Goal: Task Accomplishment & Management: Use online tool/utility

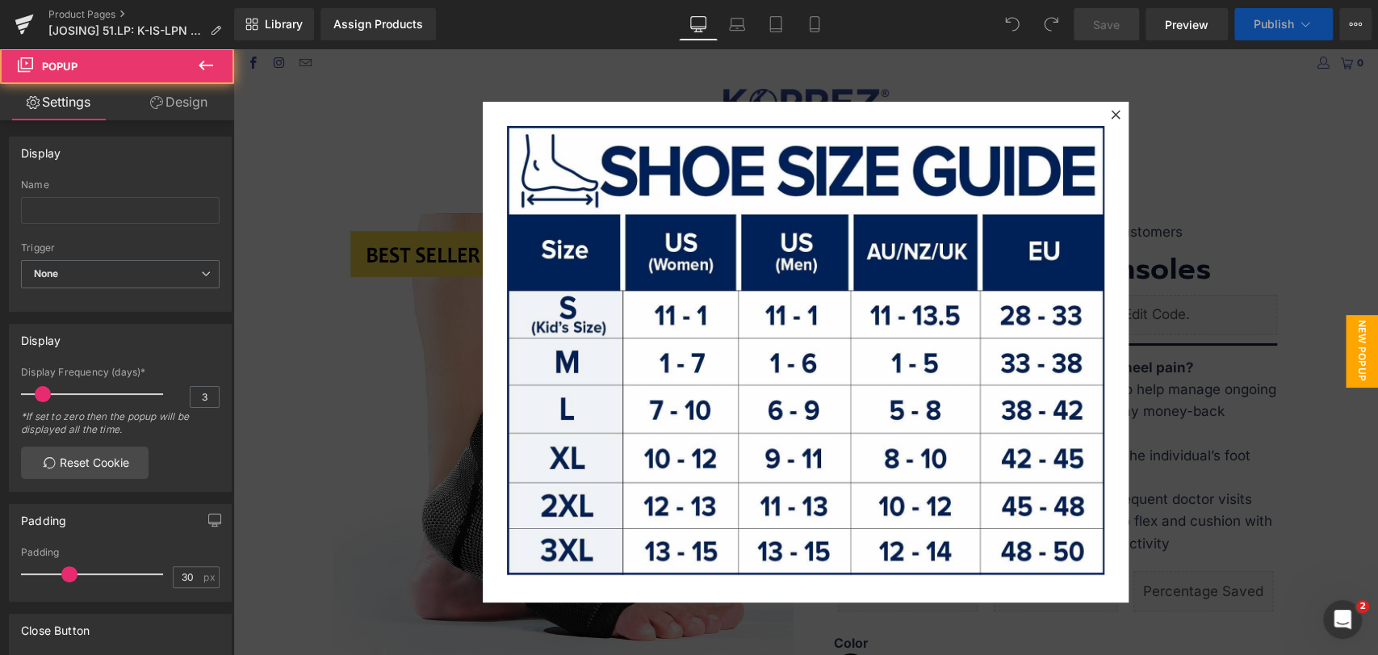
click at [1111, 117] on icon at bounding box center [1115, 114] width 9 height 9
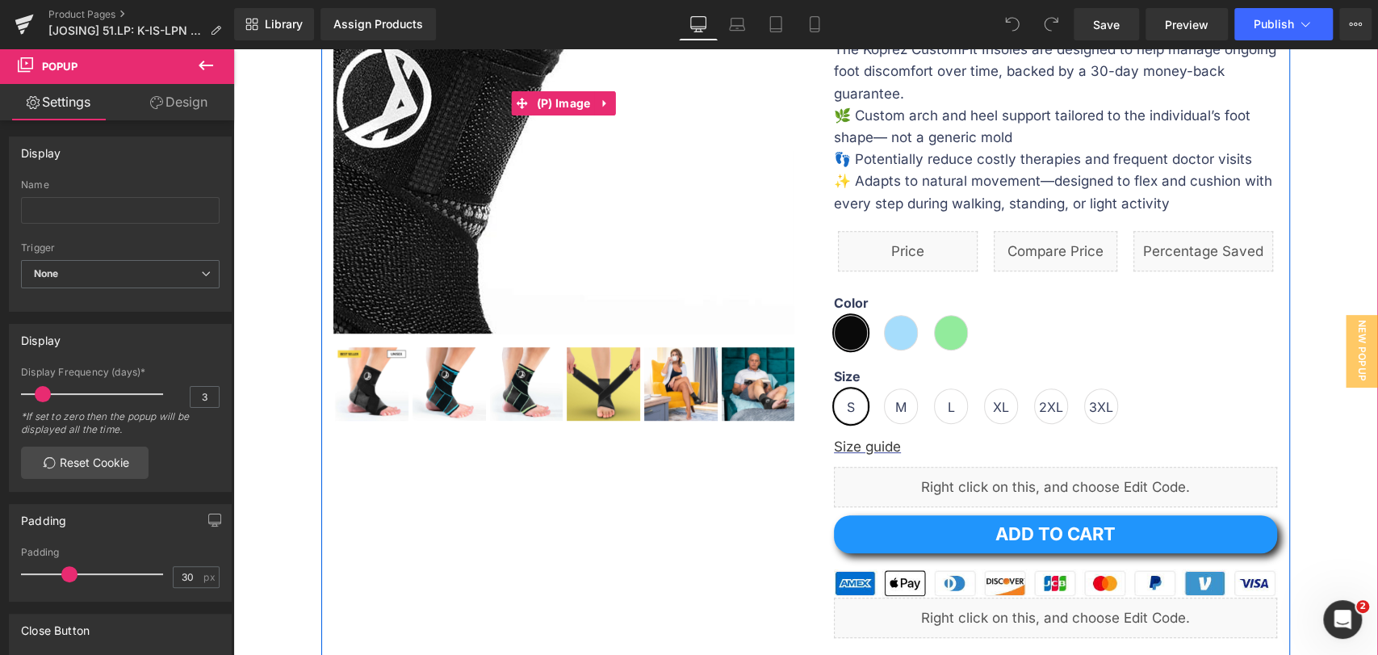
scroll to position [358, 0]
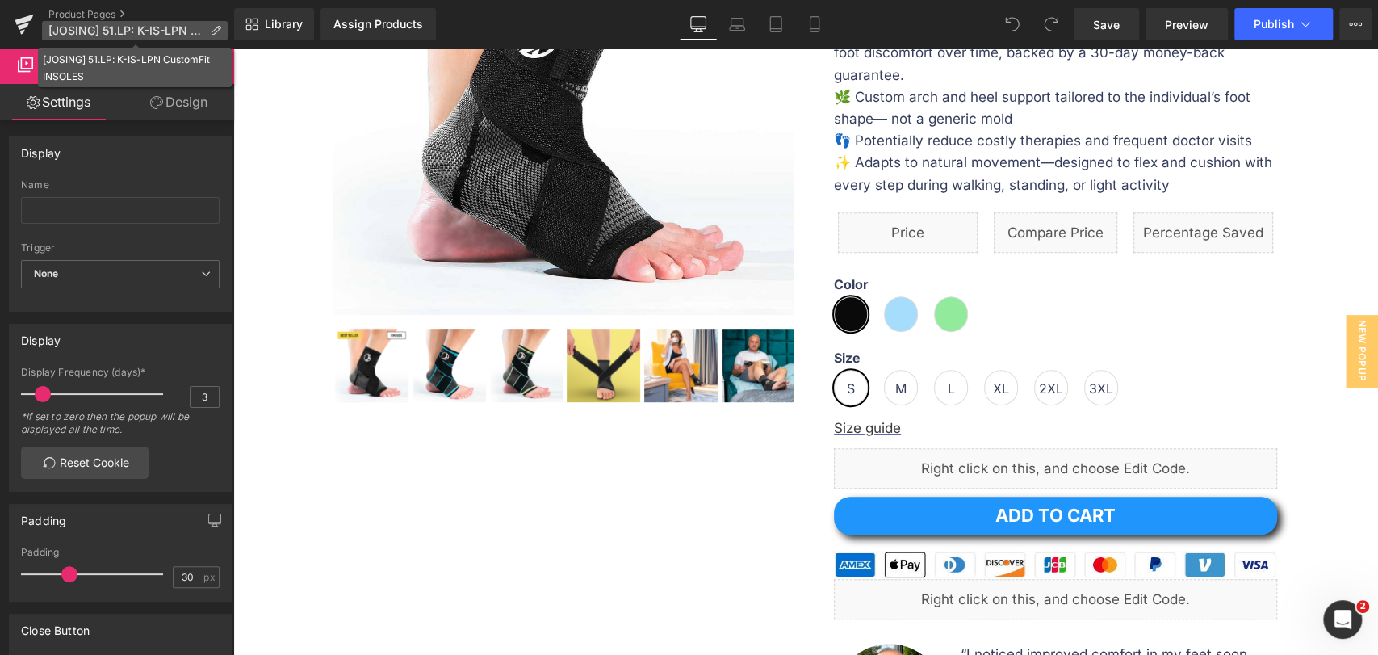
click at [111, 25] on span "[JOSING] 51.LP: K-IS-LPN CustomFit INSOLES" at bounding box center [125, 30] width 155 height 13
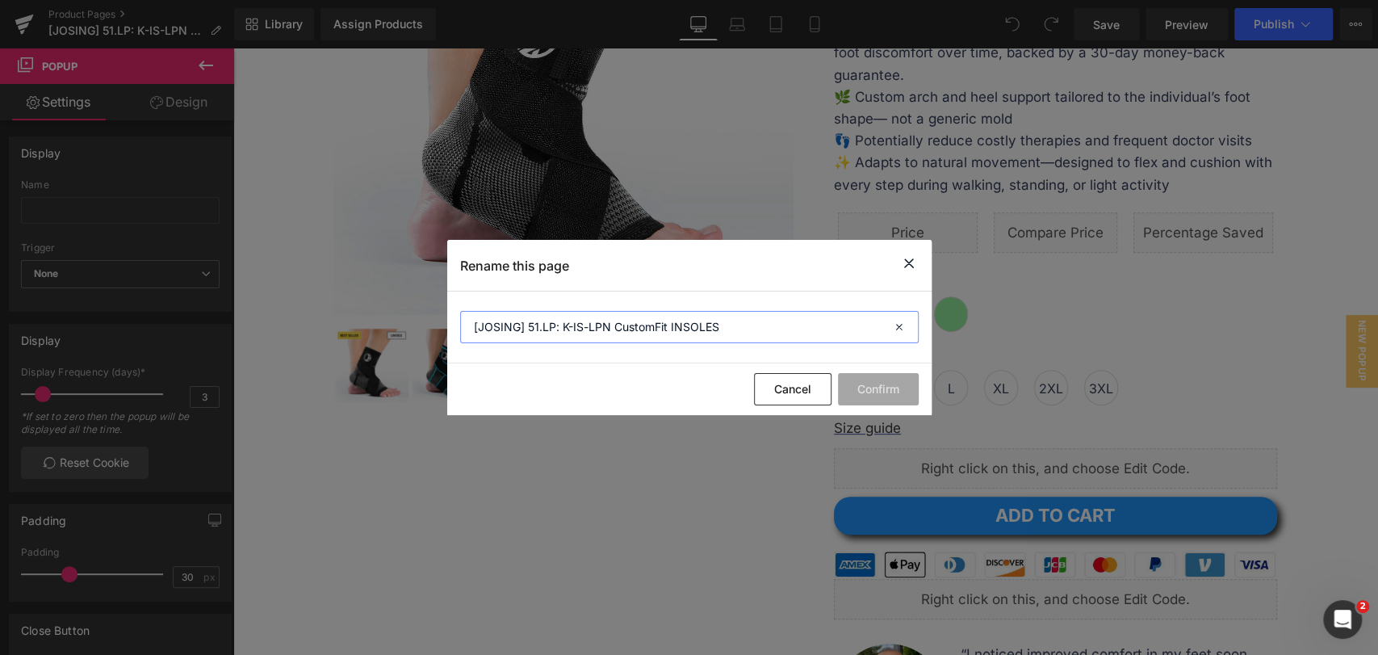
drag, startPoint x: 617, startPoint y: 327, endPoint x: 527, endPoint y: 330, distance: 89.6
click at [527, 330] on input "[JOSING] 51.LP: K-IS-LPN CustomFit INSOLES" at bounding box center [689, 327] width 458 height 32
type input "[JOSING] Product page of CustomFit INSOLES"
click at [876, 381] on button "Confirm" at bounding box center [878, 389] width 81 height 32
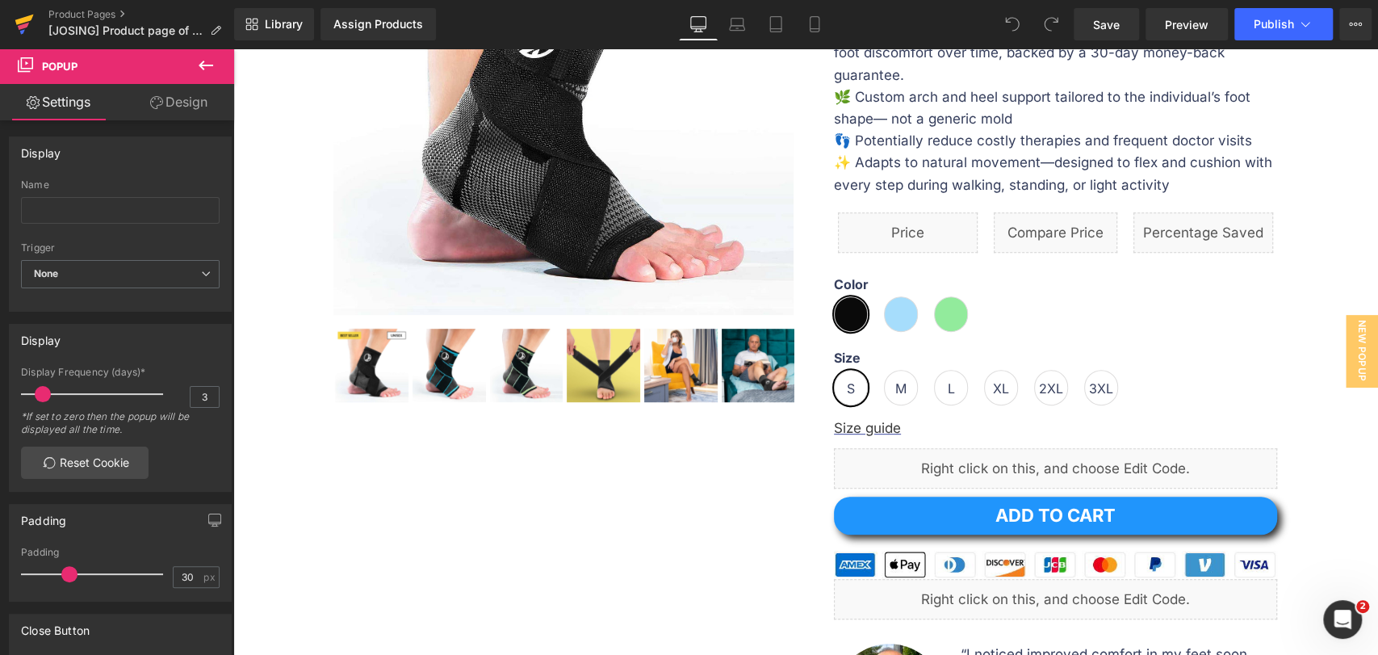
click at [36, 27] on link at bounding box center [24, 24] width 48 height 48
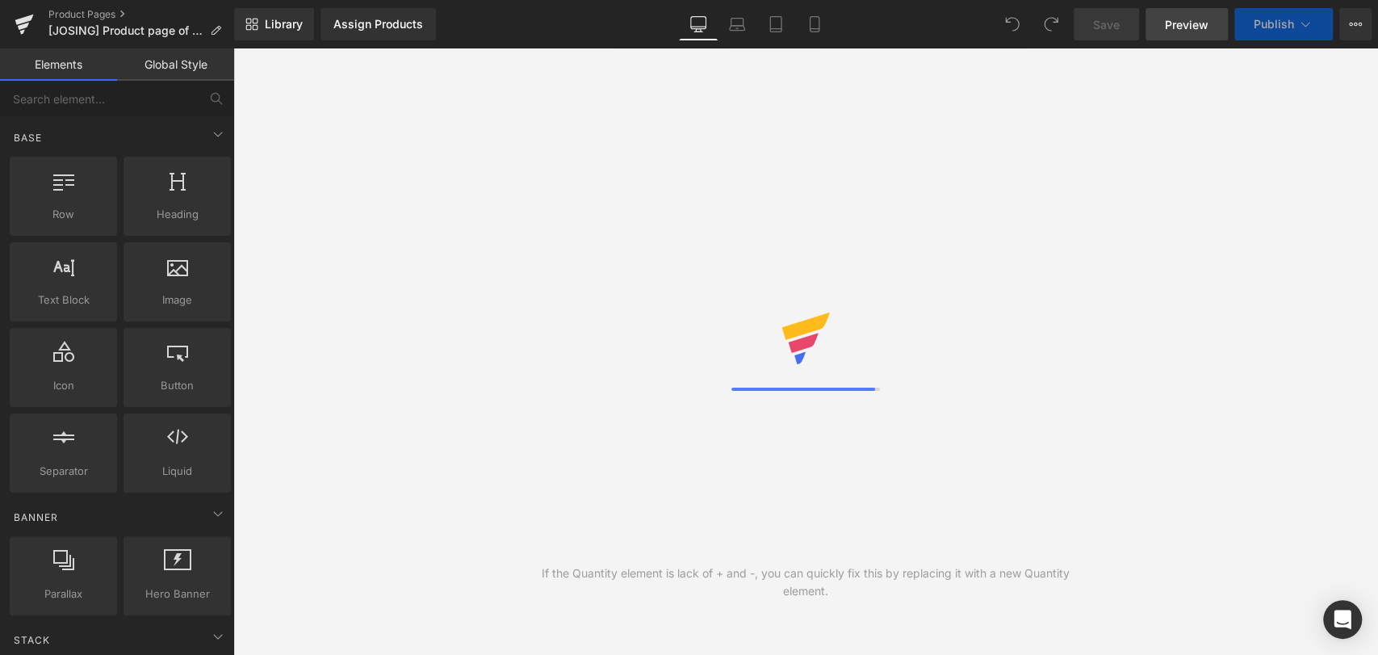
click at [1201, 31] on span "Preview" at bounding box center [1187, 24] width 44 height 17
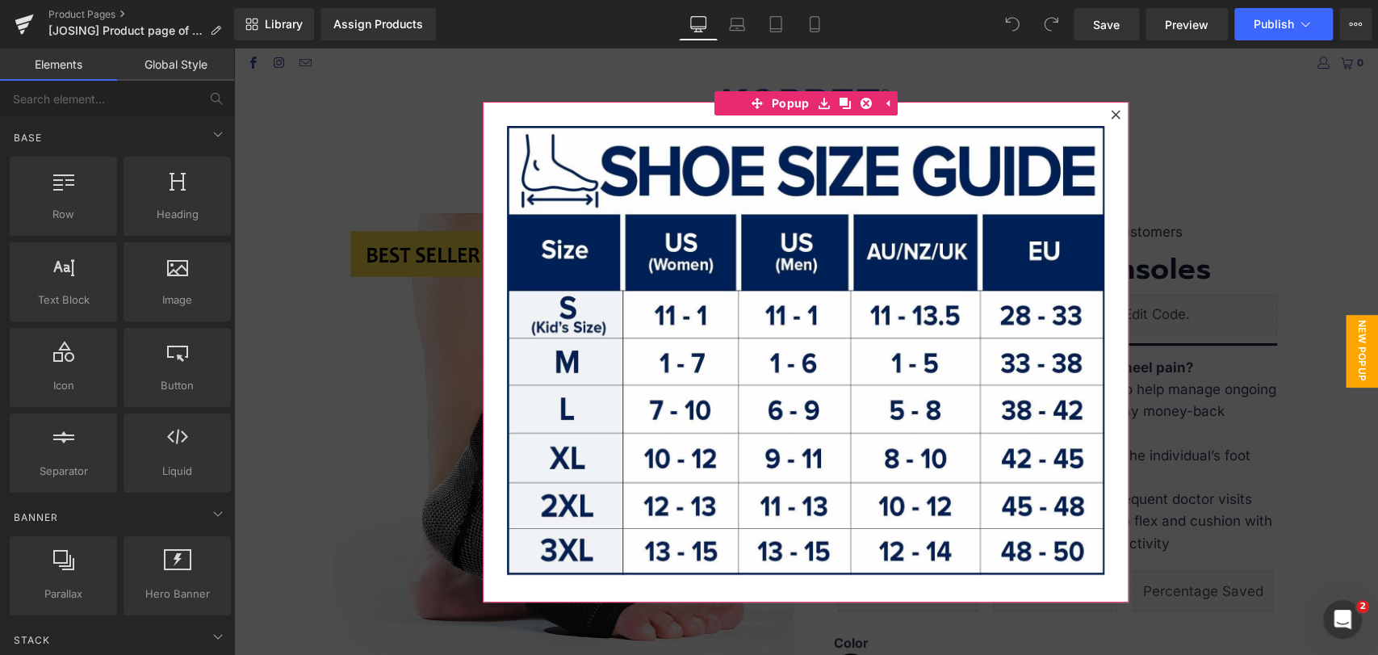
click at [1111, 112] on icon at bounding box center [1116, 115] width 10 height 10
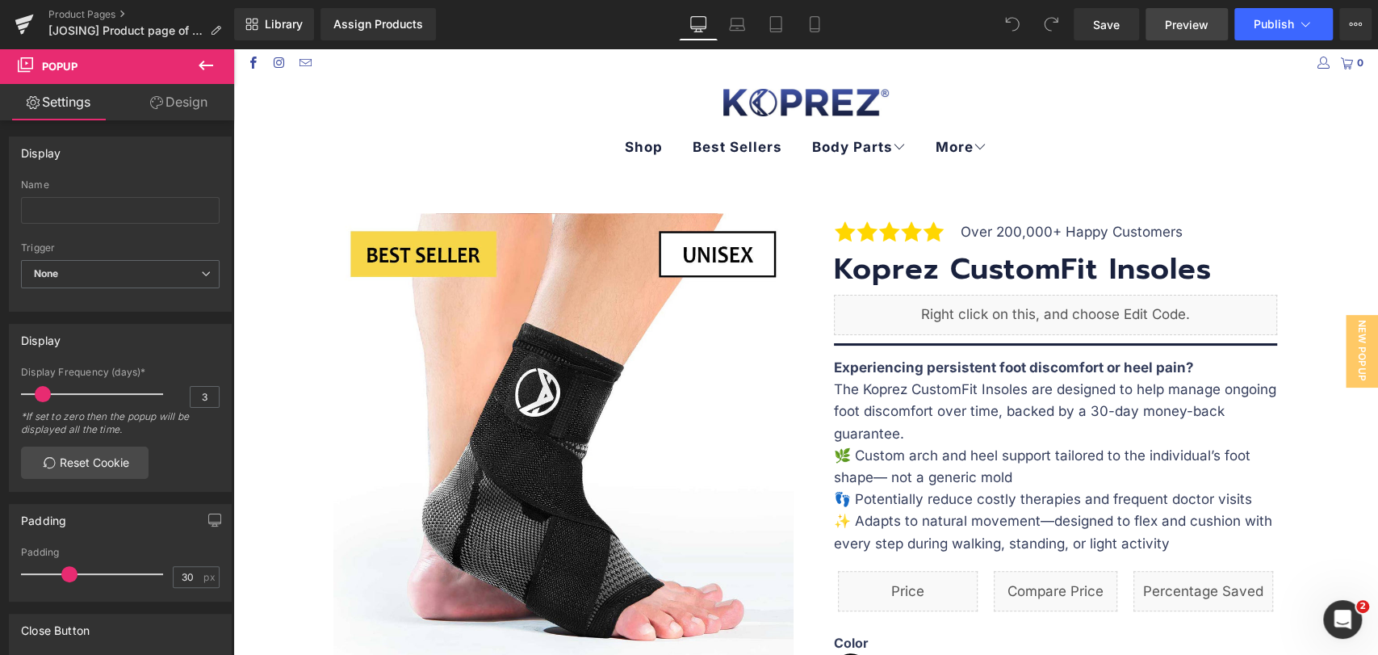
click at [1194, 18] on span "Preview" at bounding box center [1187, 24] width 44 height 17
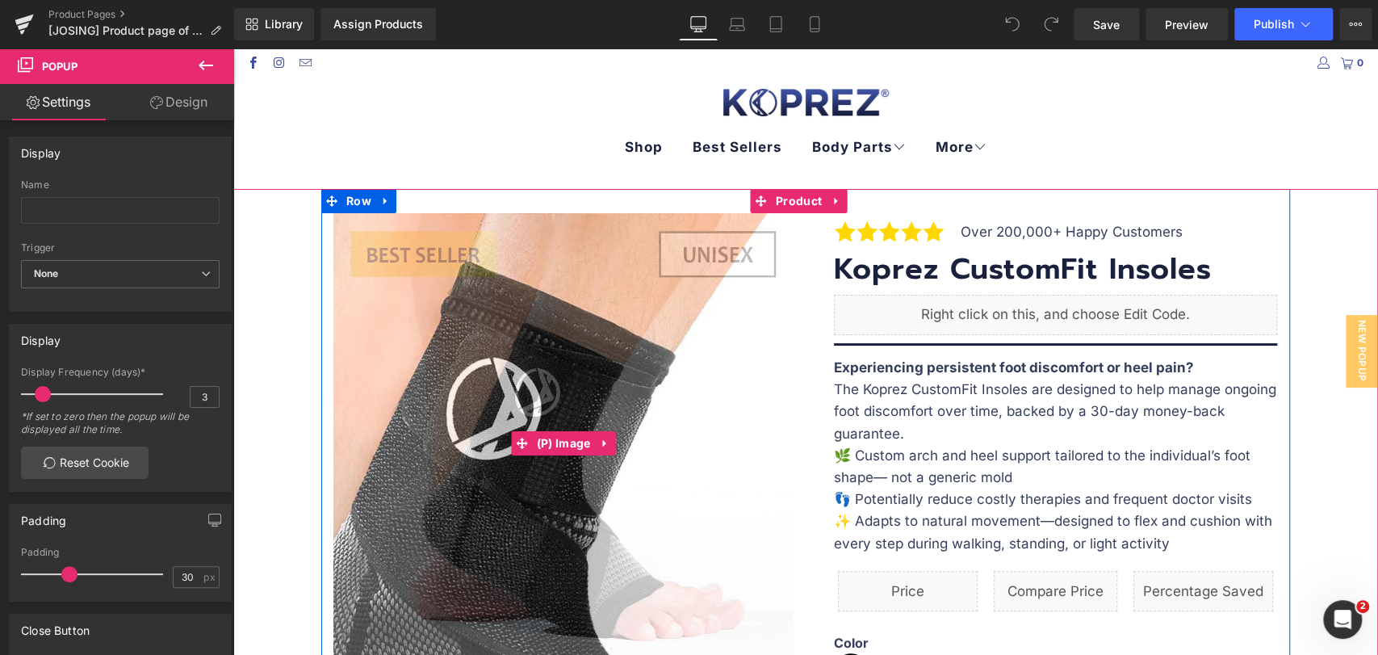
click at [571, 424] on img at bounding box center [548, 515] width 968 height 968
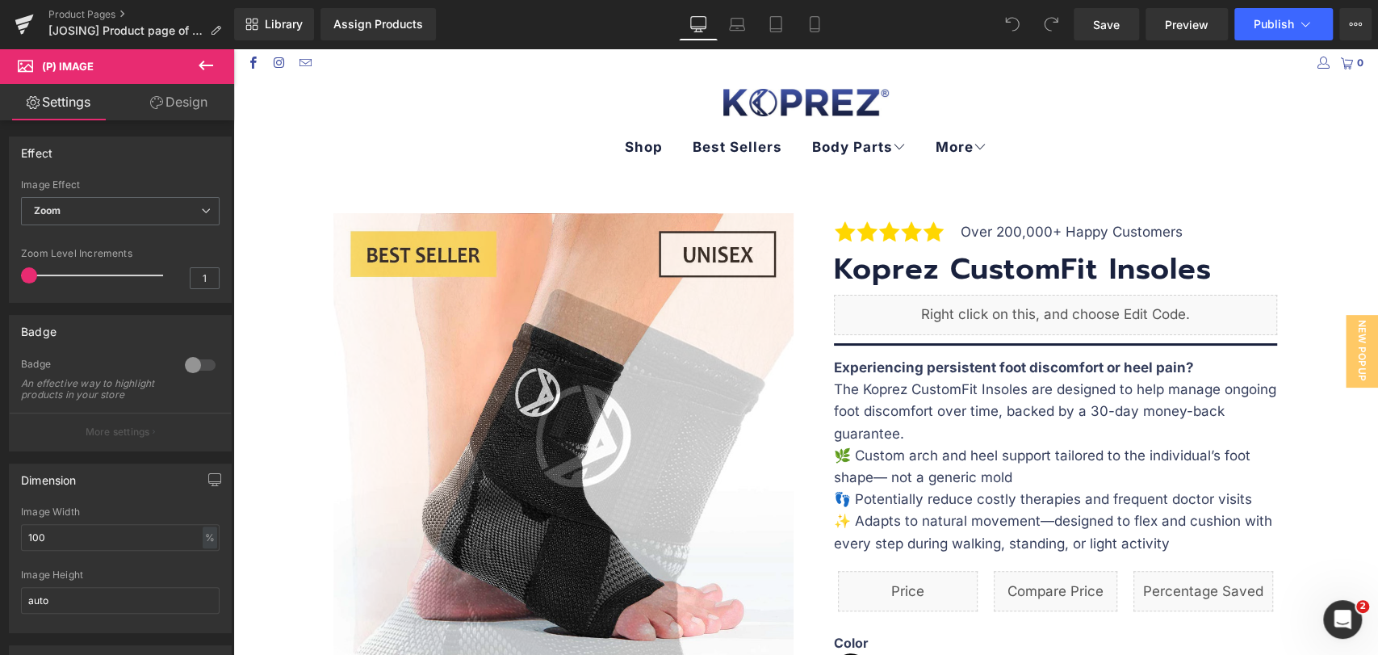
click at [493, 353] on img at bounding box center [637, 543] width 968 height 968
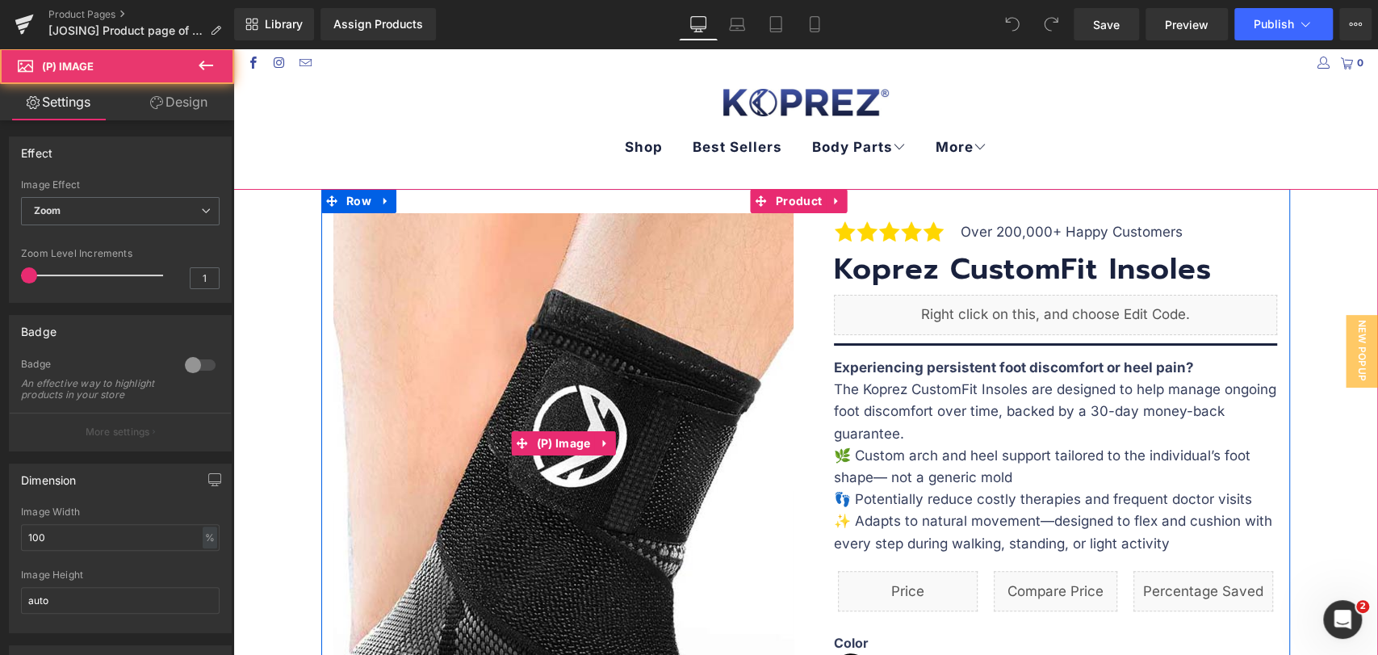
click at [493, 353] on img at bounding box center [633, 543] width 968 height 968
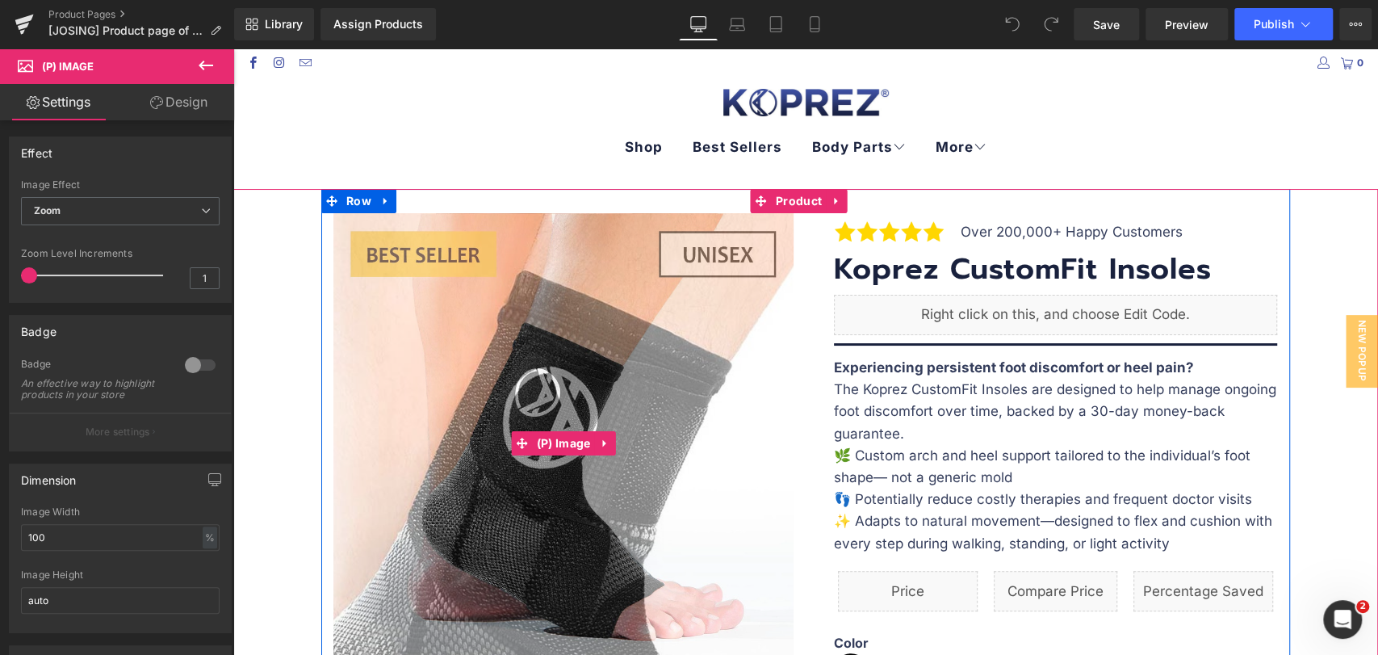
click at [519, 370] on img at bounding box center [604, 524] width 968 height 968
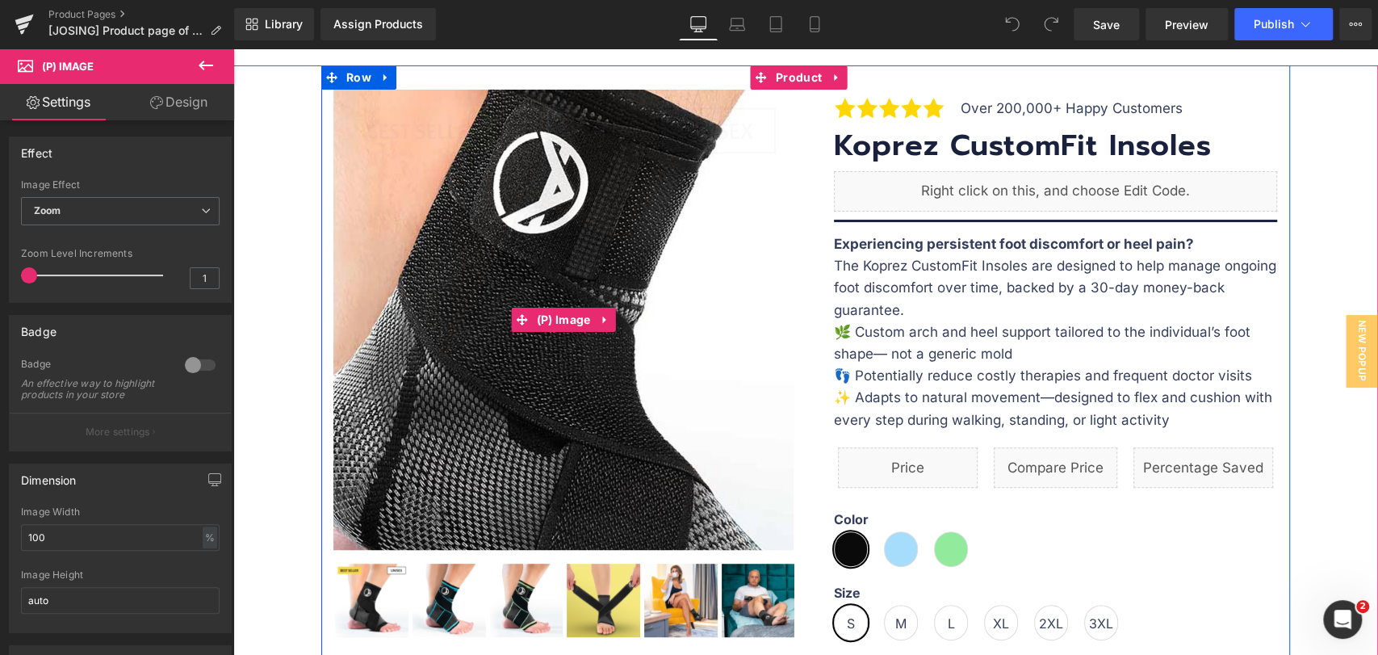
scroll to position [179, 0]
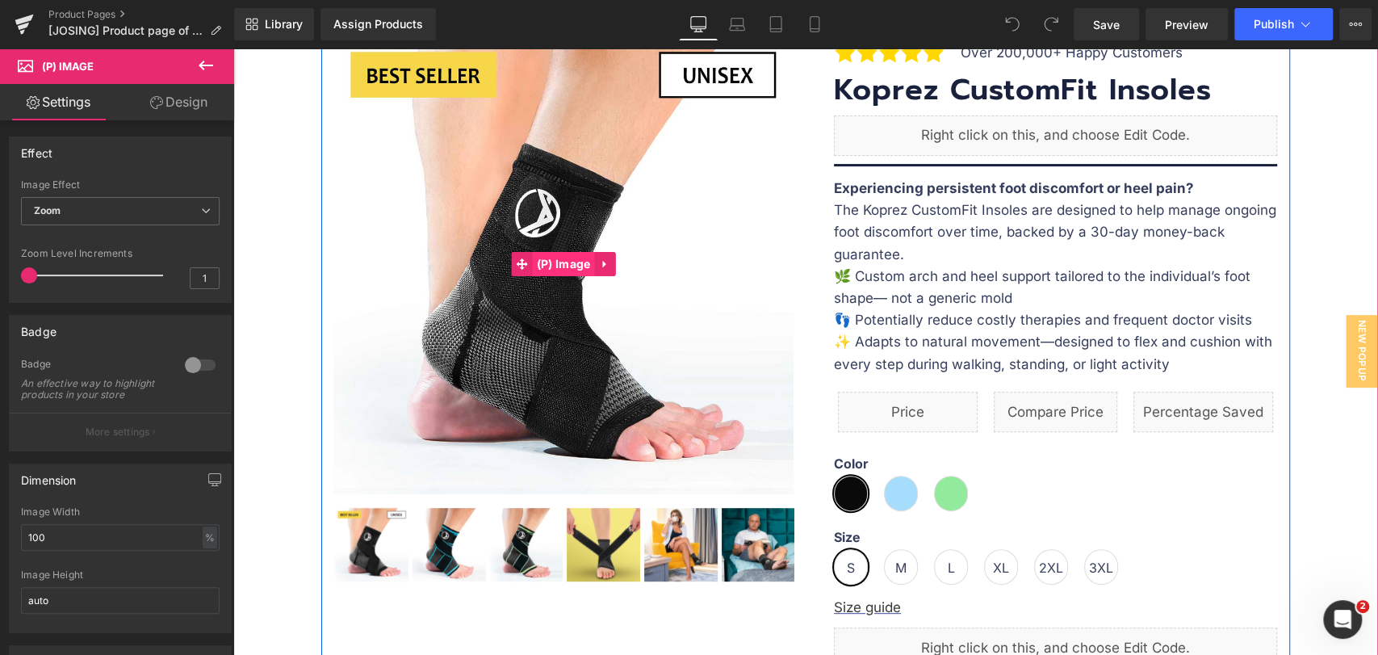
click at [569, 261] on span "(P) Image" at bounding box center [564, 264] width 62 height 24
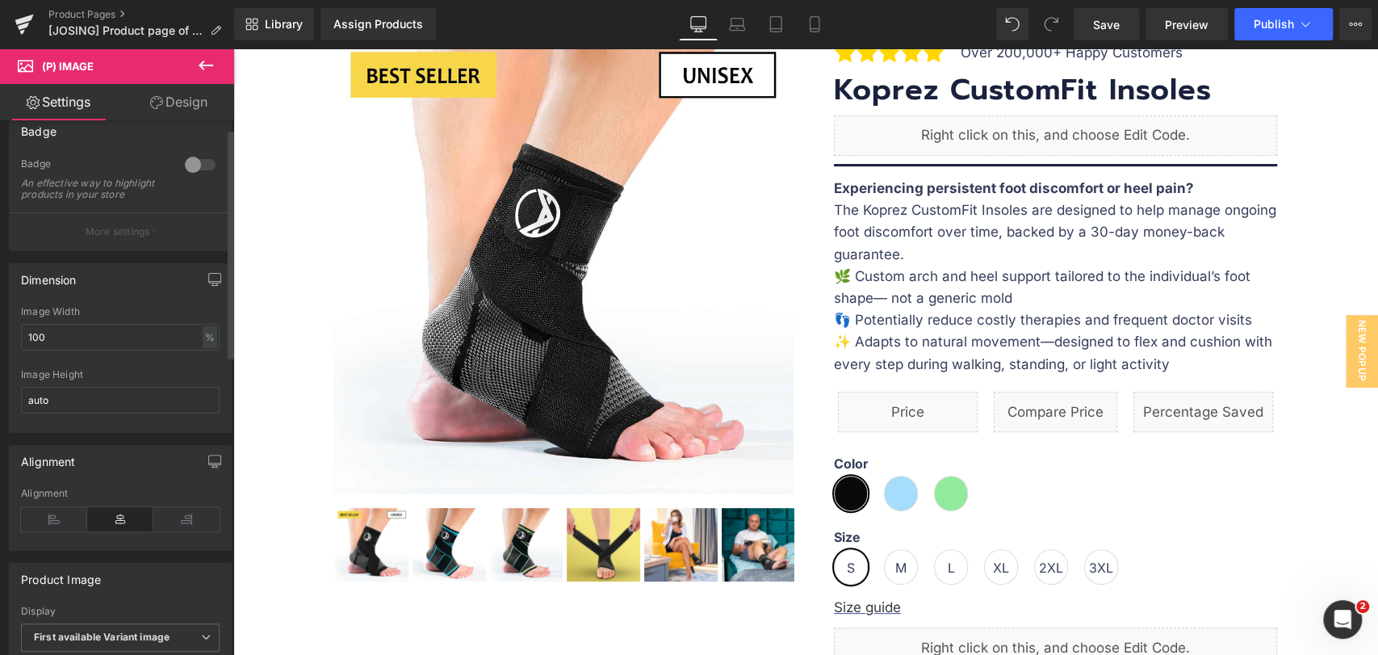
scroll to position [0, 0]
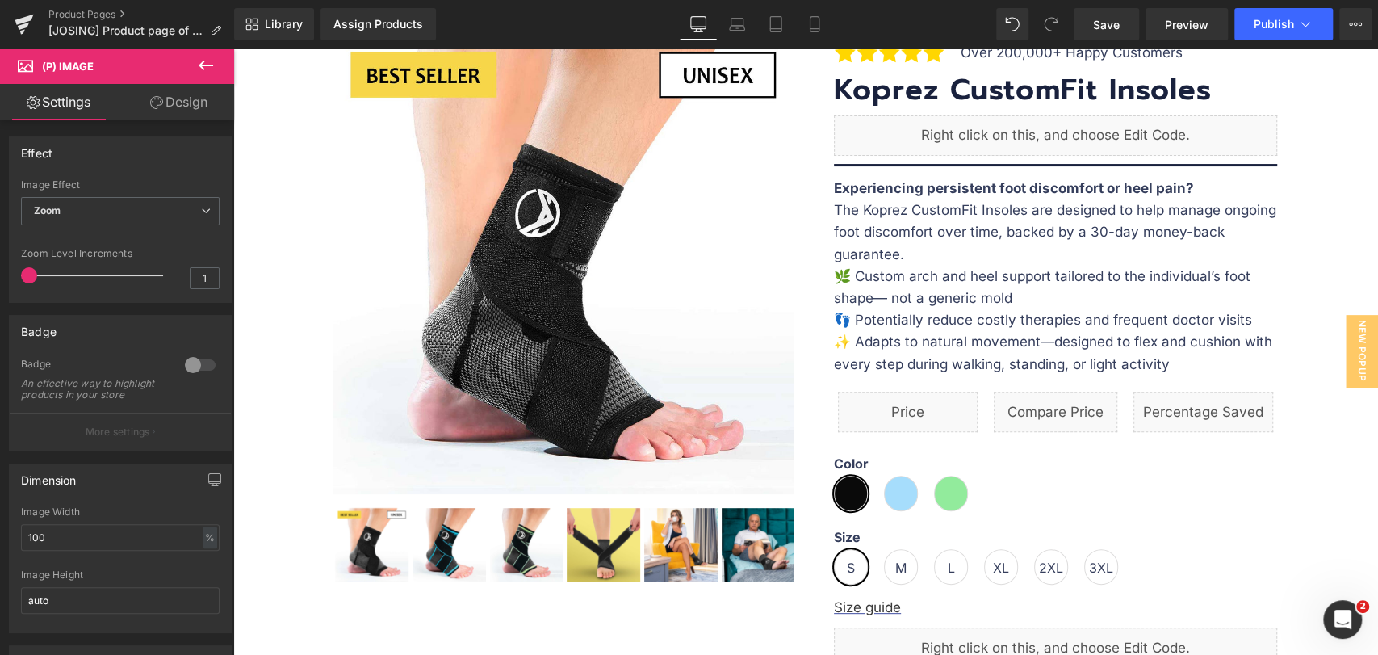
click at [169, 115] on link "Design" at bounding box center [178, 102] width 117 height 36
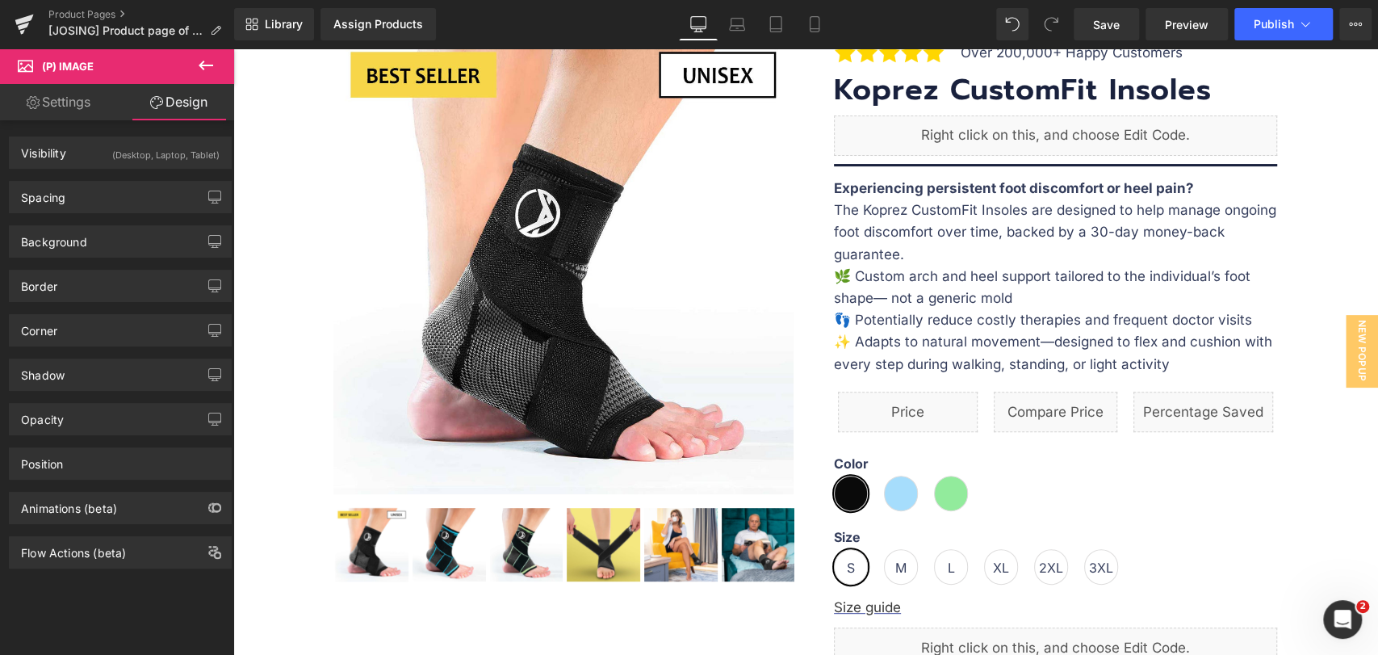
click at [55, 88] on link "Settings" at bounding box center [58, 102] width 117 height 36
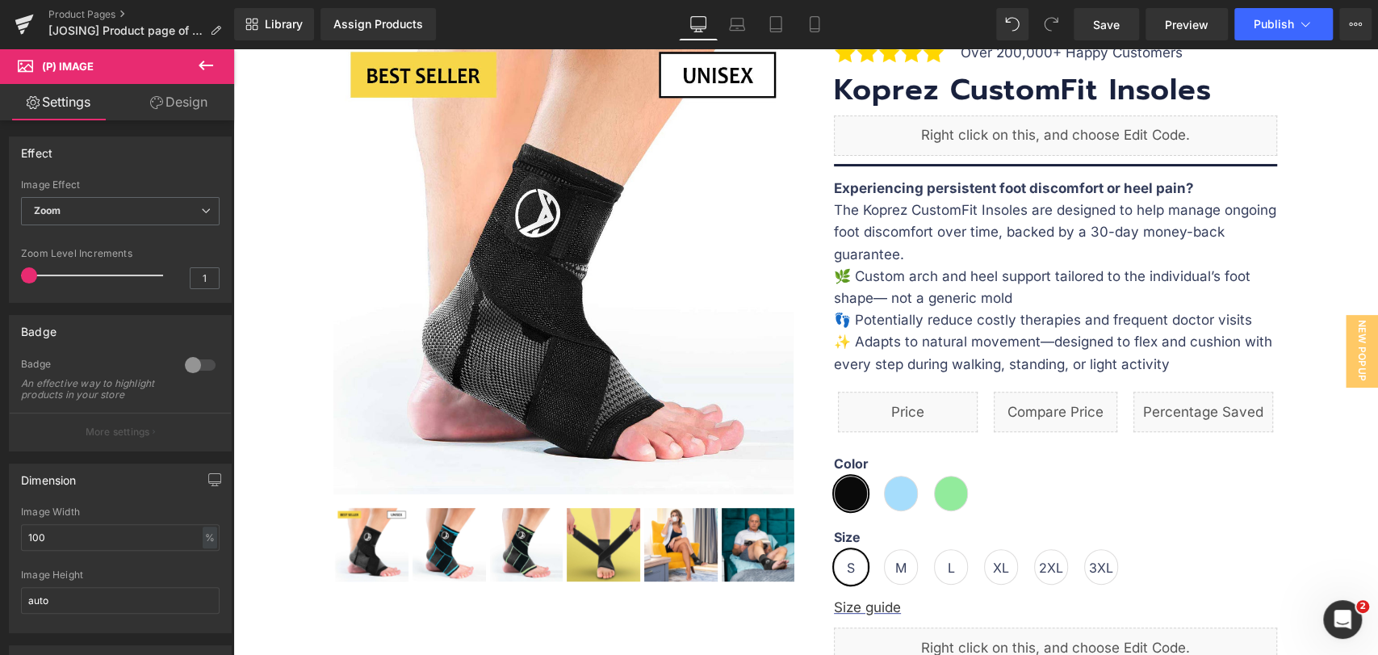
click at [64, 66] on span "(P) Image" at bounding box center [68, 66] width 52 height 13
click at [220, 60] on button at bounding box center [206, 66] width 56 height 36
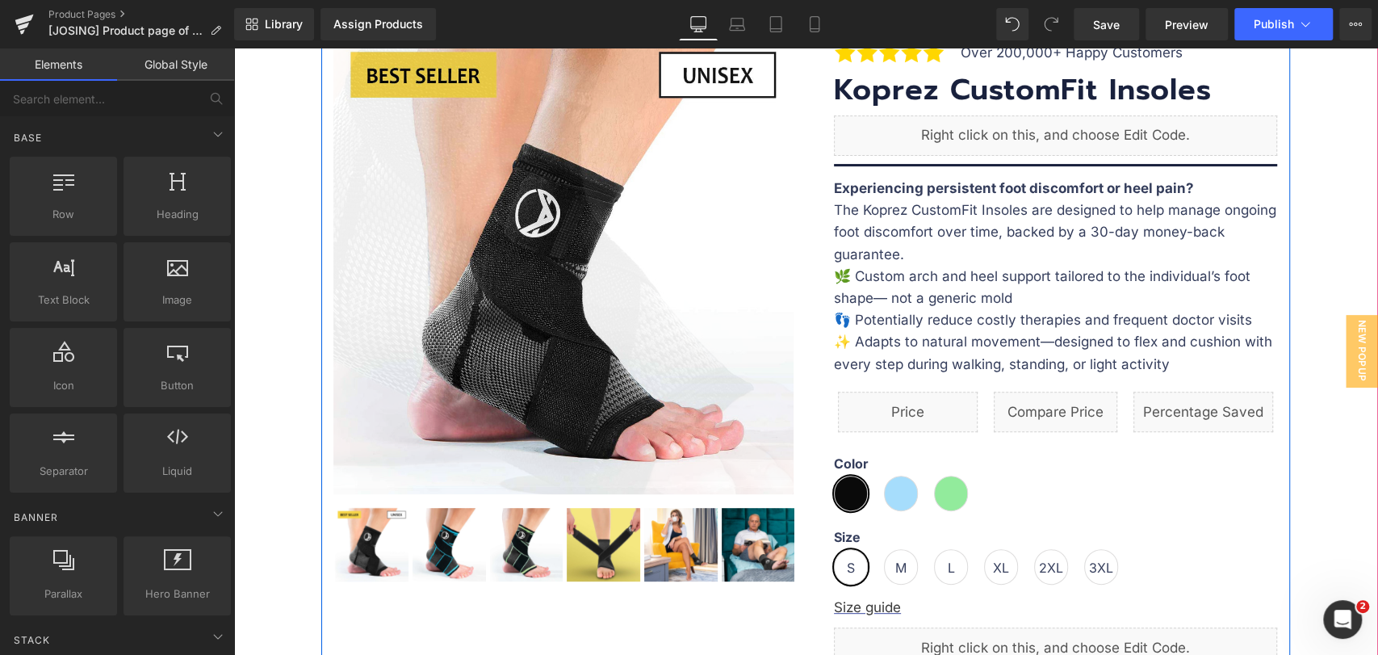
click at [571, 392] on img at bounding box center [541, 90] width 968 height 968
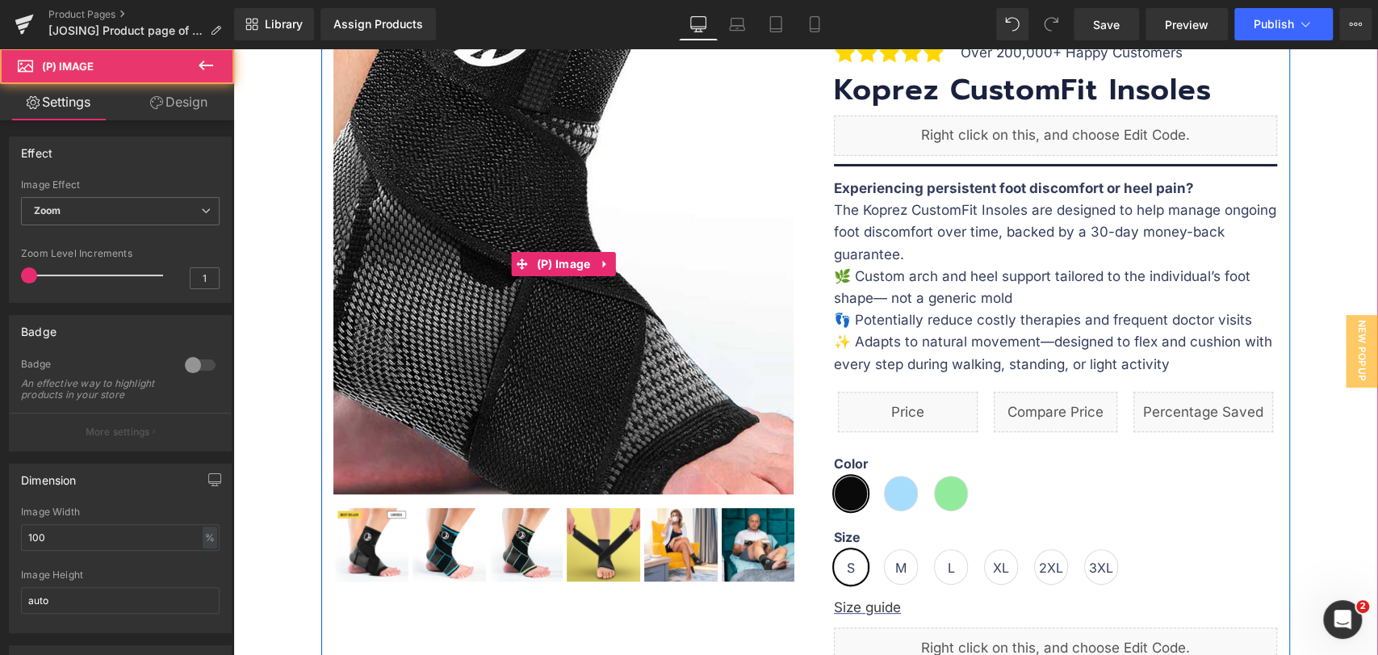
click at [571, 392] on img at bounding box center [547, 122] width 968 height 968
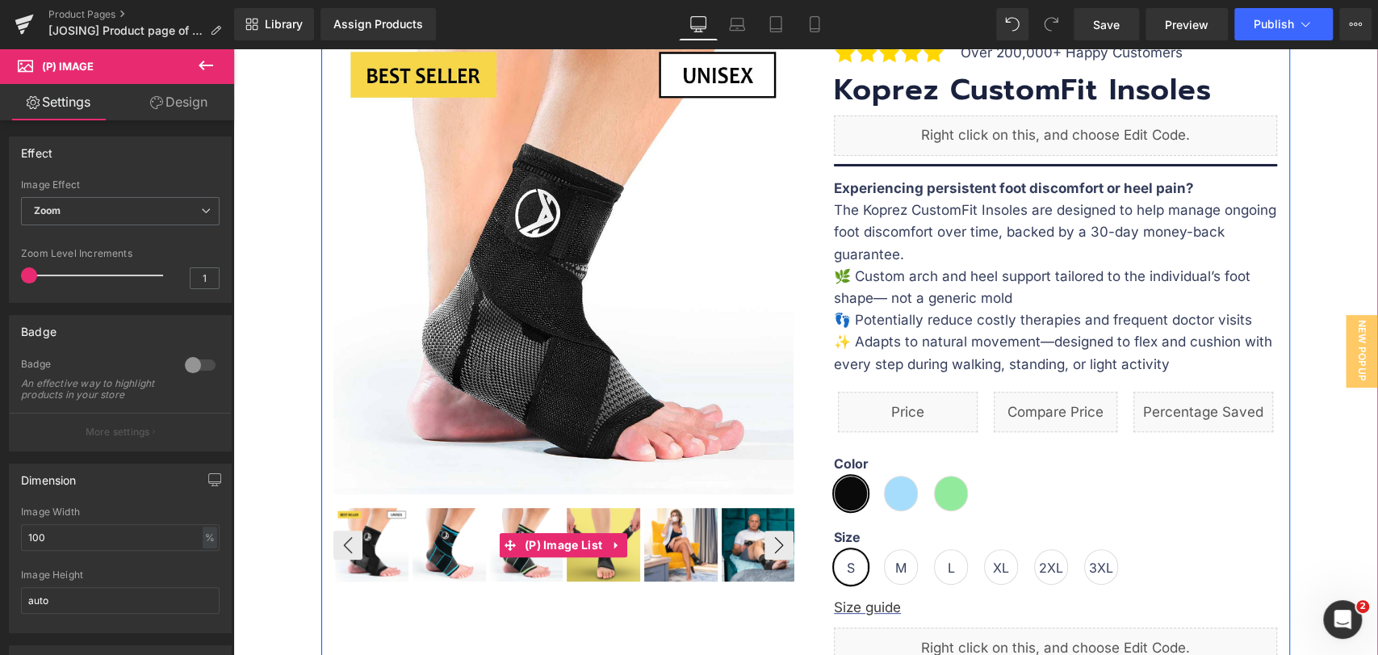
click at [370, 545] on img at bounding box center [371, 544] width 73 height 73
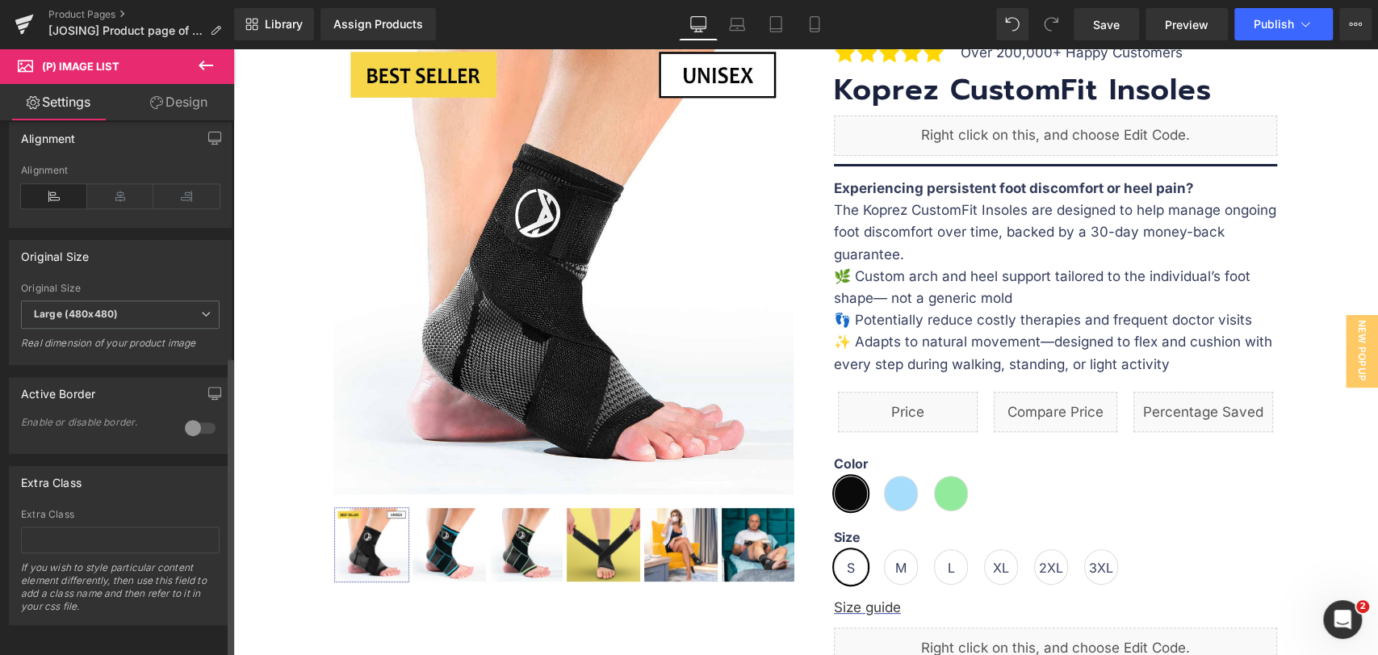
scroll to position [474, 0]
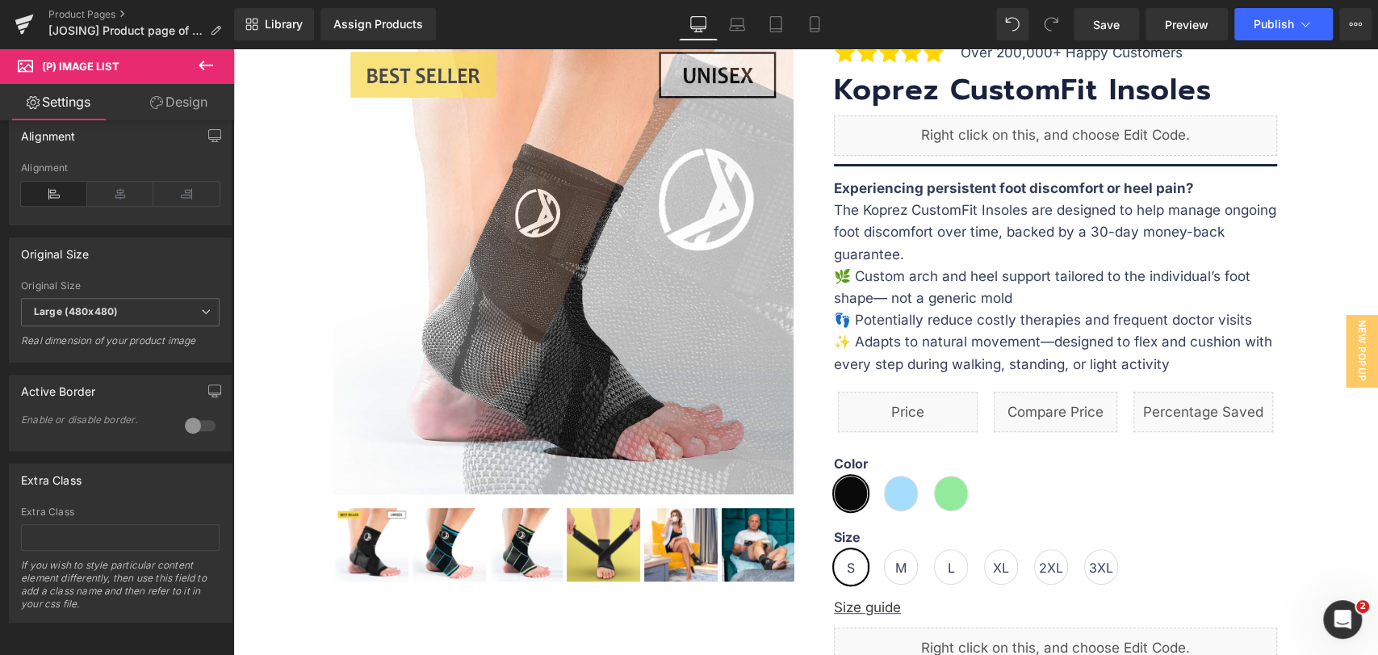
click at [400, 295] on img at bounding box center [760, 306] width 968 height 968
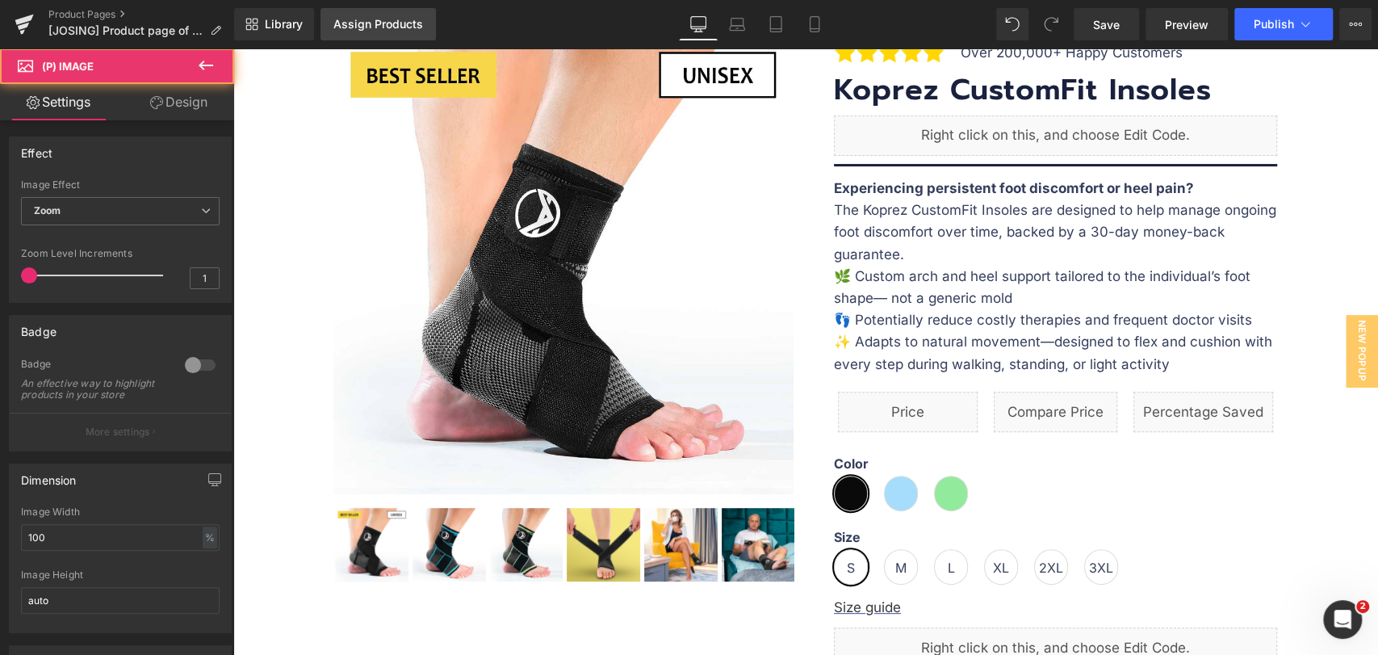
click at [385, 19] on div "Assign Products" at bounding box center [378, 24] width 90 height 13
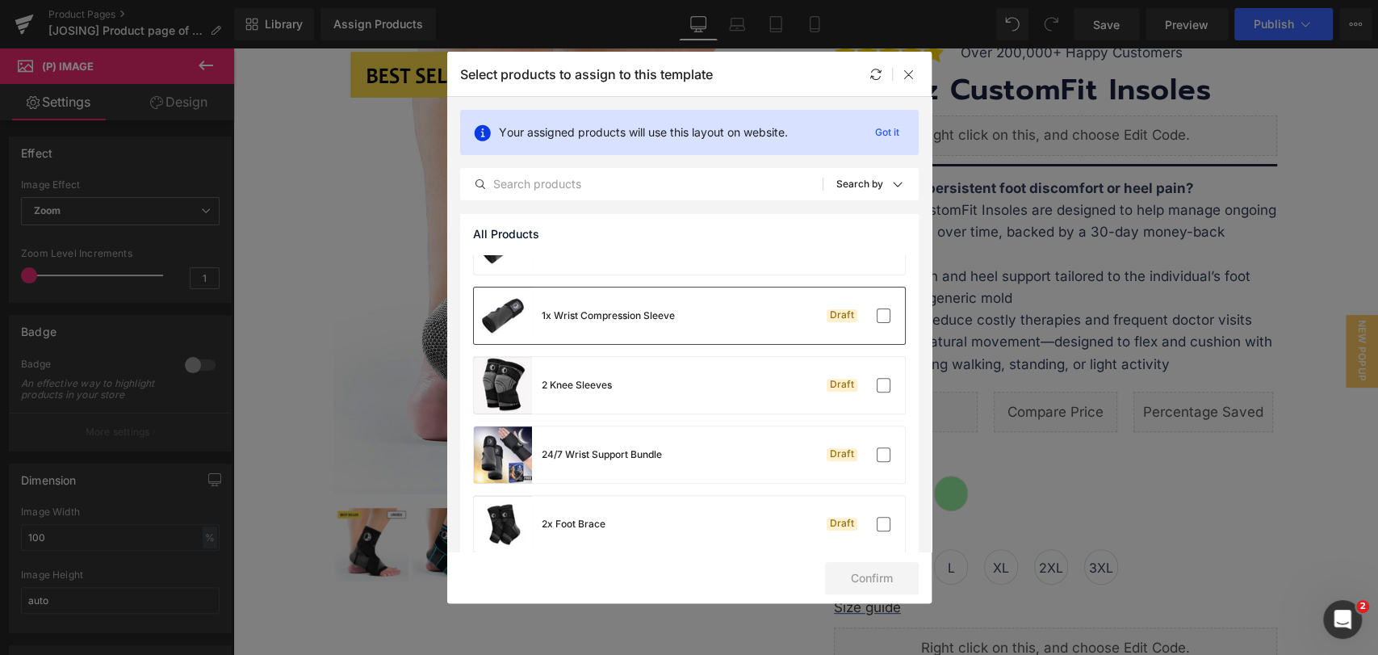
scroll to position [358, 0]
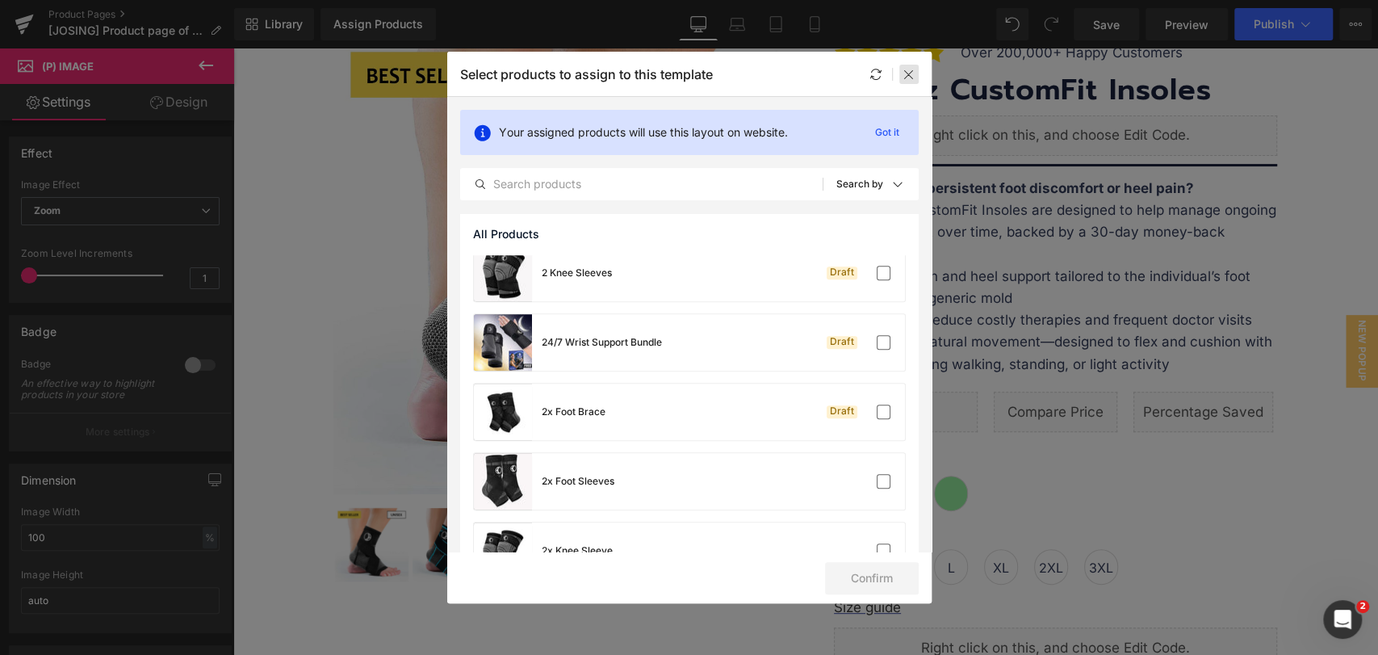
drag, startPoint x: 910, startPoint y: 77, endPoint x: 492, endPoint y: 83, distance: 418.1
click at [910, 76] on icon at bounding box center [908, 74] width 13 height 13
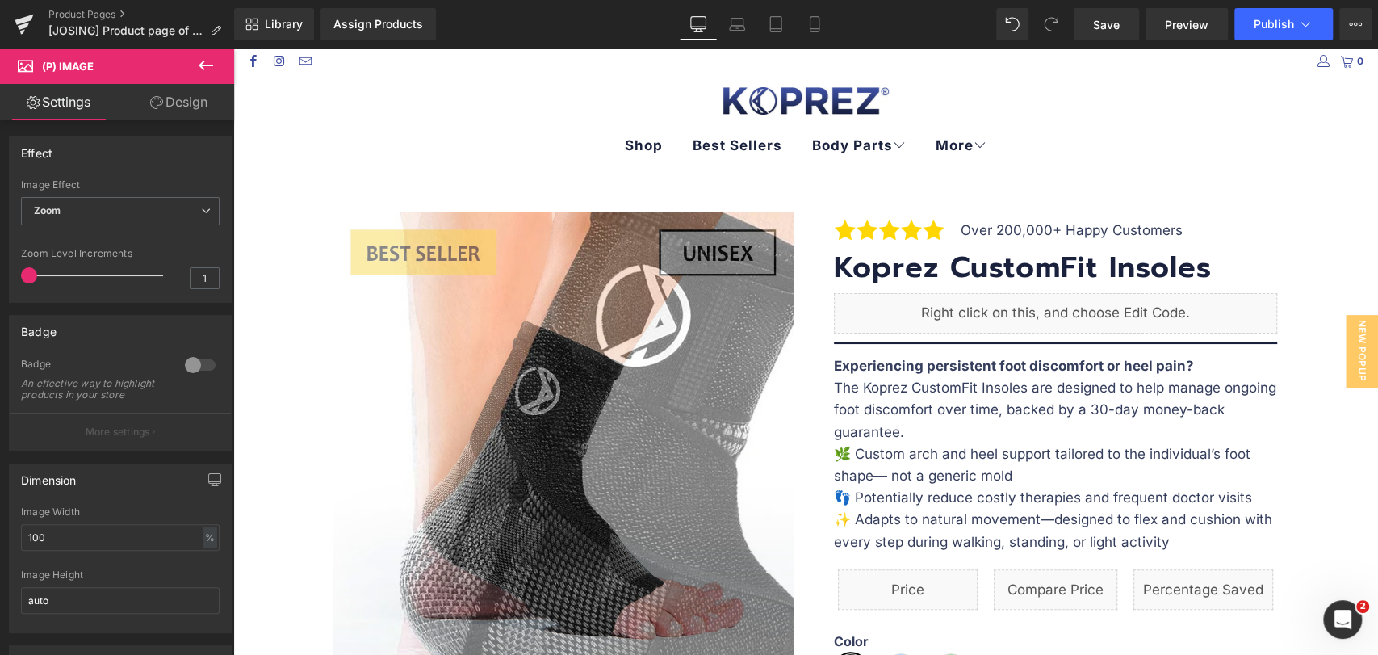
scroll to position [0, 0]
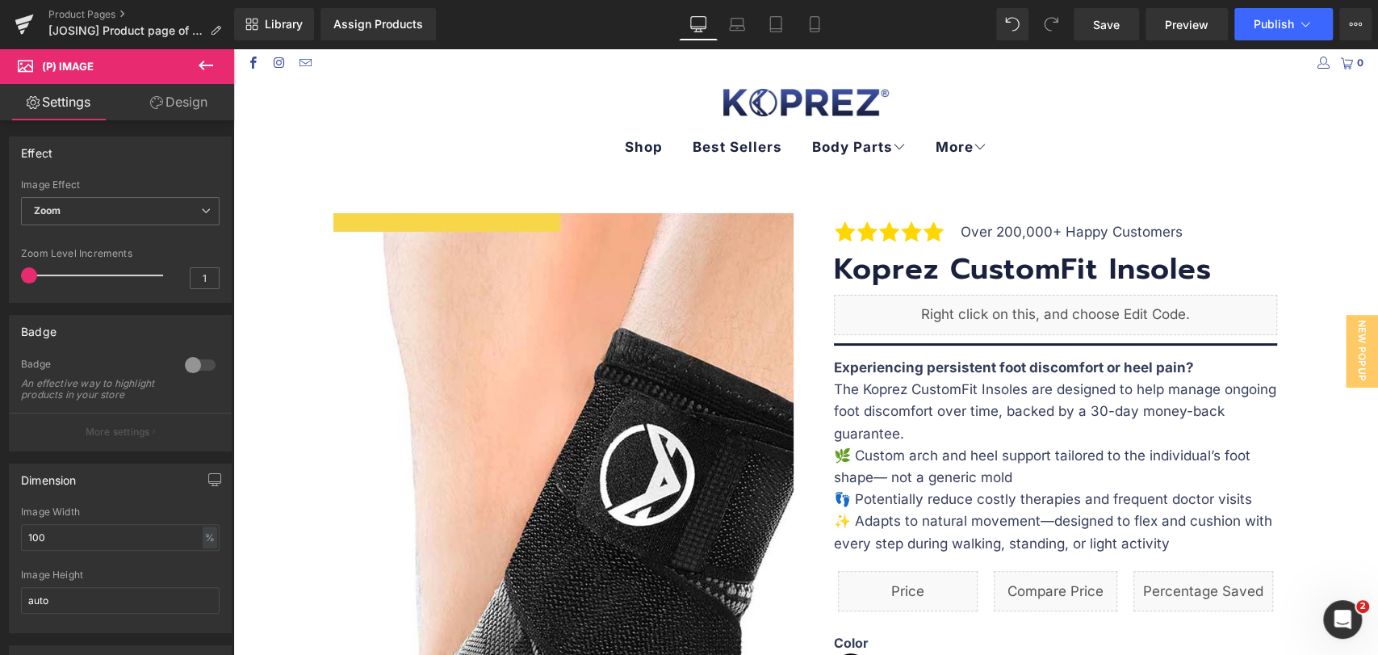
click at [432, 318] on img at bounding box center [701, 582] width 968 height 968
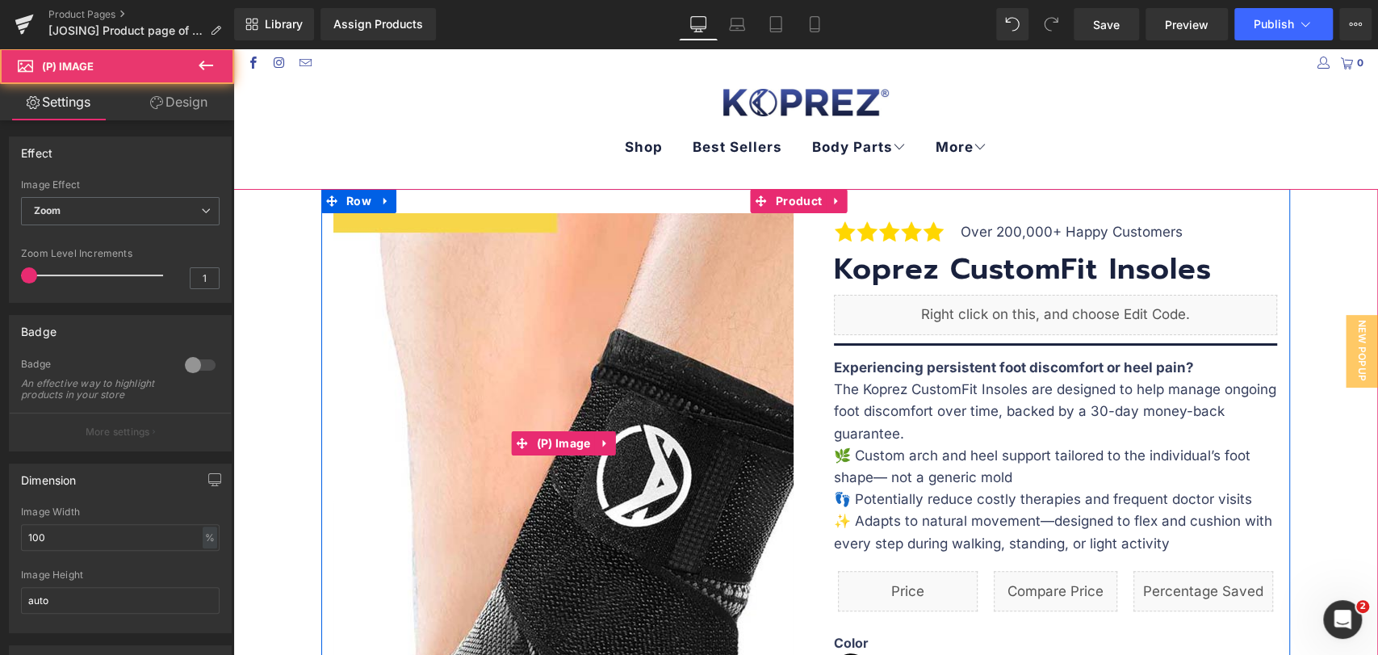
click at [434, 317] on img at bounding box center [698, 582] width 968 height 968
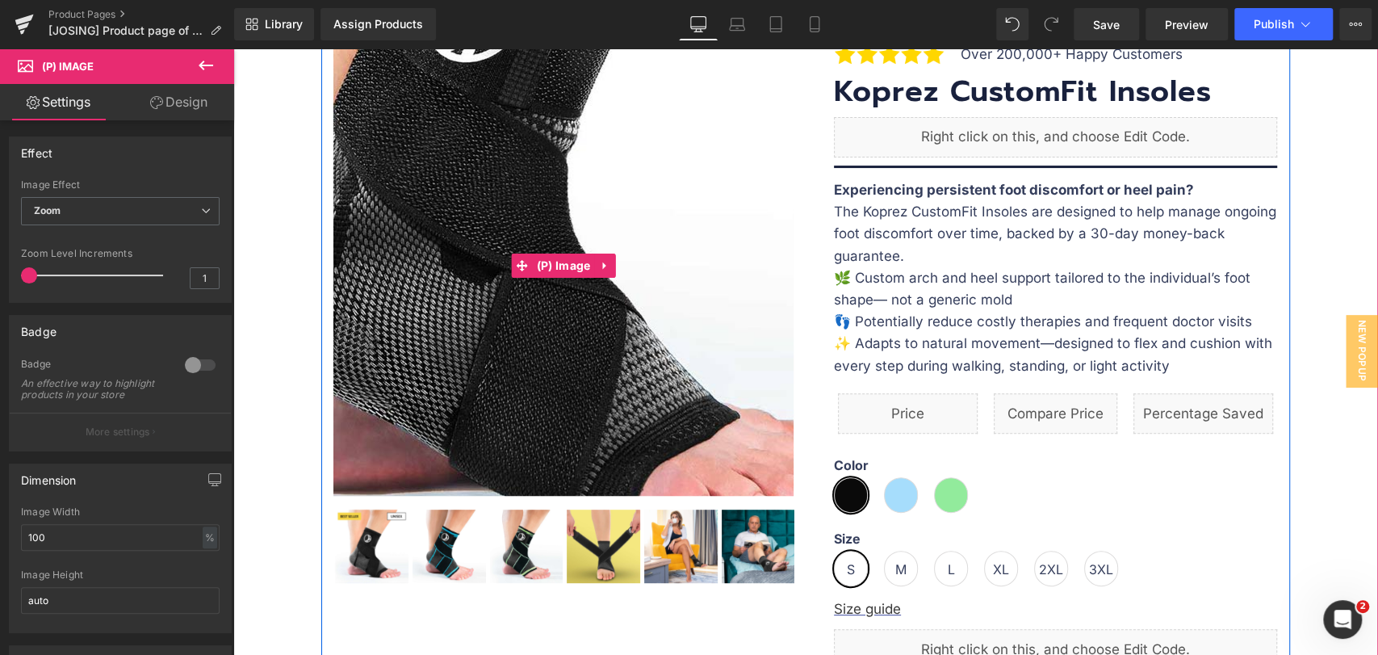
scroll to position [179, 0]
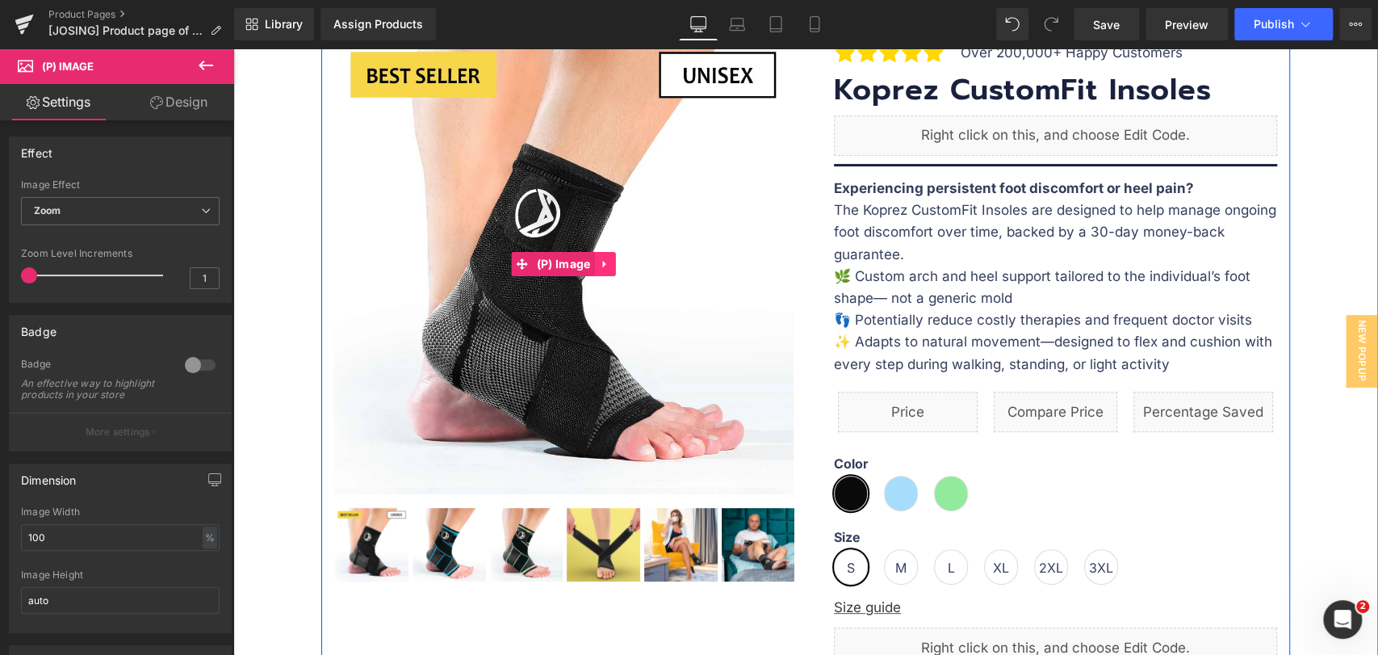
click at [602, 266] on icon at bounding box center [603, 264] width 3 height 7
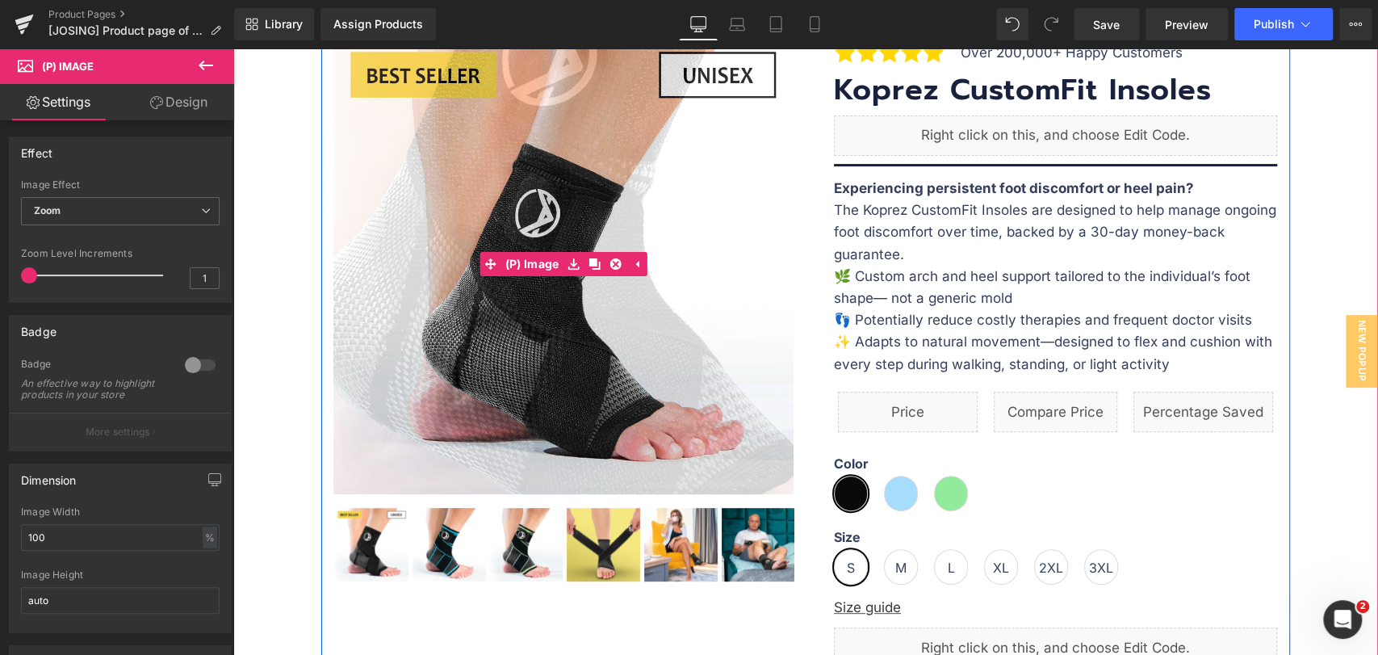
click at [520, 357] on img at bounding box center [603, 162] width 968 height 968
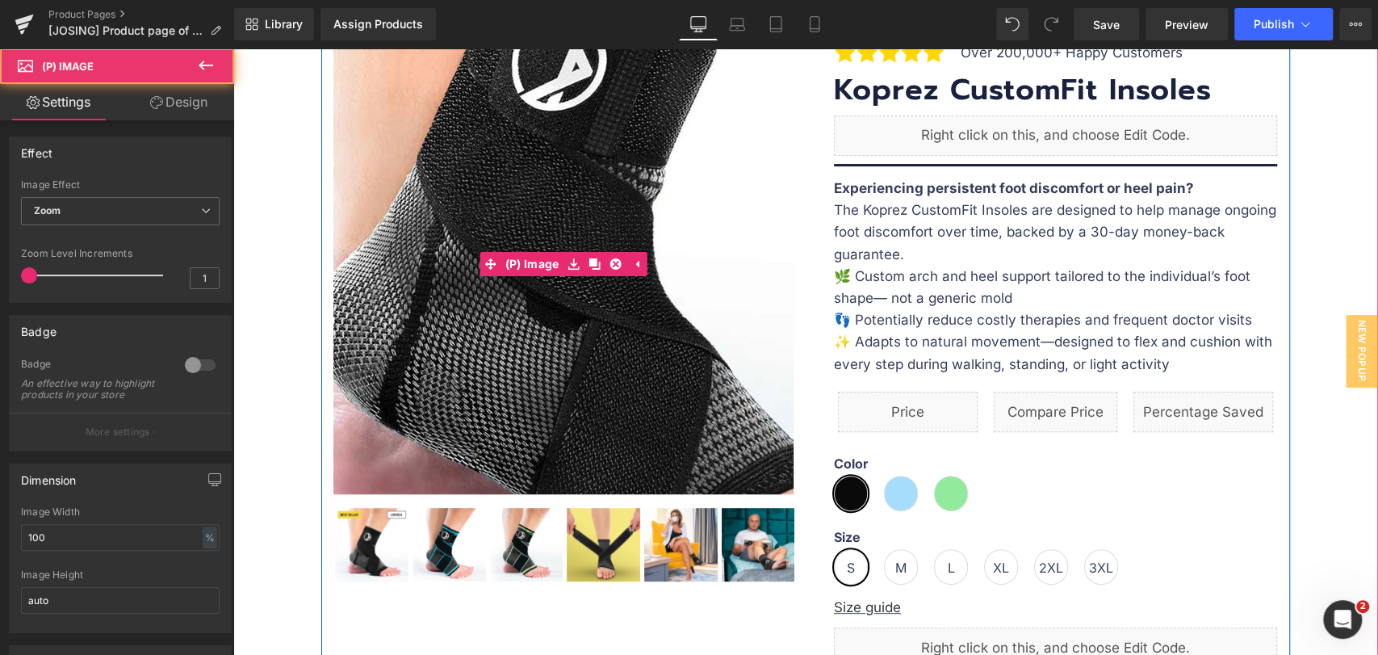
click at [465, 351] on img at bounding box center [613, 167] width 968 height 968
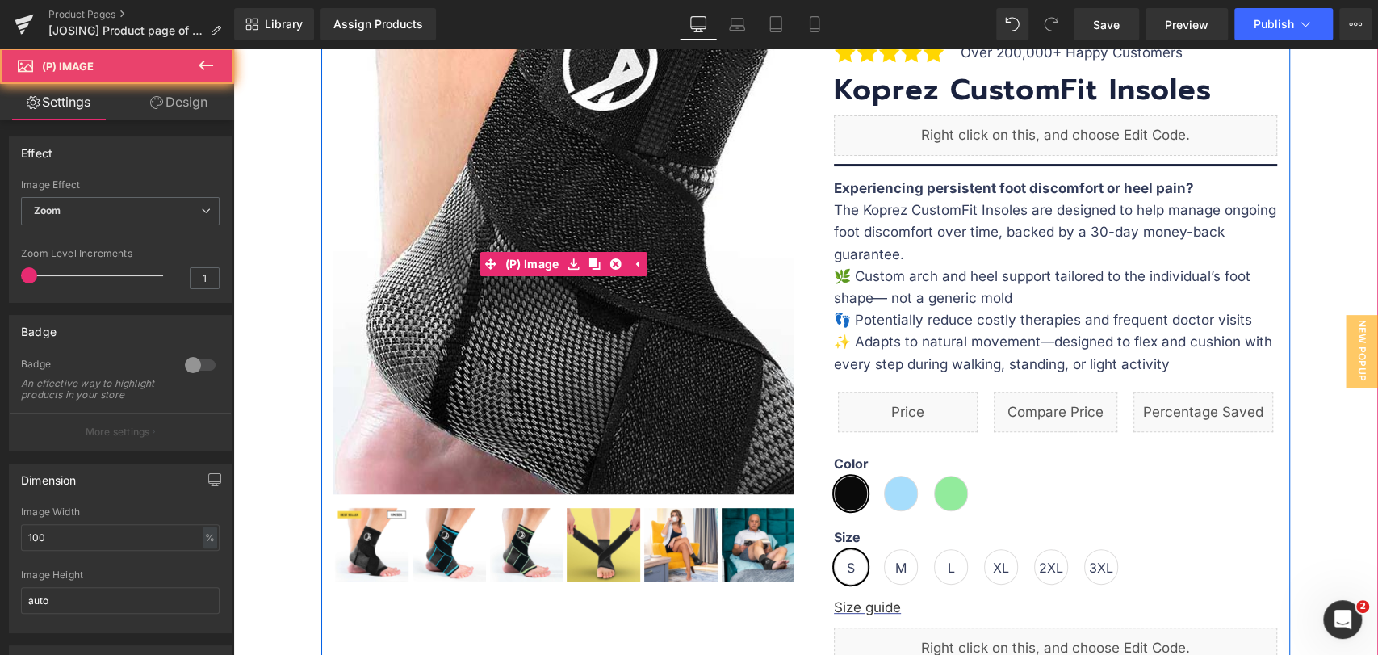
click at [465, 351] on img at bounding box center [664, 167] width 968 height 968
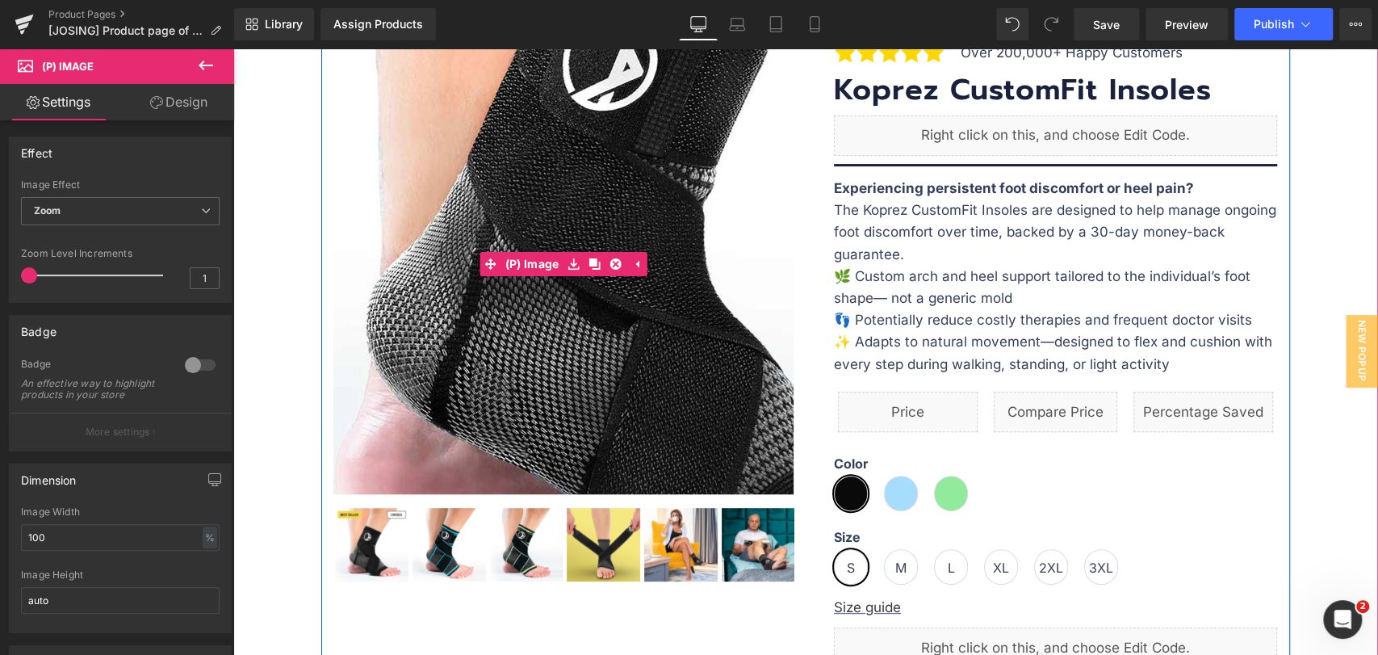
click at [465, 351] on img at bounding box center [664, 167] width 968 height 968
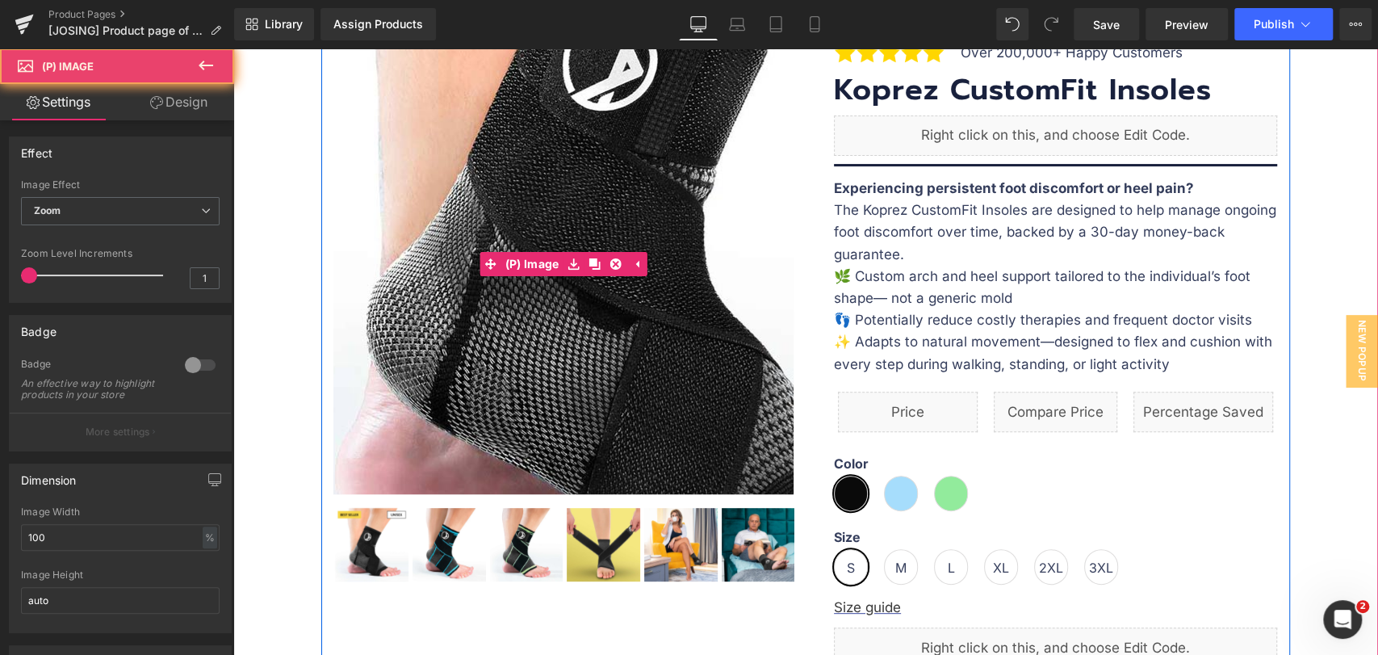
click at [465, 351] on img at bounding box center [664, 167] width 968 height 968
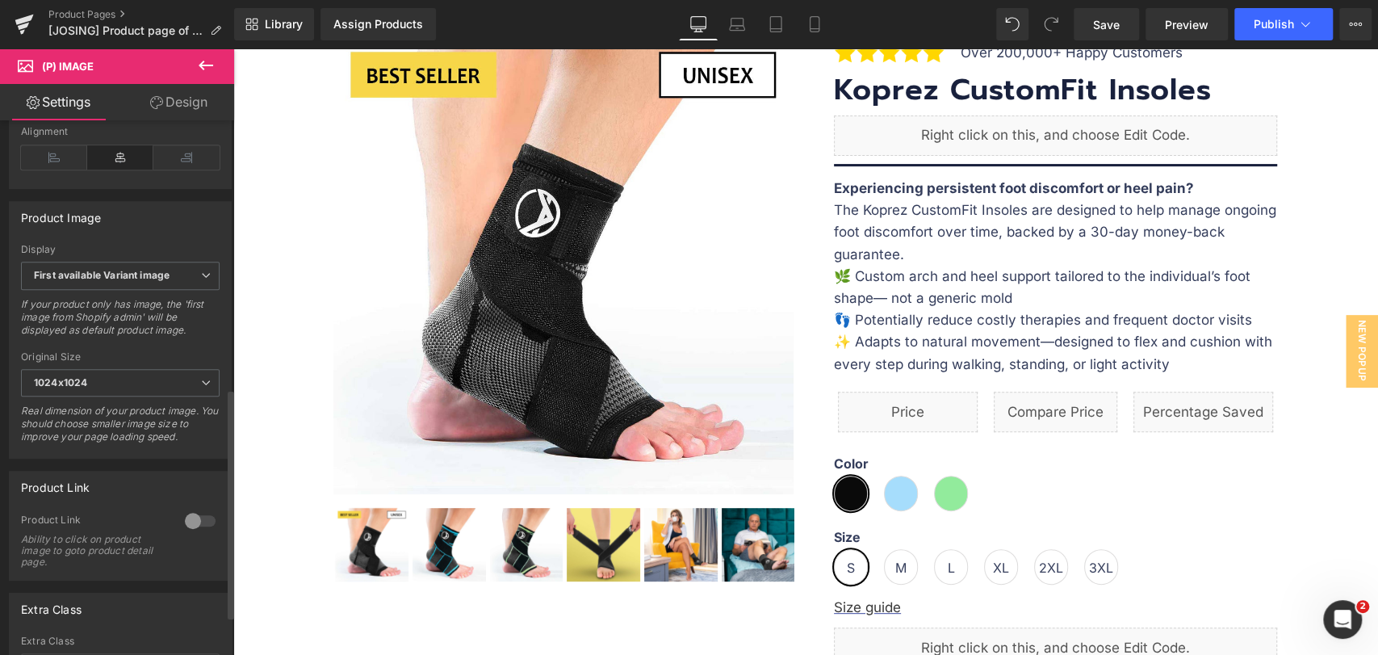
scroll to position [627, 0]
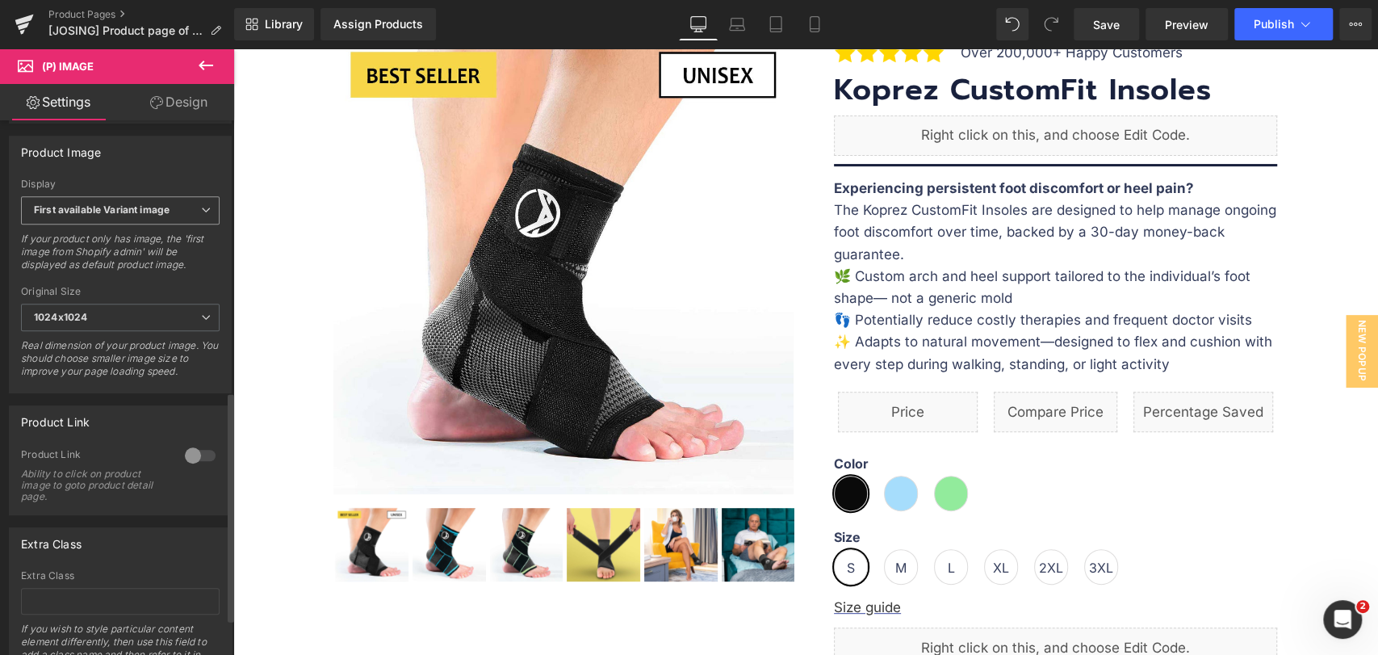
click at [162, 224] on span "First available Variant image" at bounding box center [120, 210] width 199 height 28
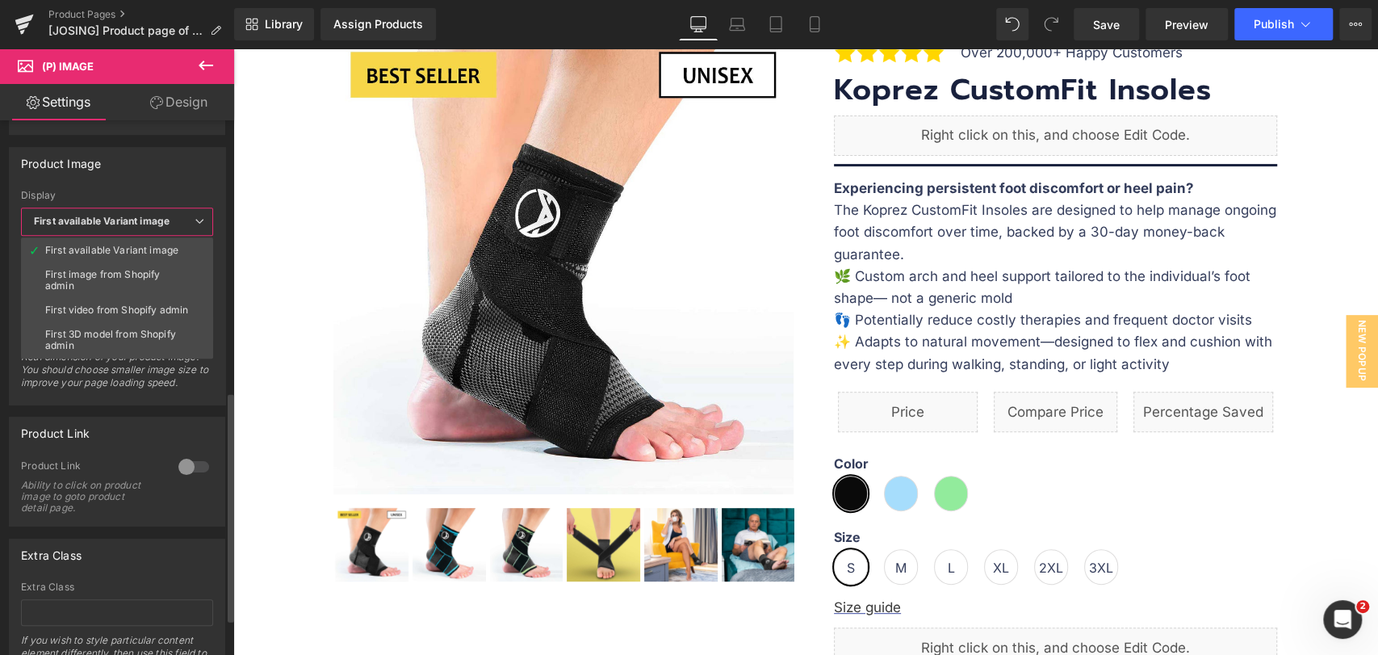
click at [162, 225] on span "First available Variant image" at bounding box center [117, 221] width 192 height 28
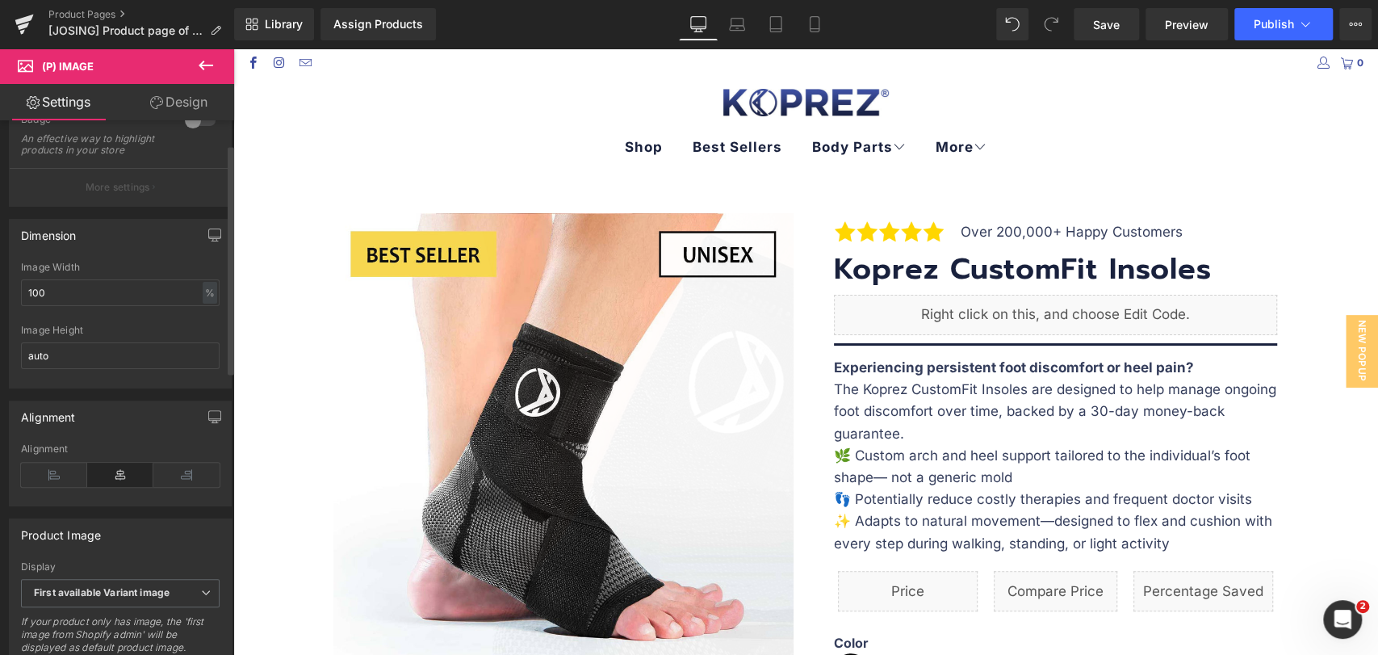
scroll to position [0, 0]
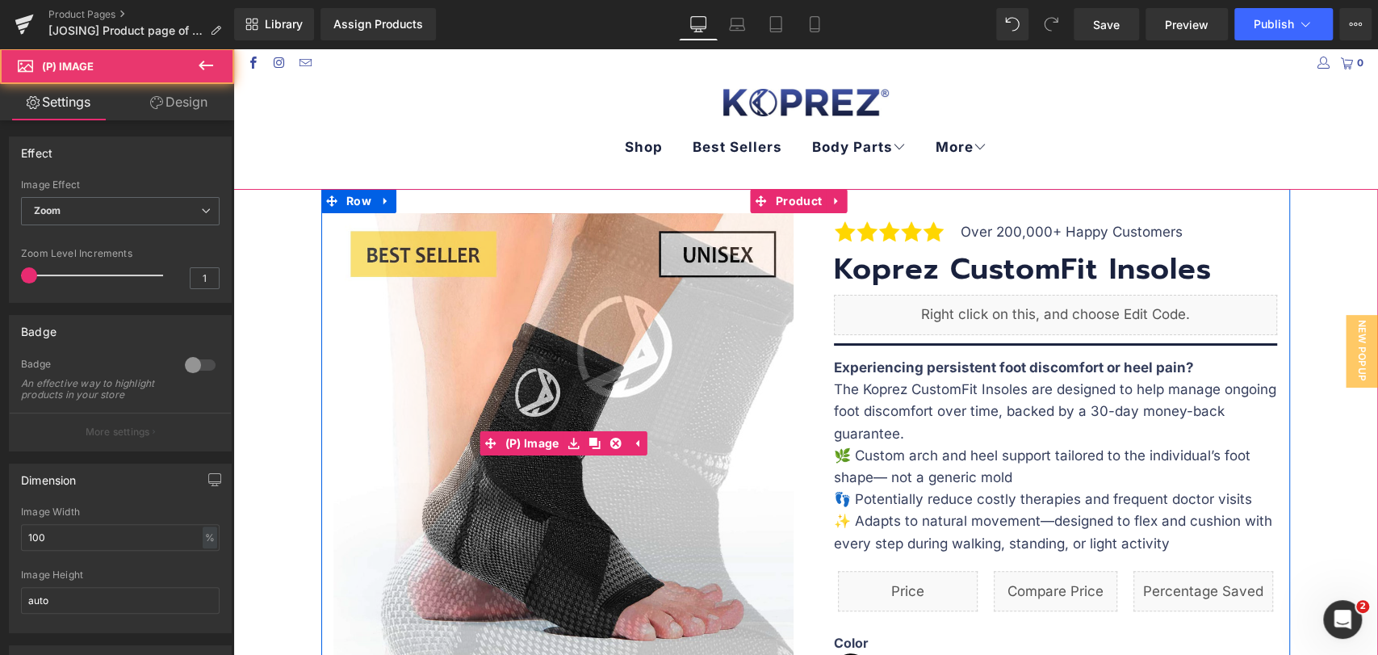
click at [452, 434] on img at bounding box center [678, 453] width 968 height 968
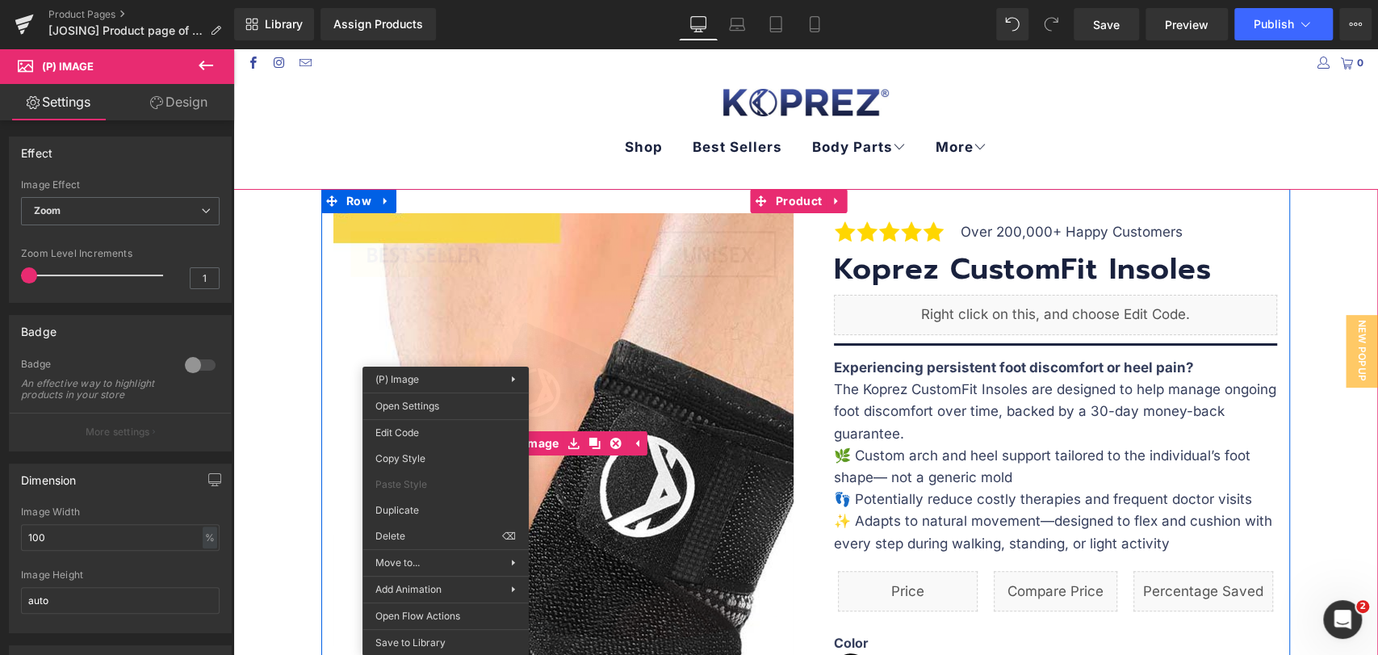
click at [432, 306] on img at bounding box center [701, 593] width 968 height 968
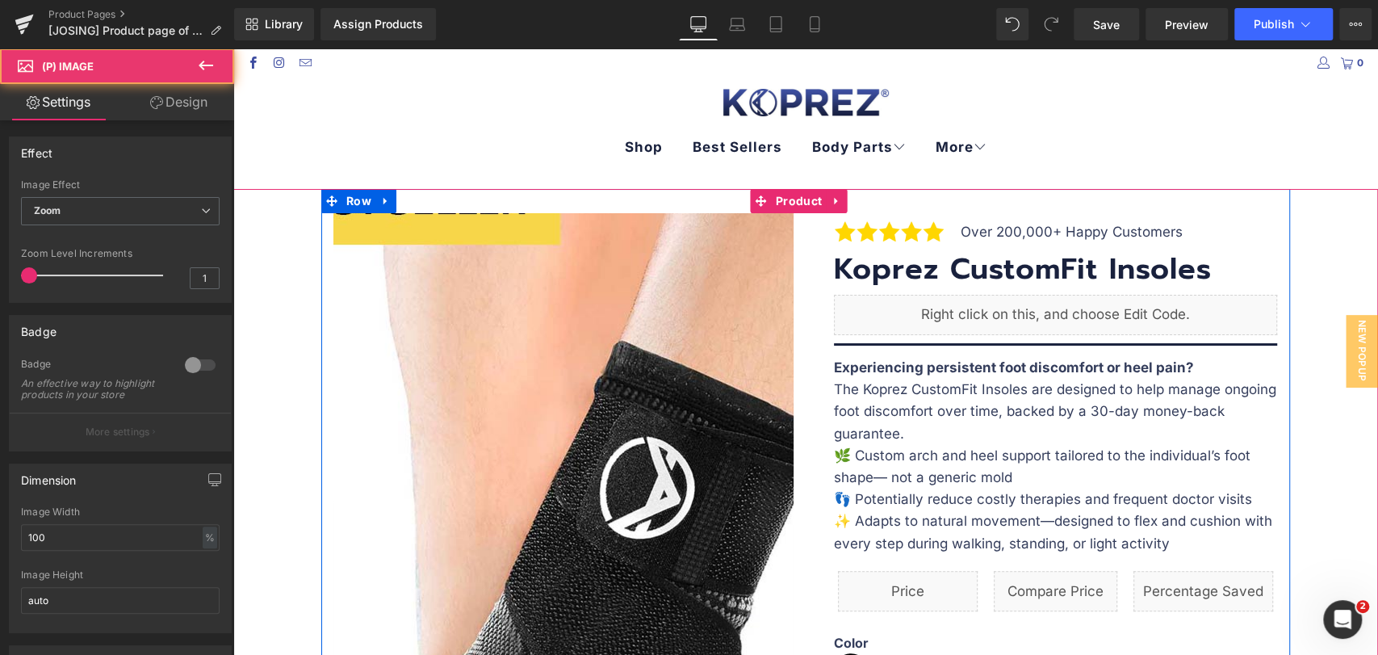
click at [432, 306] on img at bounding box center [701, 595] width 968 height 968
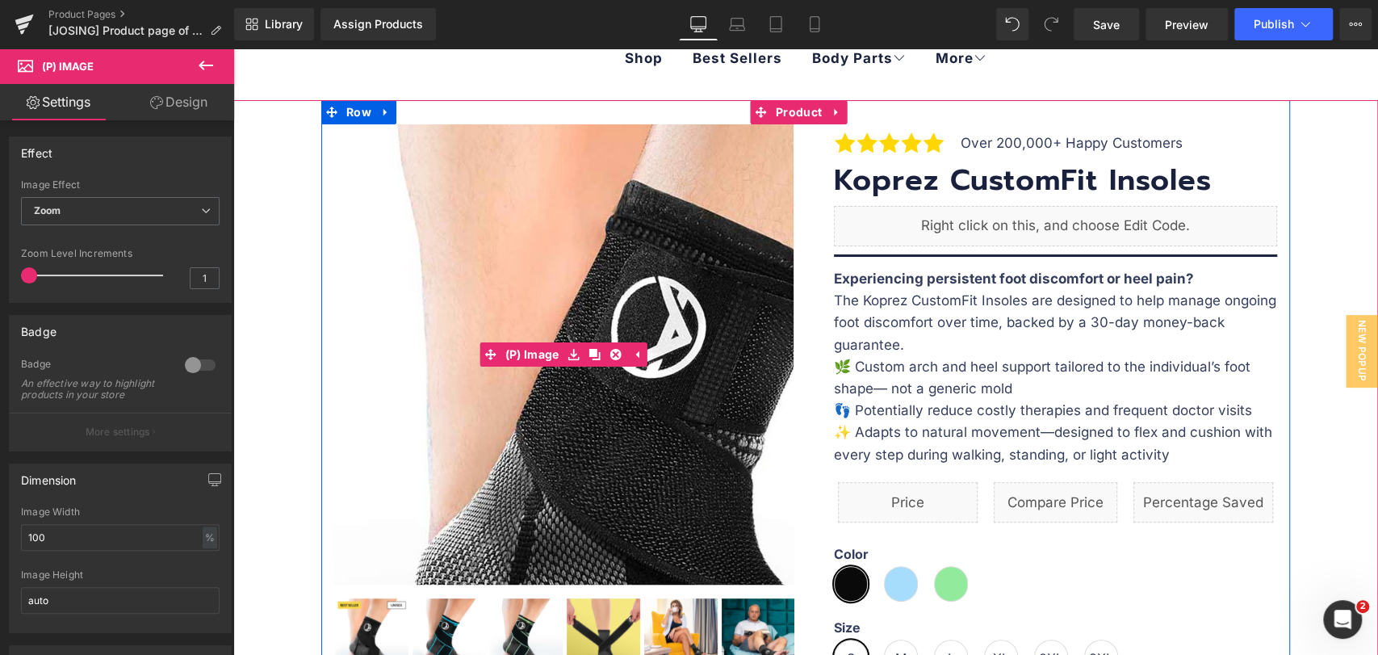
scroll to position [90, 0]
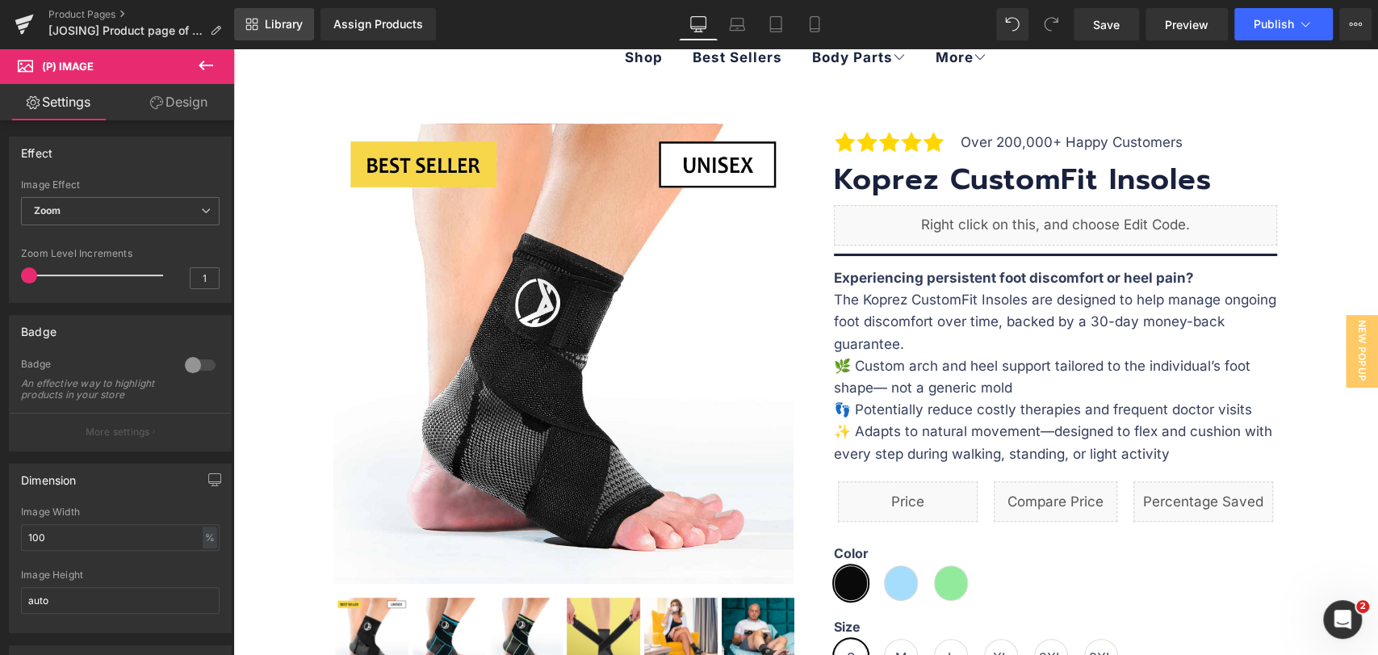
click at [282, 32] on link "Library" at bounding box center [274, 24] width 80 height 32
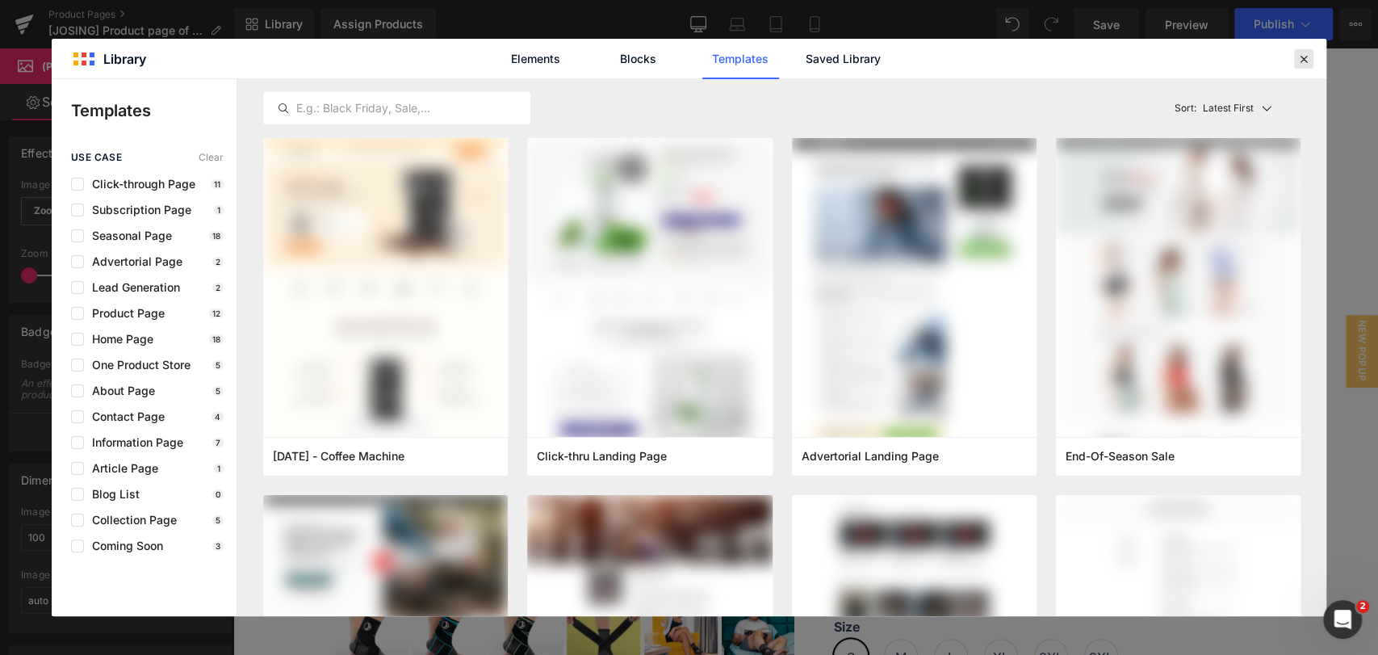
click at [1300, 57] on icon at bounding box center [1303, 59] width 15 height 15
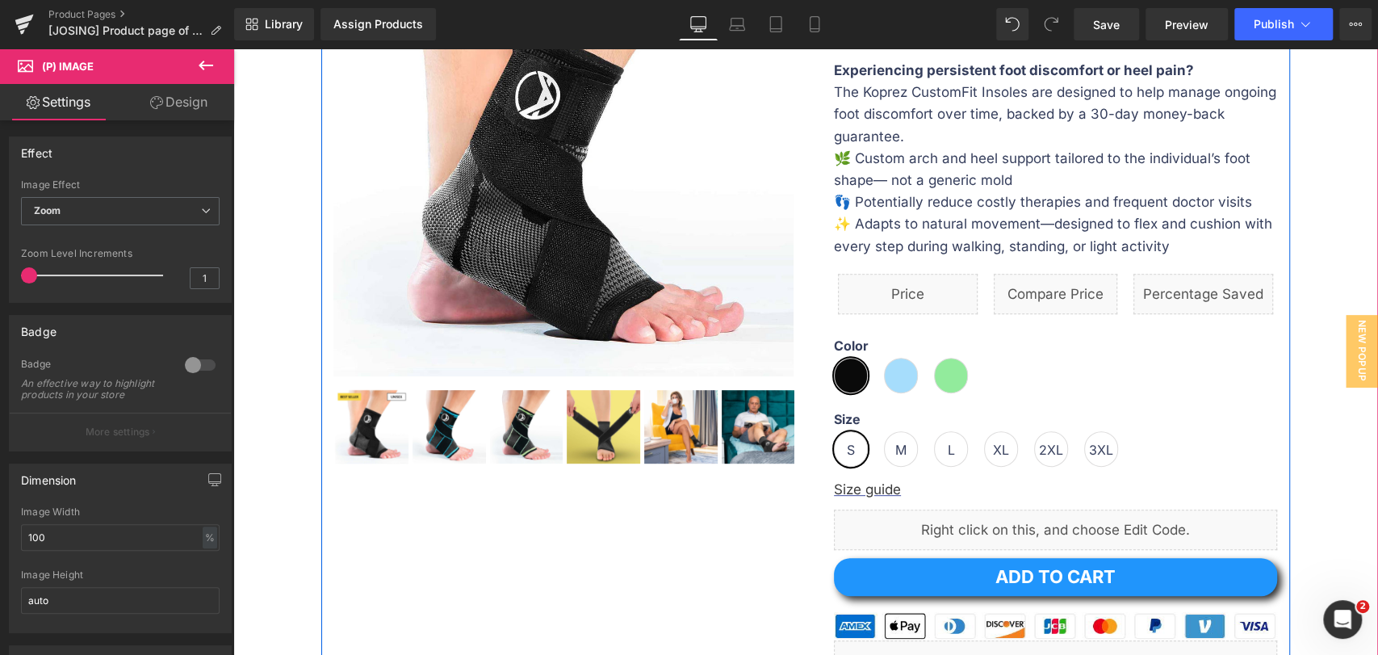
scroll to position [269, 0]
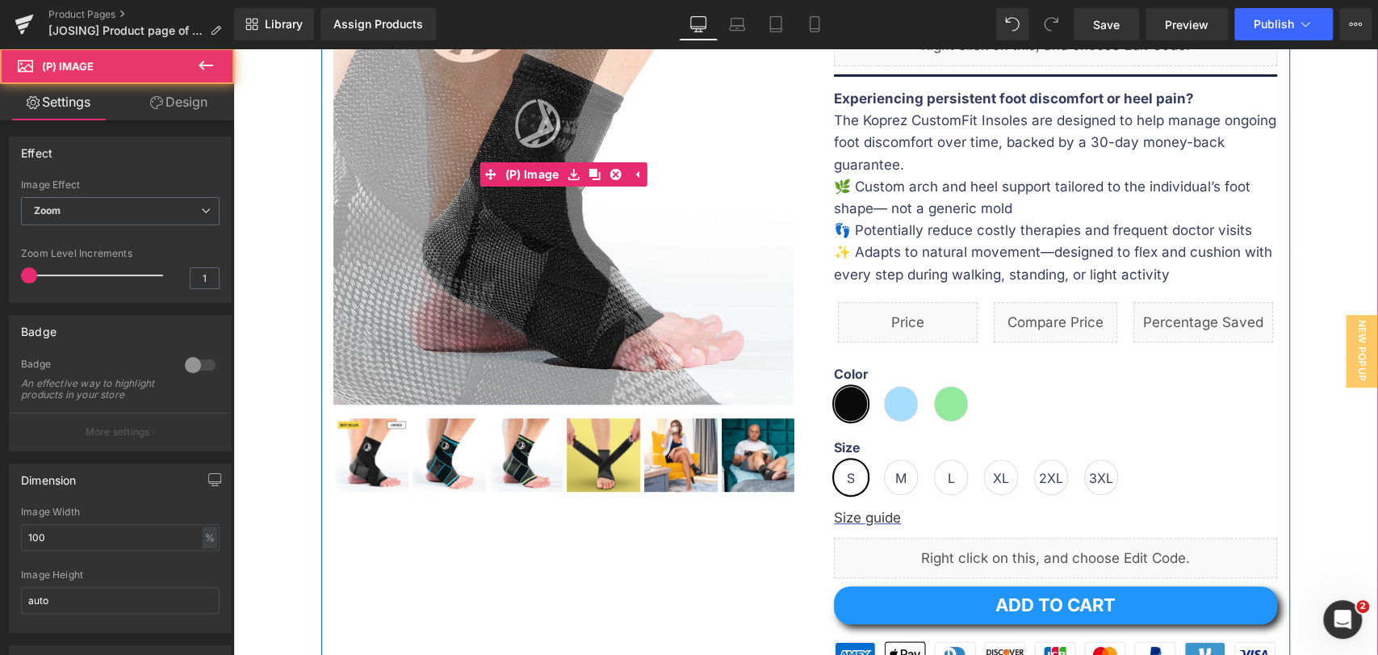
click at [590, 225] on img at bounding box center [526, 118] width 968 height 968
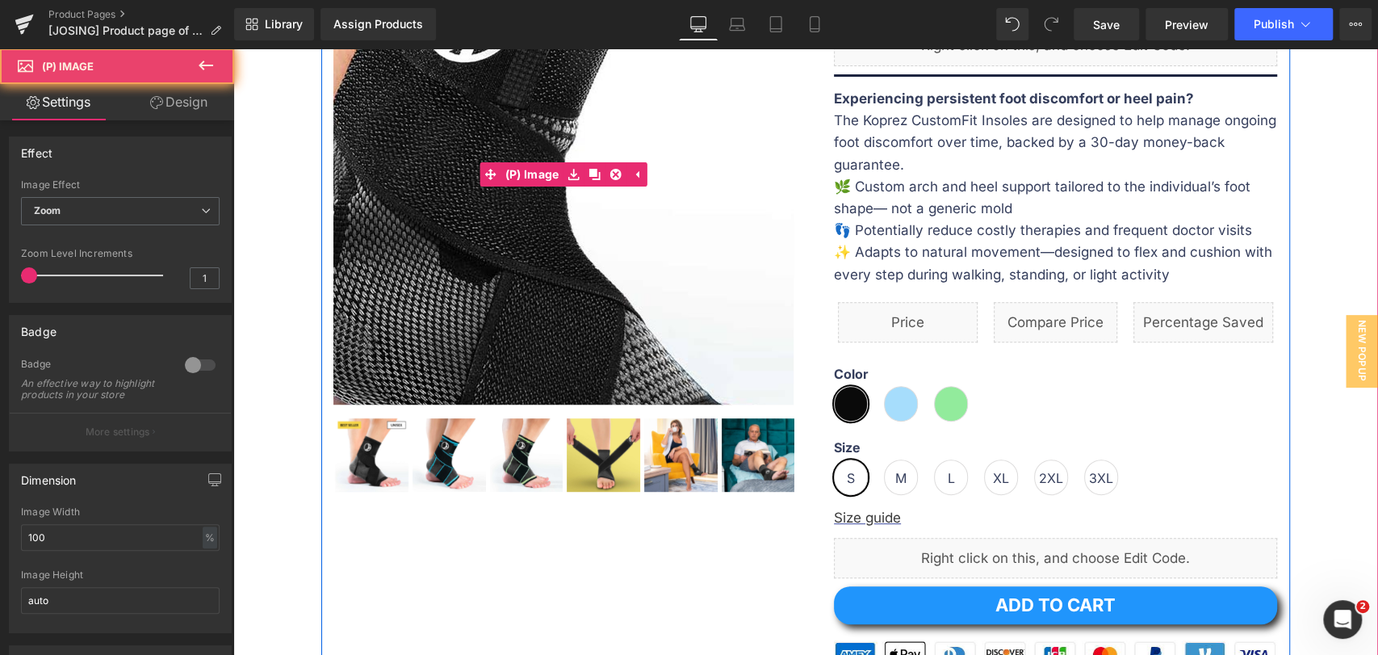
click at [590, 225] on img at bounding box center [526, 118] width 968 height 968
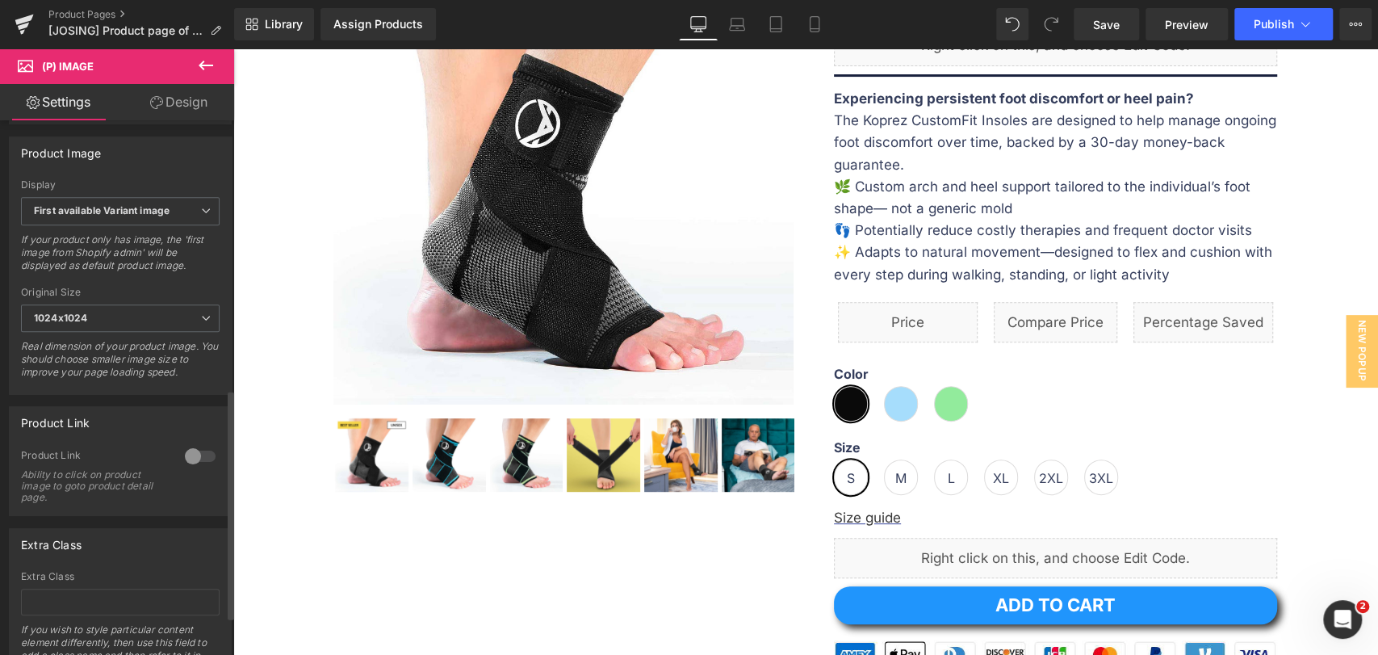
scroll to position [621, 0]
click at [140, 221] on b "First available Variant image" at bounding box center [102, 215] width 136 height 12
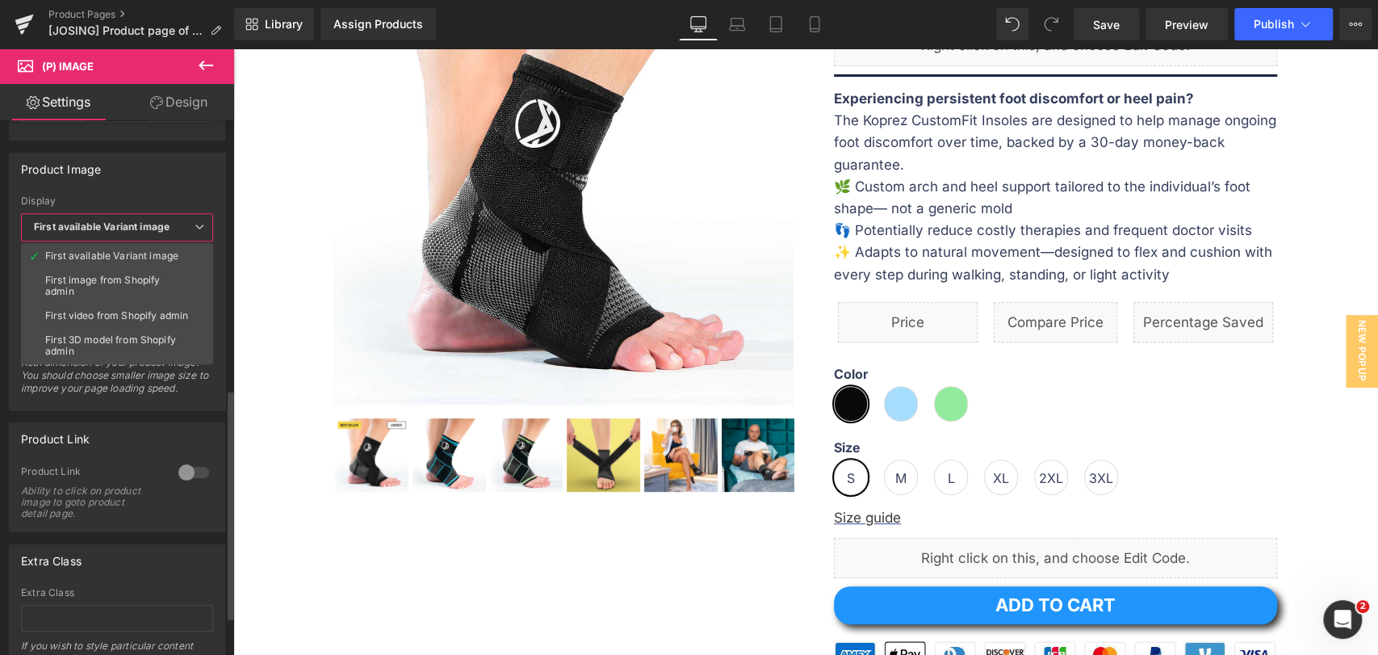
click at [140, 225] on b "First available Variant image" at bounding box center [102, 226] width 136 height 12
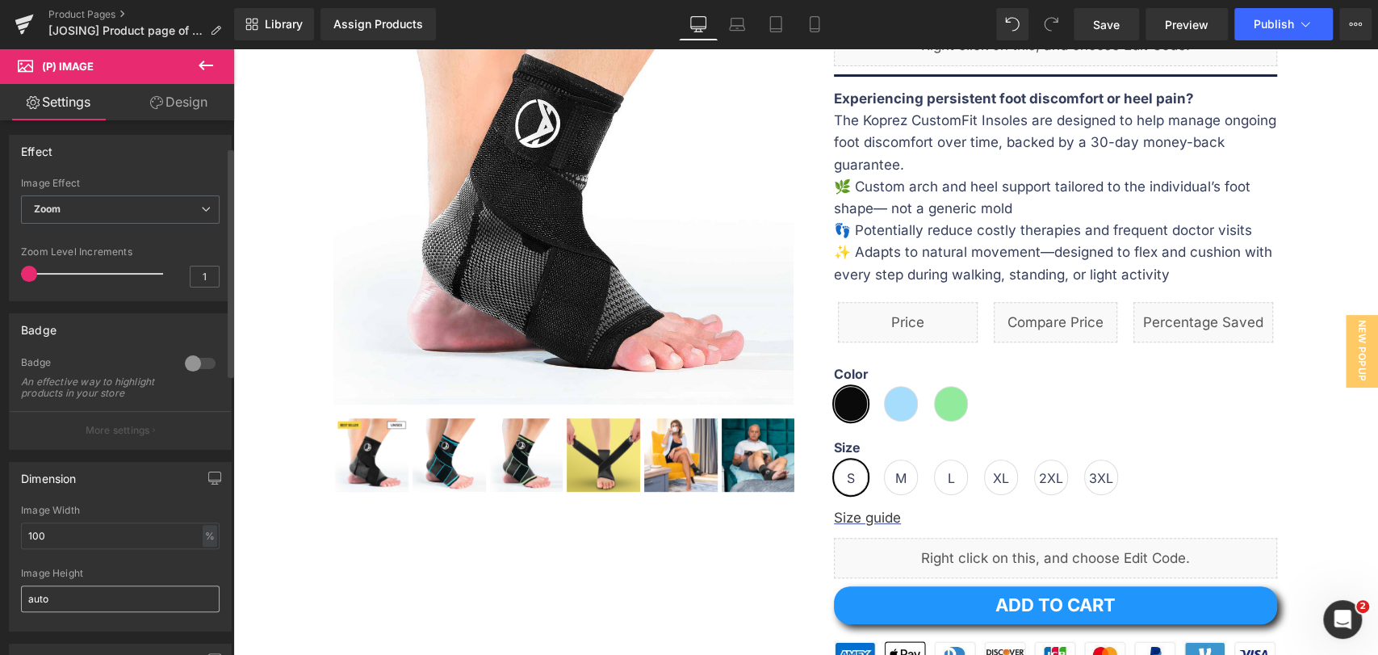
scroll to position [0, 0]
click at [136, 437] on p "More settings" at bounding box center [118, 432] width 65 height 15
drag, startPoint x: 33, startPoint y: 279, endPoint x: 0, endPoint y: 275, distance: 33.3
click at [0, 275] on div "Effect Default Zoom Hover Image Effect Zoom Default Zoom Hover last Image Hover…" at bounding box center [120, 213] width 241 height 178
drag, startPoint x: 31, startPoint y: 274, endPoint x: 88, endPoint y: 276, distance: 56.5
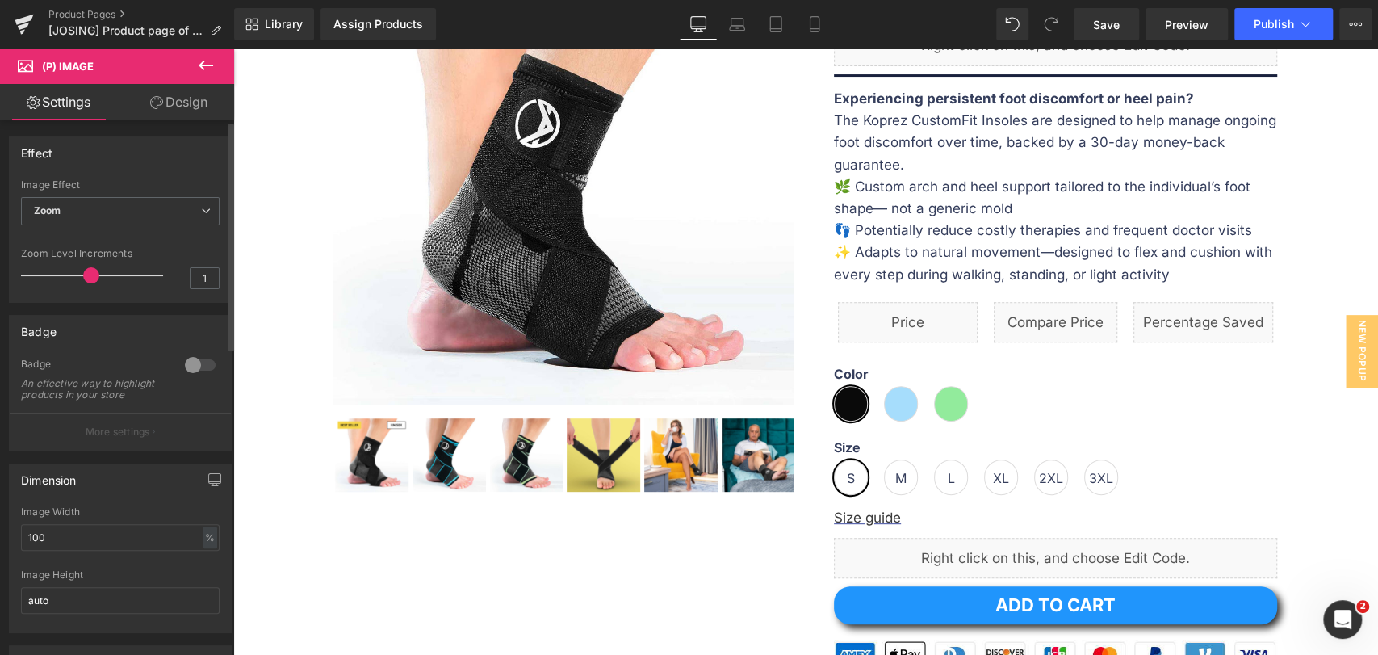
click at [88, 276] on span at bounding box center [91, 275] width 16 height 16
drag, startPoint x: 84, startPoint y: 273, endPoint x: 0, endPoint y: 281, distance: 84.3
click at [0, 281] on div "Effect Default Zoom Hover Image Effect Zoom Default Zoom Hover last Image Hover…" at bounding box center [120, 213] width 241 height 178
click at [107, 172] on div "Effect Default Zoom Hover Image Effect Zoom Default Zoom Hover last Image Hover…" at bounding box center [120, 219] width 223 height 166
click at [107, 171] on div "Effect Default Zoom Hover Image Effect Zoom Default Zoom Hover last Image Hover…" at bounding box center [120, 219] width 223 height 166
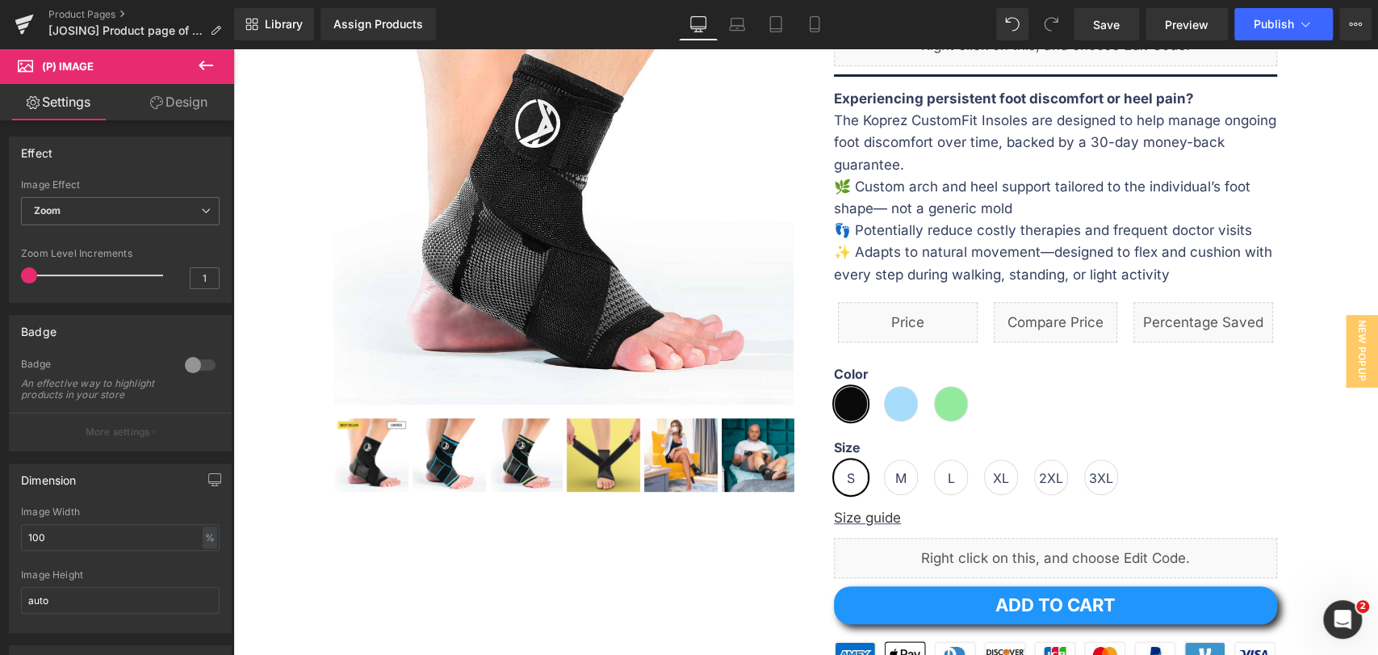
click at [176, 94] on link "Design" at bounding box center [178, 102] width 117 height 36
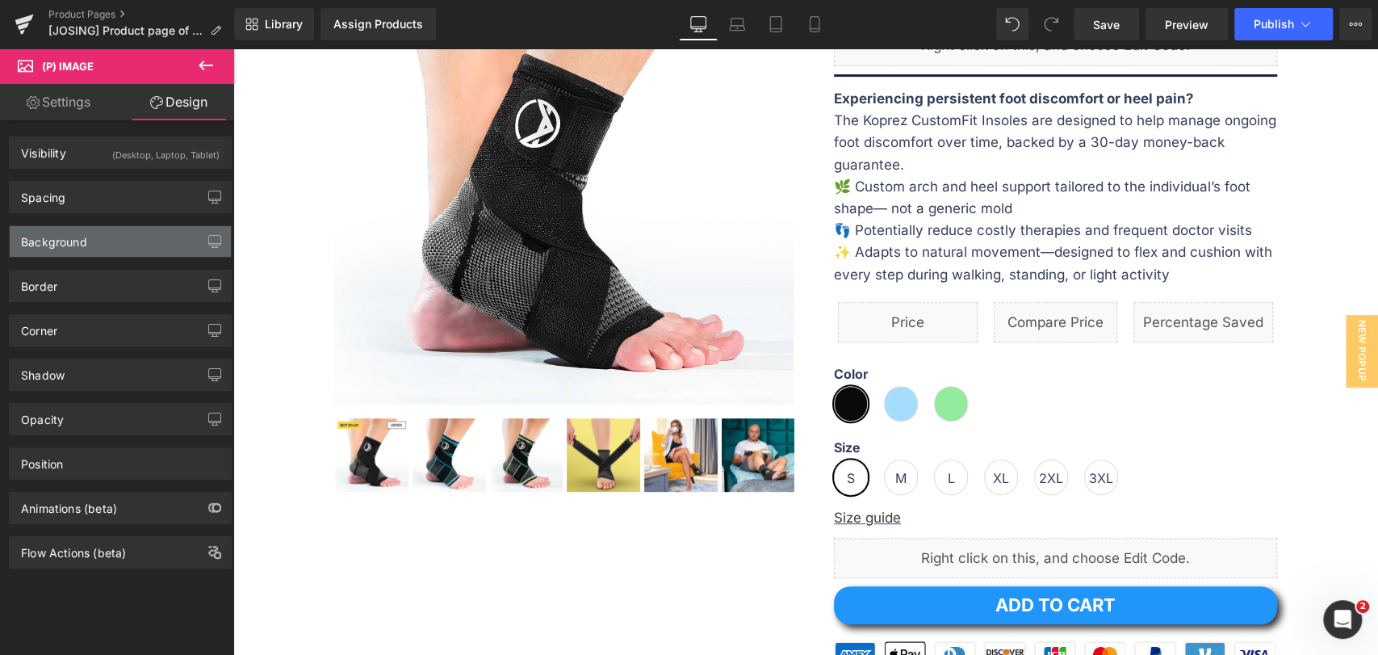
click at [97, 235] on div "Background" at bounding box center [120, 241] width 221 height 31
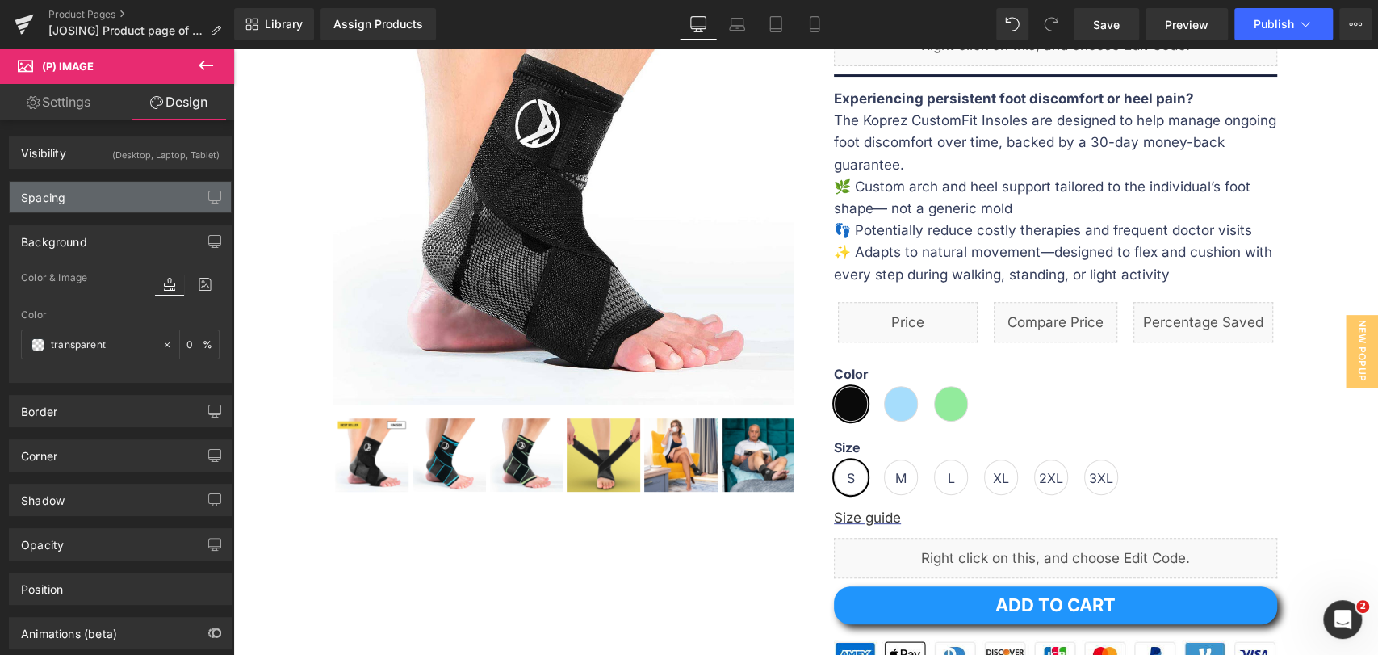
click at [108, 203] on div "Spacing" at bounding box center [120, 197] width 221 height 31
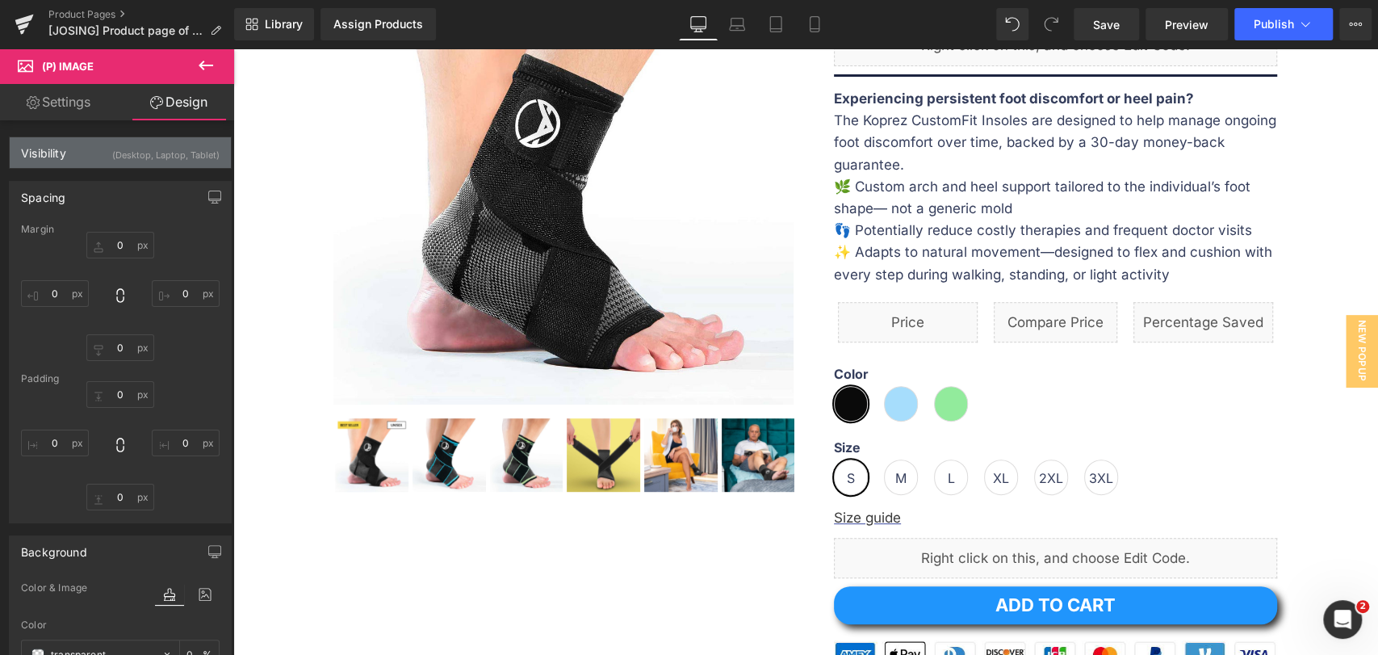
click at [89, 157] on div "Visibility (Desktop, Laptop, Tablet)" at bounding box center [120, 152] width 221 height 31
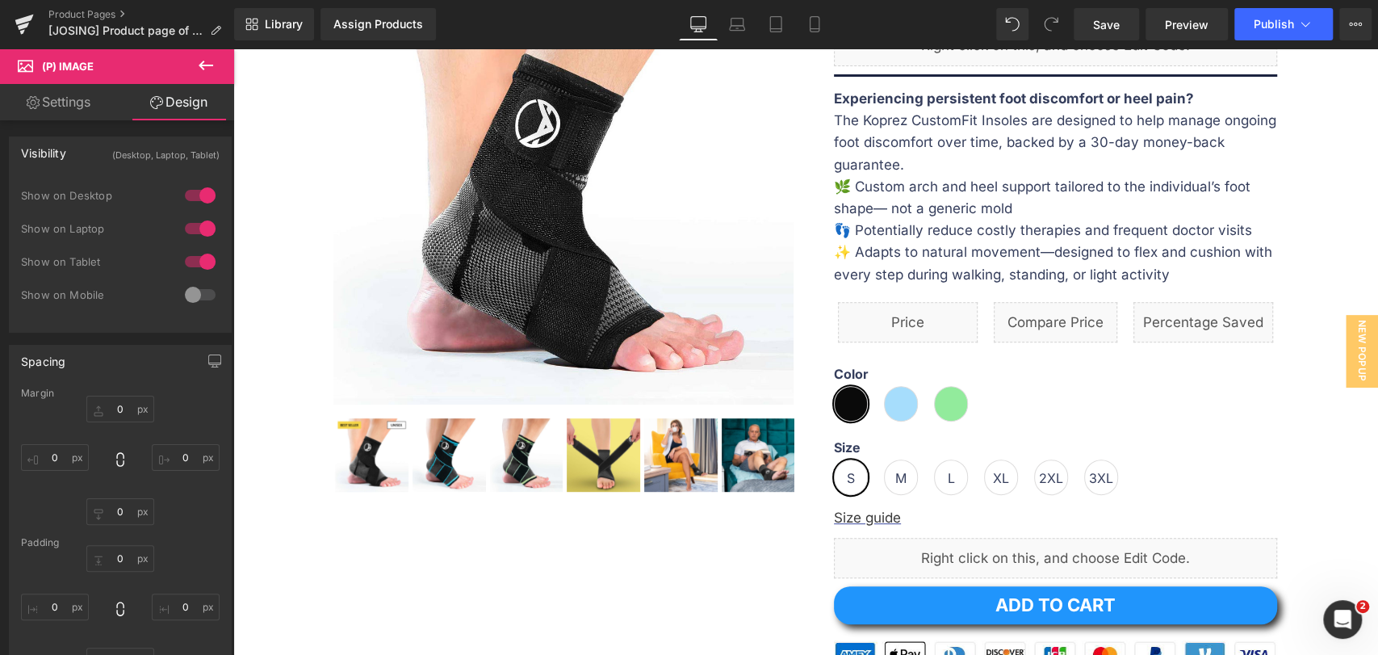
click at [155, 106] on icon at bounding box center [156, 102] width 13 height 13
click at [62, 105] on link "Settings" at bounding box center [58, 102] width 117 height 36
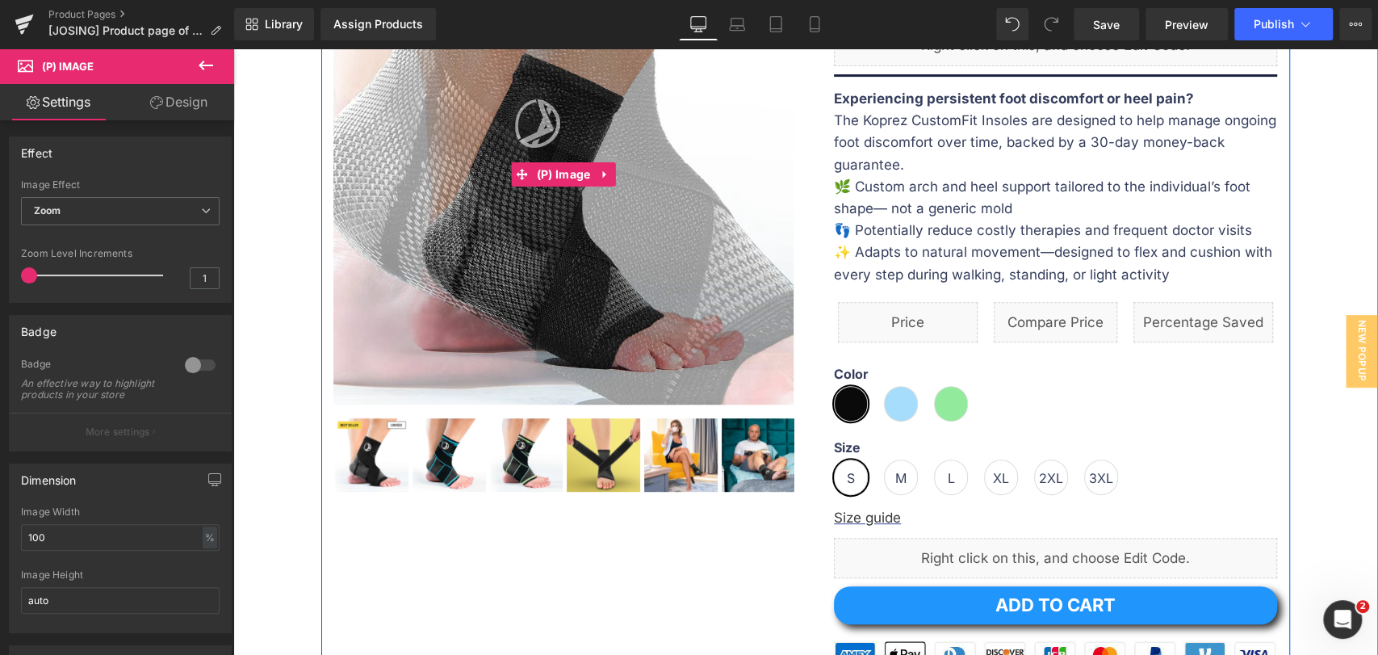
click at [510, 320] on img at bounding box center [615, 13] width 968 height 968
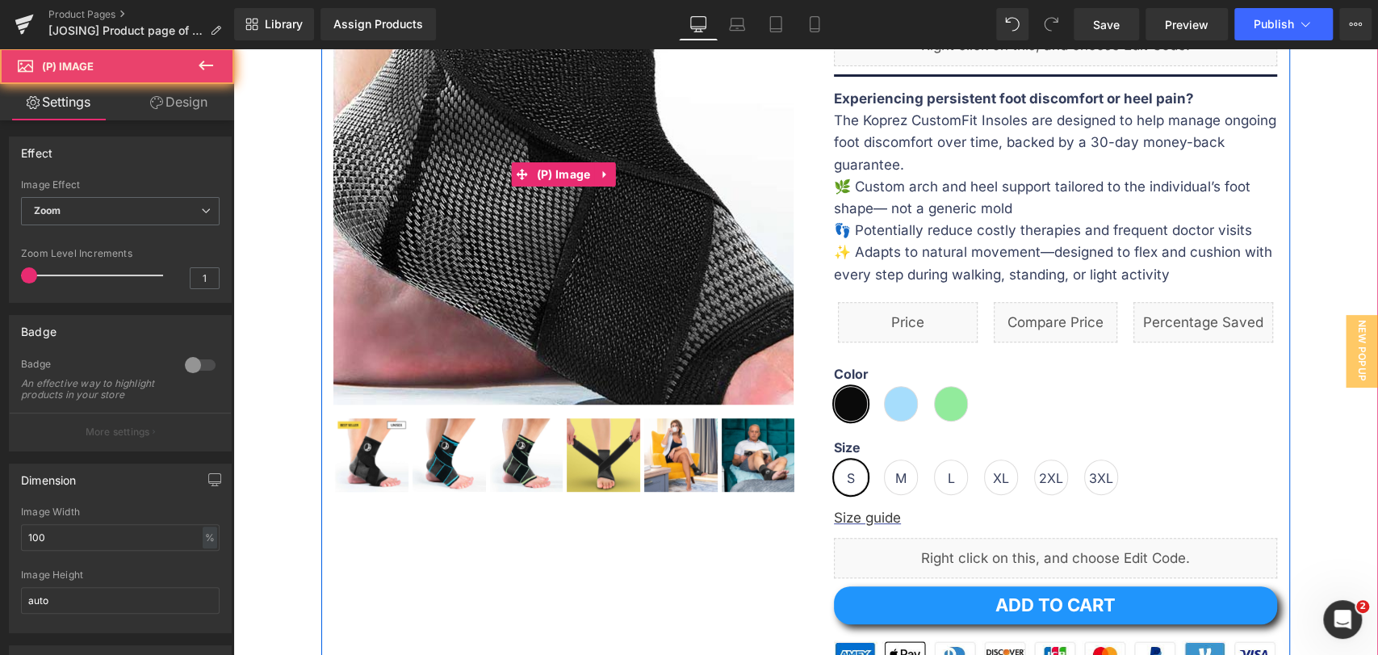
click at [510, 320] on img at bounding box center [615, 13] width 968 height 968
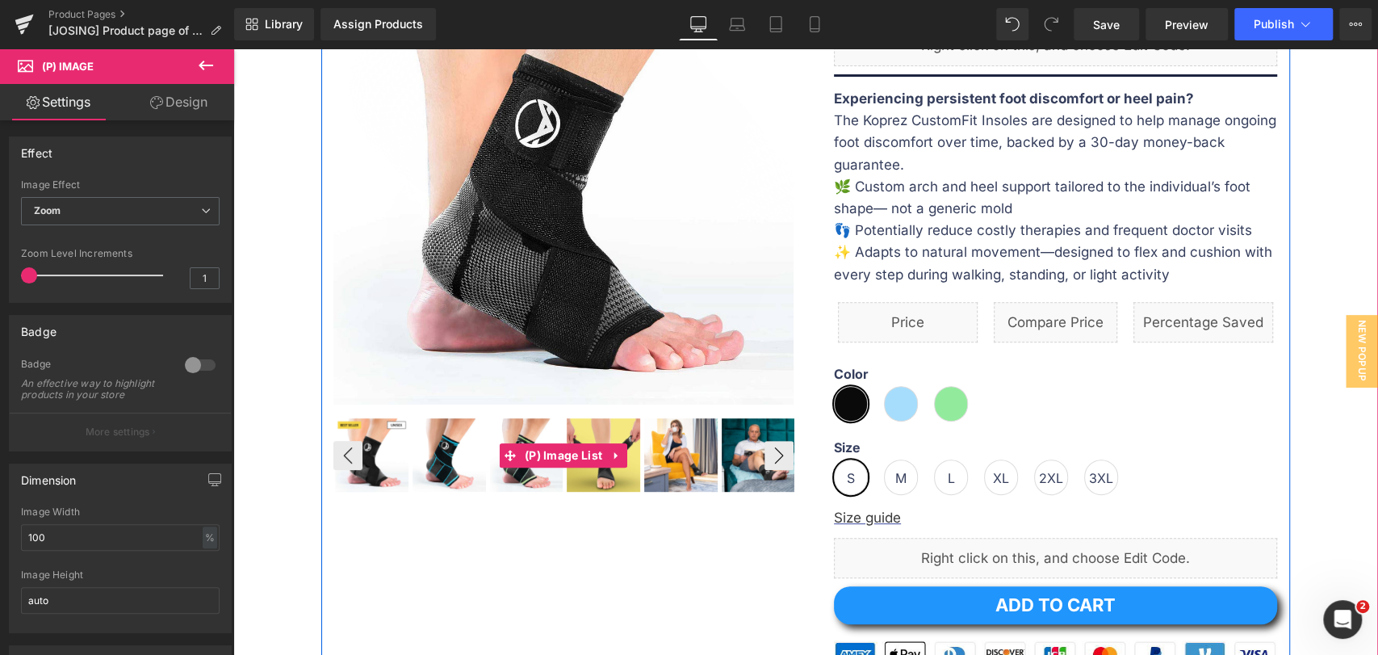
click at [350, 441] on img at bounding box center [371, 454] width 73 height 73
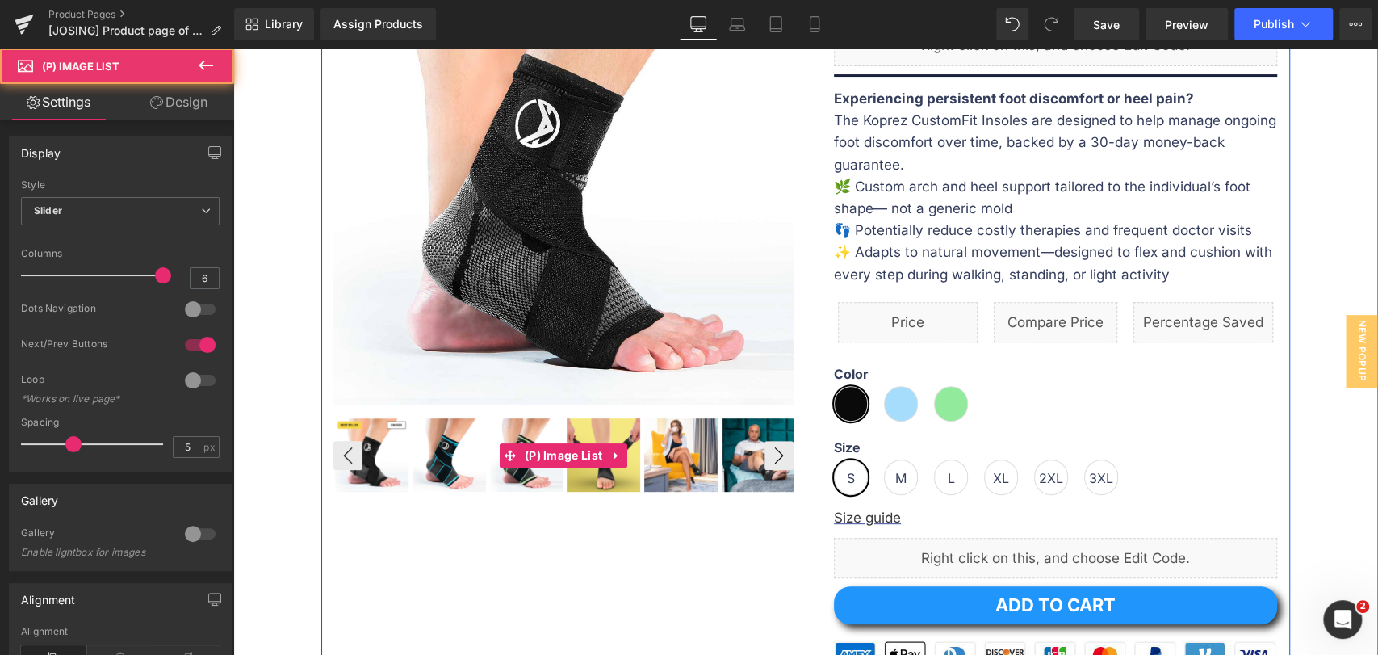
click at [341, 454] on img at bounding box center [371, 454] width 73 height 73
click at [784, 455] on button "›" at bounding box center [778, 455] width 29 height 29
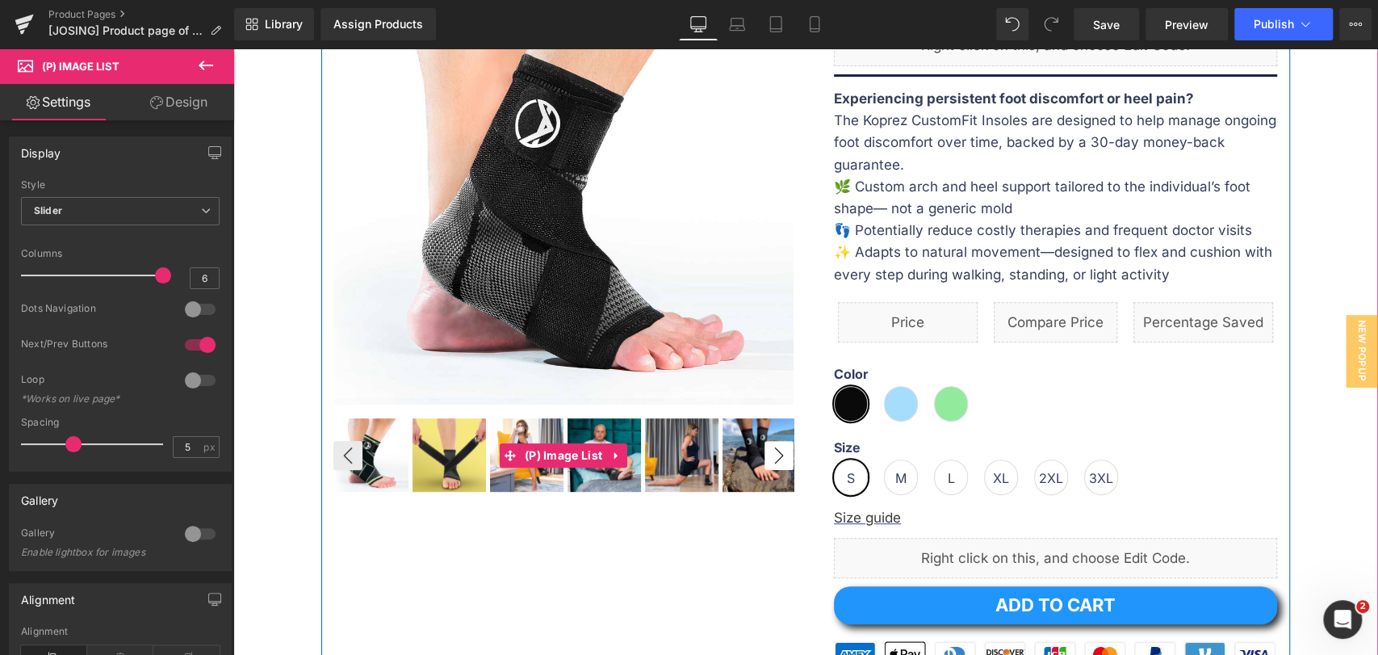
click at [784, 455] on button "›" at bounding box center [778, 455] width 29 height 29
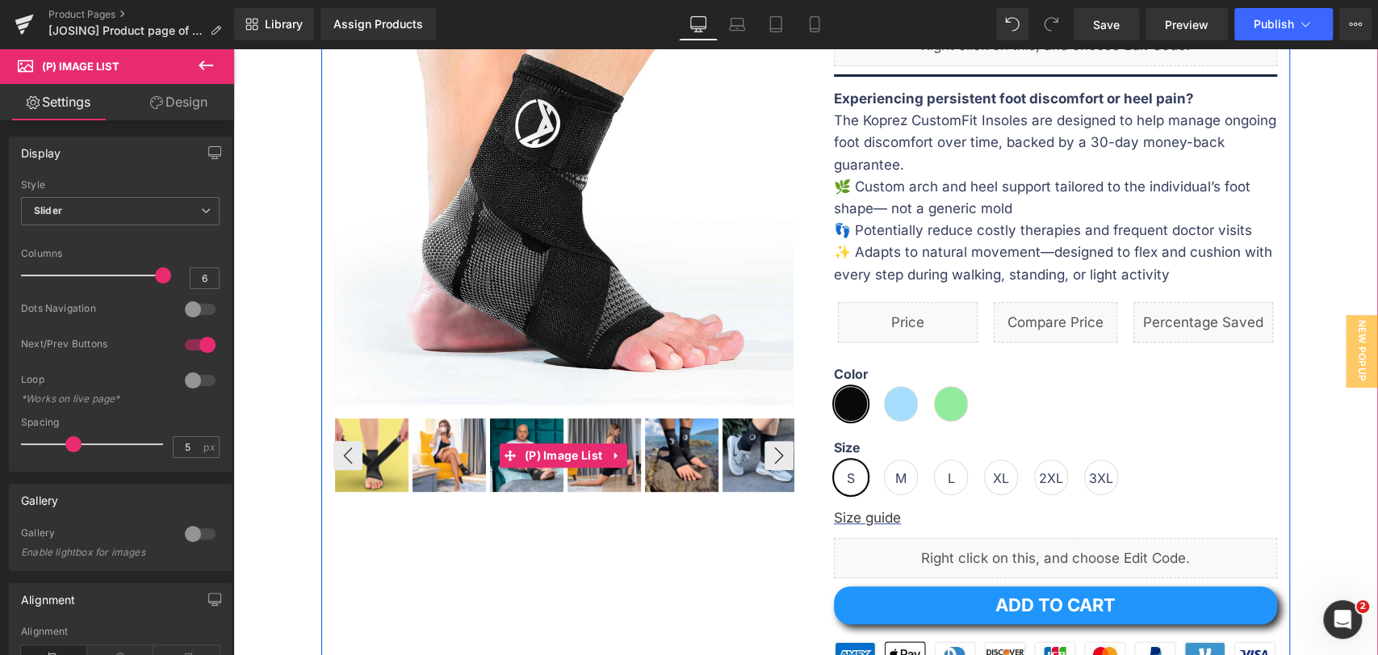
click at [380, 449] on img at bounding box center [371, 454] width 73 height 73
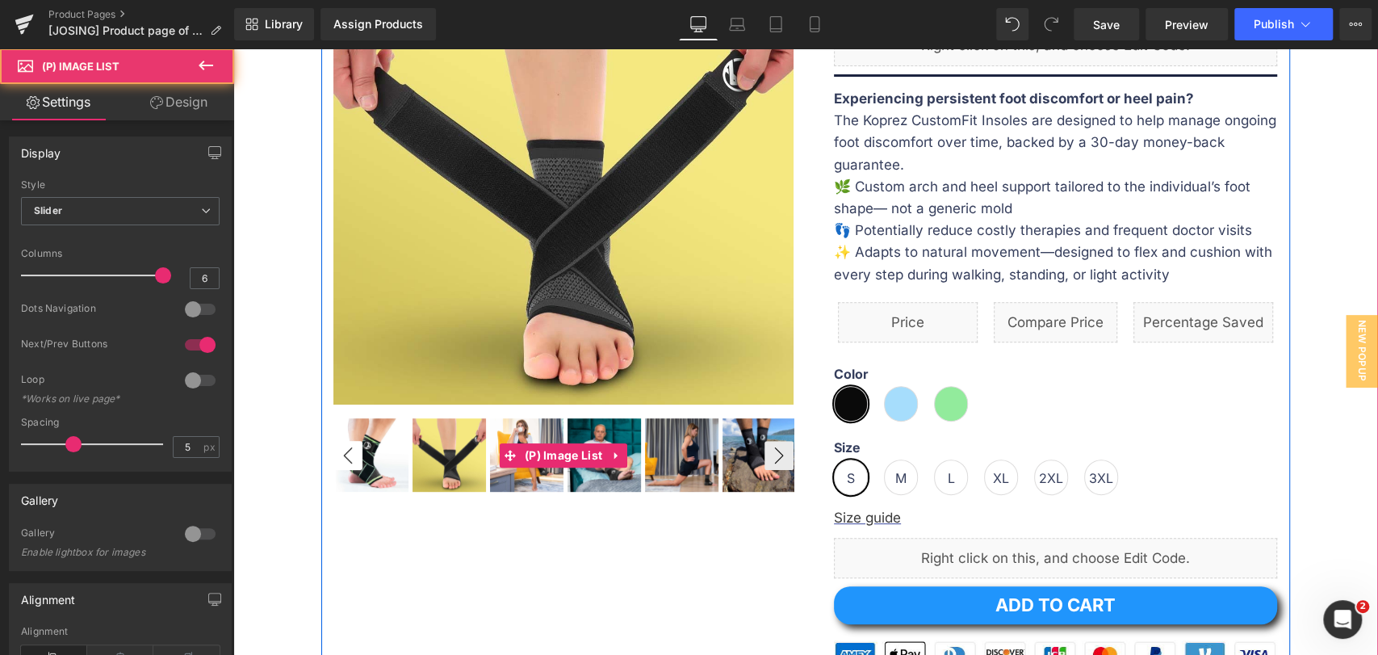
click at [345, 452] on button "‹" at bounding box center [347, 455] width 29 height 29
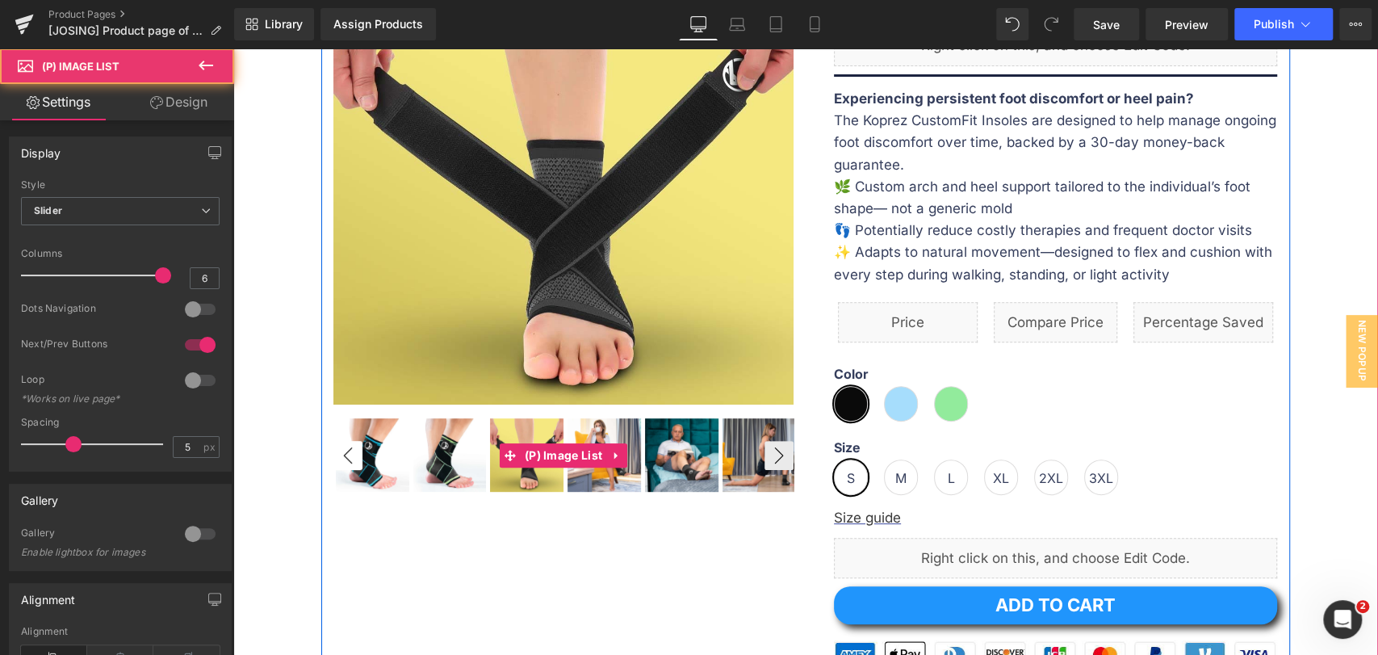
click at [345, 452] on button "‹" at bounding box center [347, 455] width 29 height 29
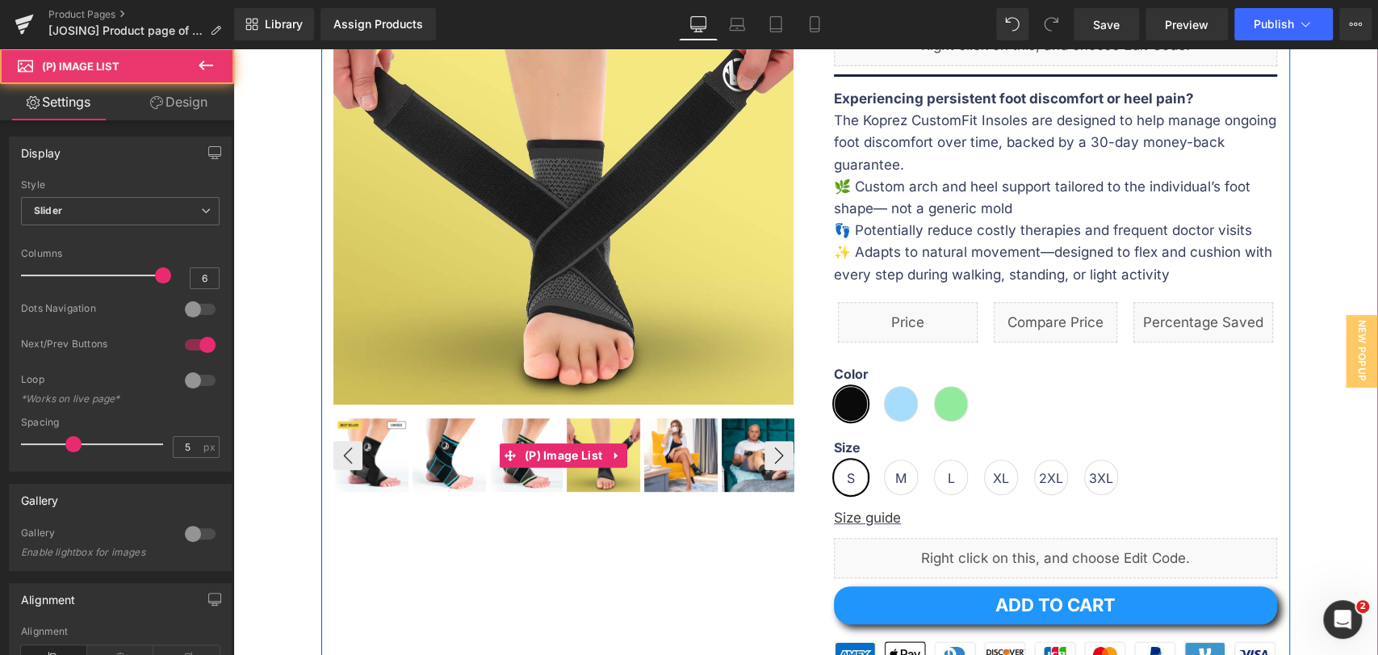
click at [345, 452] on img at bounding box center [371, 454] width 73 height 73
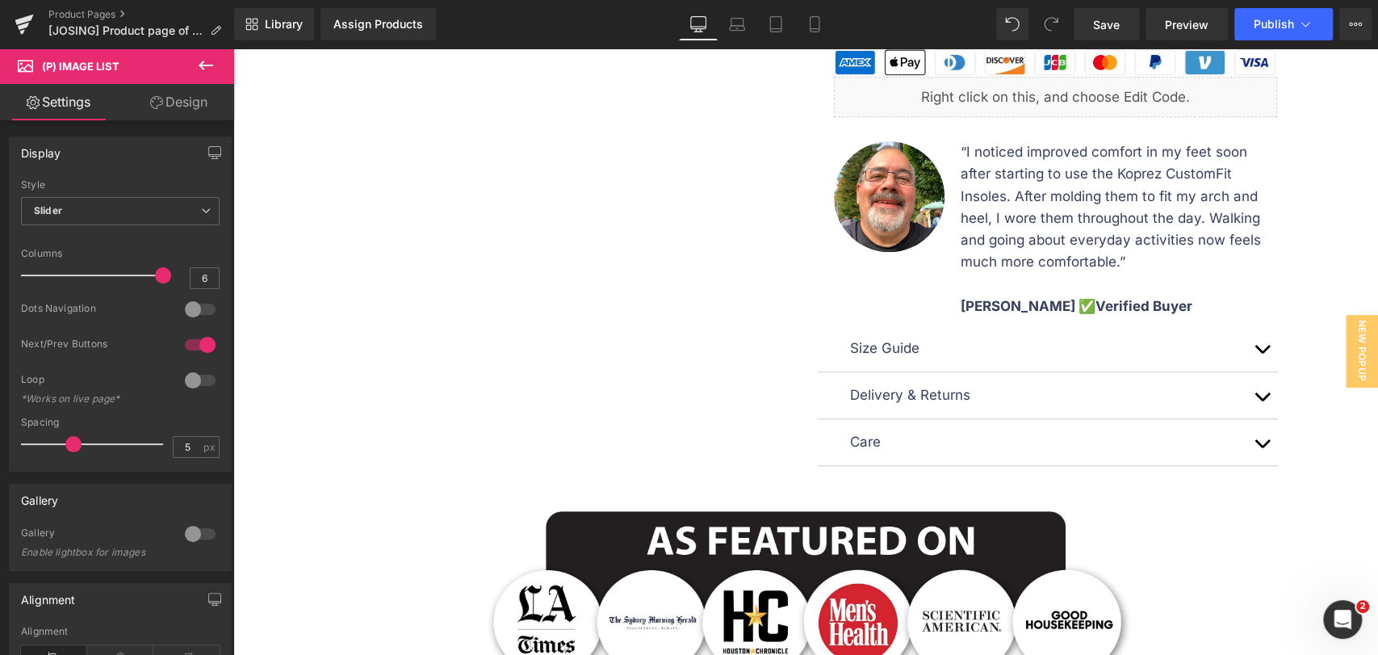
scroll to position [807, 0]
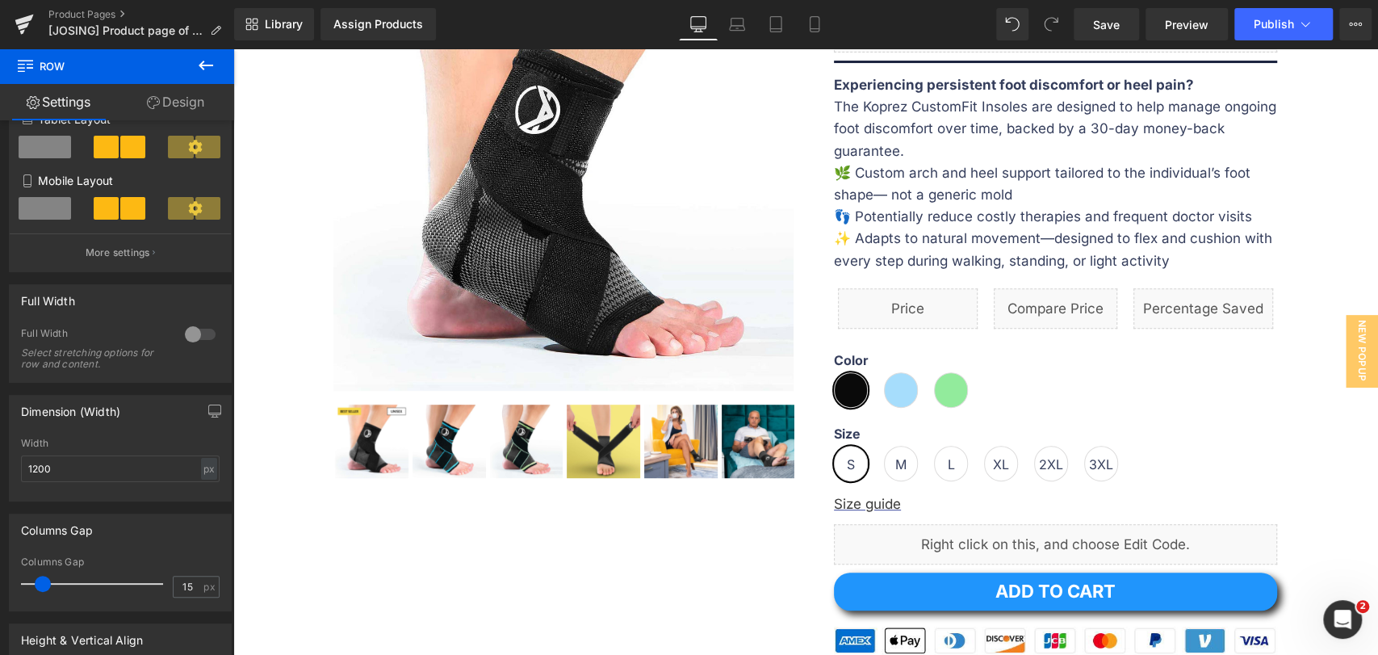
scroll to position [90, 0]
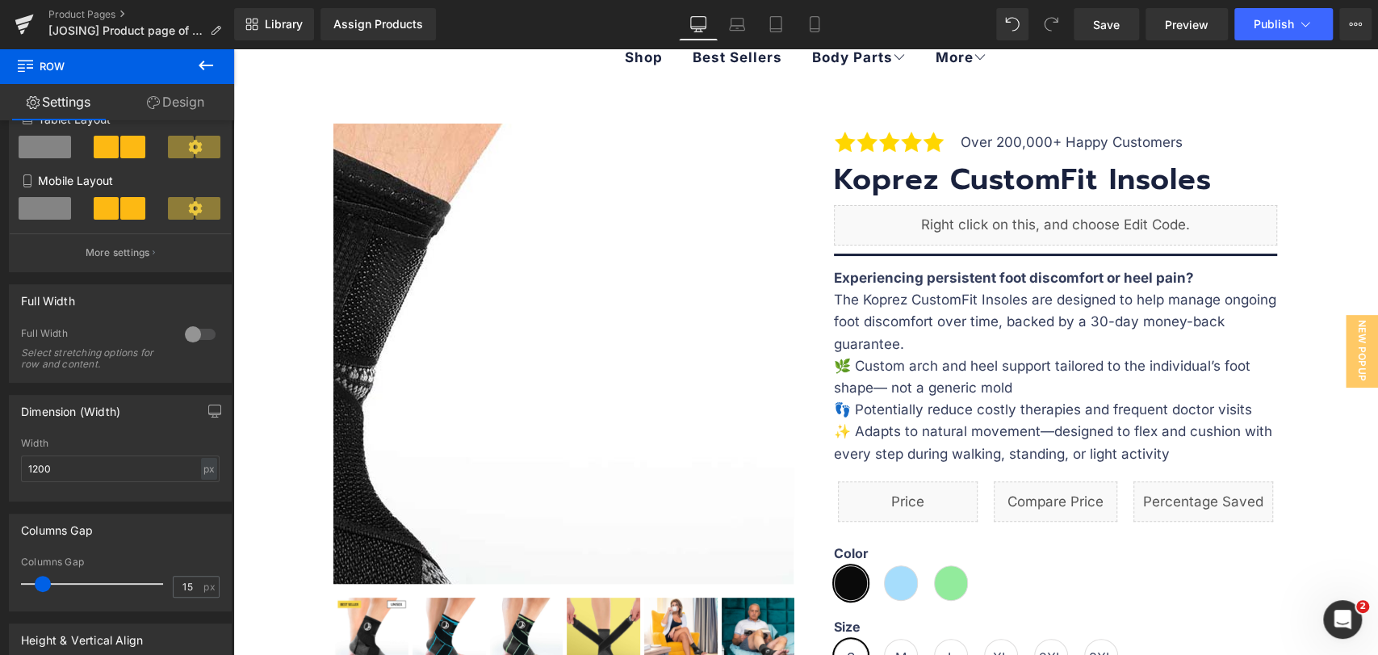
click at [772, 339] on img at bounding box center [323, 366] width 968 height 968
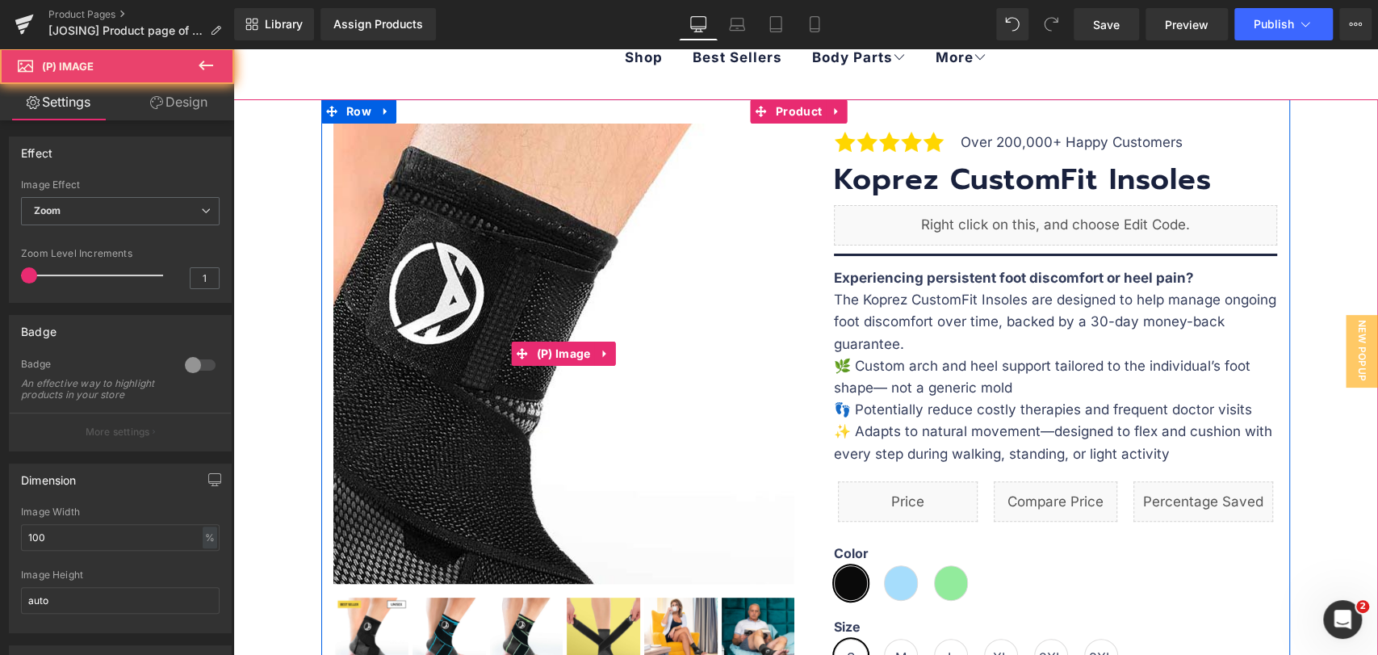
click at [622, 312] on img at bounding box center [490, 400] width 968 height 968
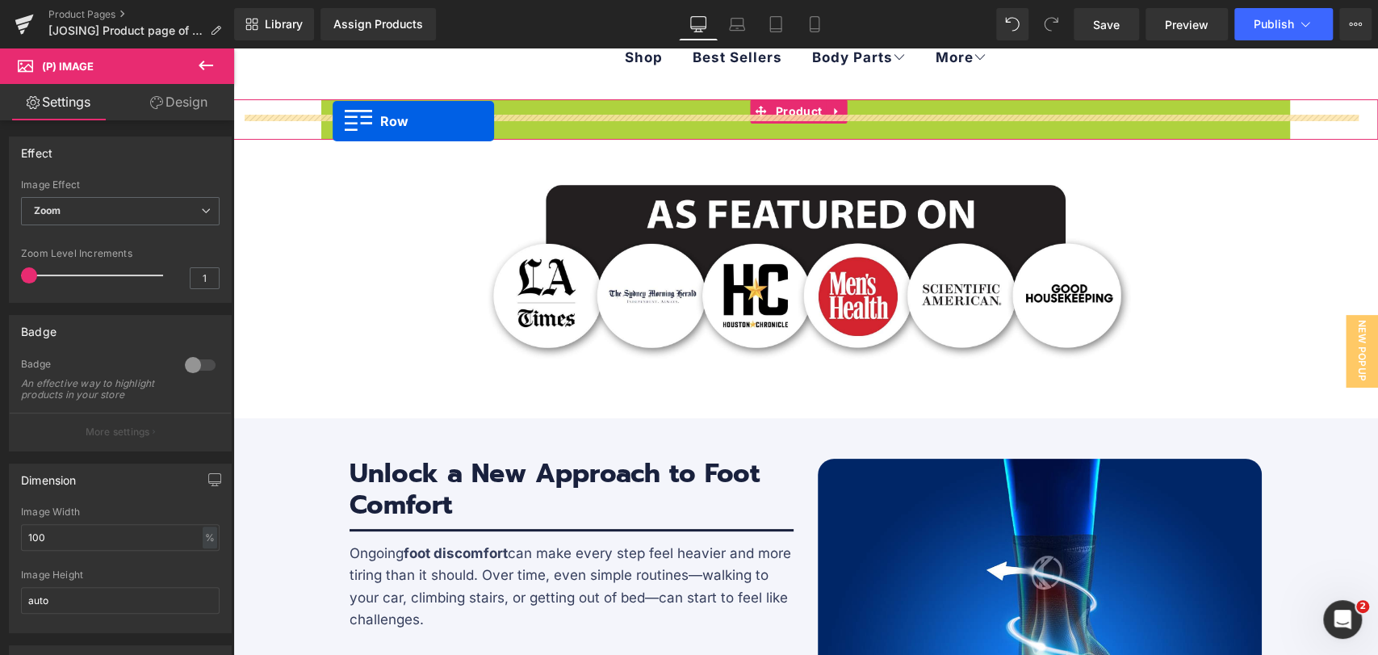
scroll to position [73, 0]
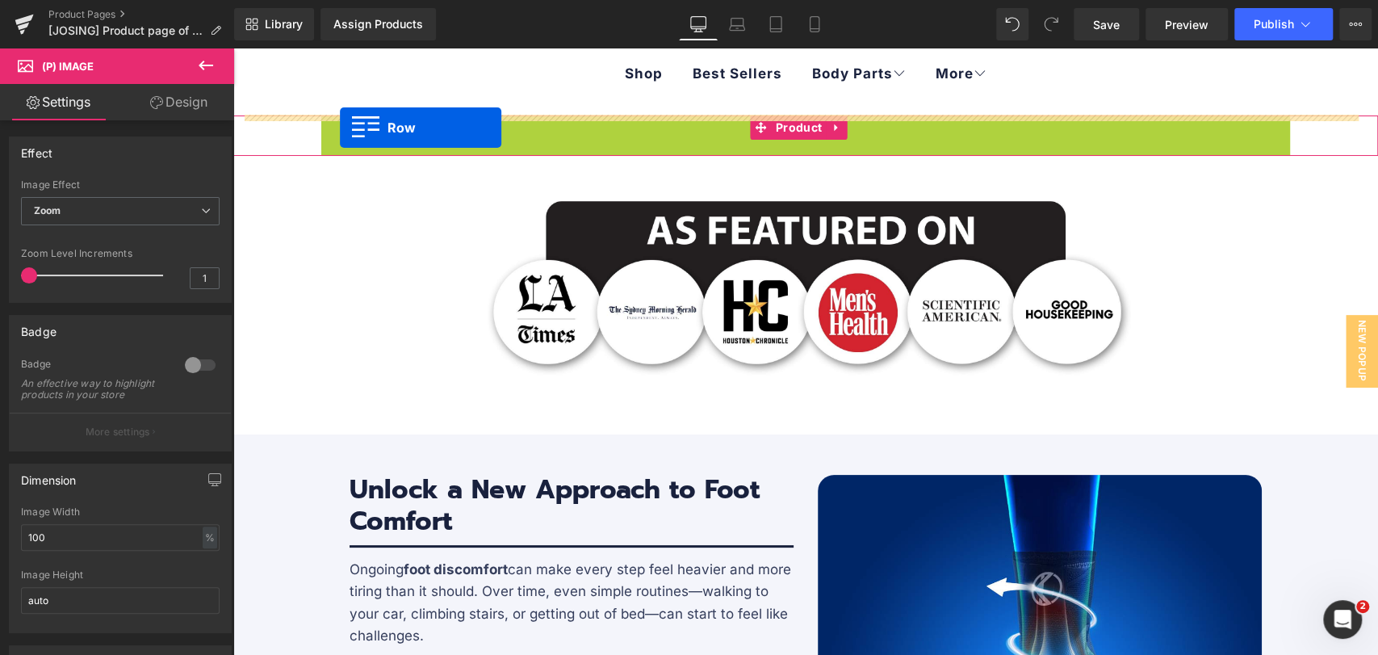
drag, startPoint x: 325, startPoint y: 110, endPoint x: 340, endPoint y: 128, distance: 22.9
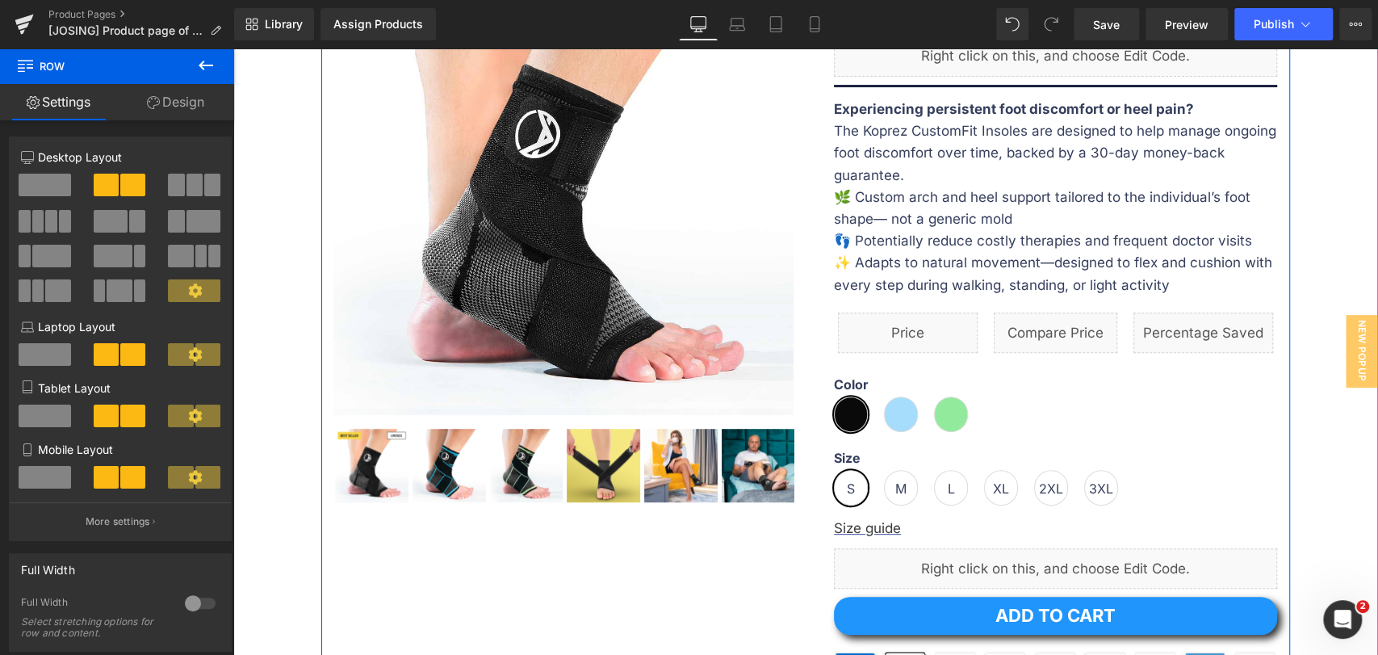
scroll to position [253, 0]
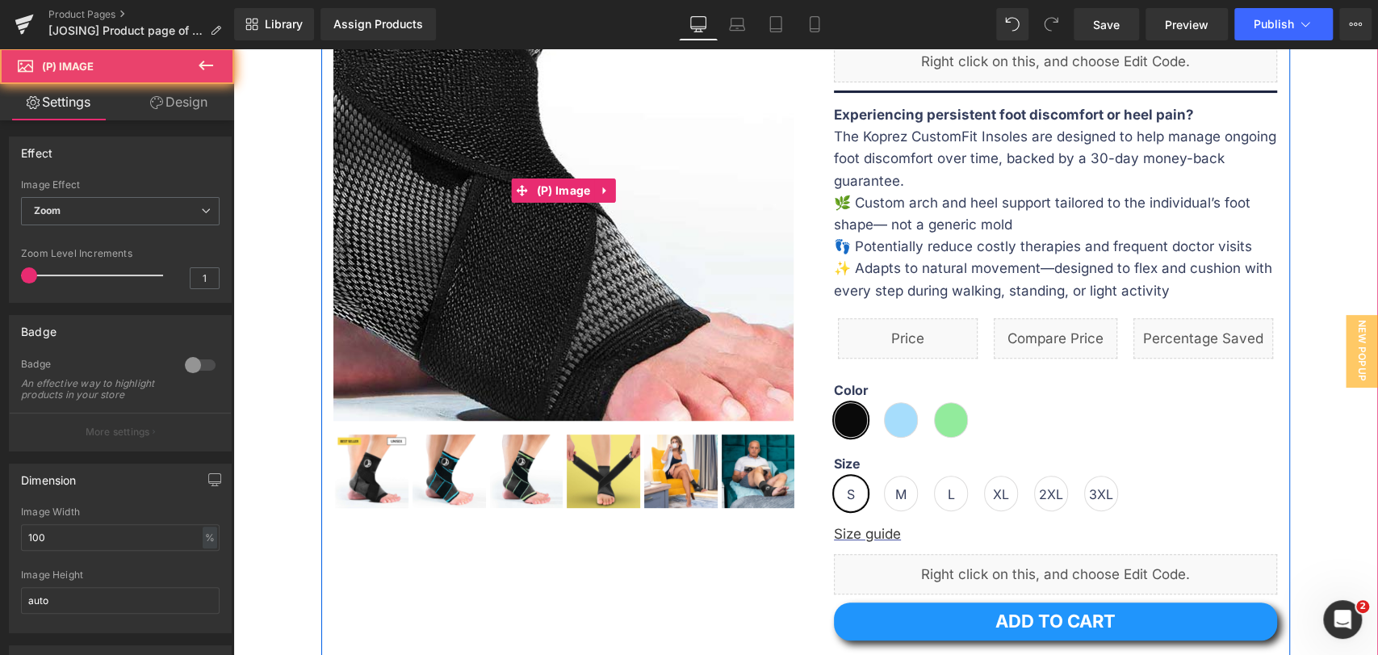
click at [616, 343] on img at bounding box center [498, 22] width 968 height 968
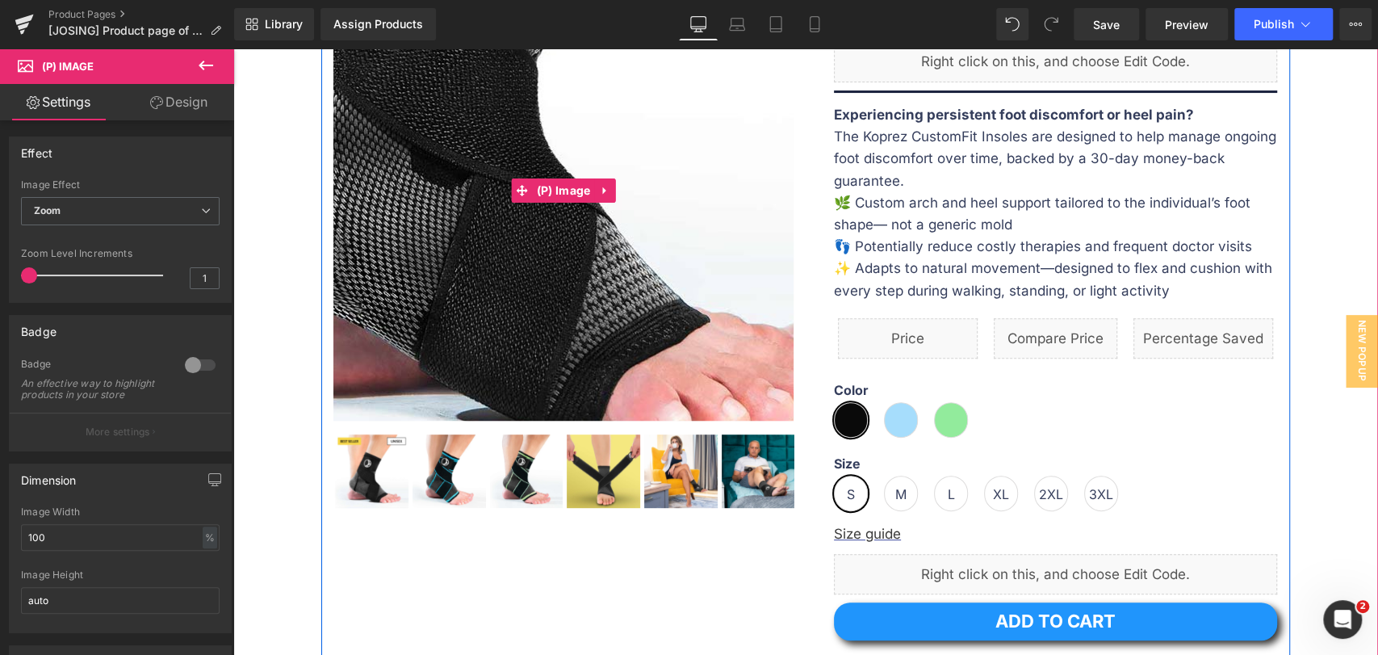
click at [616, 343] on img at bounding box center [498, 22] width 968 height 968
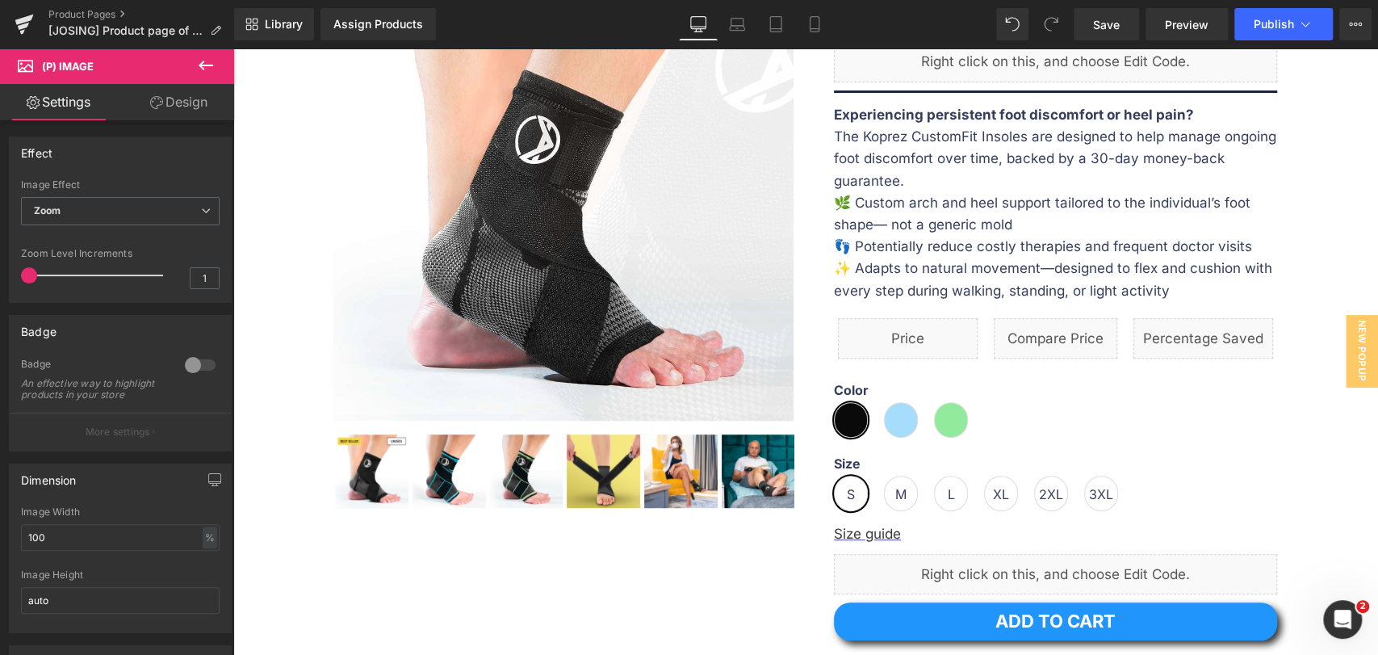
click at [173, 104] on link "Design" at bounding box center [178, 102] width 117 height 36
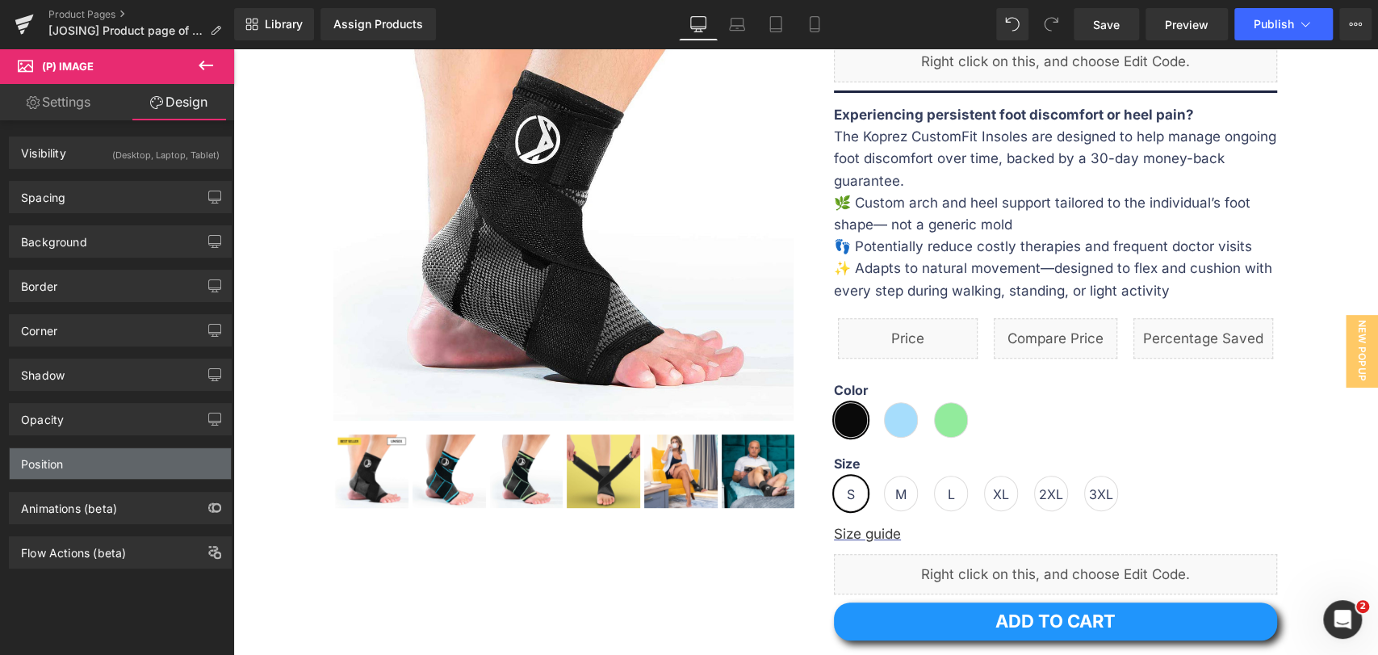
click at [128, 466] on div "Position" at bounding box center [120, 463] width 221 height 31
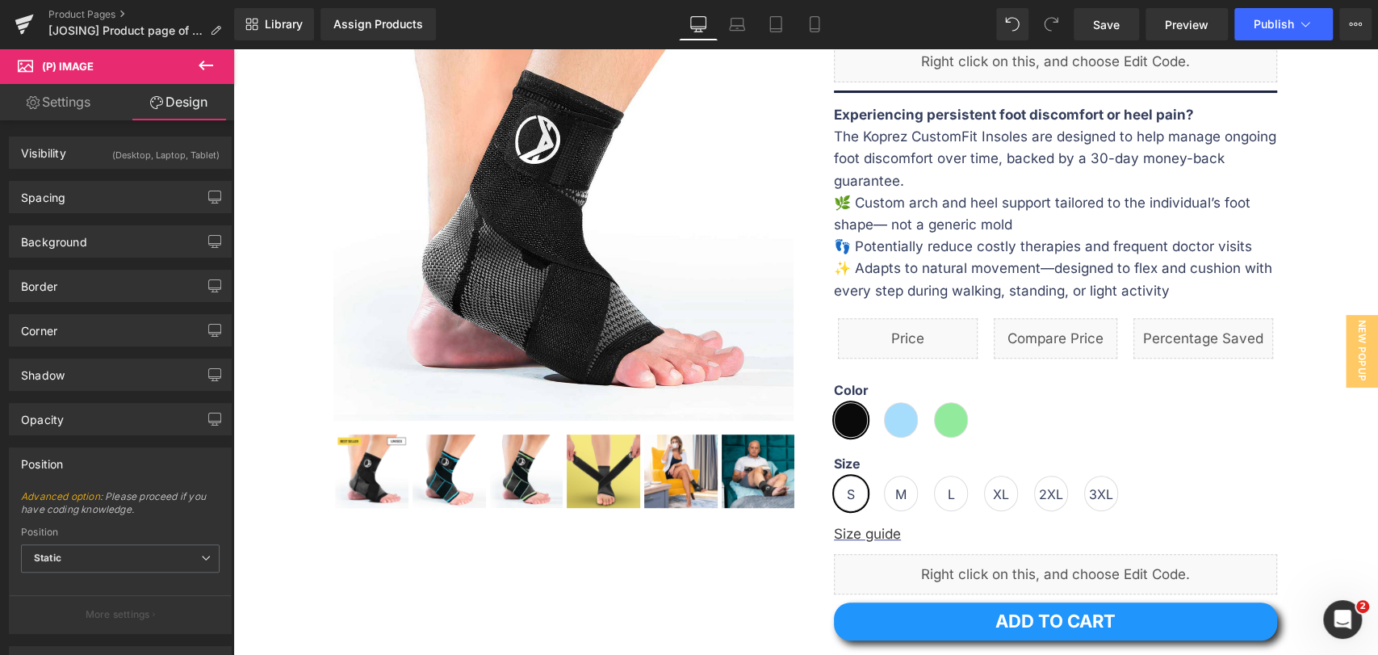
click at [128, 466] on div "Position" at bounding box center [120, 463] width 221 height 31
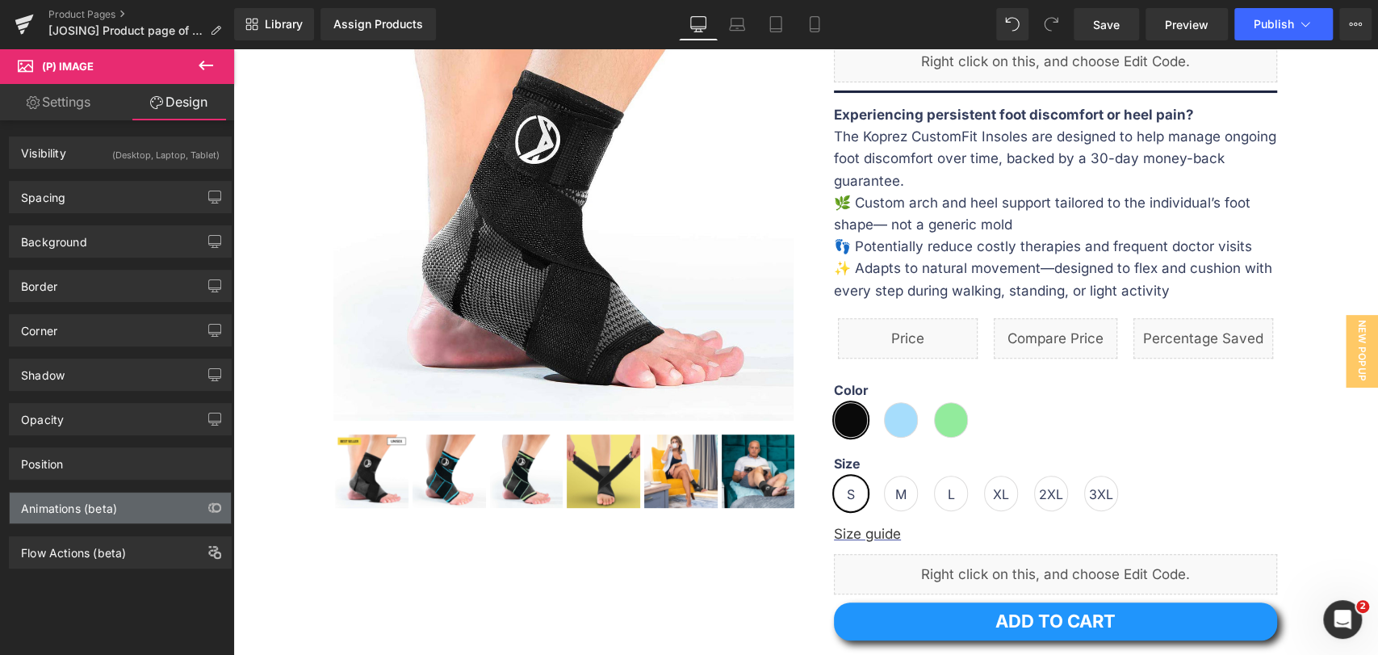
click at [116, 510] on div "Animations (beta)" at bounding box center [69, 503] width 96 height 23
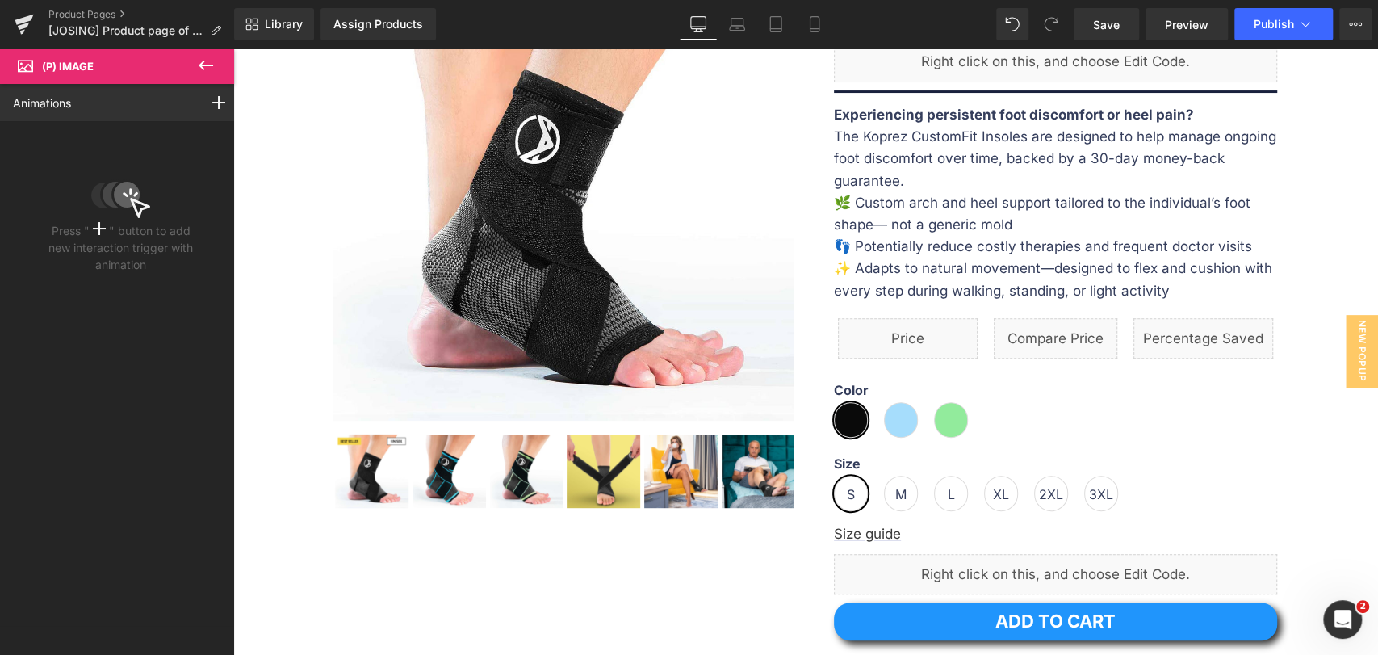
click at [200, 65] on icon at bounding box center [206, 66] width 15 height 10
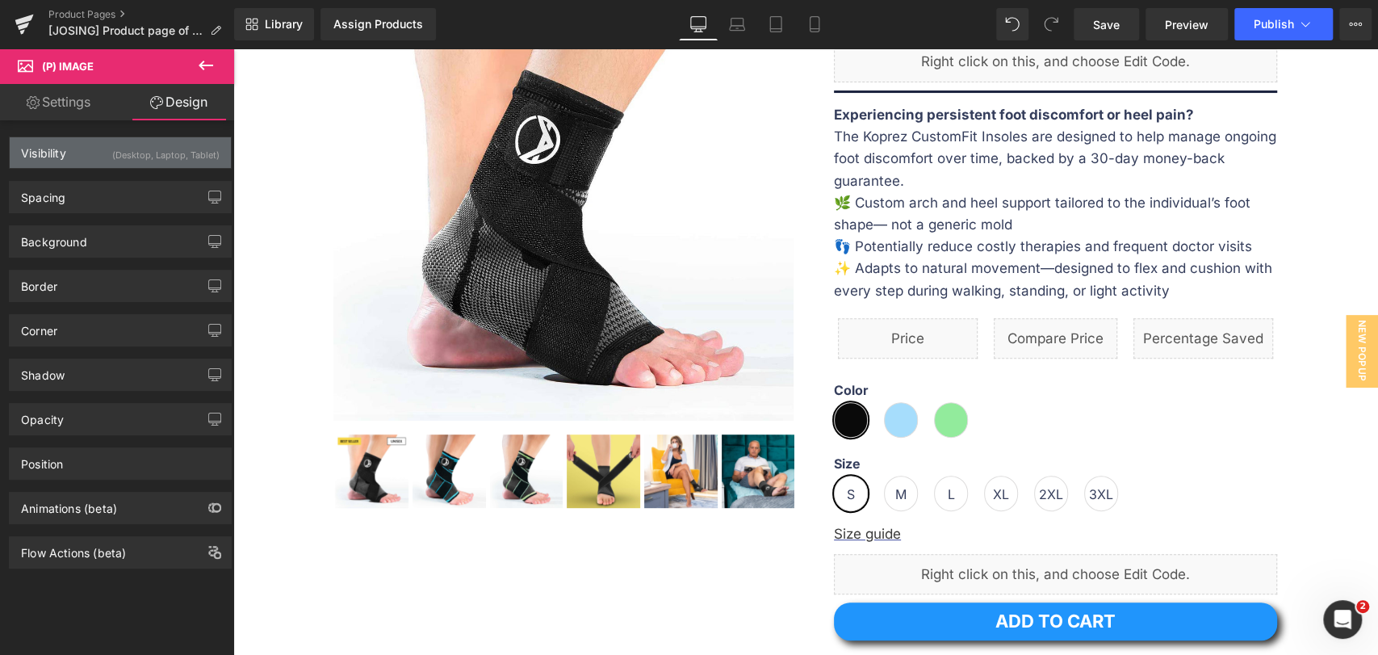
click at [84, 151] on div "Visibility (Desktop, Laptop, Tablet)" at bounding box center [120, 152] width 221 height 31
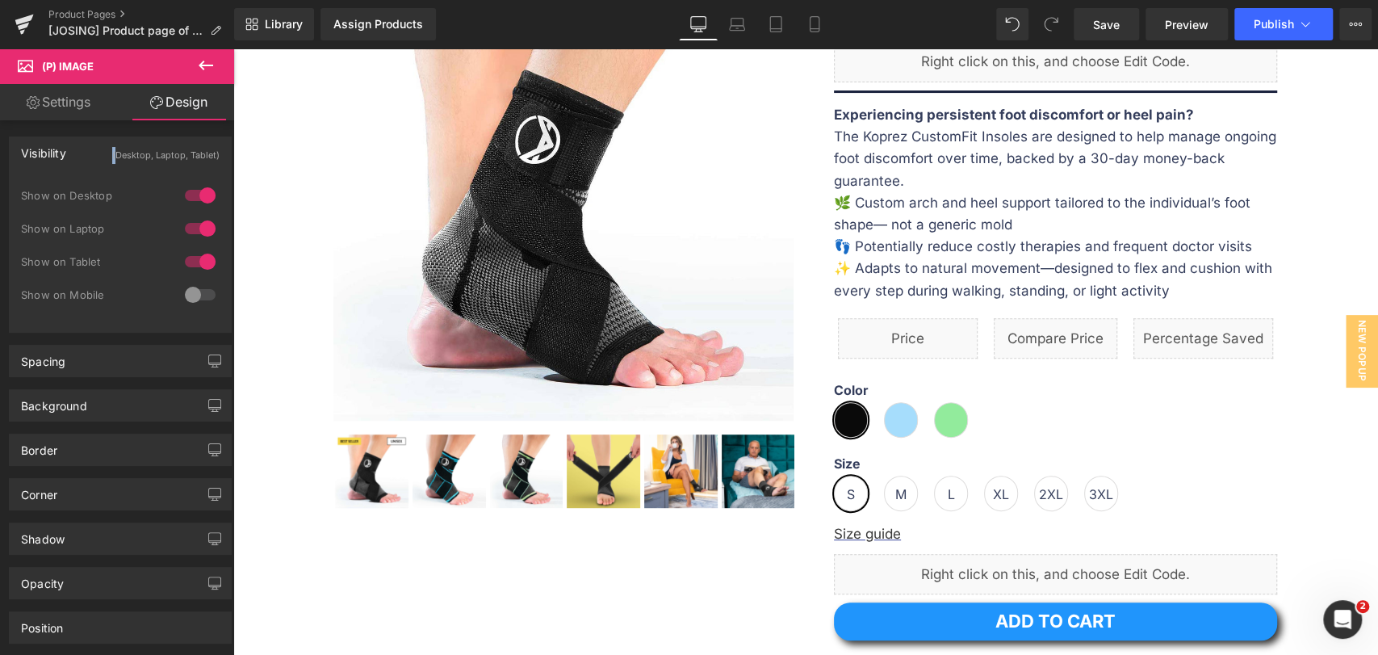
click at [84, 151] on div "Visibility (Desktop, Laptop, Tablet)" at bounding box center [120, 152] width 221 height 31
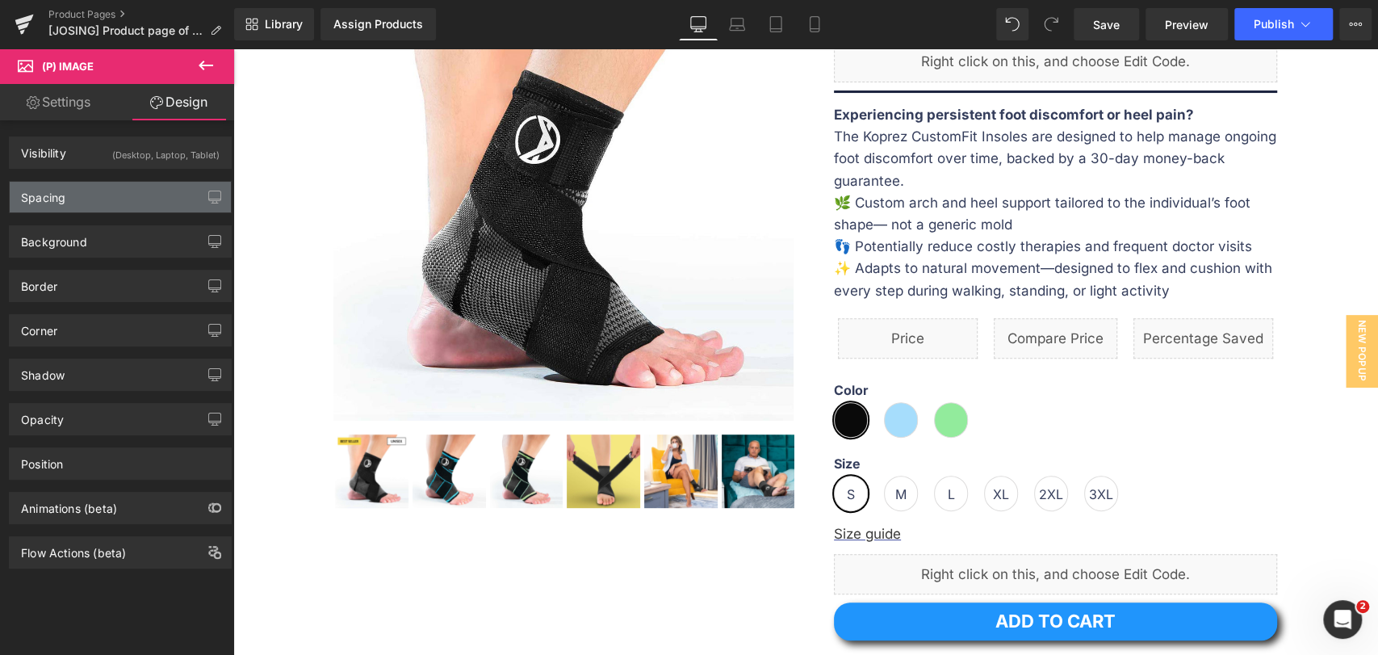
click at [78, 185] on div "Spacing" at bounding box center [120, 197] width 221 height 31
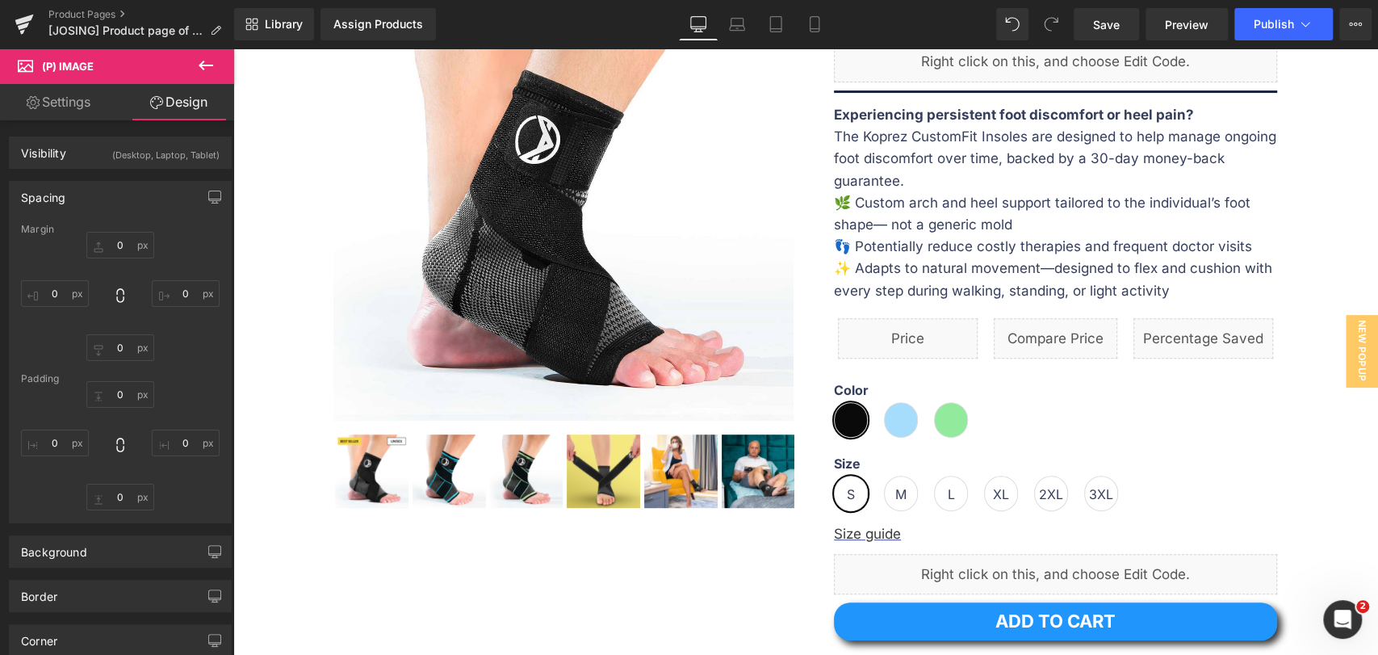
click at [78, 185] on div "Spacing" at bounding box center [120, 197] width 221 height 31
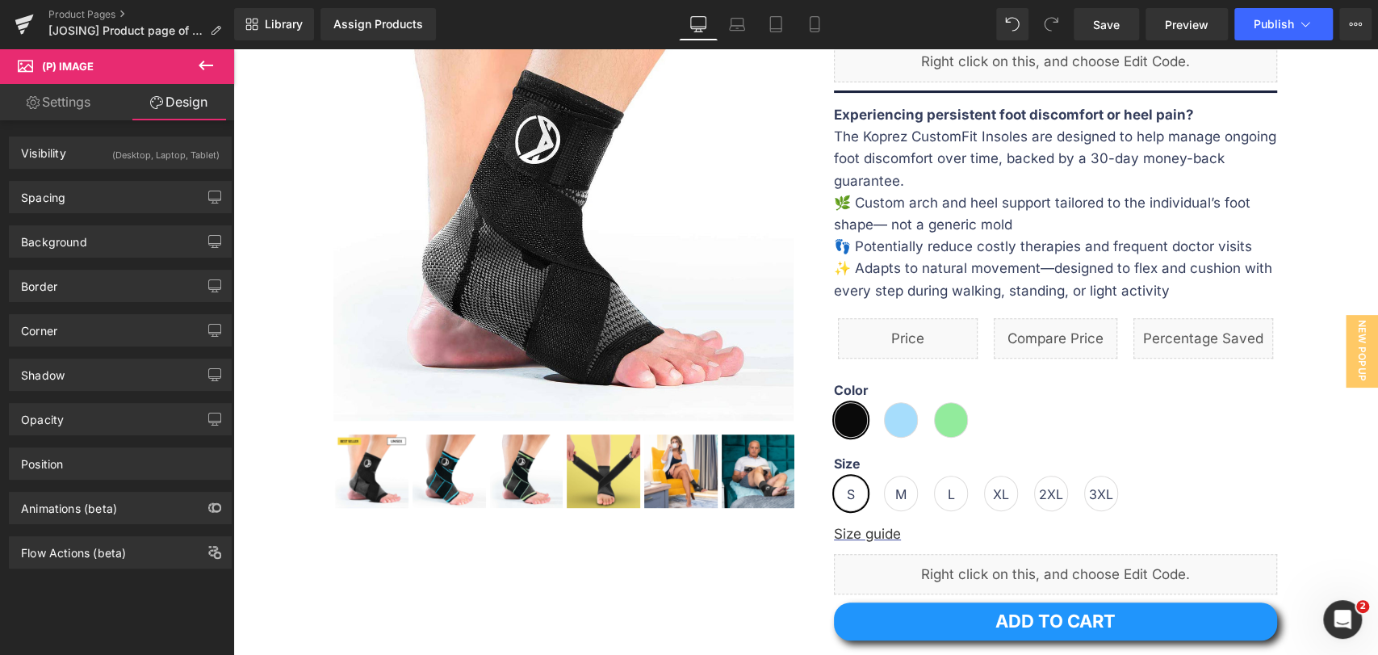
click at [95, 88] on link "Settings" at bounding box center [58, 102] width 117 height 36
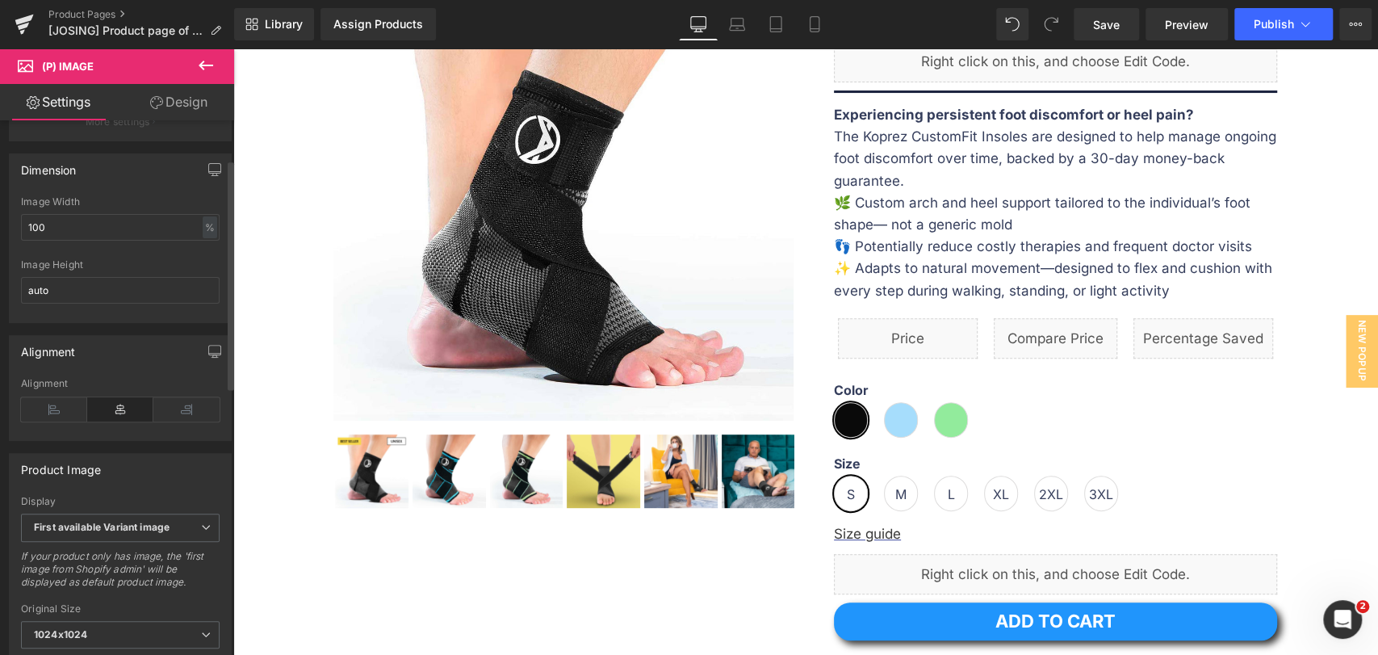
scroll to position [358, 0]
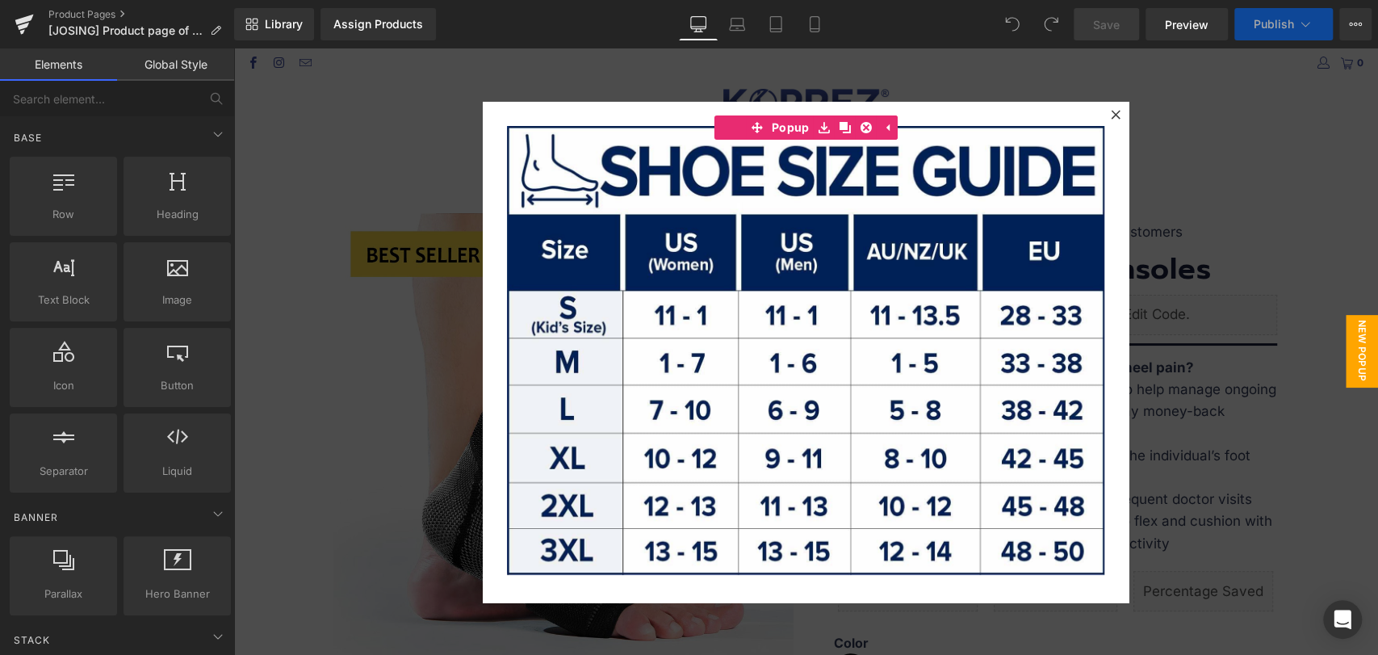
scroll to position [358, 0]
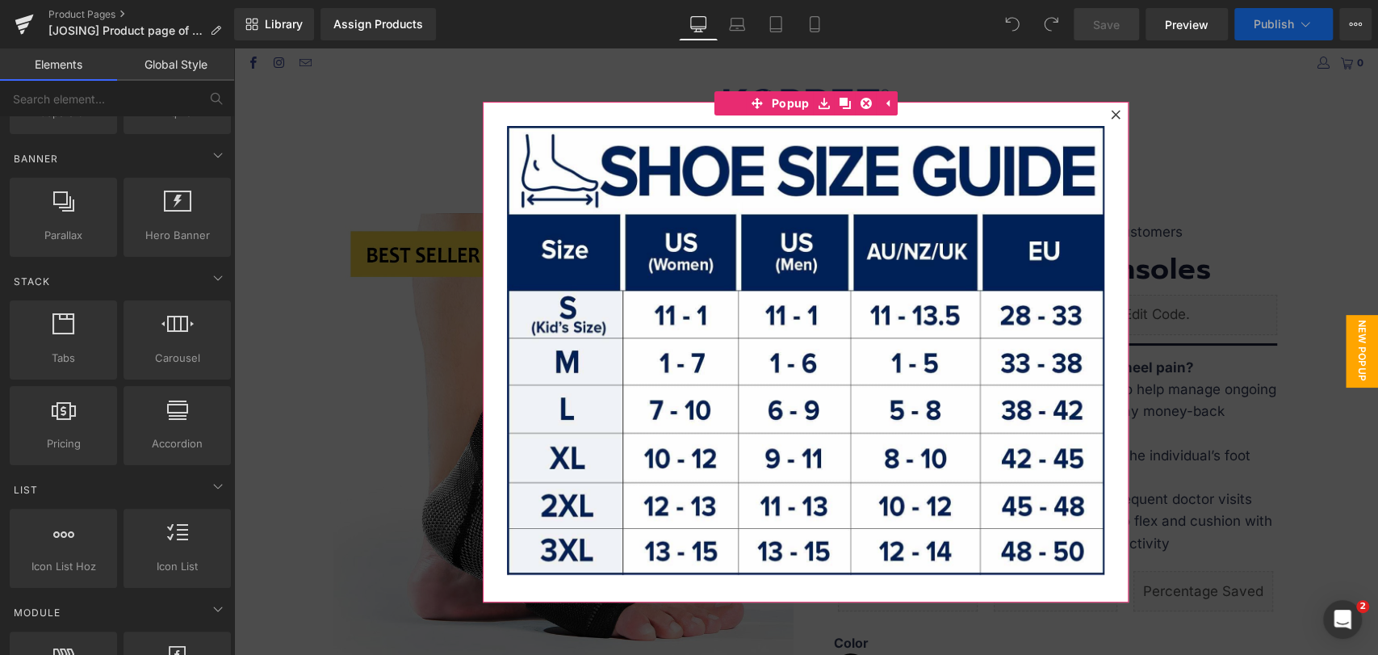
click at [1111, 110] on icon at bounding box center [1116, 115] width 10 height 10
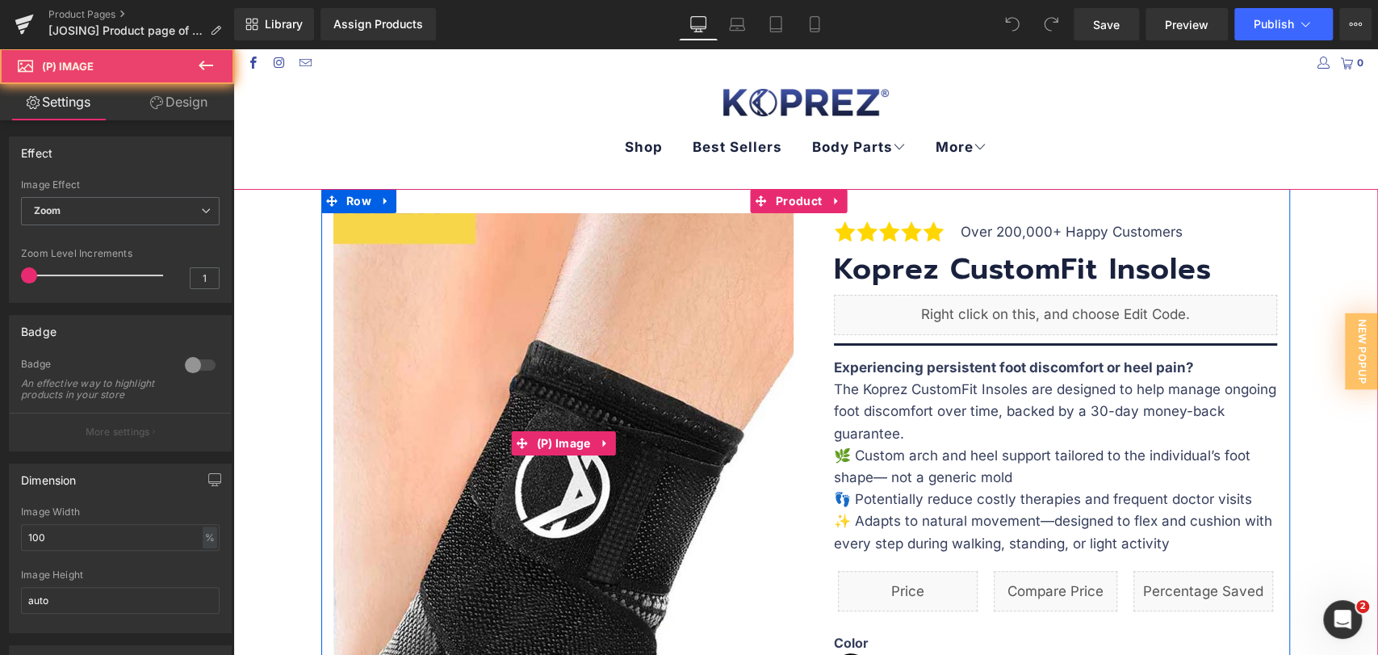
scroll to position [0, 0]
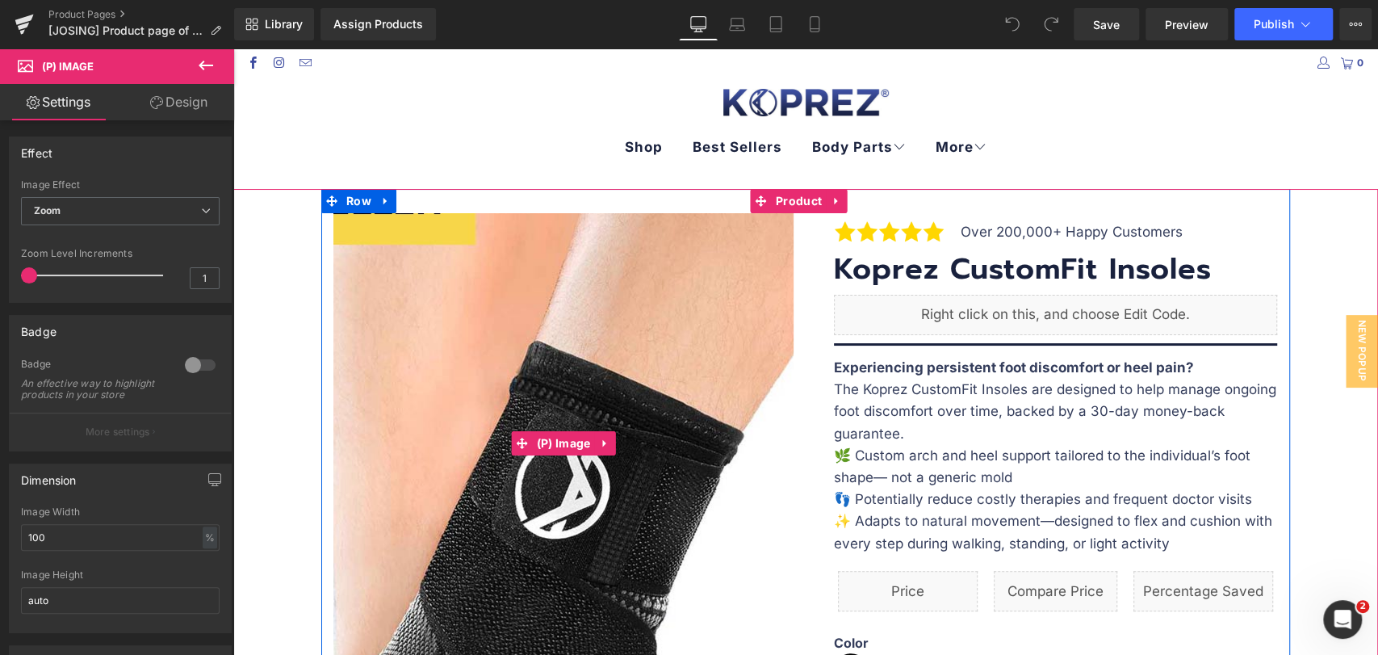
click at [508, 306] on img at bounding box center [616, 595] width 968 height 968
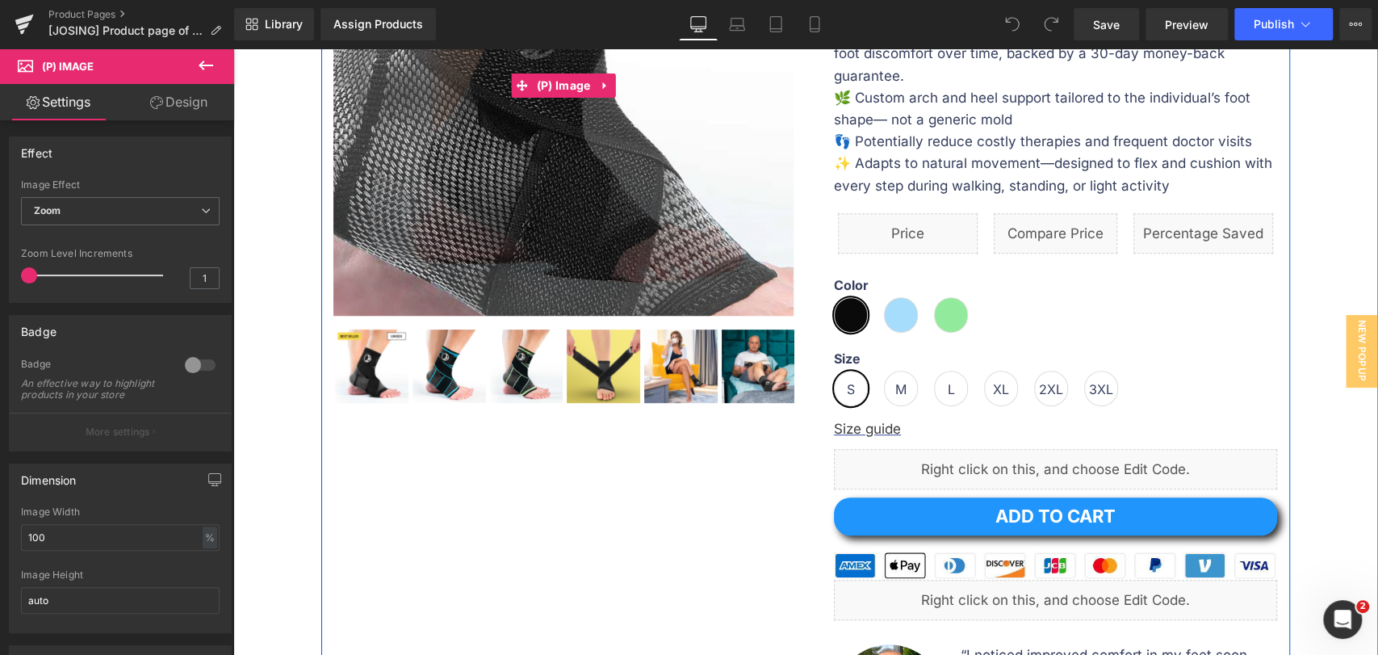
scroll to position [358, 0]
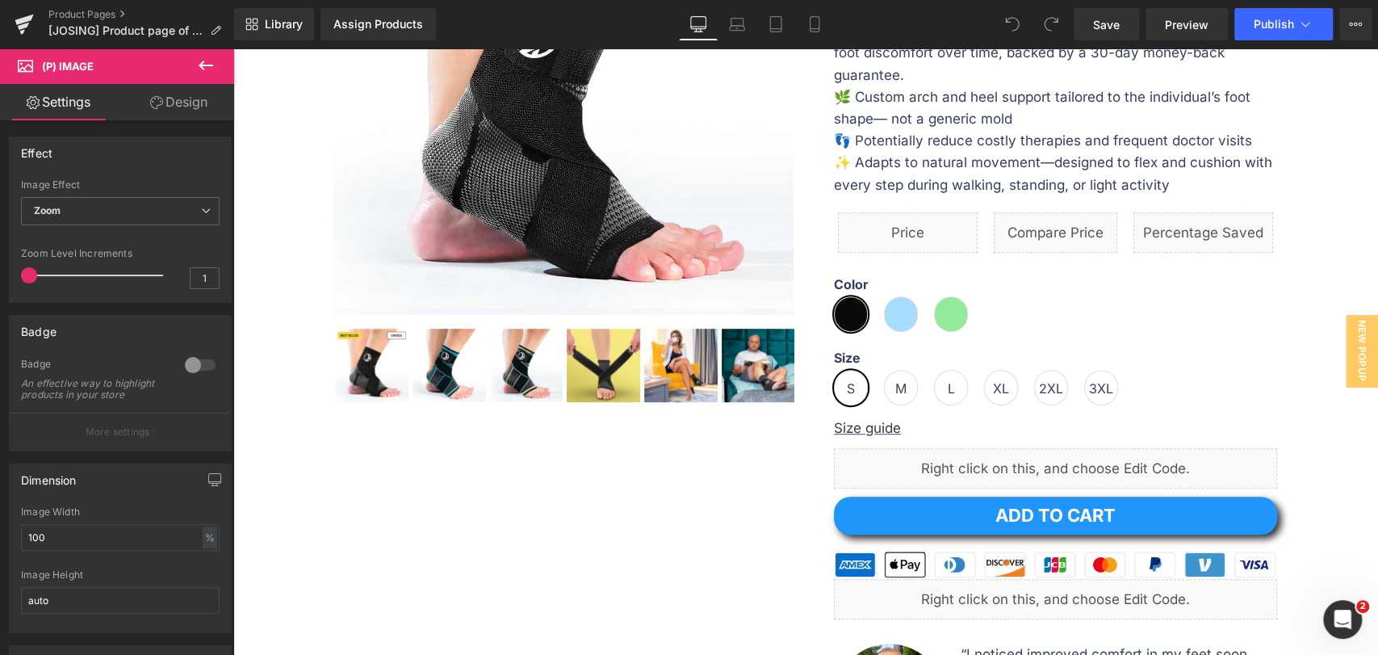
click at [86, 66] on span "(P) Image" at bounding box center [68, 66] width 52 height 13
click at [27, 62] on icon at bounding box center [25, 63] width 15 height 15
click at [208, 61] on icon at bounding box center [205, 65] width 19 height 19
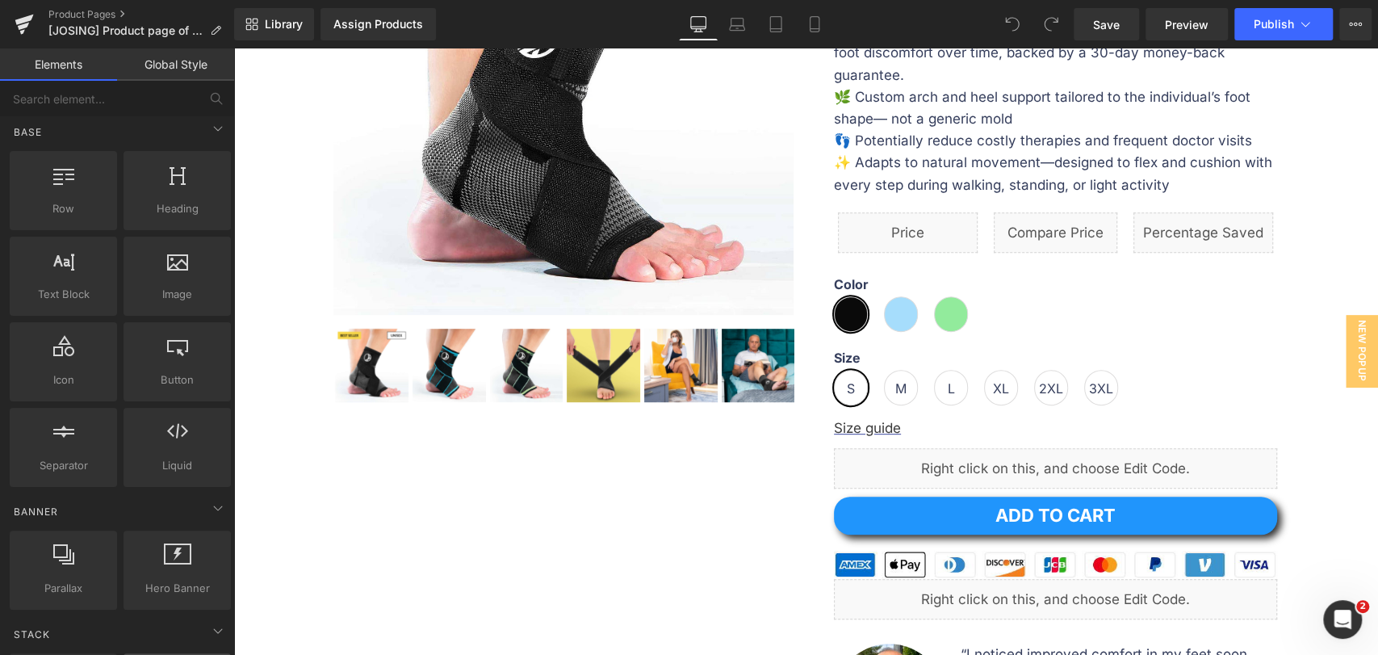
scroll to position [0, 0]
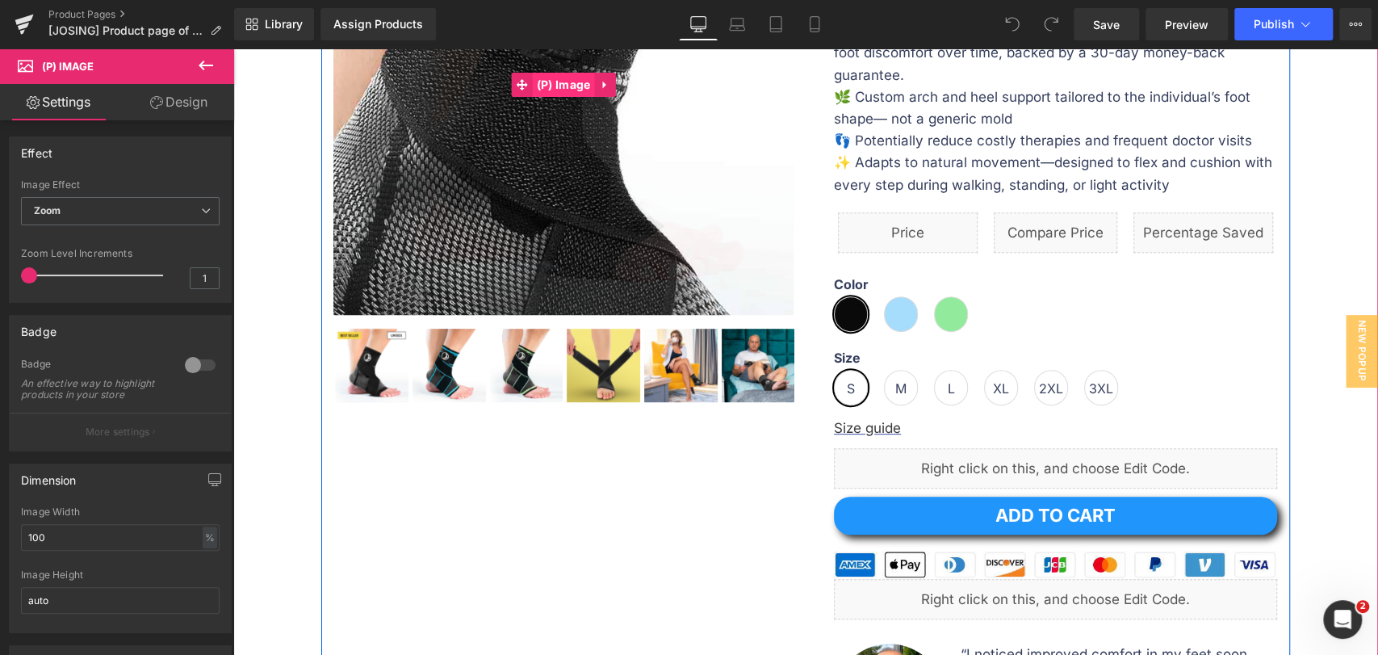
click at [545, 89] on span "(P) Image" at bounding box center [564, 85] width 62 height 24
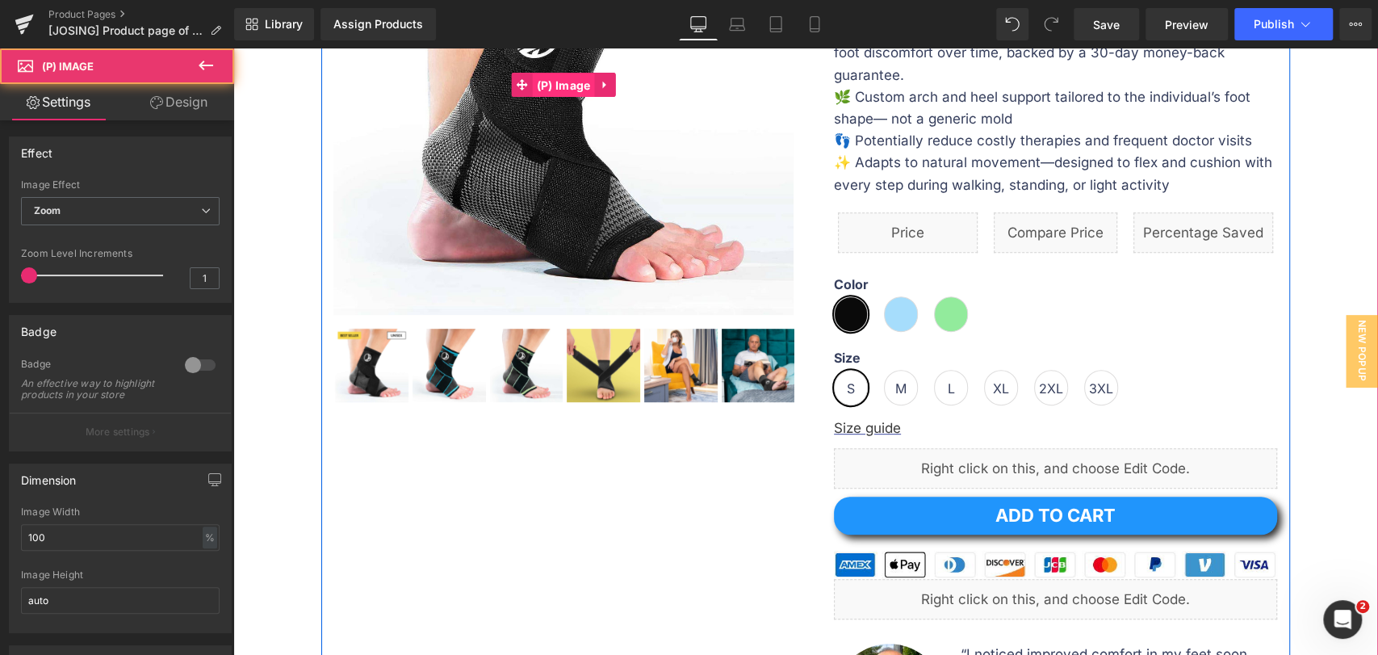
click at [545, 87] on span "(P) Image" at bounding box center [564, 85] width 62 height 24
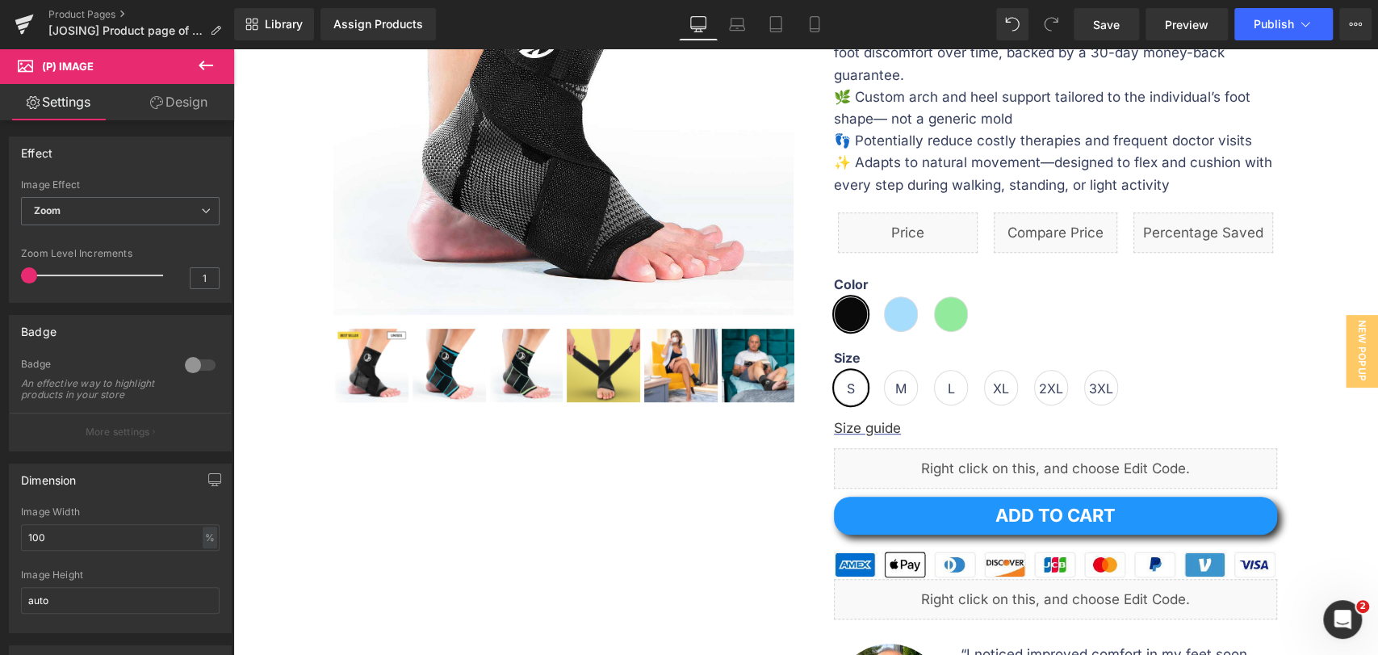
click at [221, 63] on button at bounding box center [206, 66] width 56 height 36
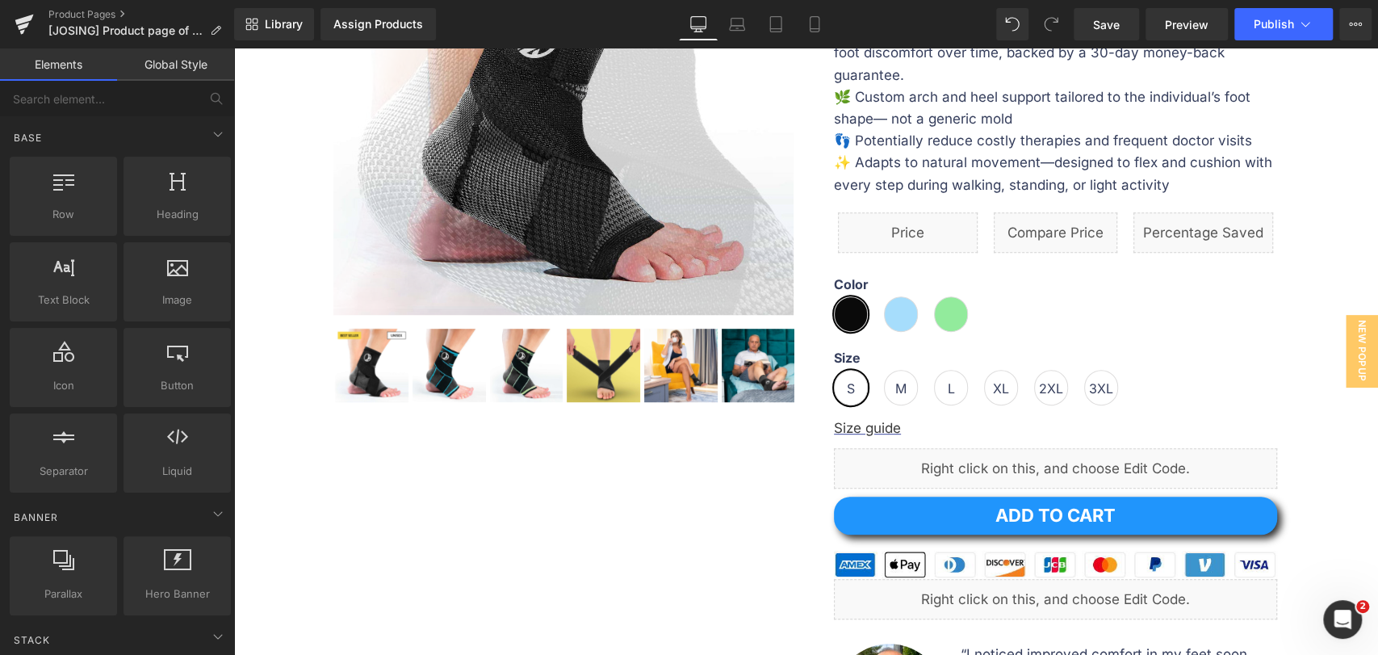
click at [473, 153] on img at bounding box center [655, 9] width 968 height 968
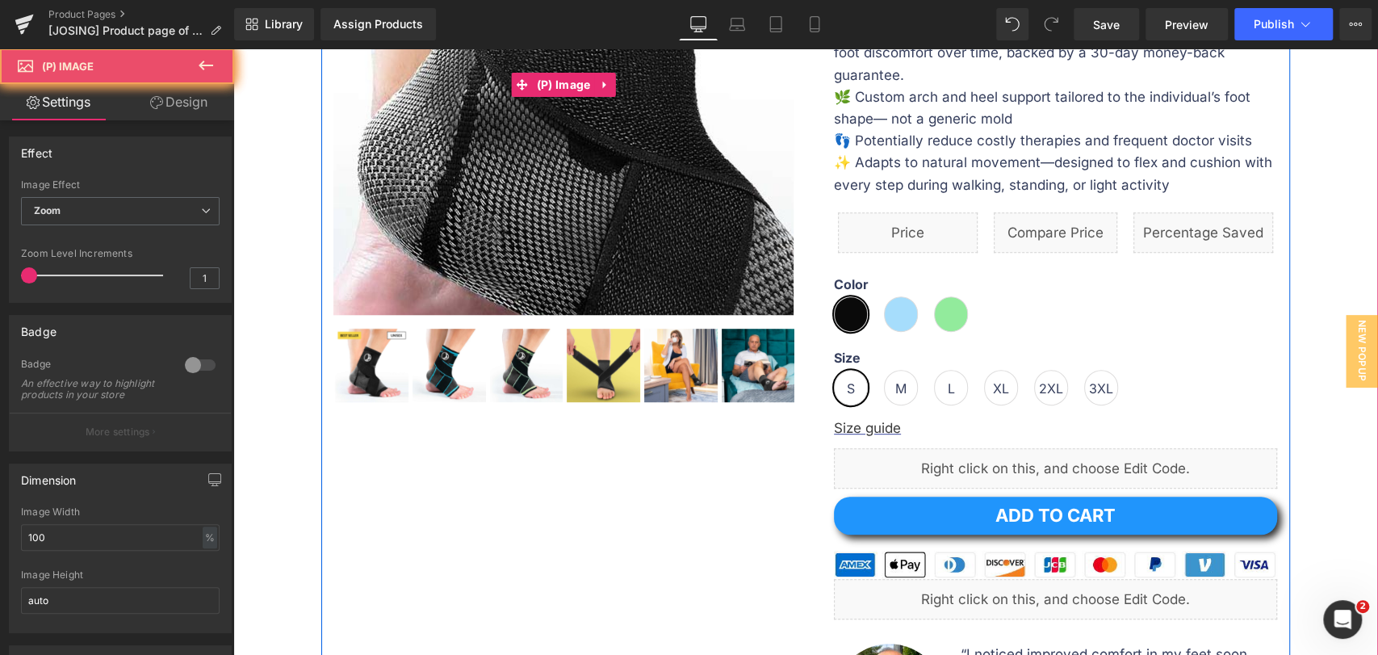
click at [473, 153] on img at bounding box center [655, 9] width 968 height 968
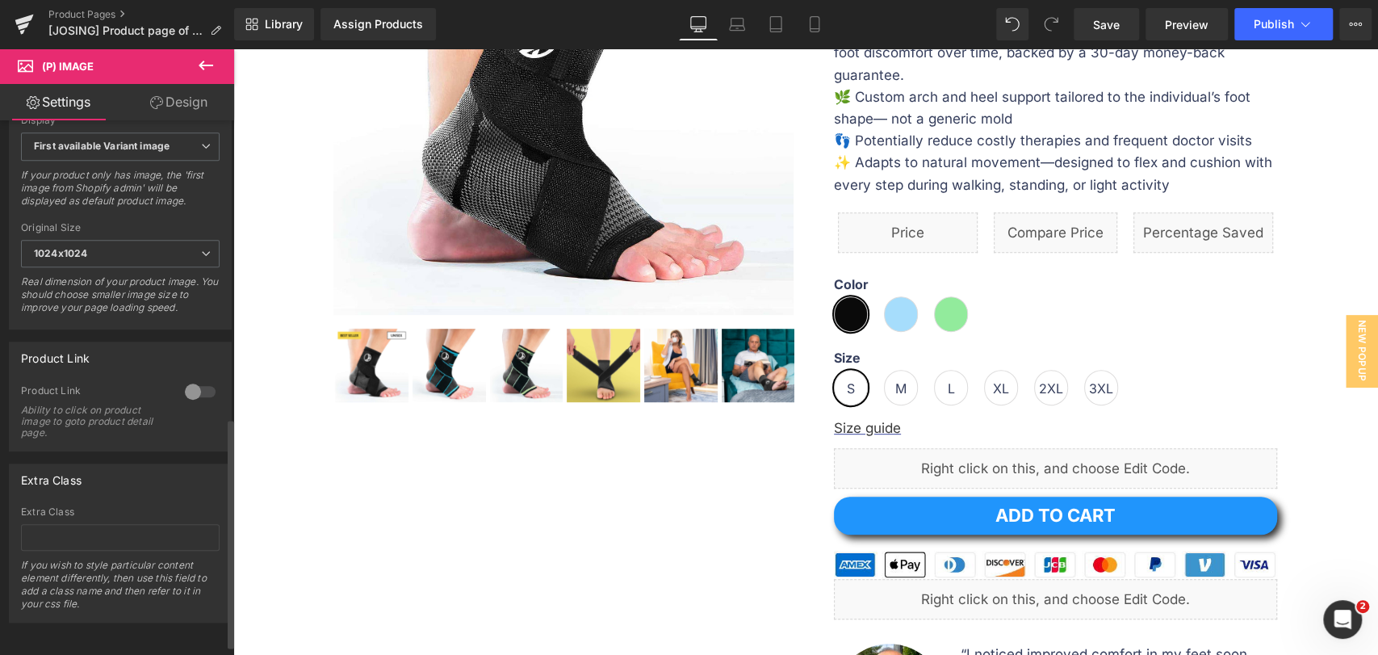
scroll to position [711, 0]
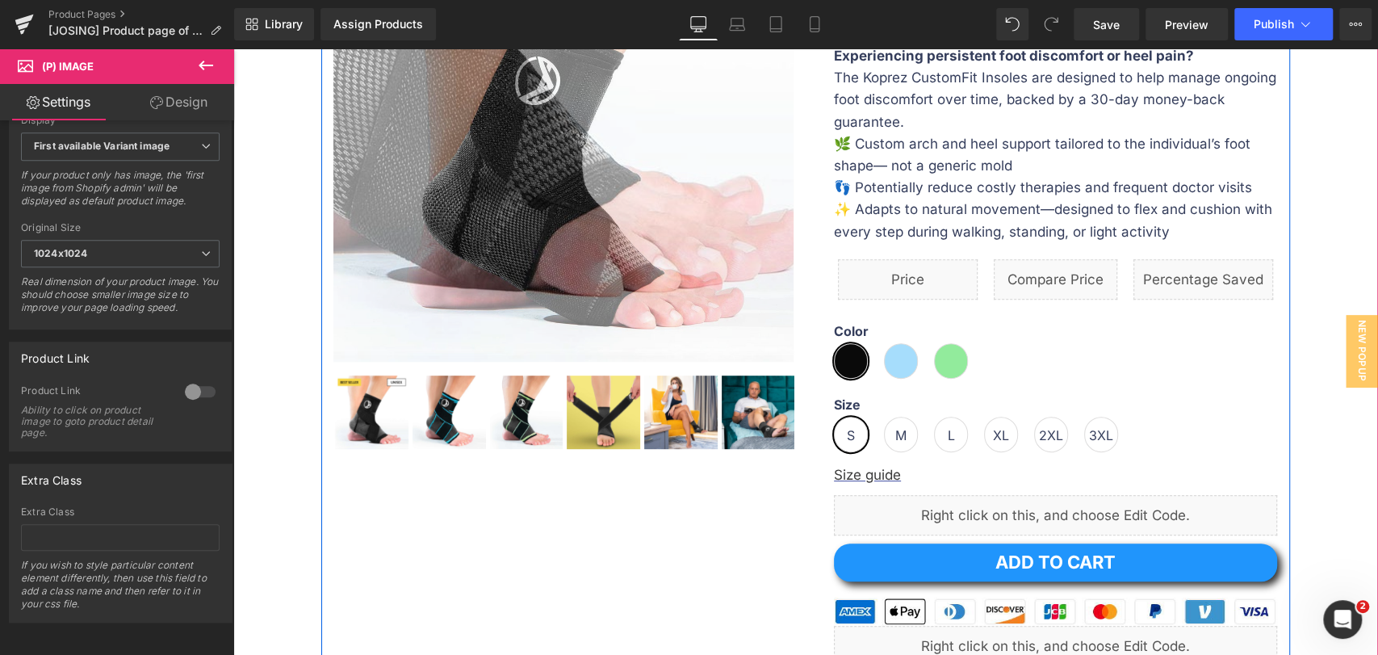
scroll to position [90, 0]
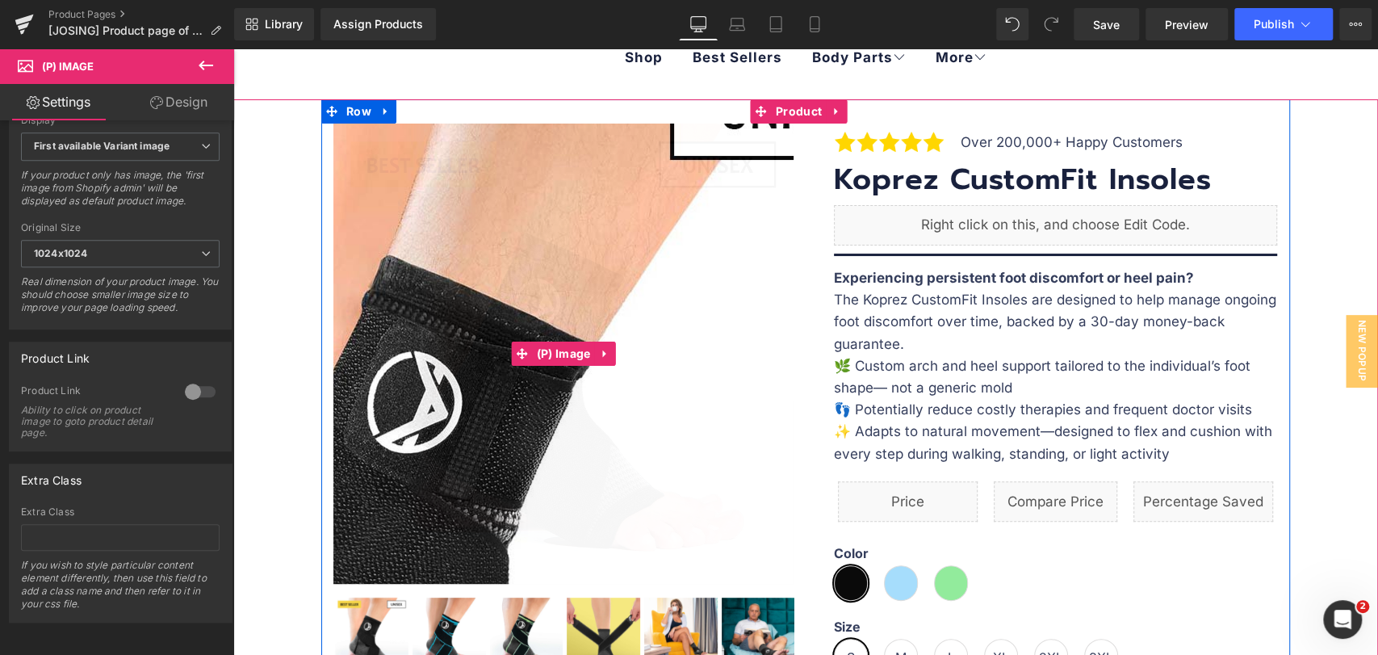
click at [642, 213] on img at bounding box center [469, 509] width 968 height 968
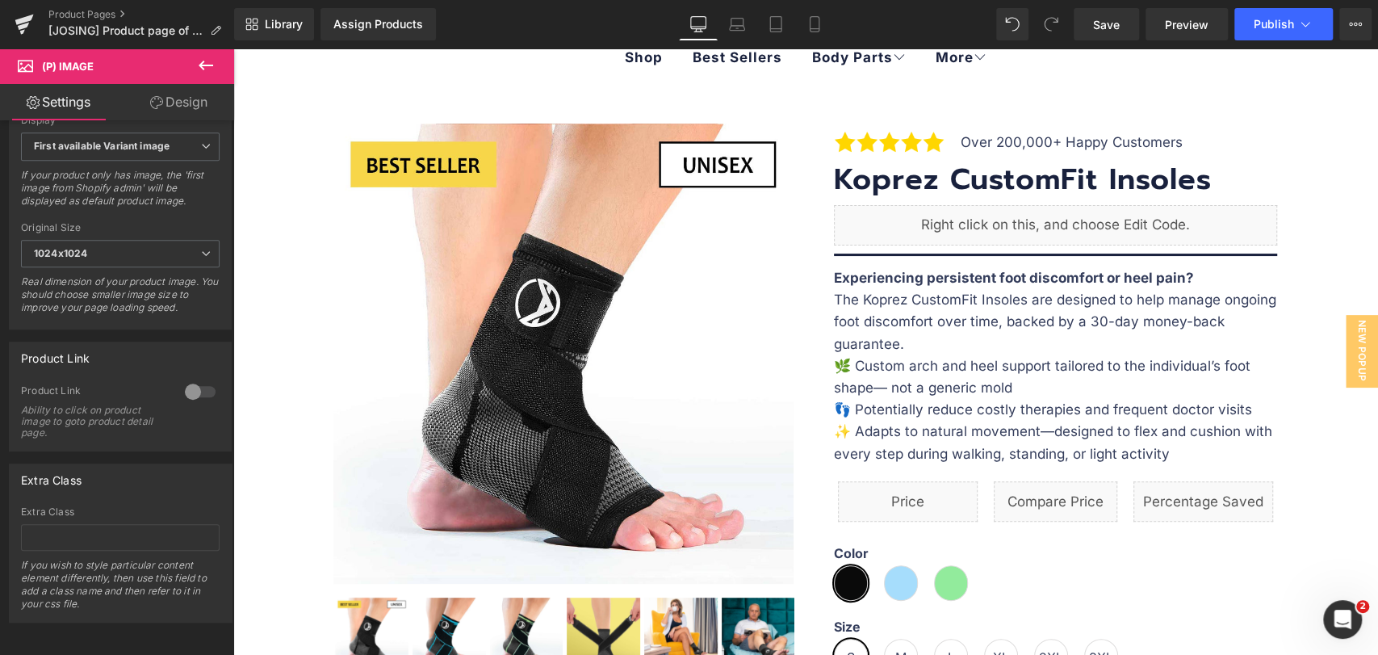
click at [548, 279] on img at bounding box center [486, 99] width 968 height 968
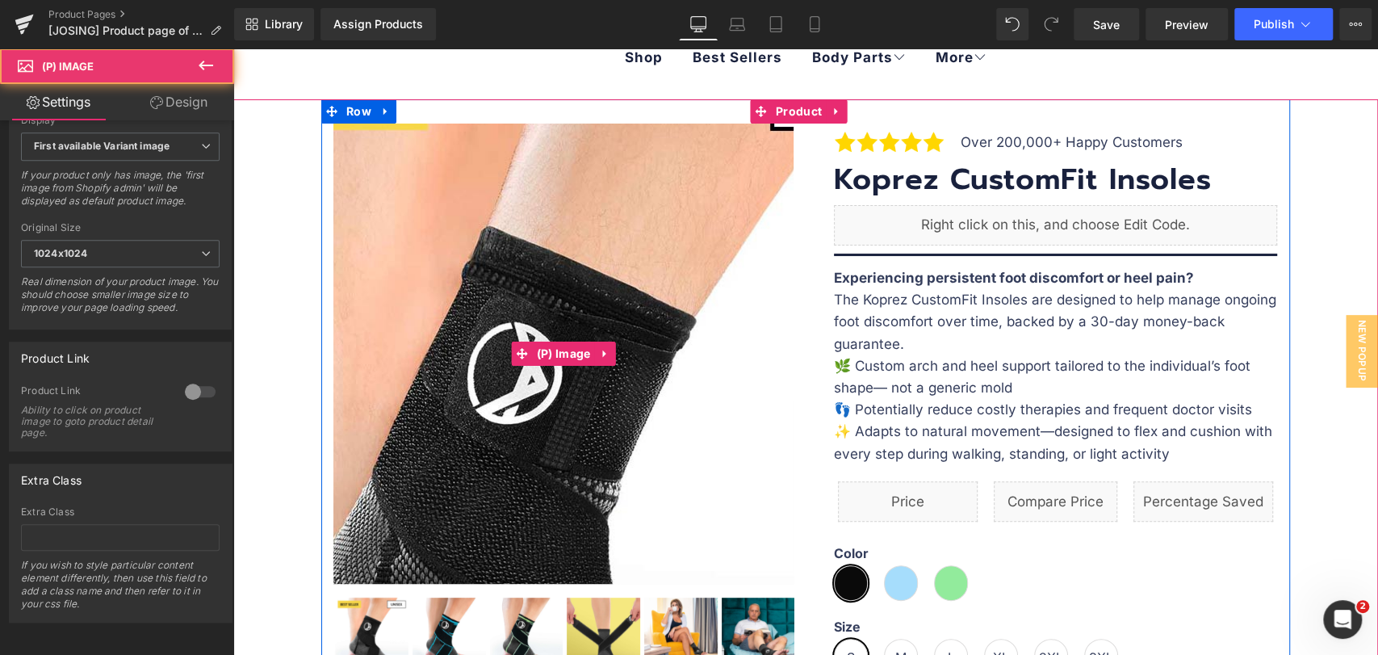
click at [551, 239] on img at bounding box center [569, 480] width 968 height 968
click at [551, 238] on img at bounding box center [569, 480] width 968 height 968
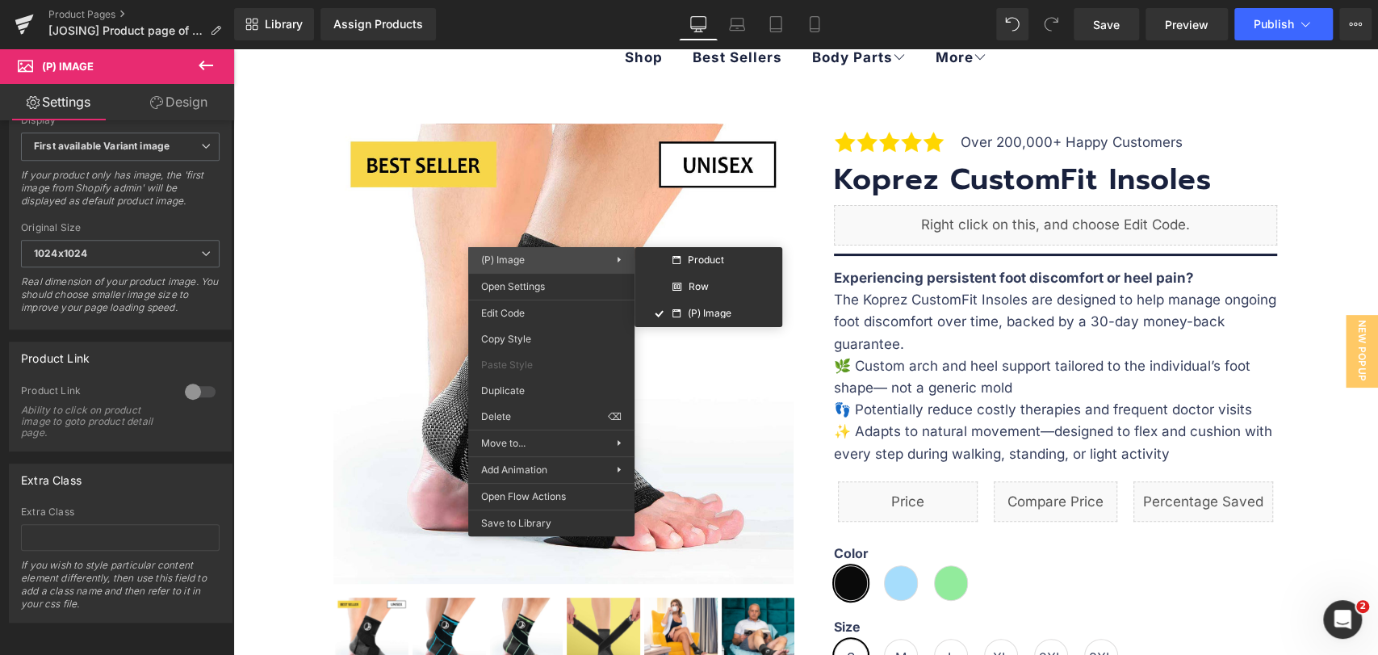
click at [536, 260] on span "(P) Image" at bounding box center [549, 260] width 136 height 15
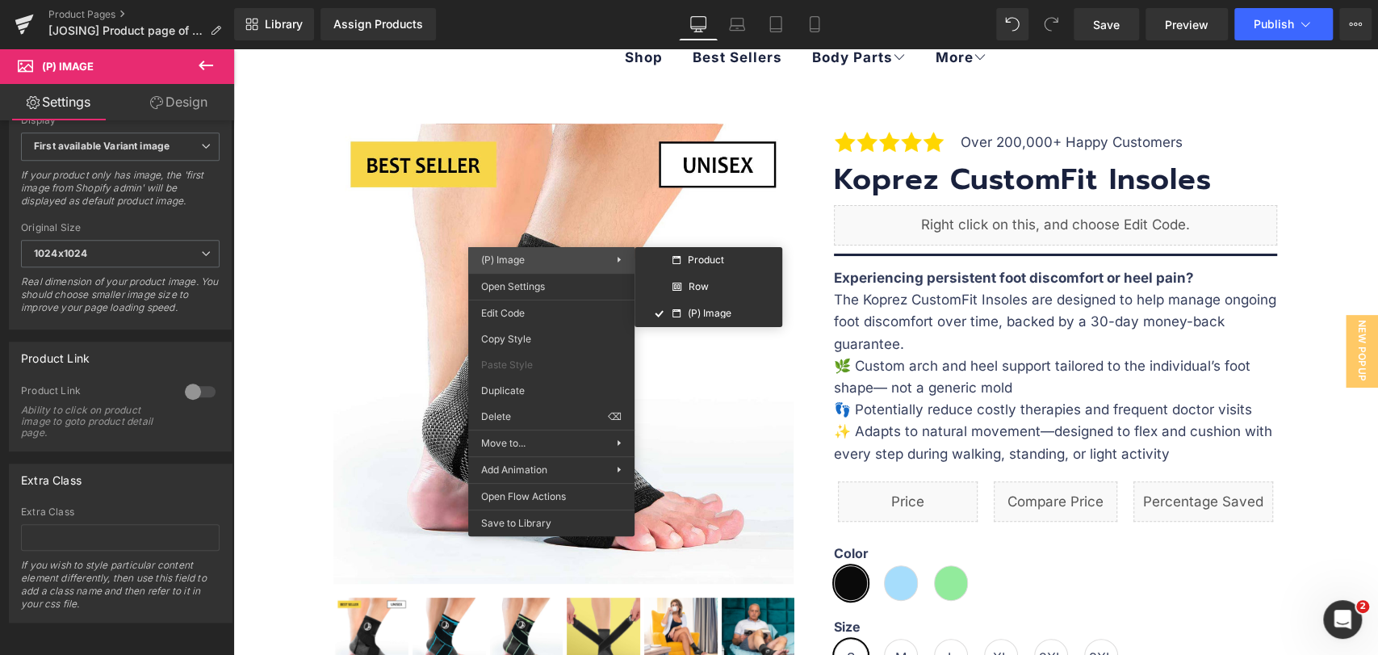
click at [536, 260] on span "(P) Image" at bounding box center [549, 260] width 136 height 15
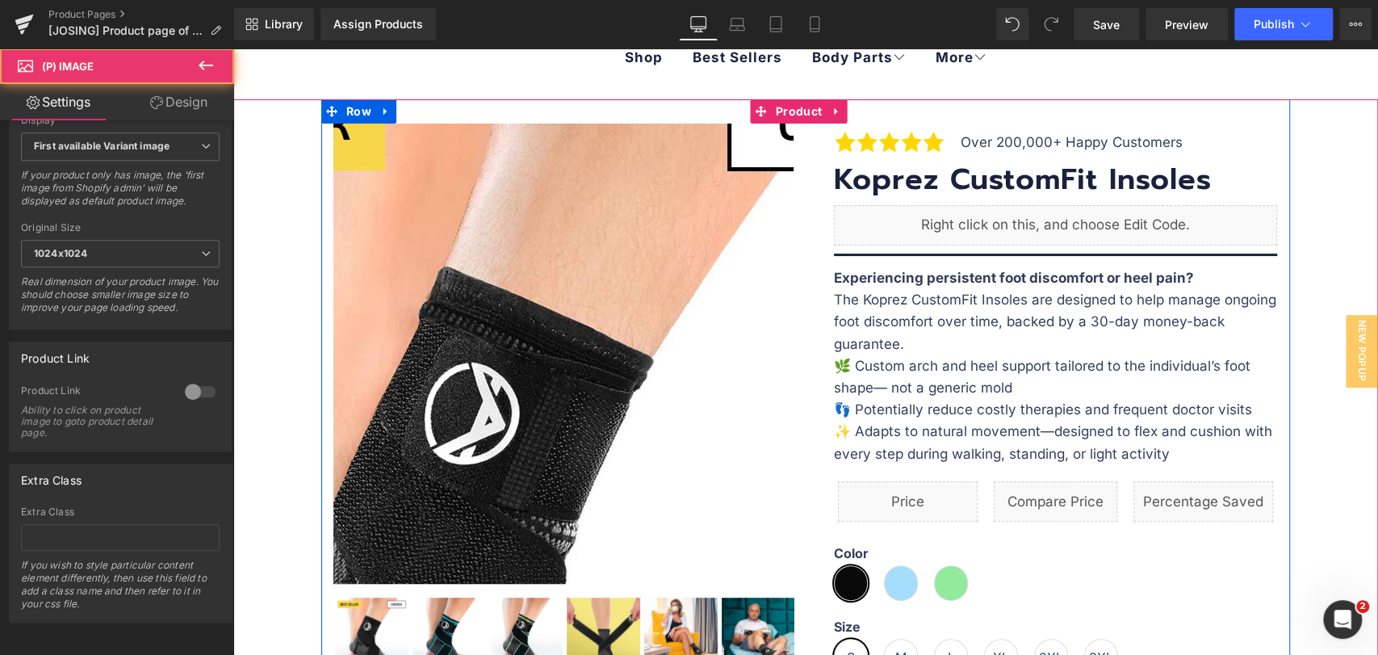
click at [590, 202] on img at bounding box center [526, 520] width 968 height 968
click at [589, 202] on img at bounding box center [526, 520] width 968 height 968
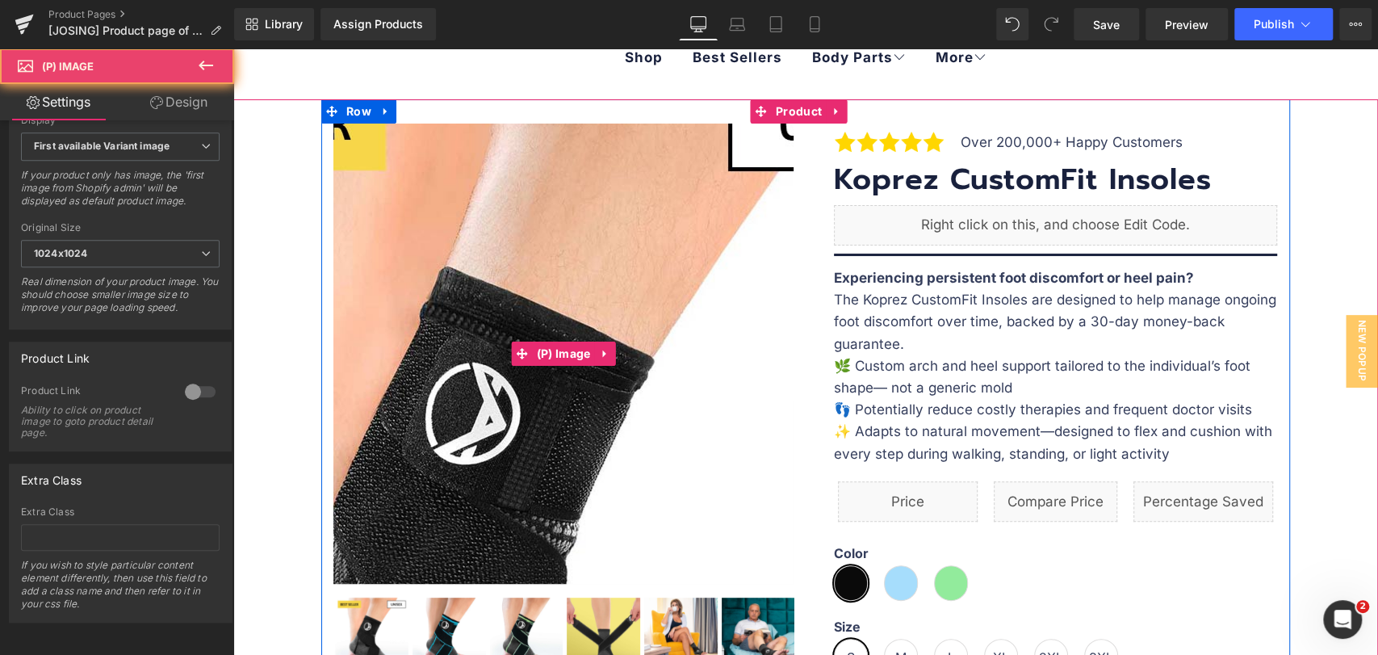
click at [589, 202] on img at bounding box center [527, 520] width 968 height 968
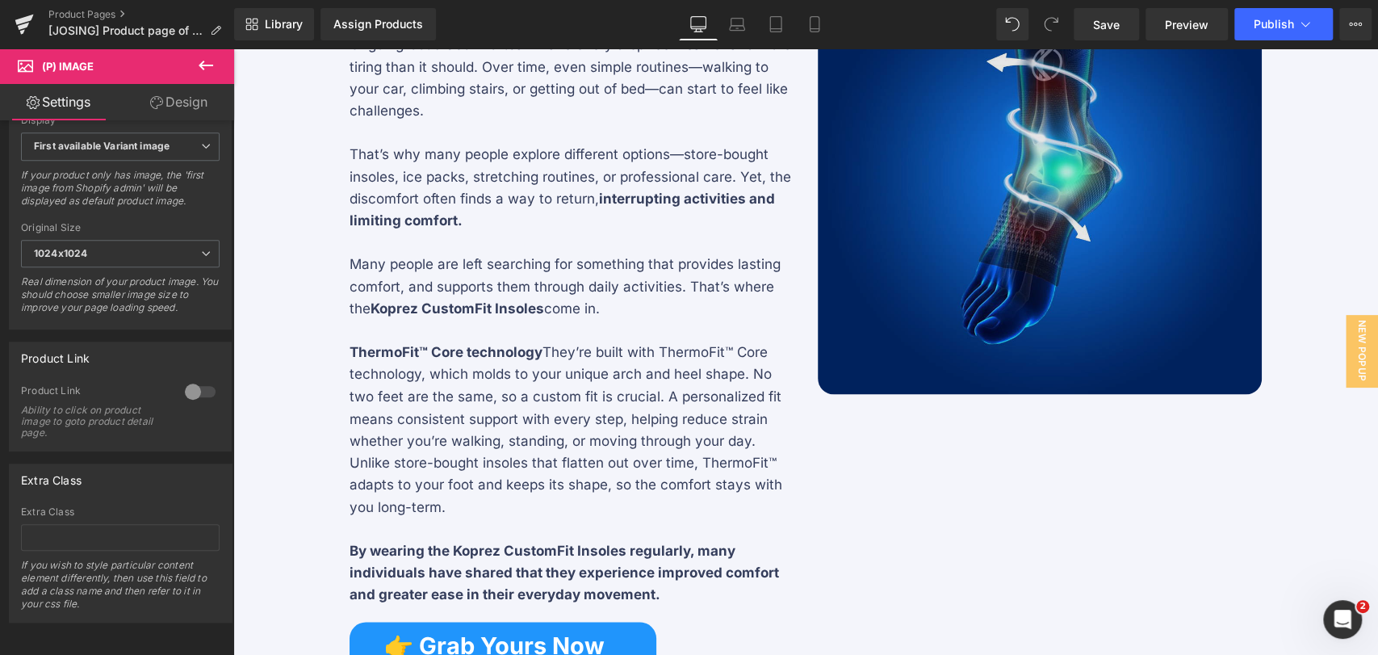
scroll to position [1704, 0]
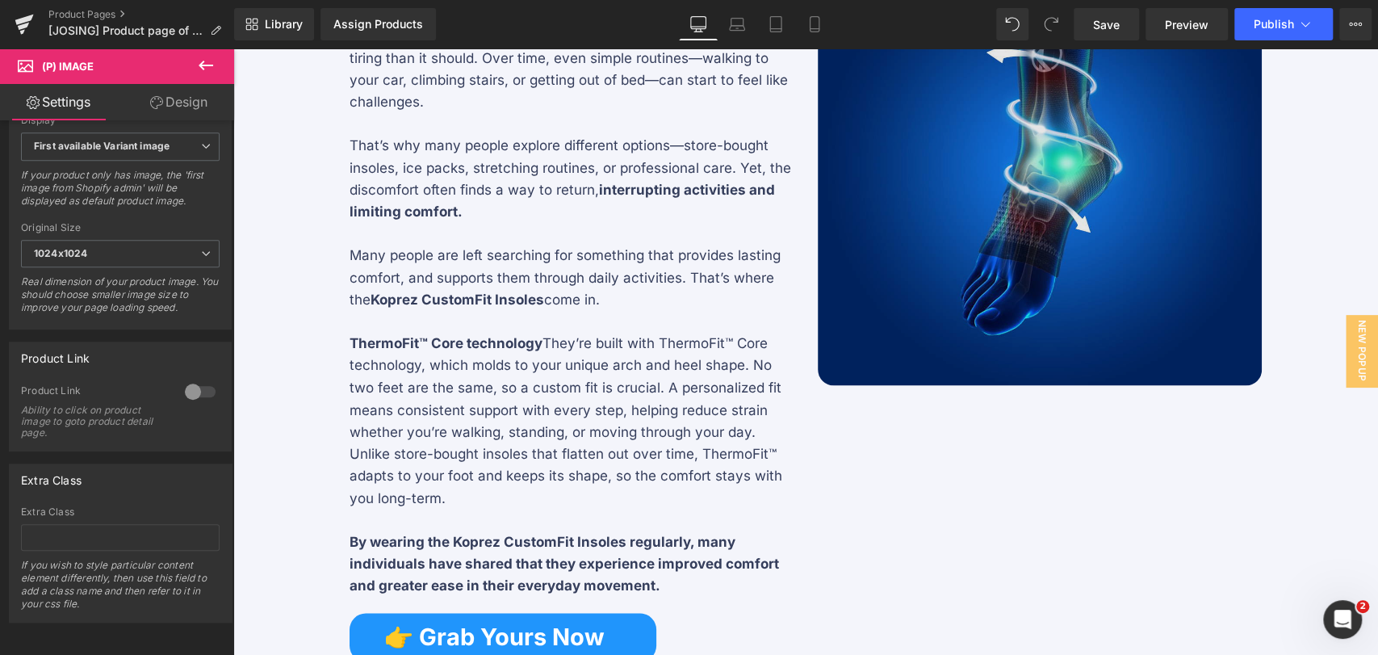
click at [951, 282] on img at bounding box center [1040, 163] width 444 height 444
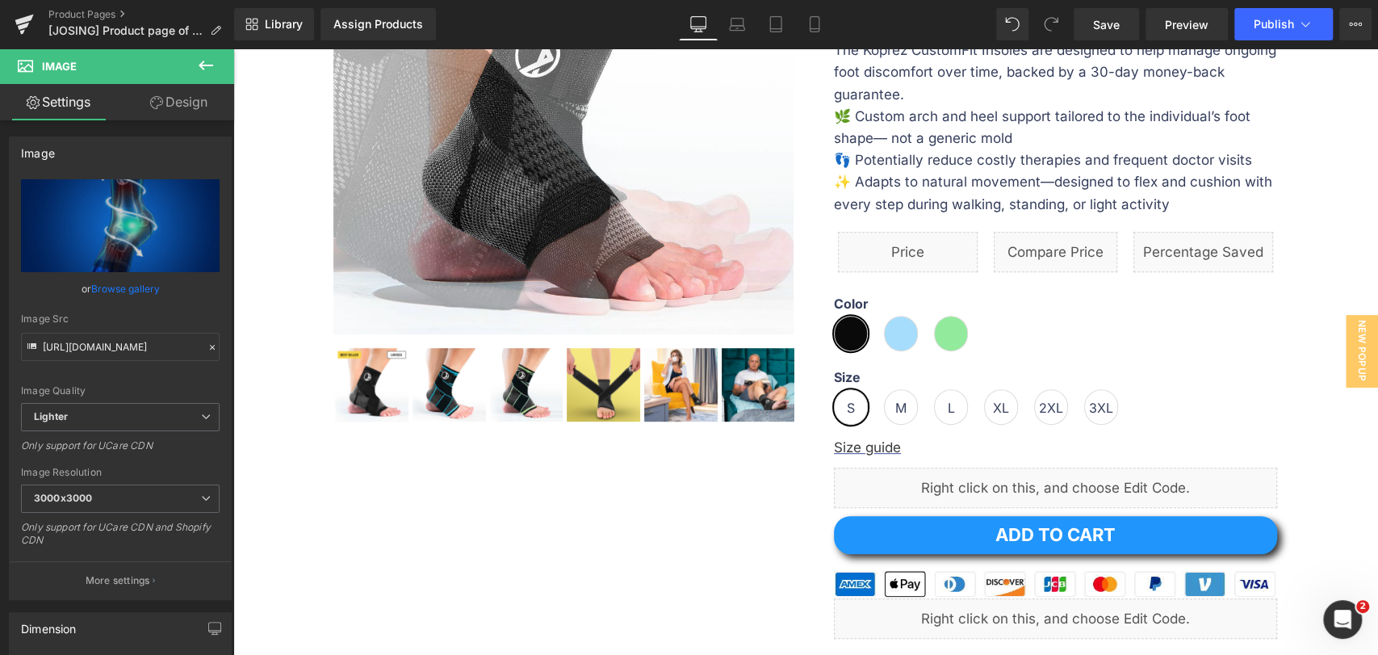
scroll to position [0, 0]
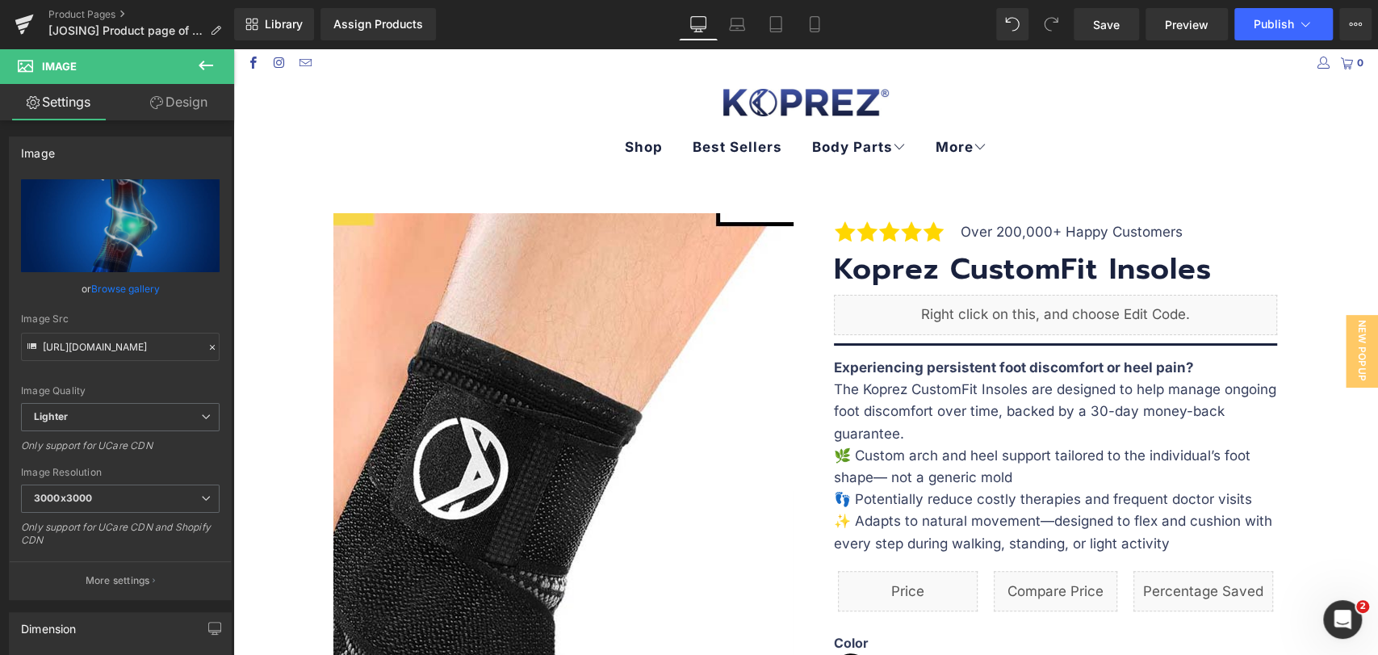
click at [599, 326] on img at bounding box center [515, 575] width 968 height 968
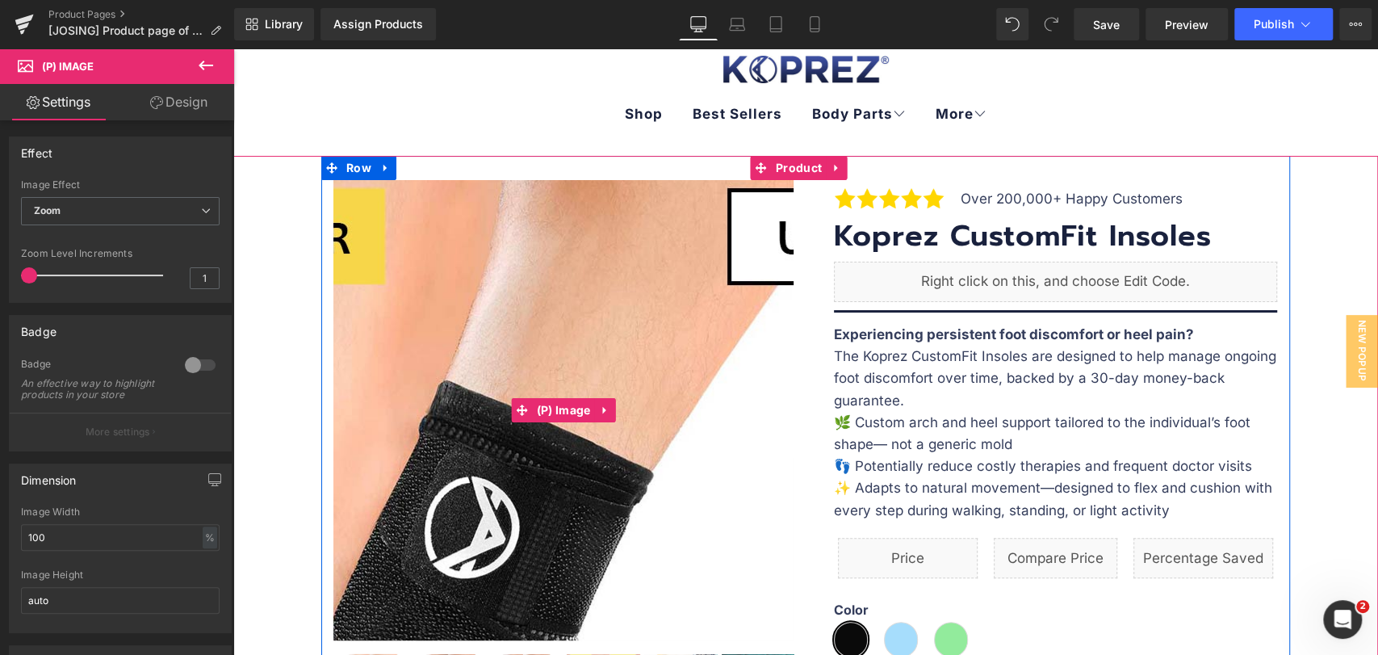
scroll to position [90, 0]
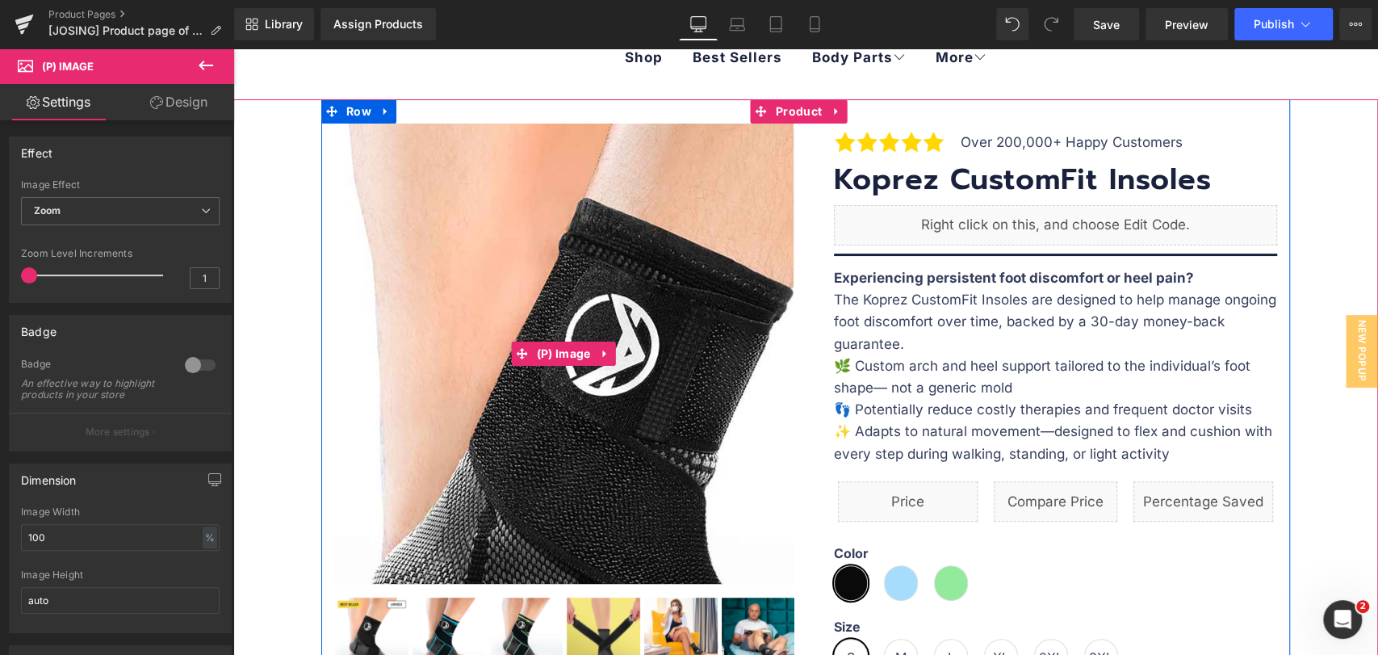
click at [464, 265] on img at bounding box center [666, 452] width 968 height 968
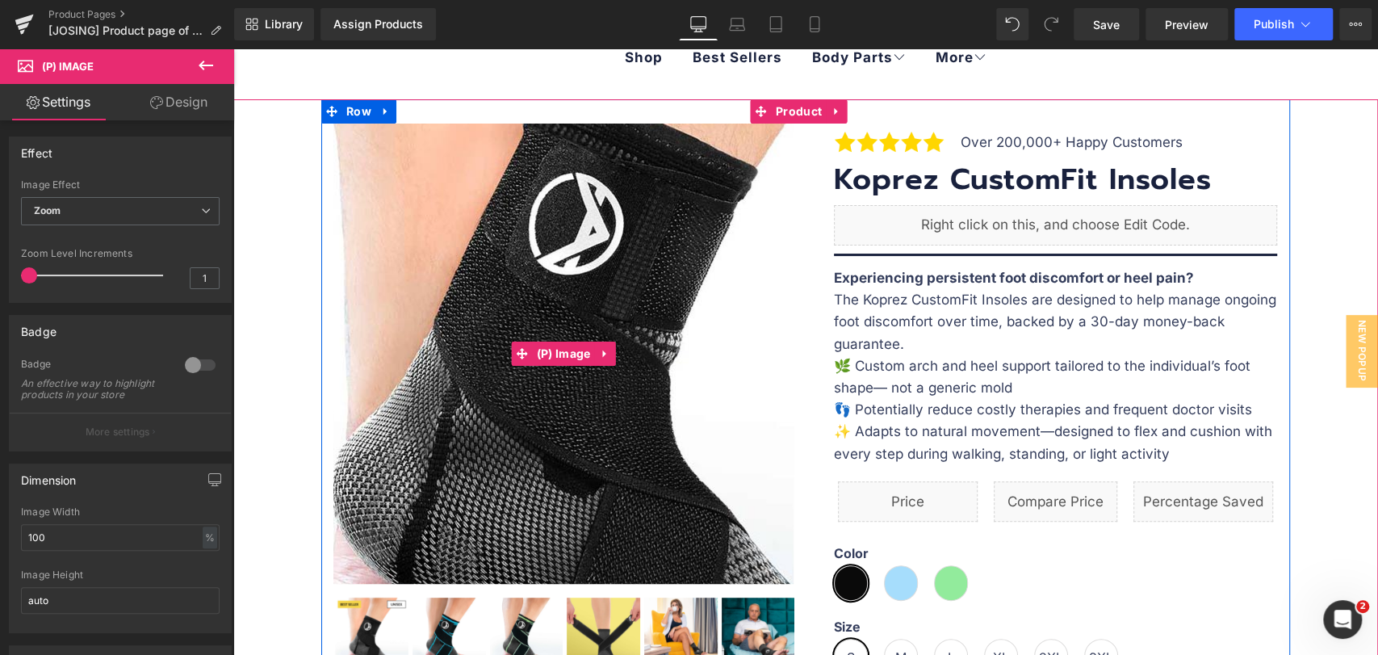
click at [496, 374] on img at bounding box center [630, 331] width 968 height 968
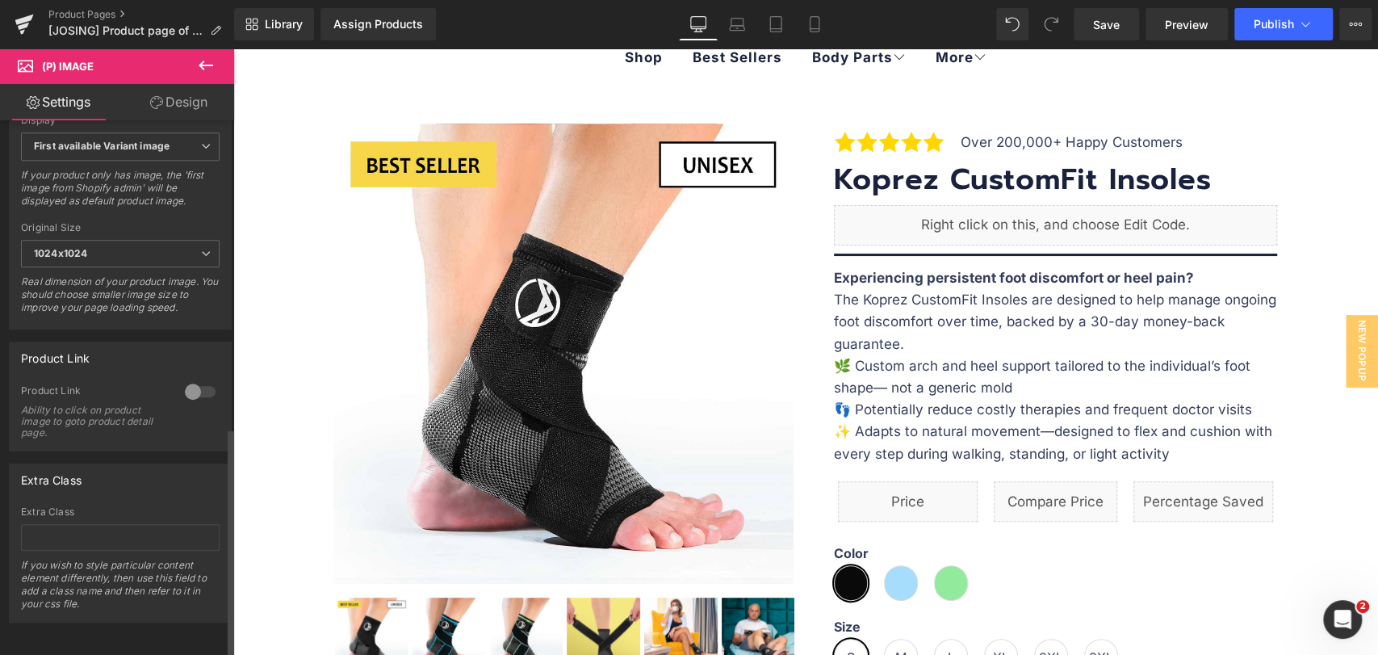
scroll to position [532, 0]
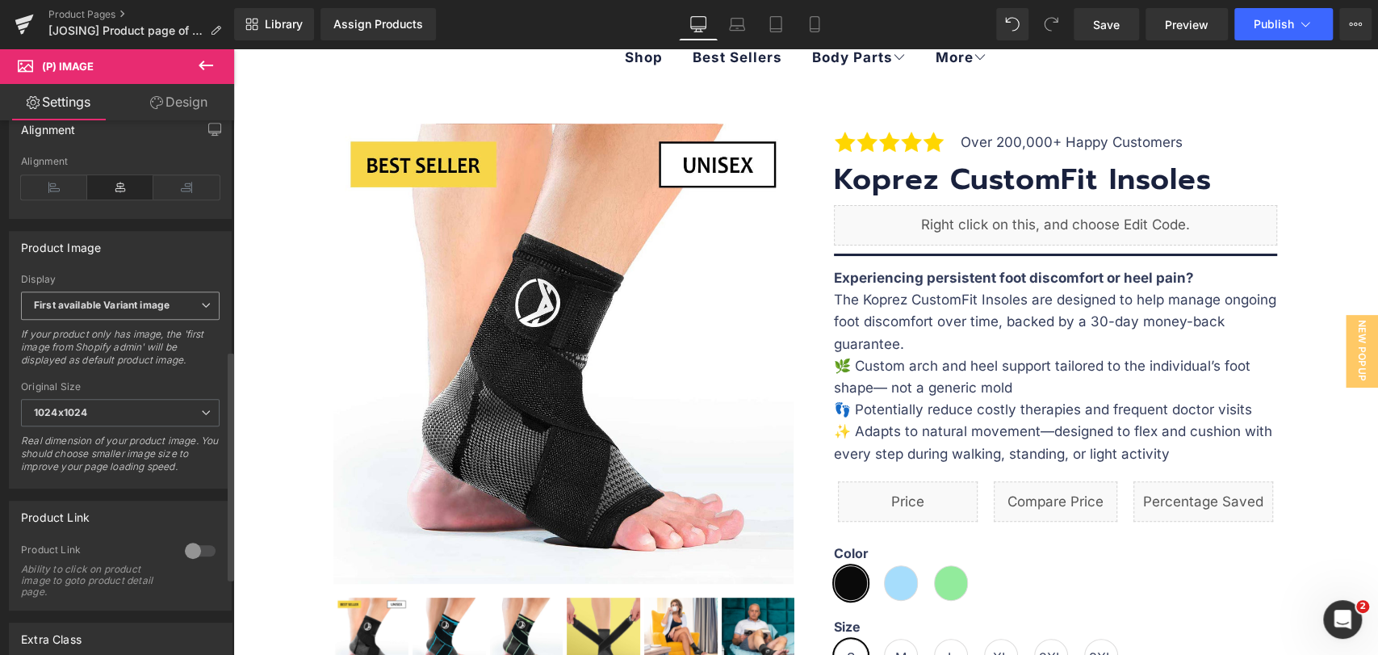
click at [173, 320] on span "First available Variant image" at bounding box center [120, 305] width 199 height 28
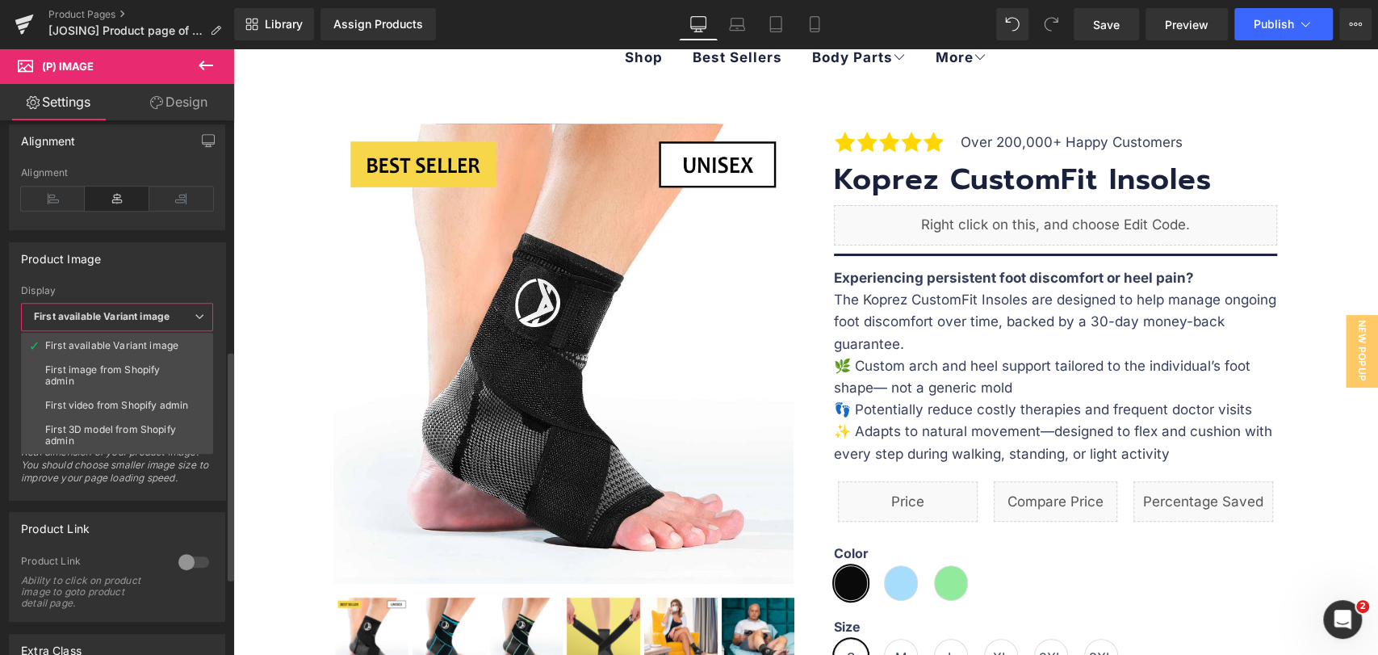
click at [174, 320] on span "First available Variant image" at bounding box center [117, 317] width 192 height 28
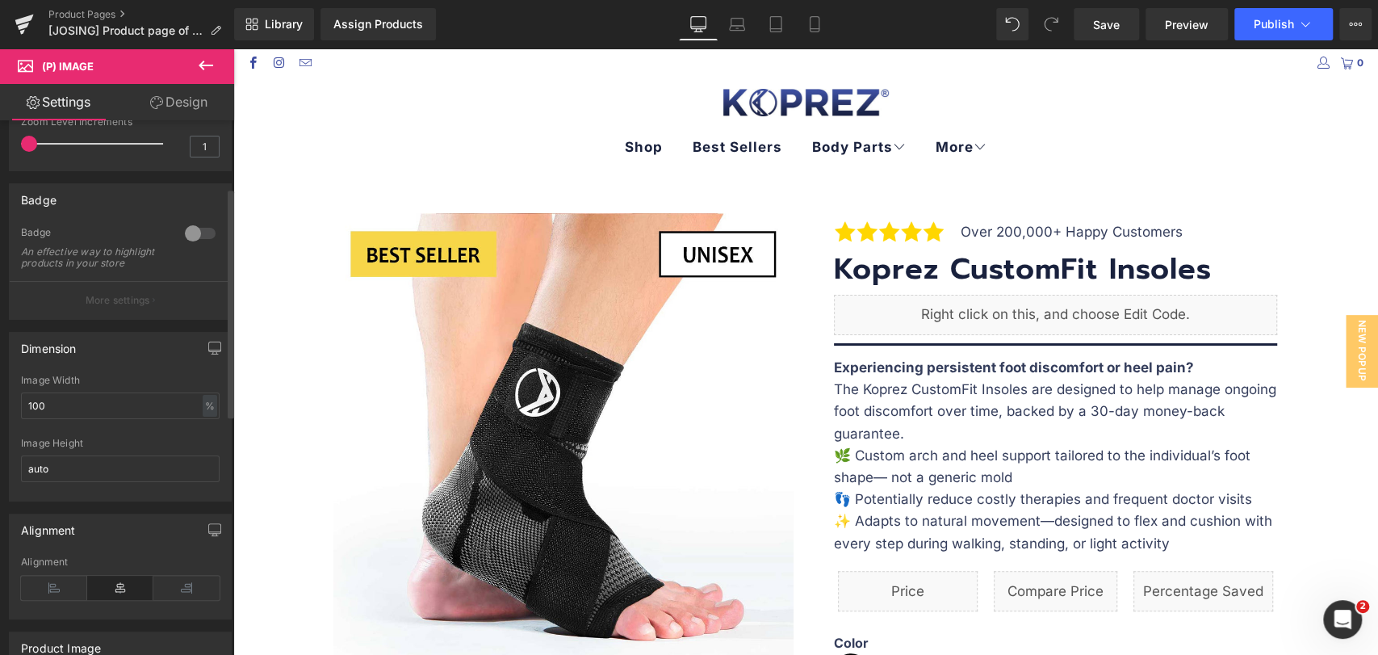
scroll to position [0, 0]
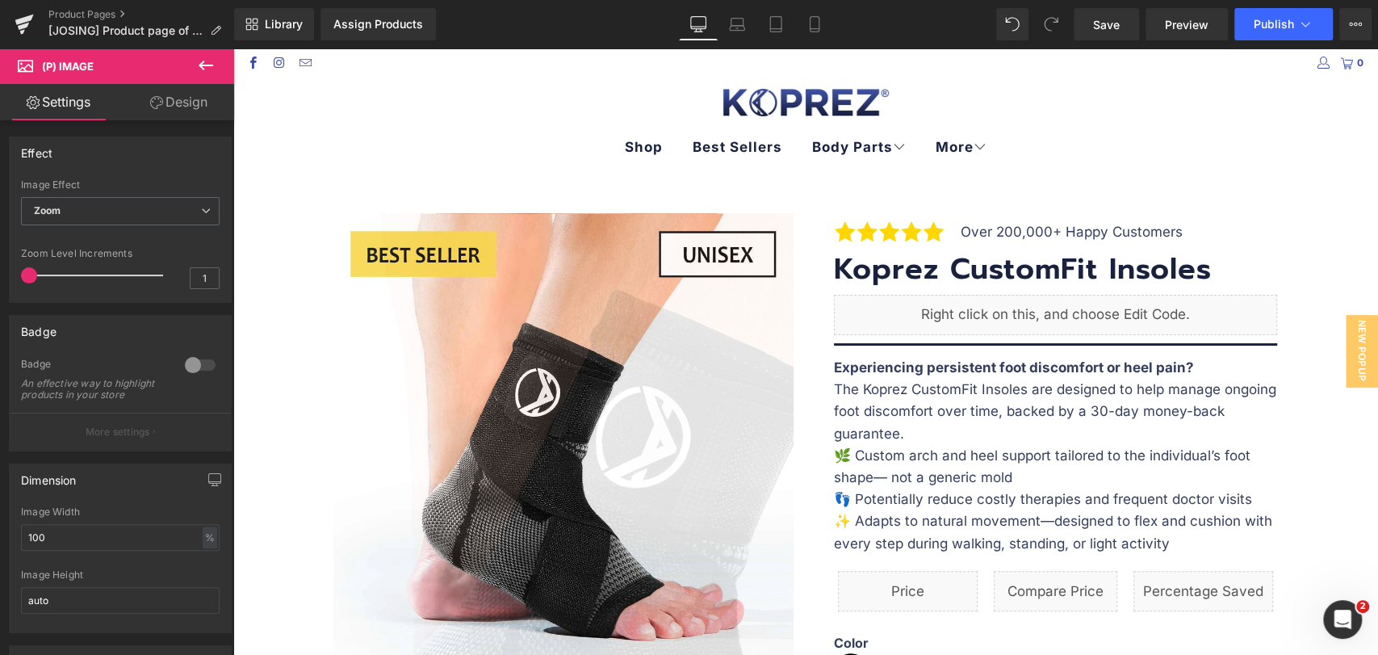
click at [441, 349] on img at bounding box center [697, 544] width 968 height 968
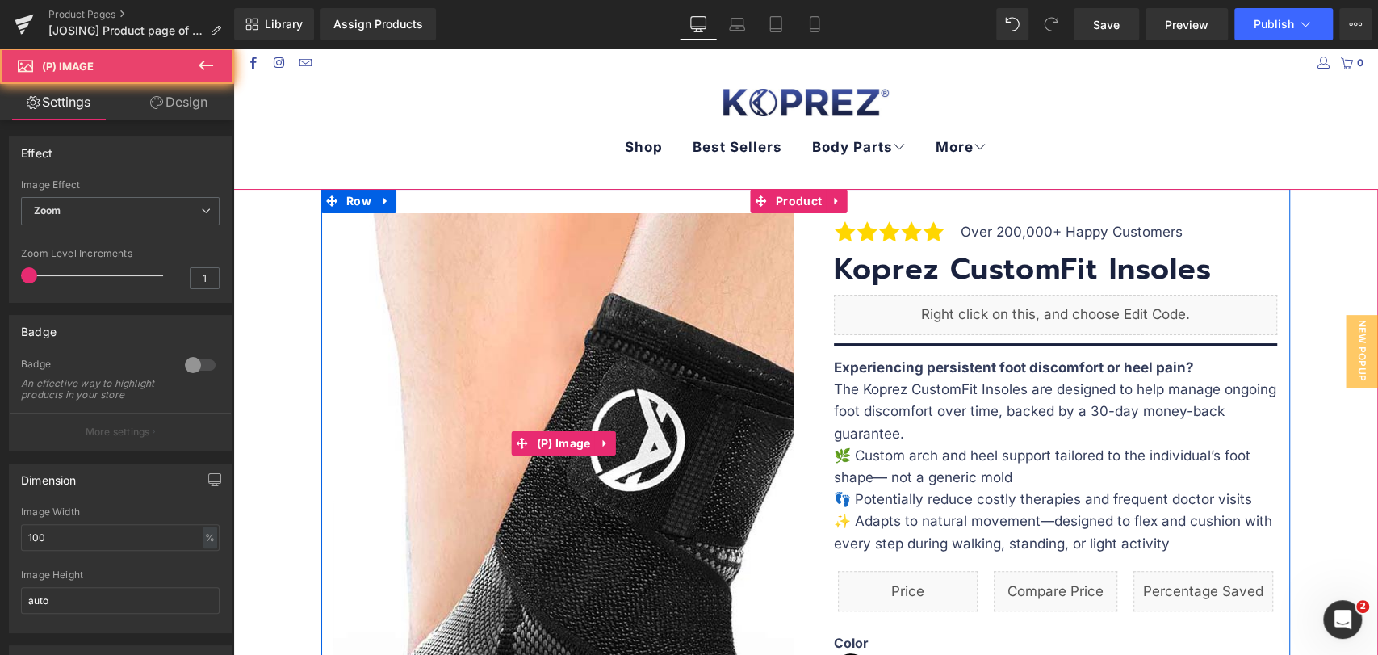
click at [441, 349] on img at bounding box center [691, 547] width 968 height 968
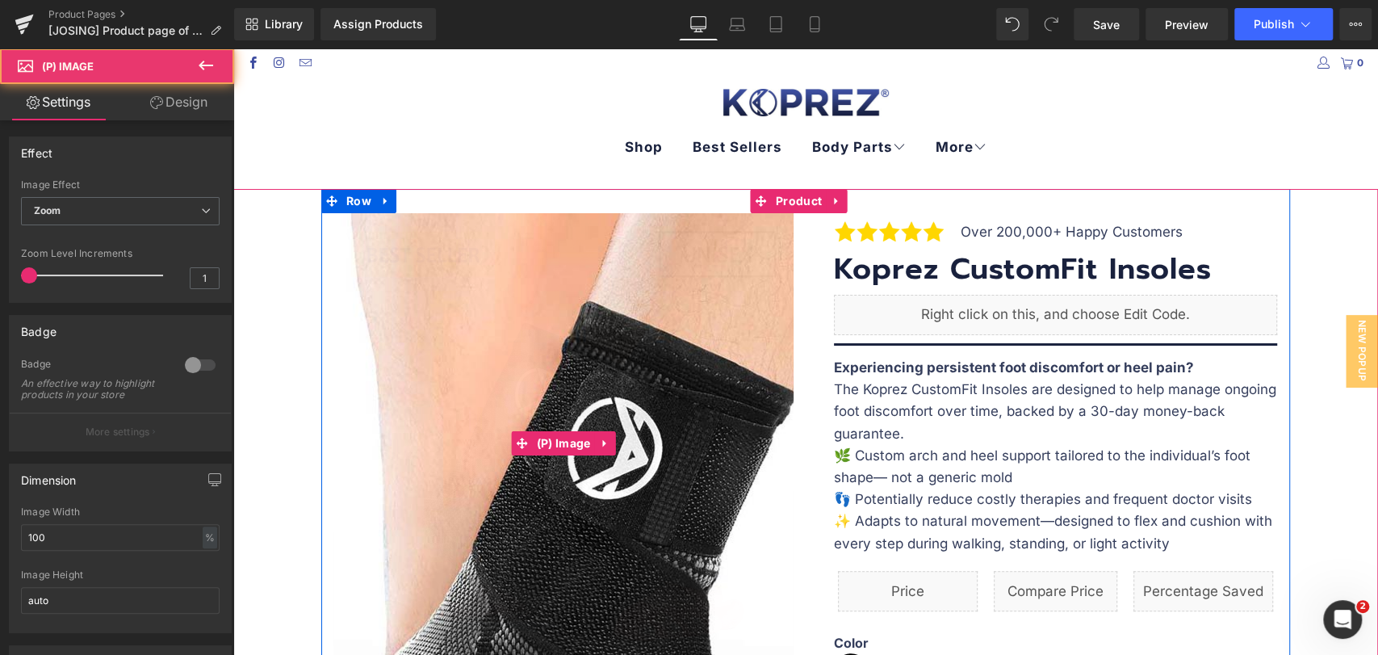
click at [461, 341] on img at bounding box center [669, 555] width 968 height 968
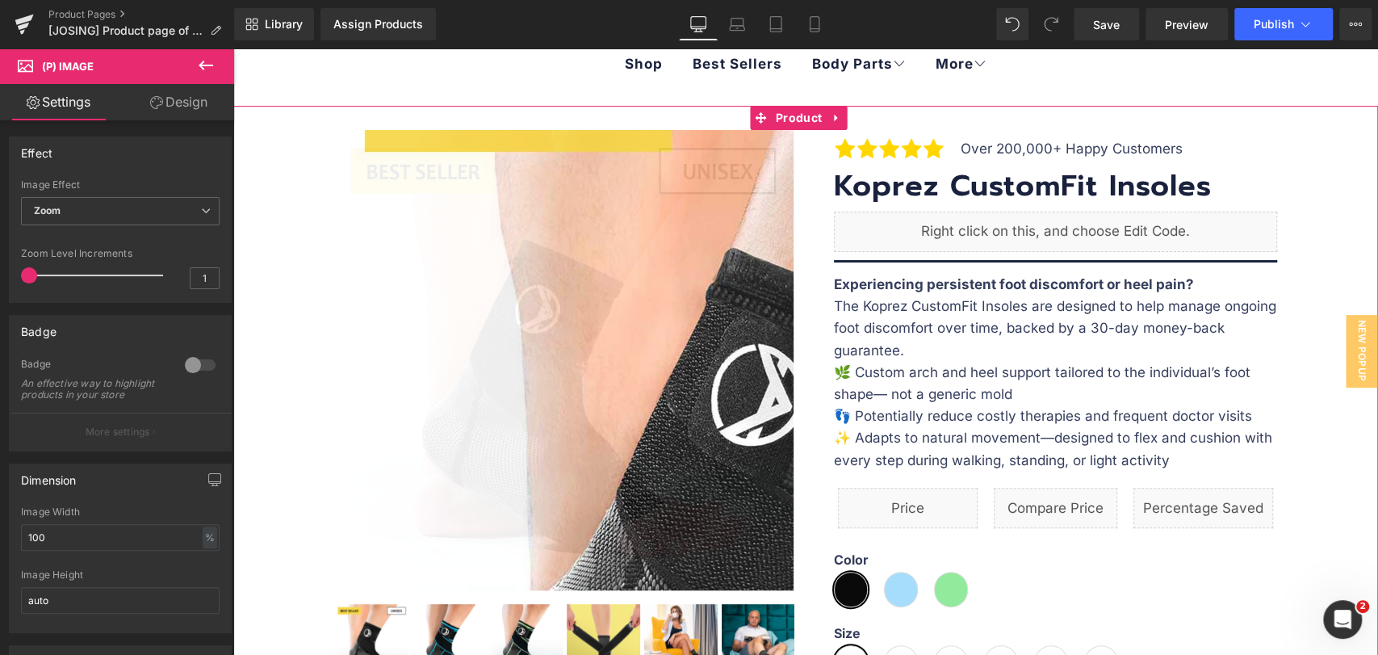
scroll to position [90, 0]
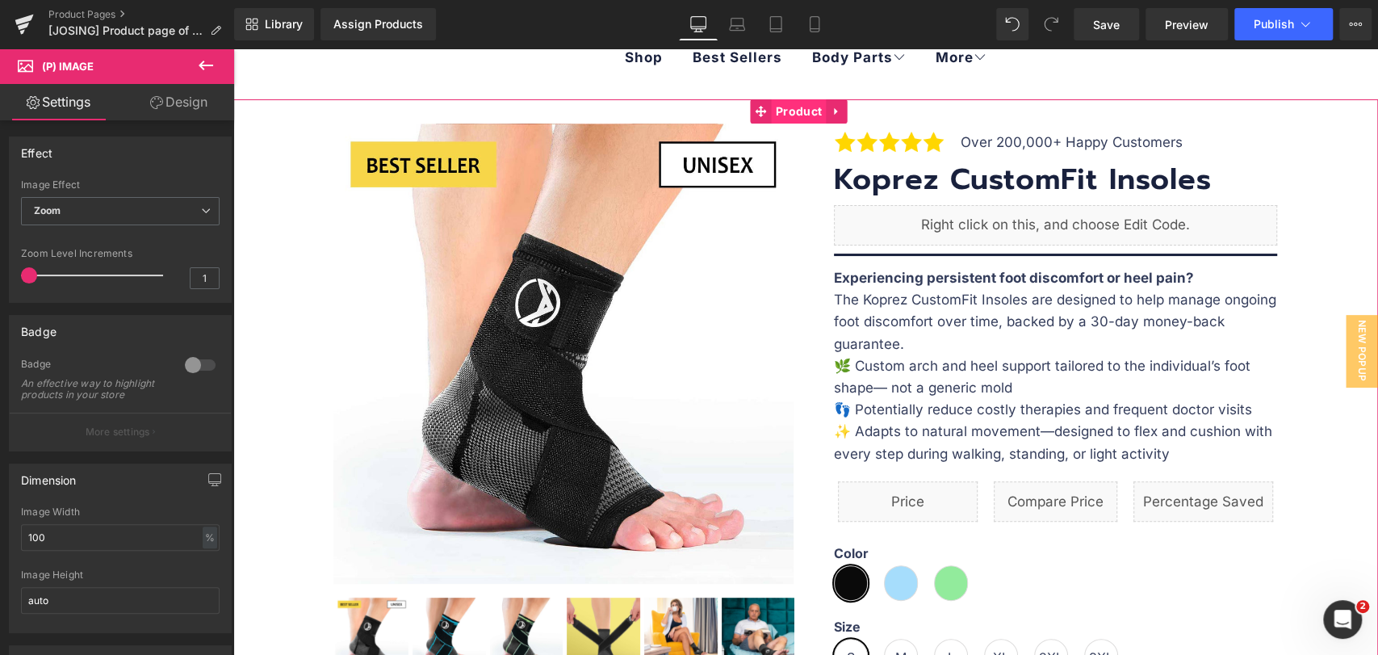
click at [792, 111] on span "Product" at bounding box center [799, 111] width 54 height 24
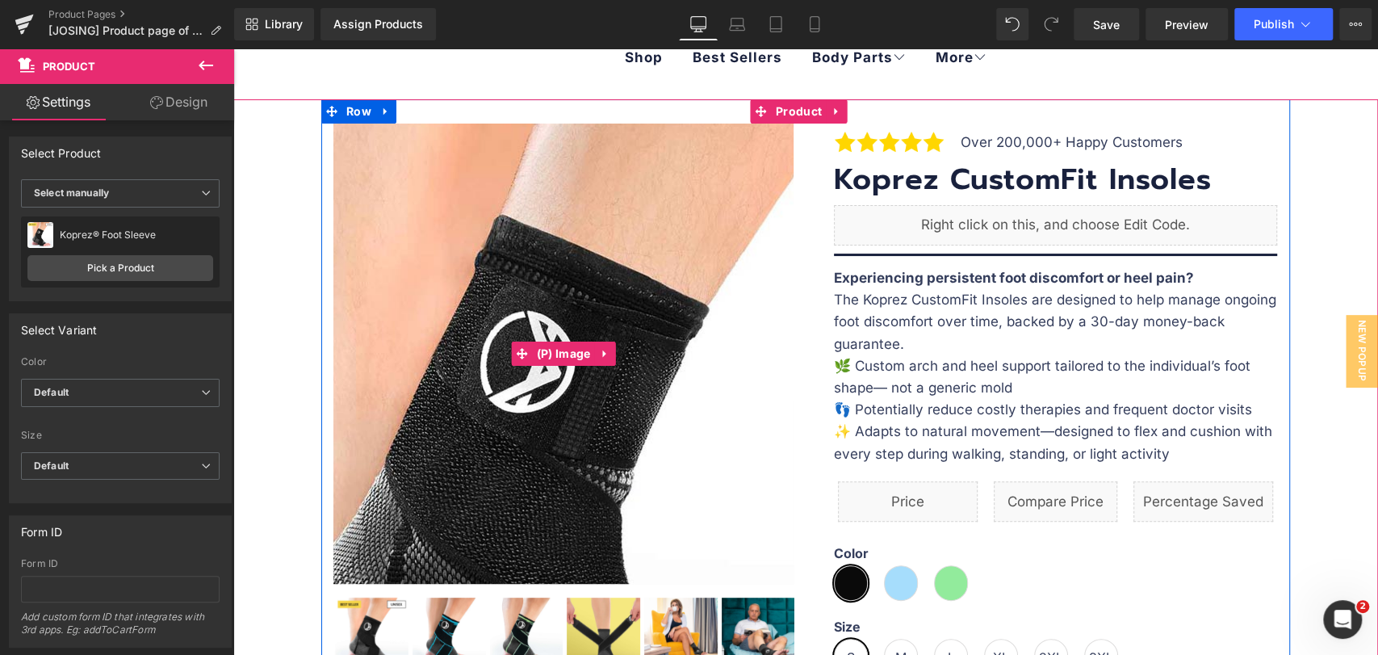
click at [540, 249] on img at bounding box center [582, 469] width 968 height 968
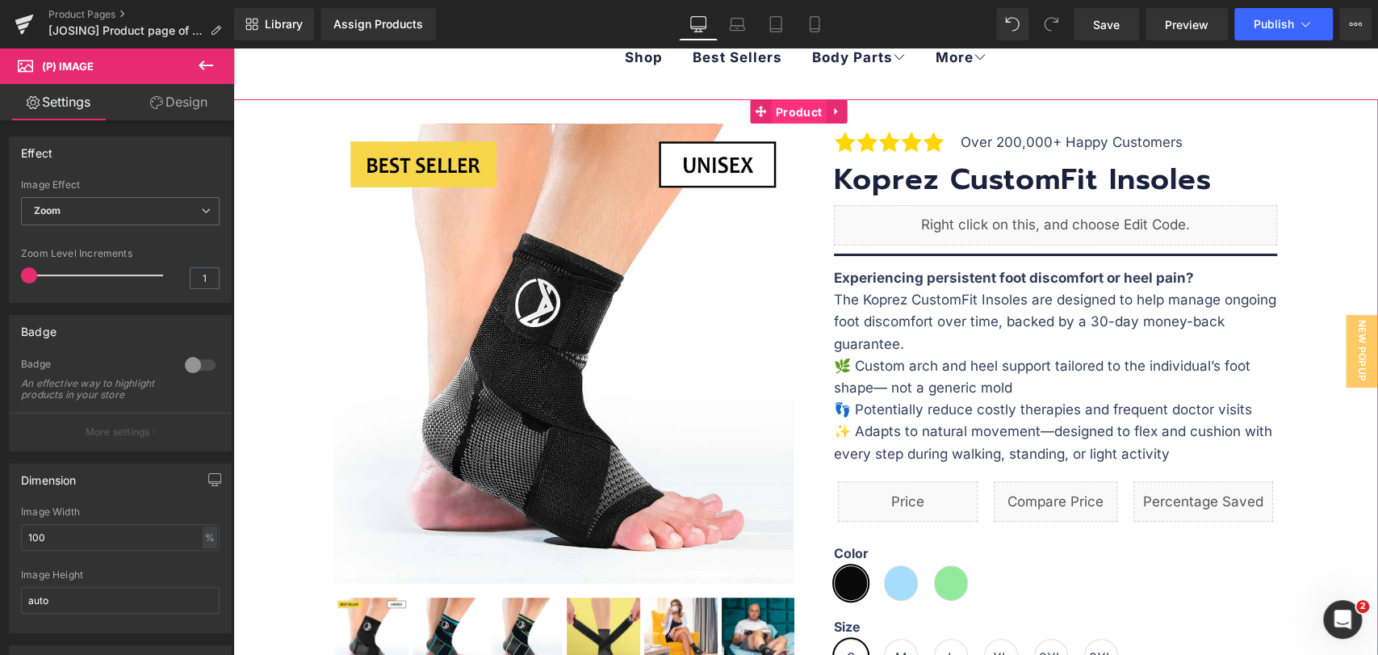
click at [794, 115] on span "Product" at bounding box center [799, 112] width 54 height 24
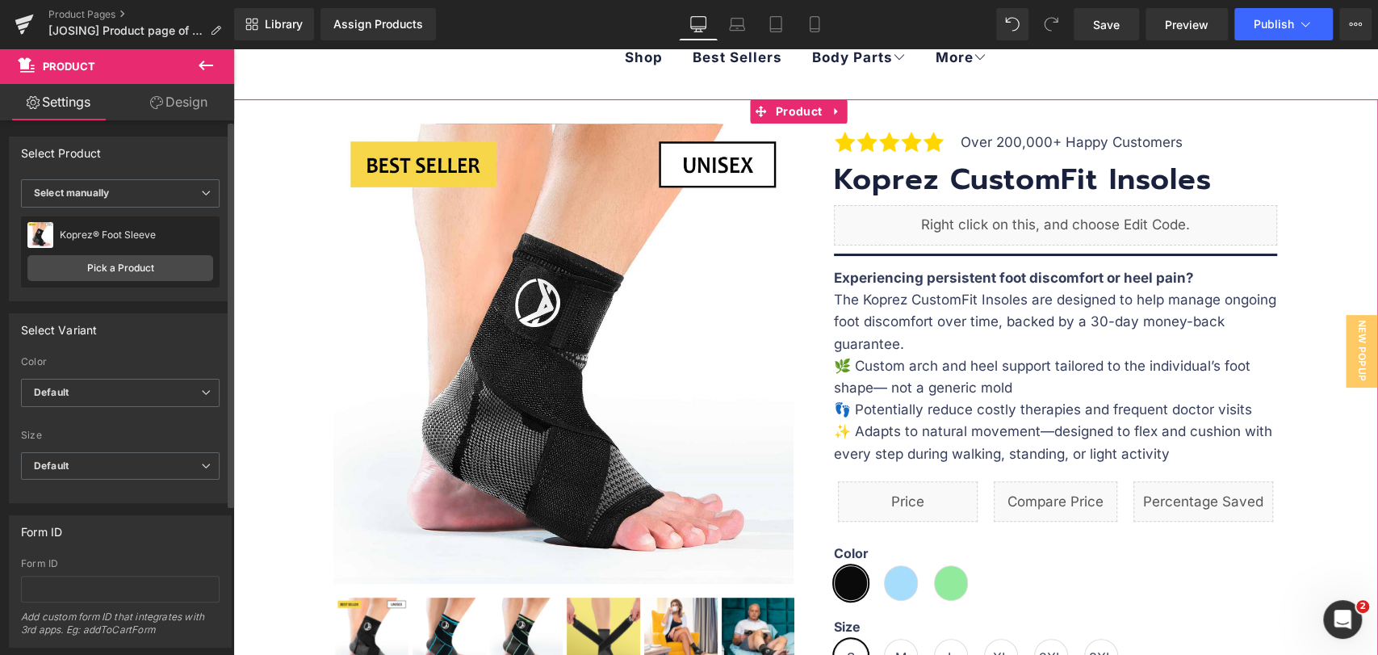
click at [119, 236] on div "Koprez® Foot Sleeve" at bounding box center [136, 234] width 153 height 11
click at [163, 201] on span "Select manually" at bounding box center [120, 193] width 199 height 28
click at [163, 197] on span "Select manually" at bounding box center [117, 193] width 192 height 28
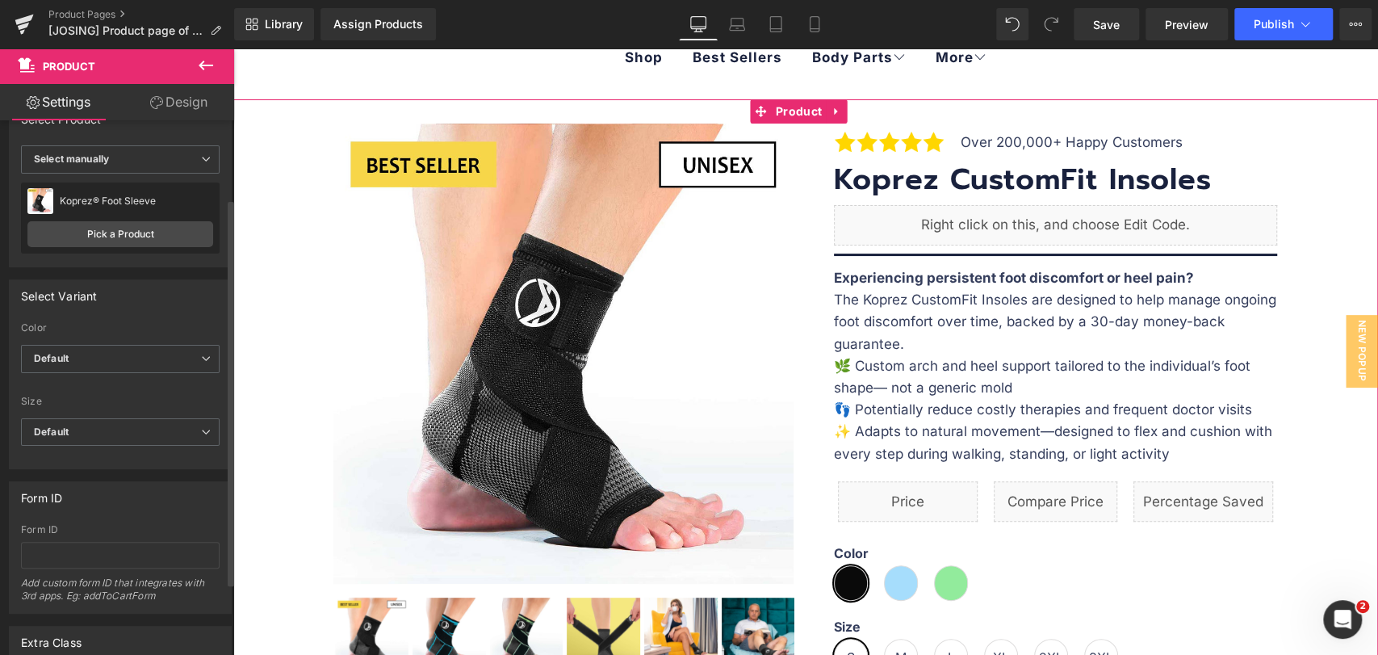
scroll to position [0, 0]
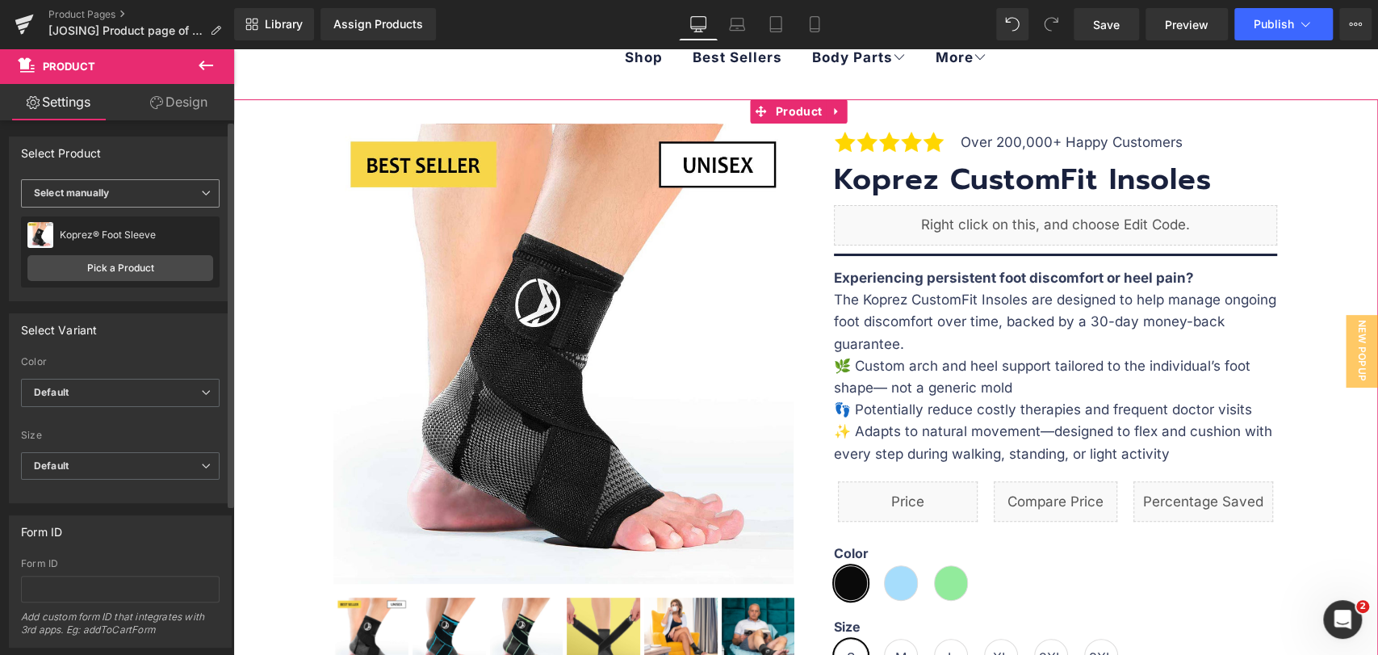
click at [172, 189] on span "Select manually" at bounding box center [120, 193] width 199 height 28
click at [145, 217] on div "Display by assigned product" at bounding box center [111, 218] width 132 height 11
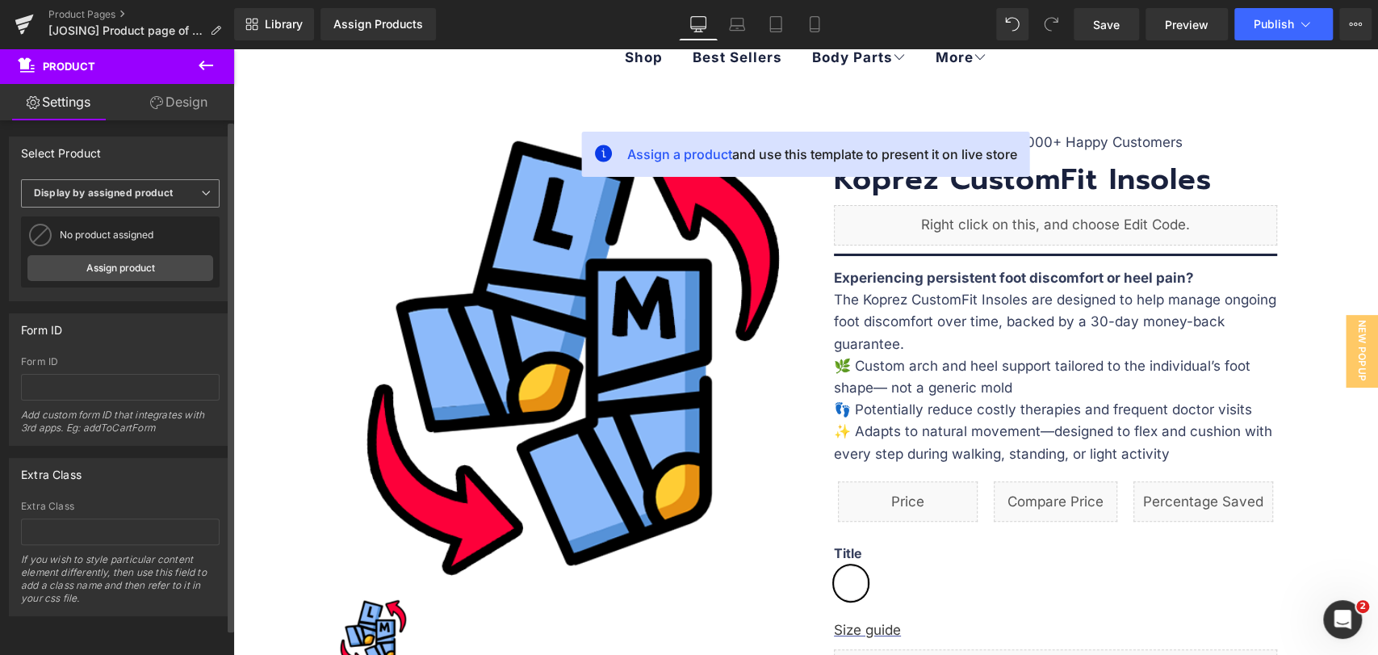
click at [145, 199] on span "Display by assigned product" at bounding box center [120, 193] width 199 height 28
click at [135, 234] on li "Select manually" at bounding box center [117, 243] width 192 height 24
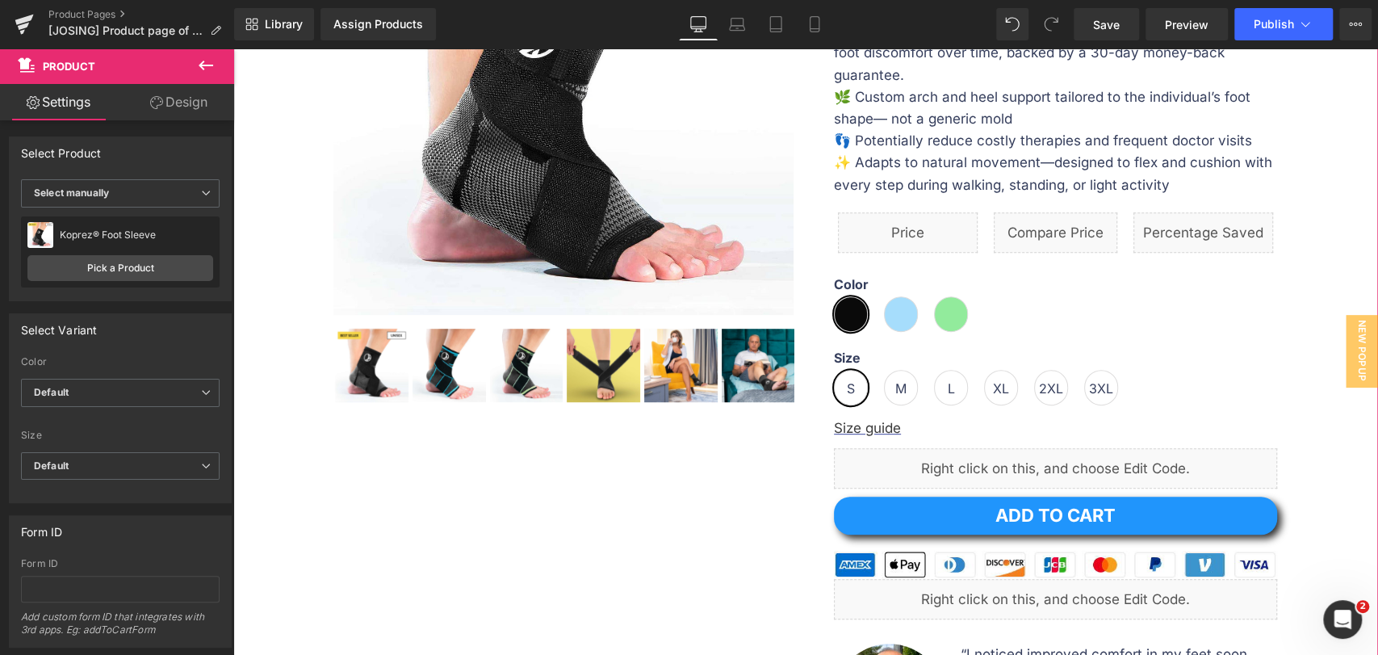
click at [168, 109] on link "Design" at bounding box center [178, 102] width 117 height 36
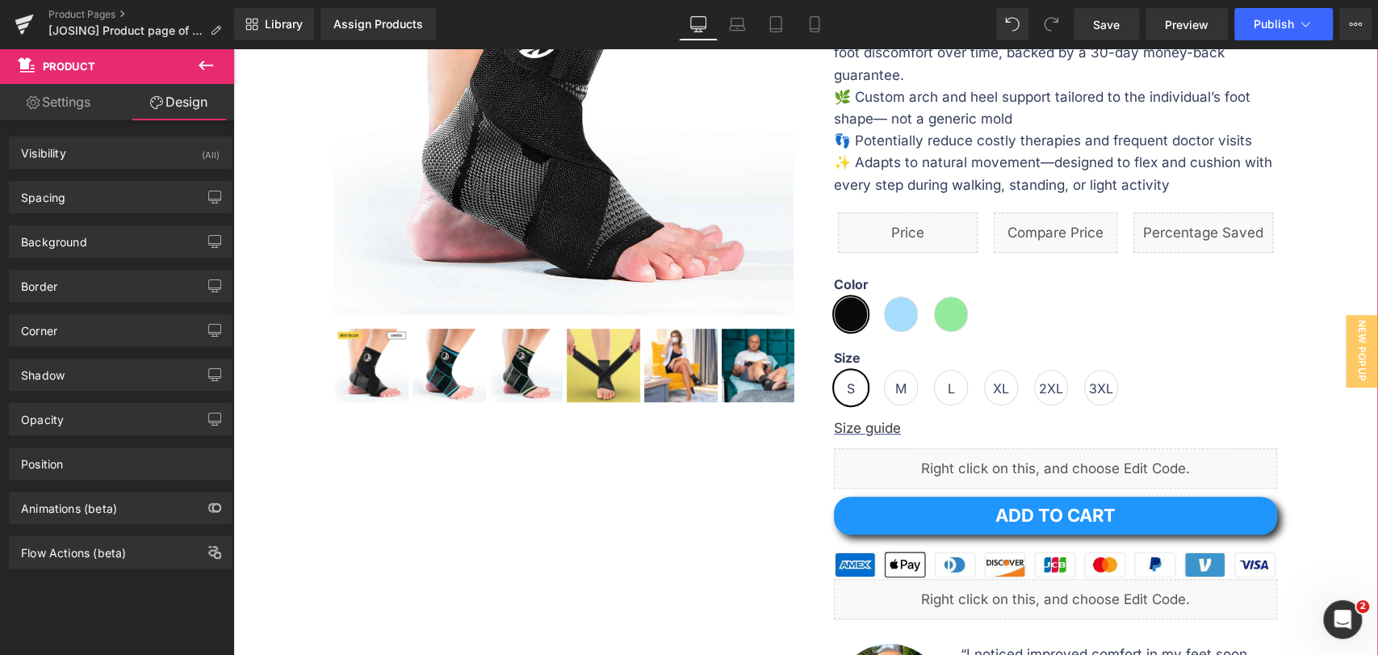
click at [49, 94] on link "Settings" at bounding box center [58, 102] width 117 height 36
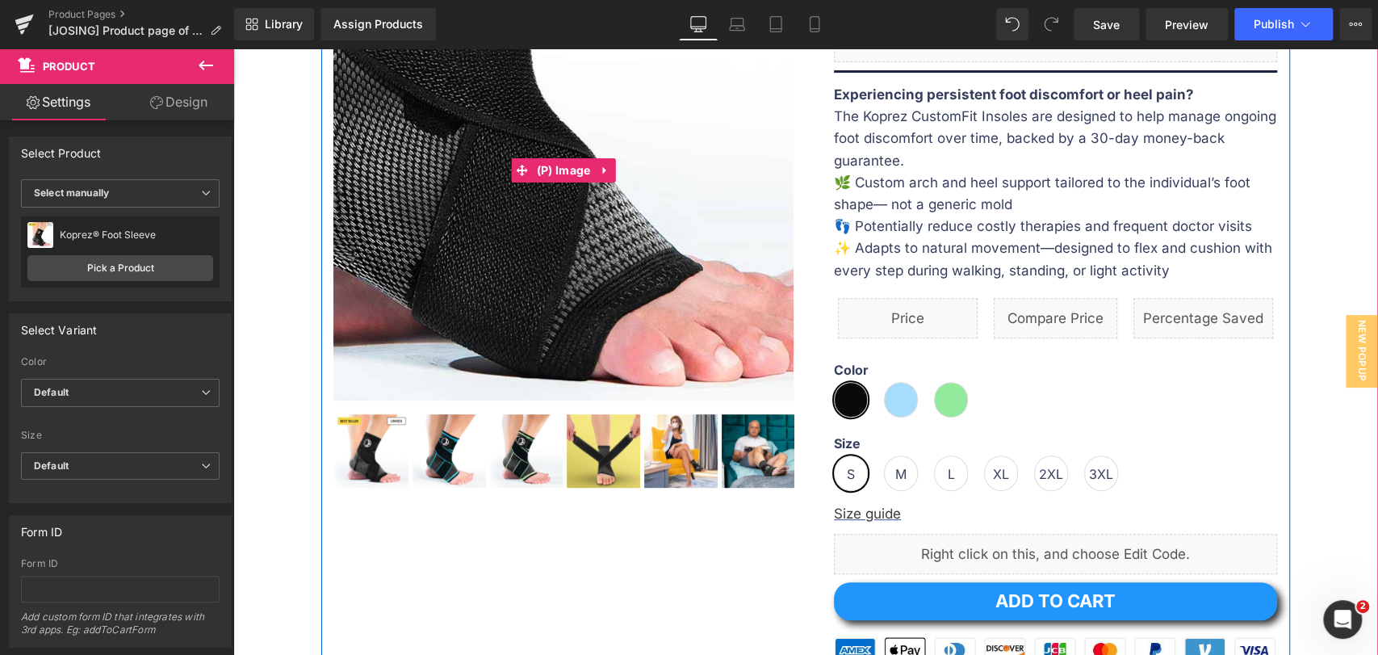
scroll to position [269, 0]
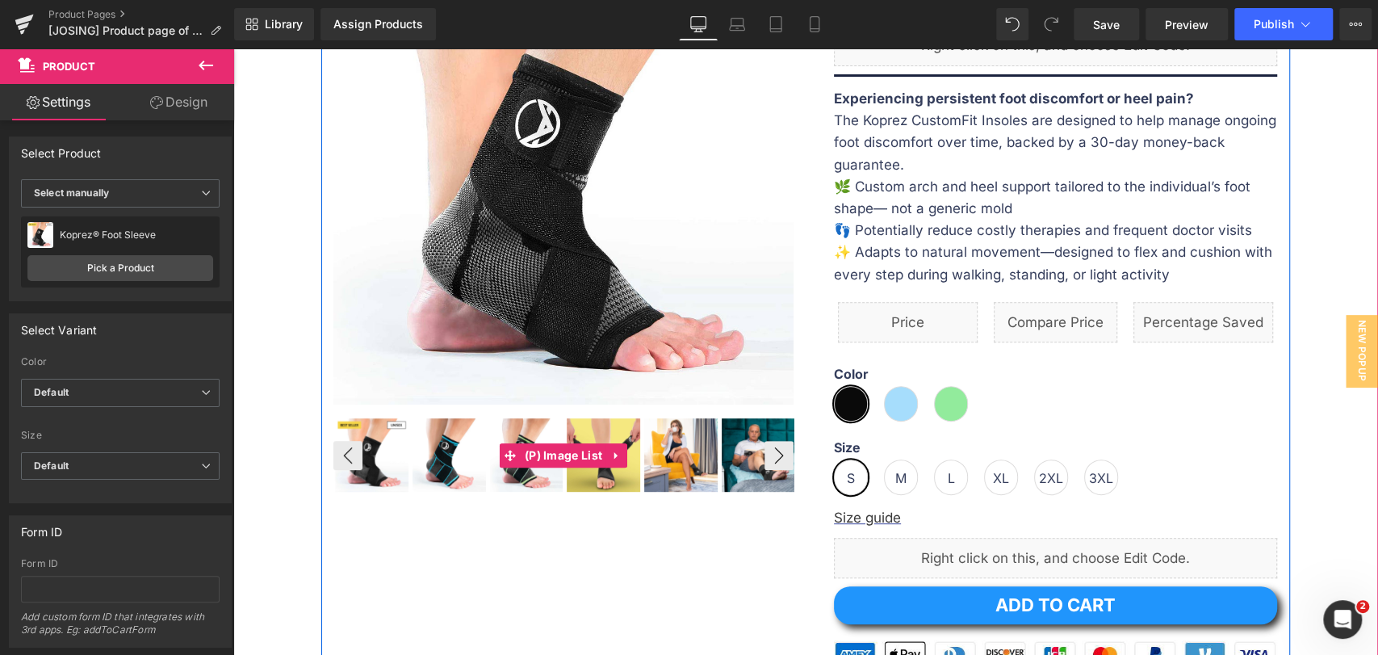
click at [425, 456] on img at bounding box center [448, 454] width 73 height 73
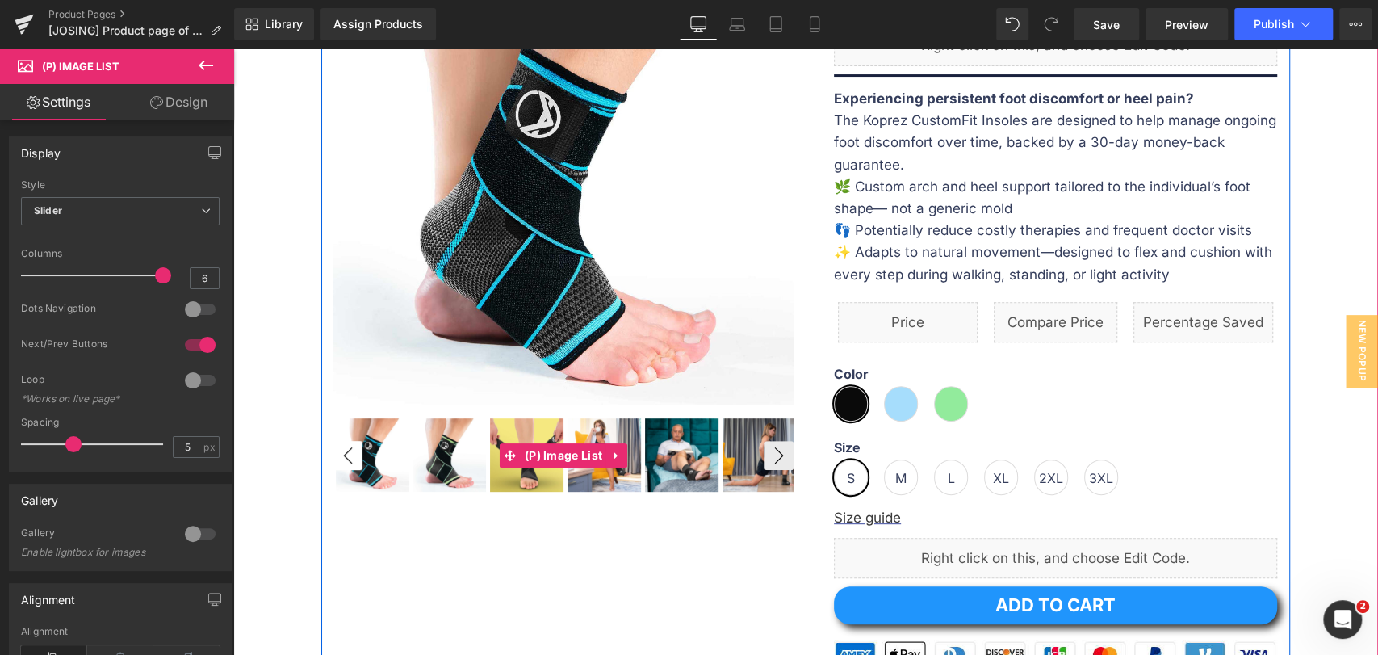
click at [338, 457] on button "‹" at bounding box center [347, 455] width 29 height 29
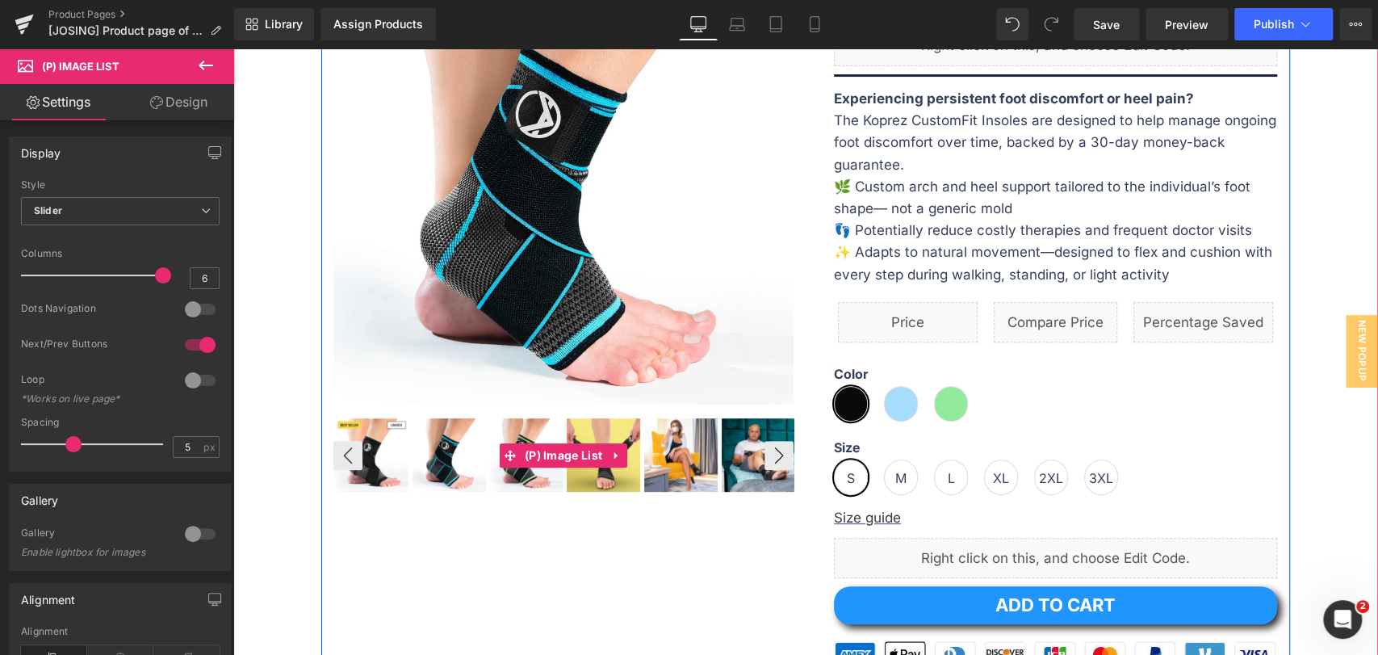
click at [428, 462] on img at bounding box center [448, 454] width 73 height 73
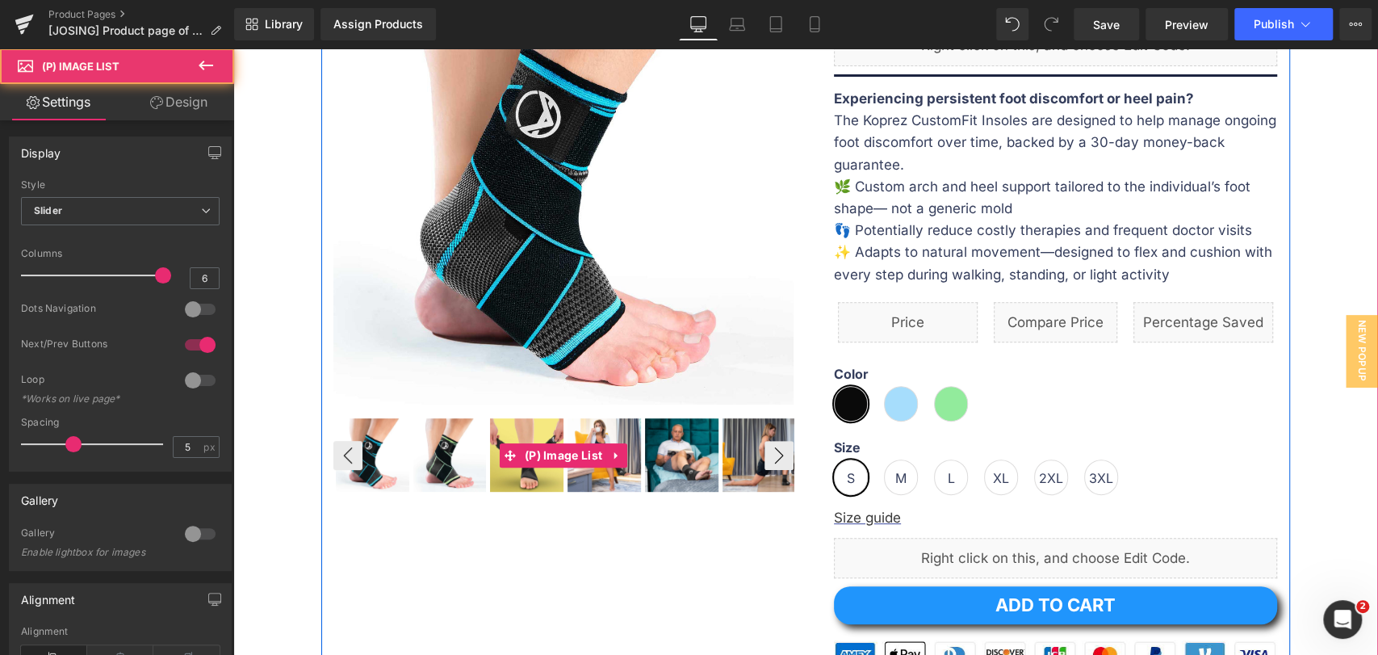
click at [427, 455] on img at bounding box center [449, 454] width 73 height 73
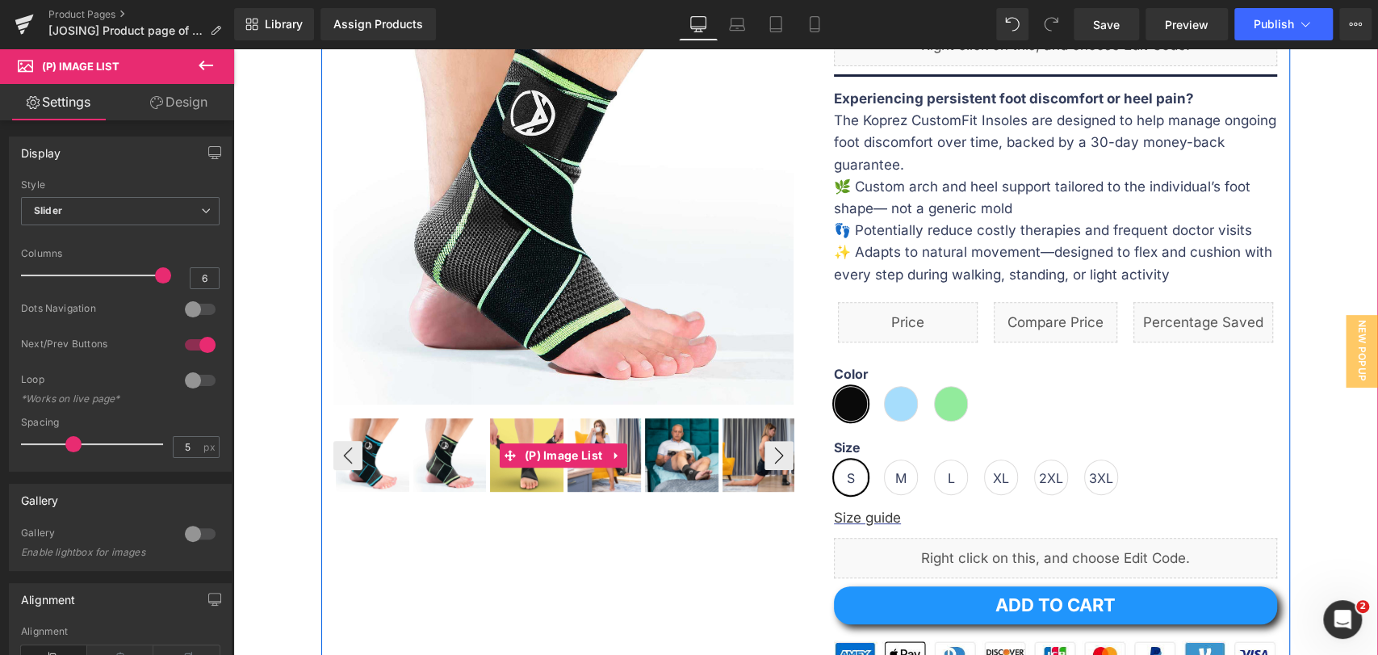
click at [432, 460] on img at bounding box center [449, 454] width 73 height 73
click at [515, 479] on img at bounding box center [526, 454] width 73 height 73
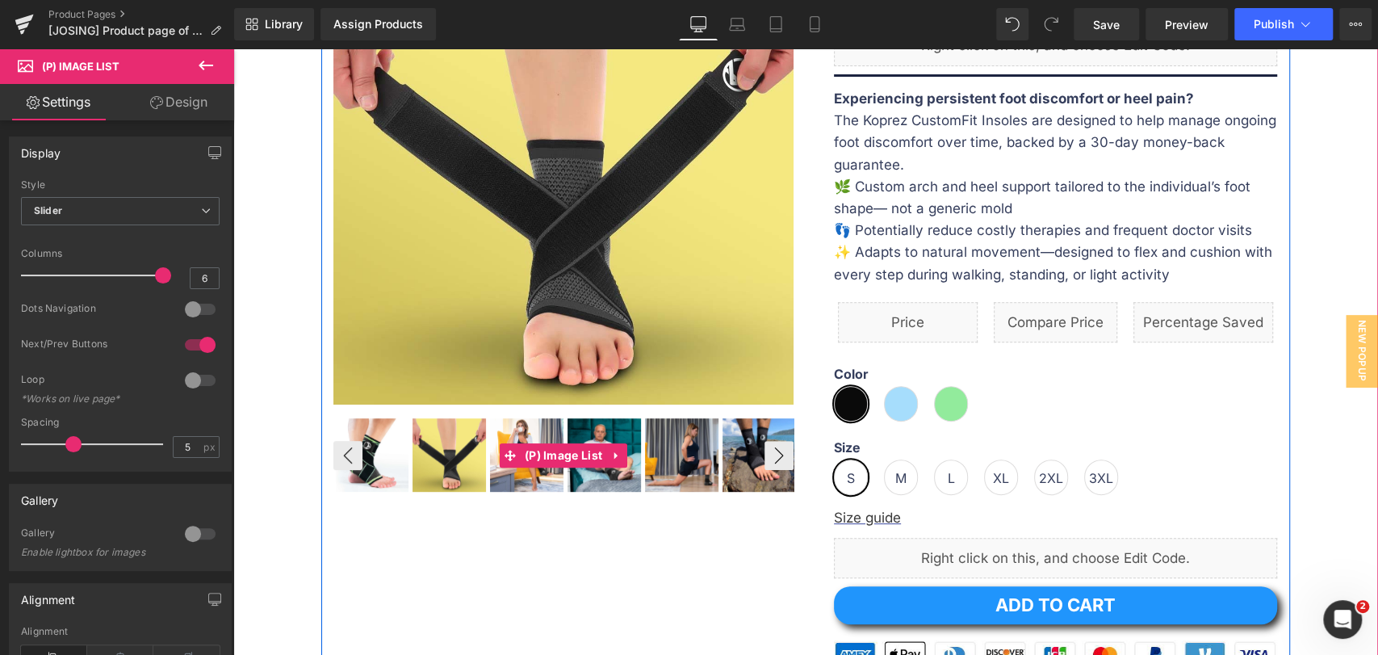
click at [527, 479] on img at bounding box center [526, 454] width 73 height 73
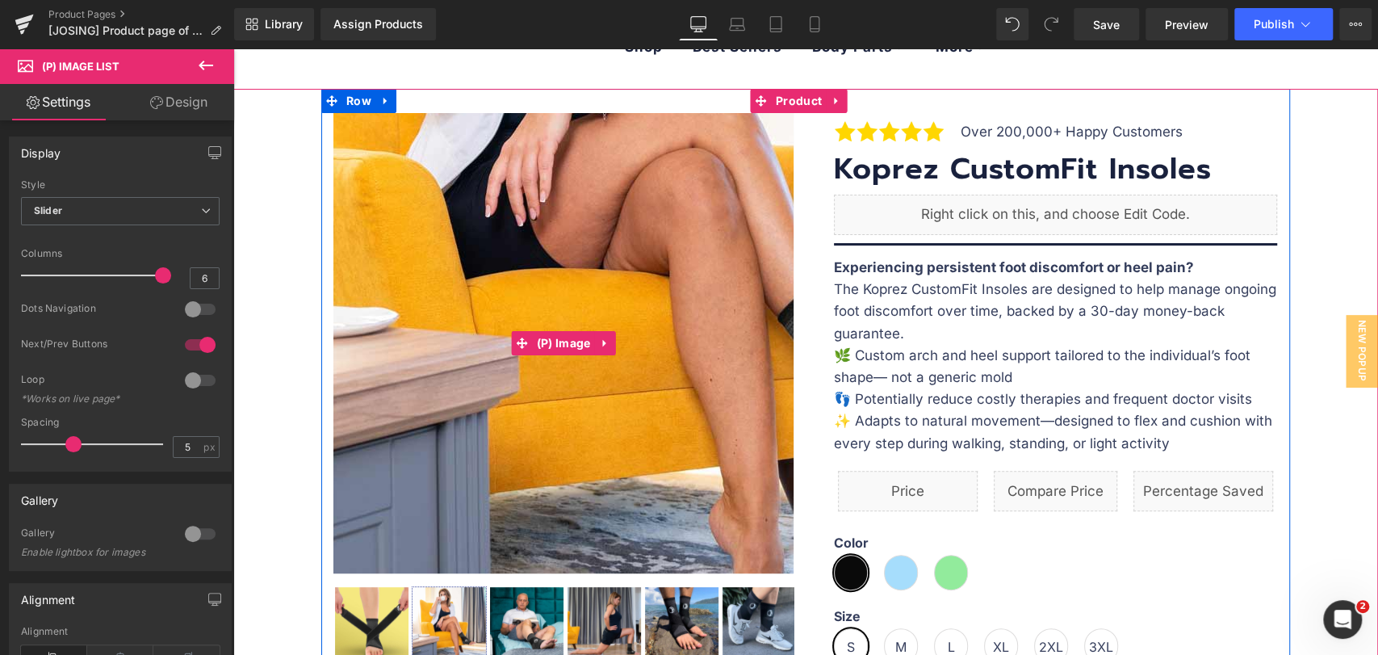
scroll to position [90, 0]
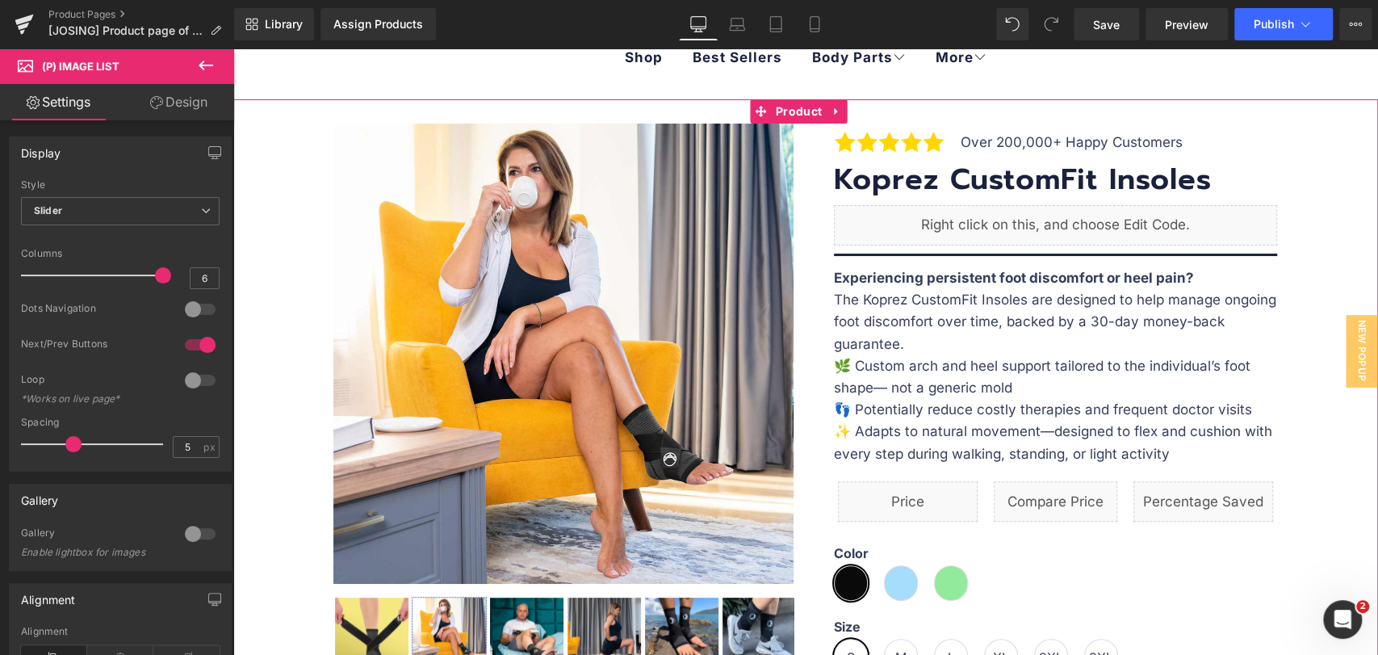
click at [790, 109] on span "Product" at bounding box center [799, 111] width 54 height 24
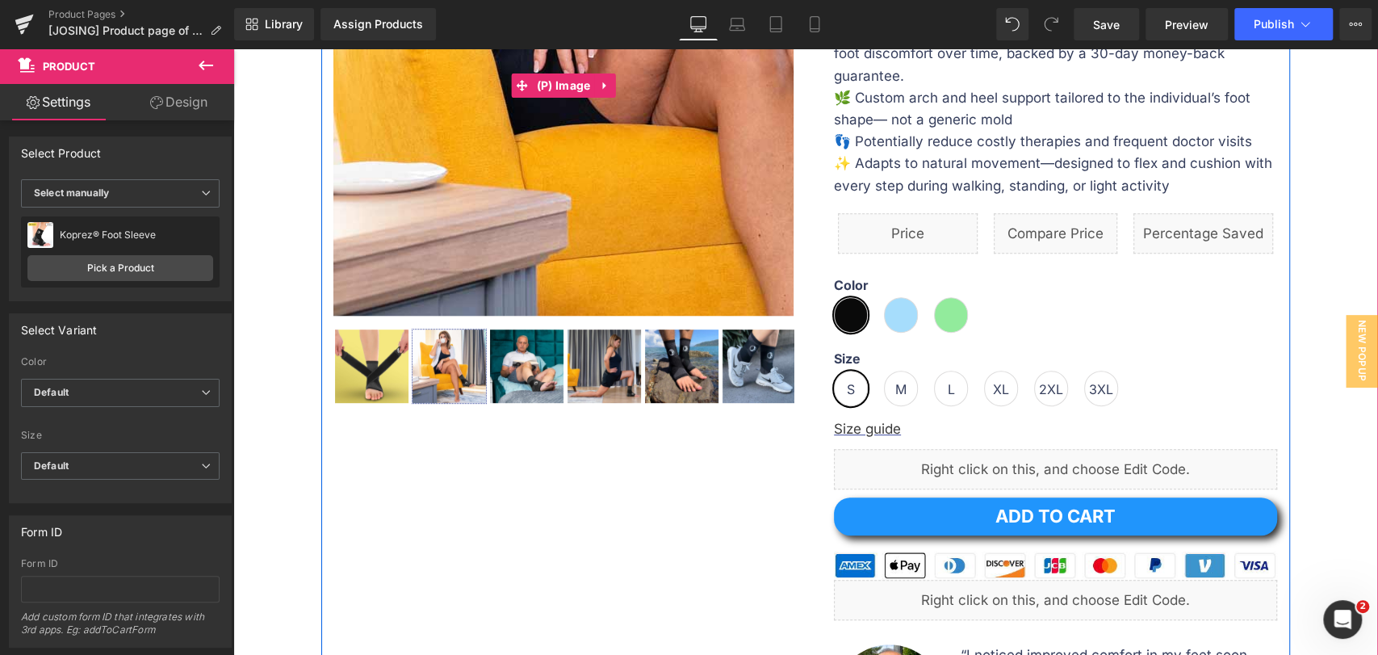
scroll to position [358, 0]
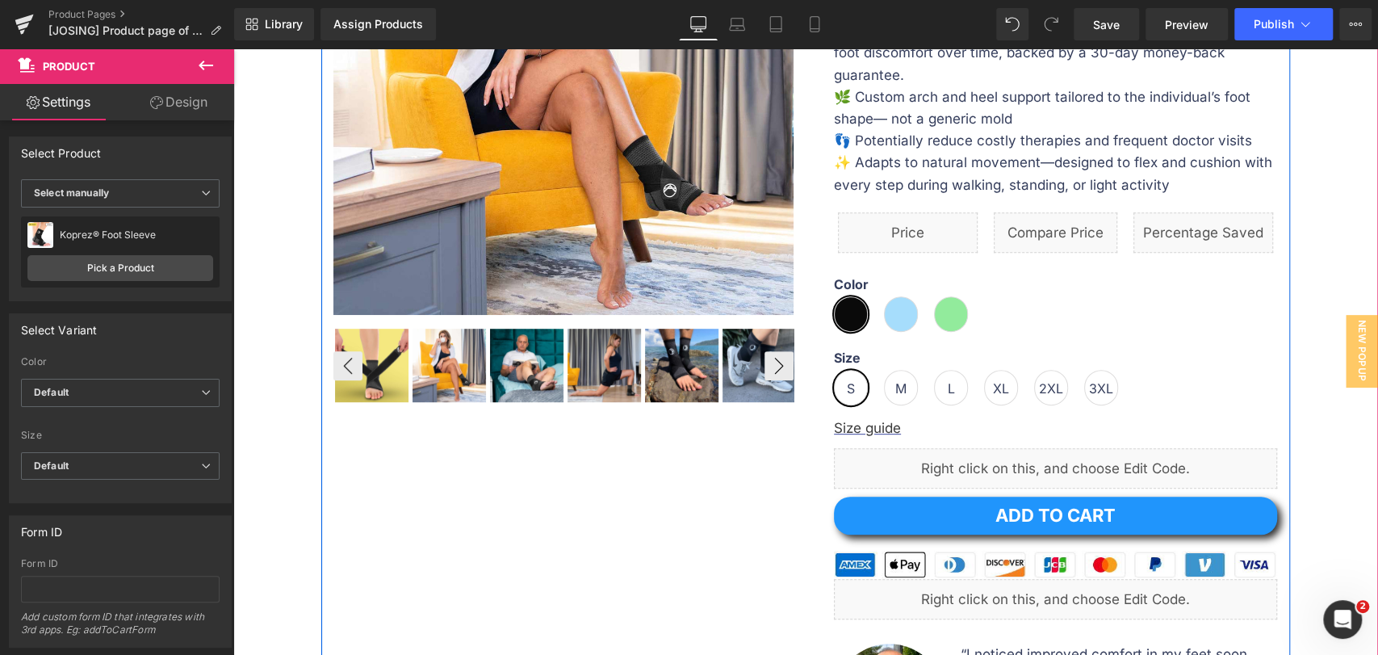
click at [435, 351] on img at bounding box center [448, 364] width 73 height 73
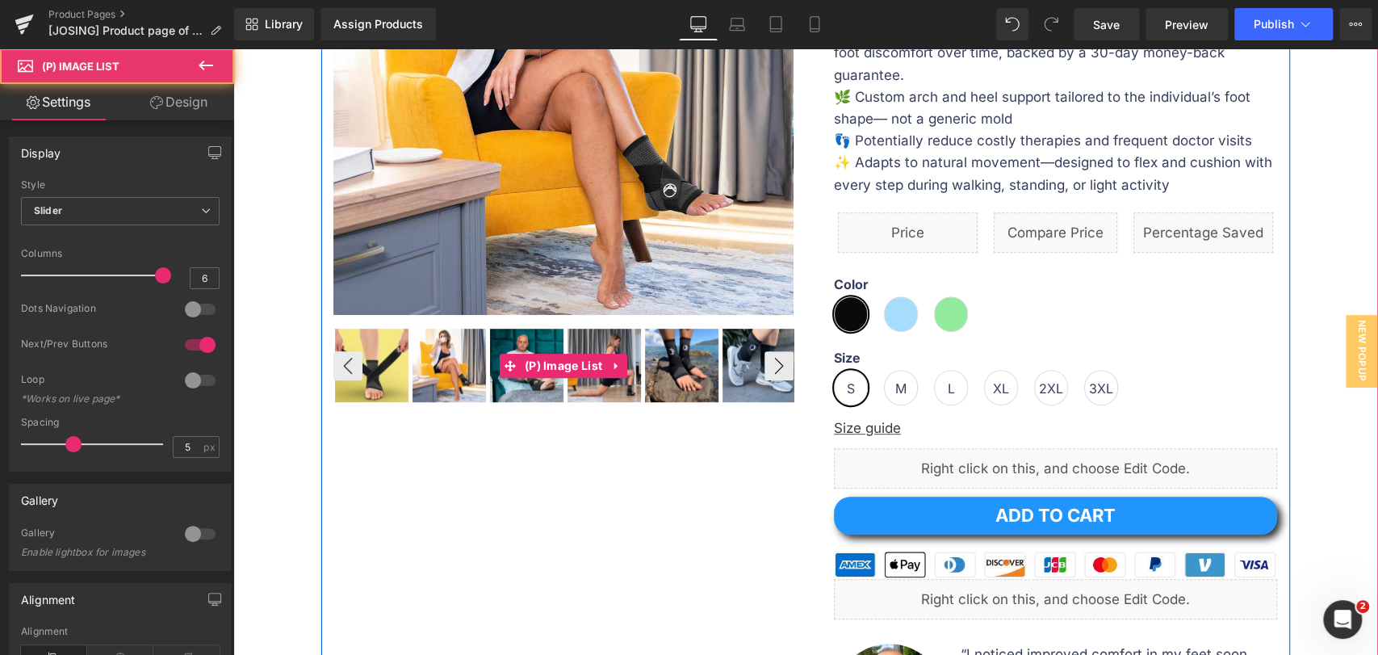
click at [435, 351] on img at bounding box center [448, 364] width 73 height 73
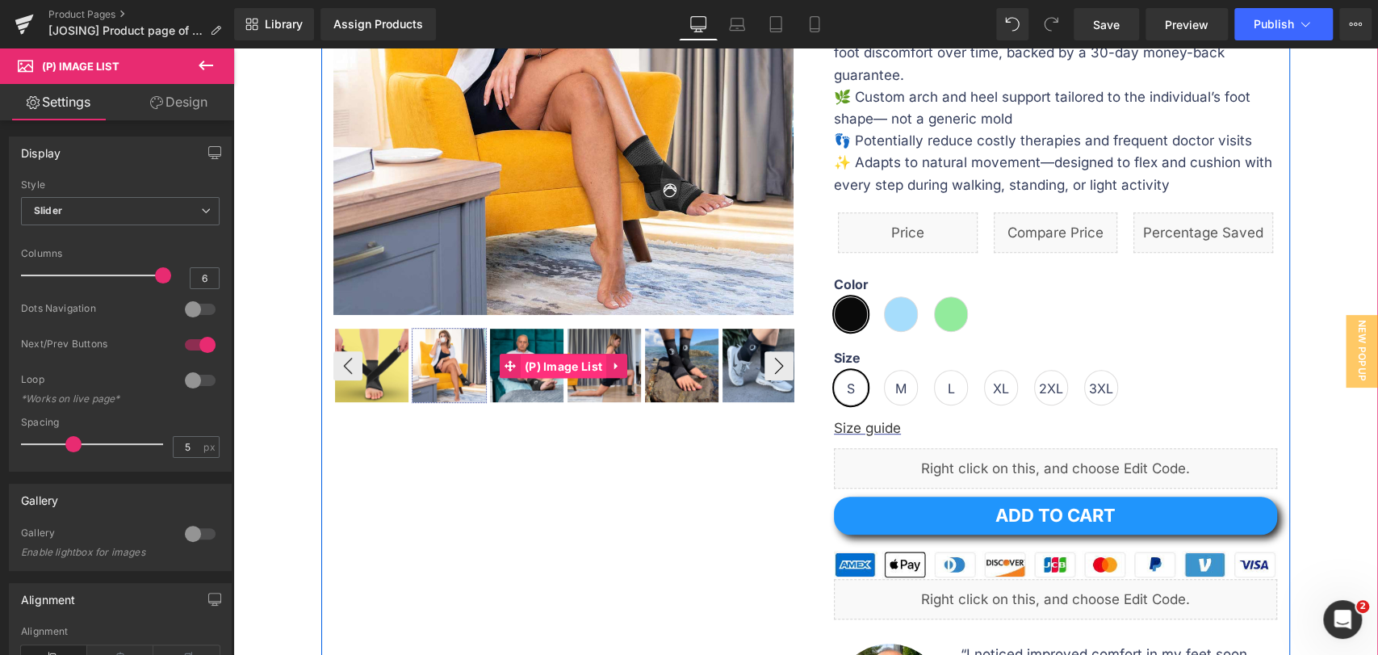
click at [548, 364] on span "(P) Image List" at bounding box center [564, 366] width 86 height 24
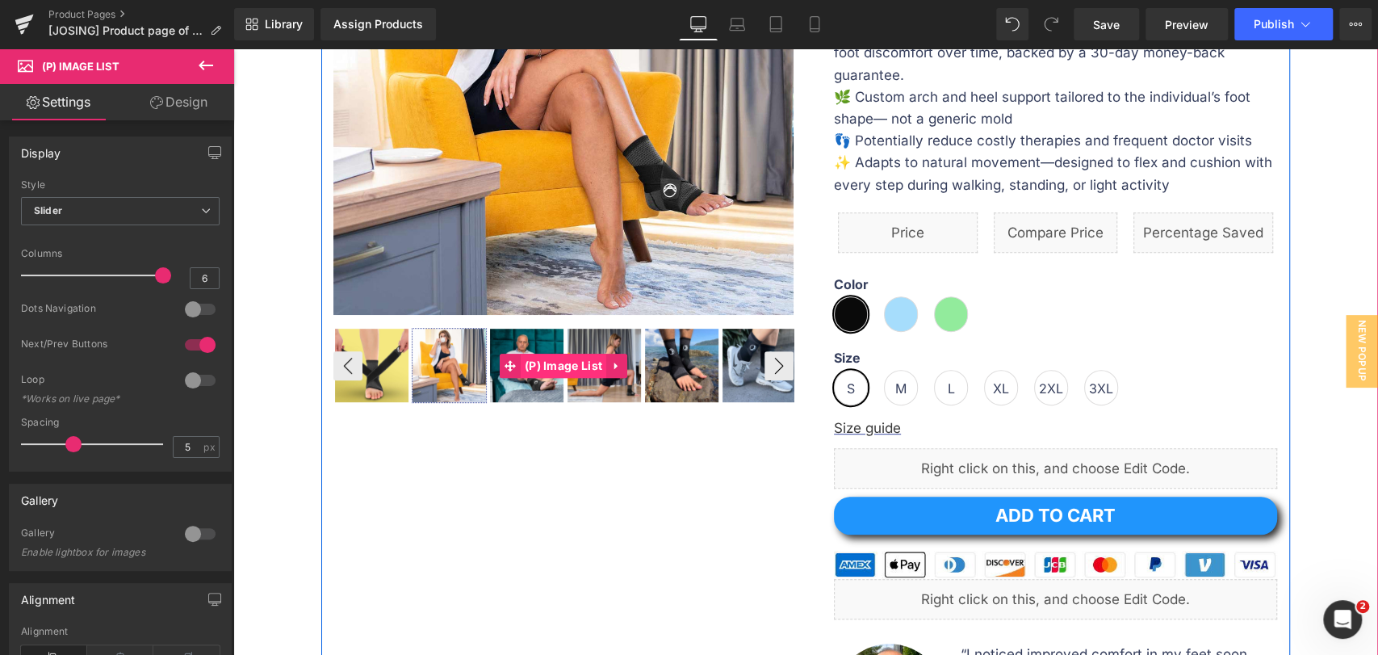
click at [548, 364] on span "(P) Image List" at bounding box center [564, 365] width 86 height 24
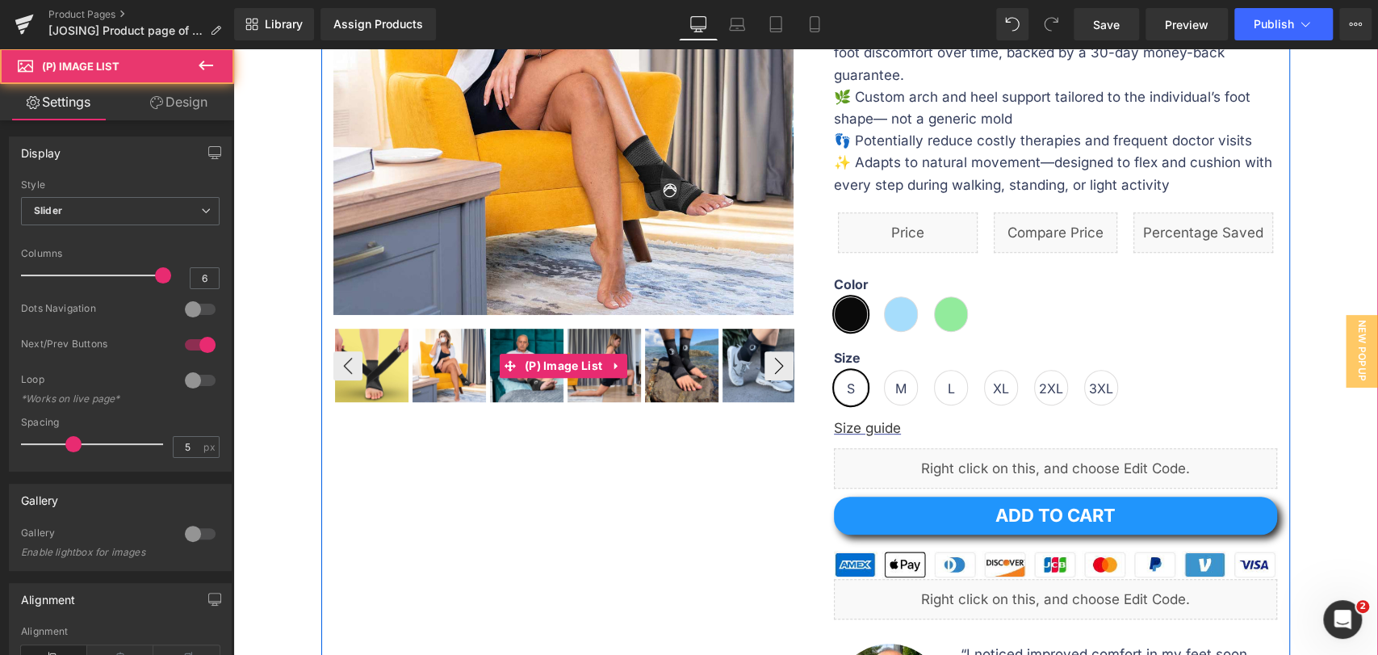
click at [451, 378] on img at bounding box center [448, 364] width 73 height 73
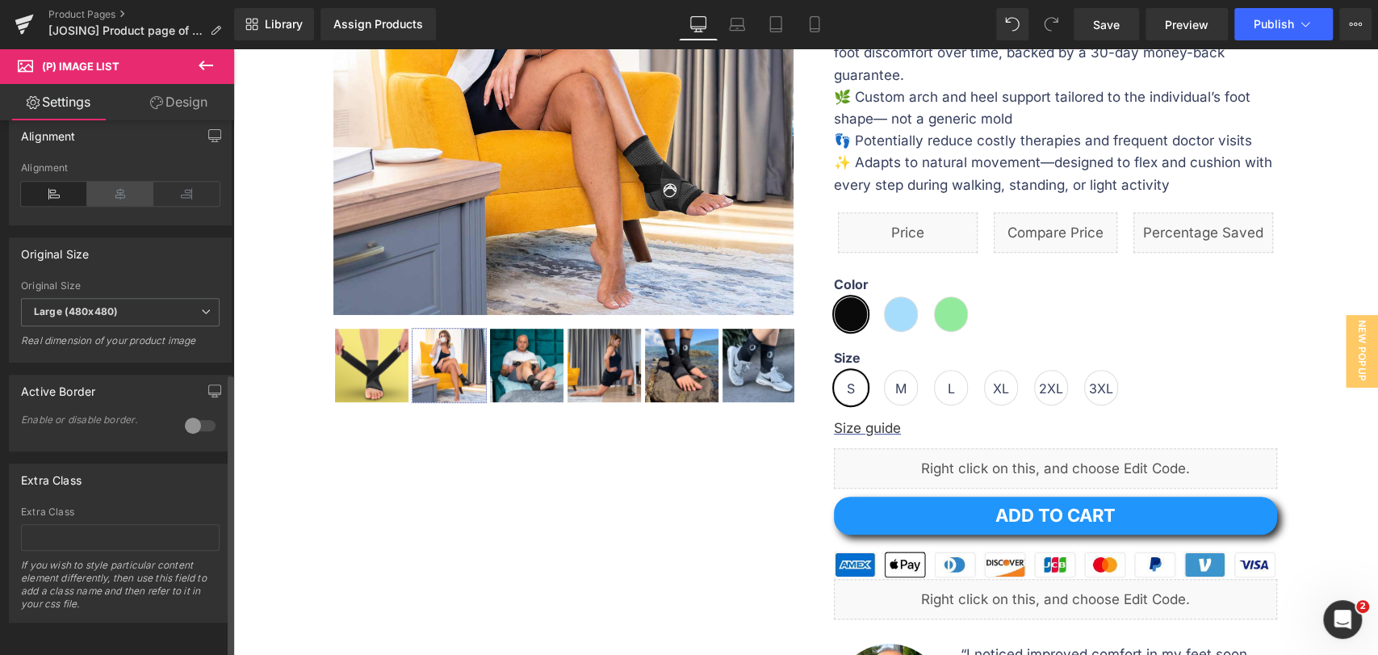
scroll to position [0, 0]
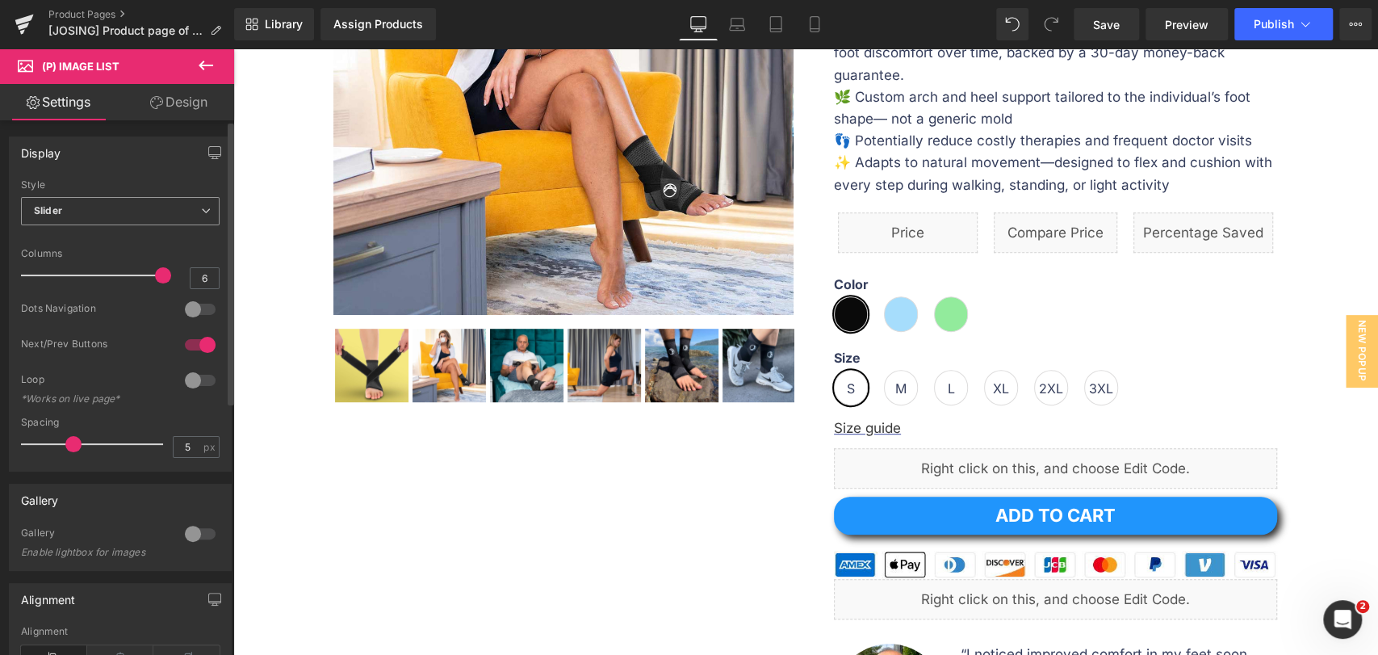
click at [163, 211] on span "Slider" at bounding box center [120, 211] width 199 height 28
click at [163, 211] on span "Slider" at bounding box center [117, 211] width 192 height 28
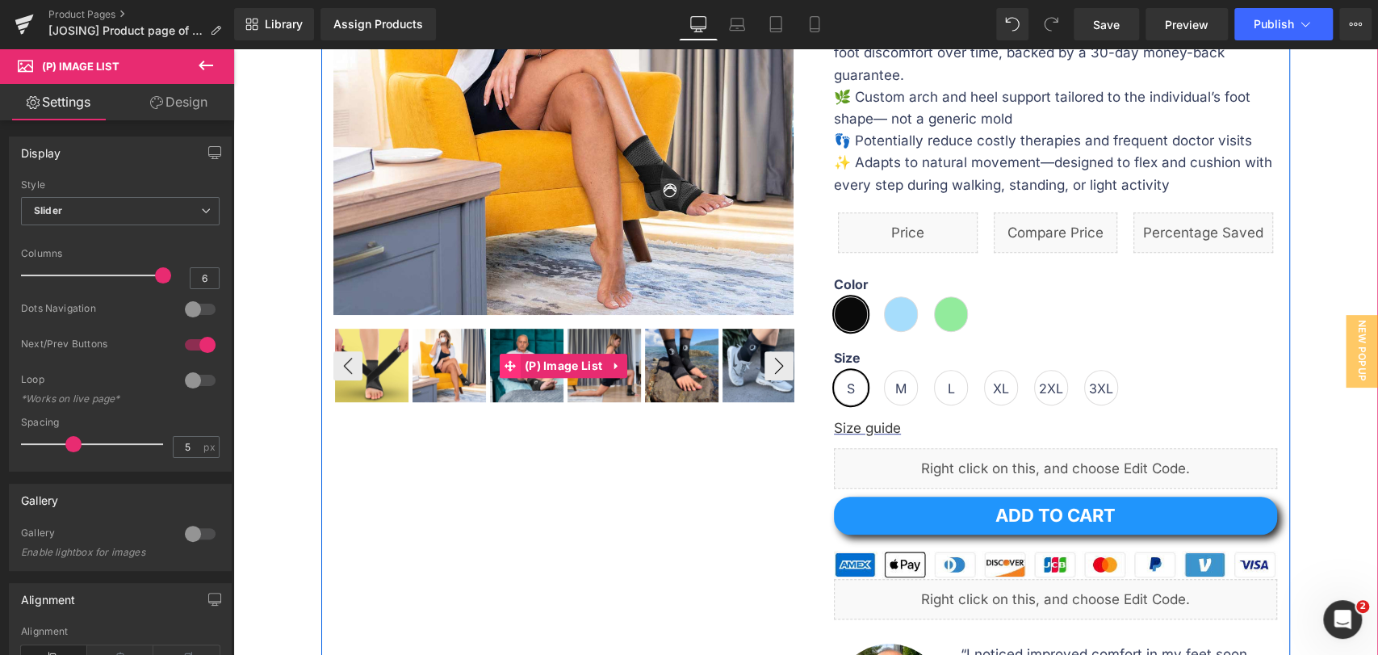
click at [506, 359] on icon at bounding box center [509, 365] width 11 height 12
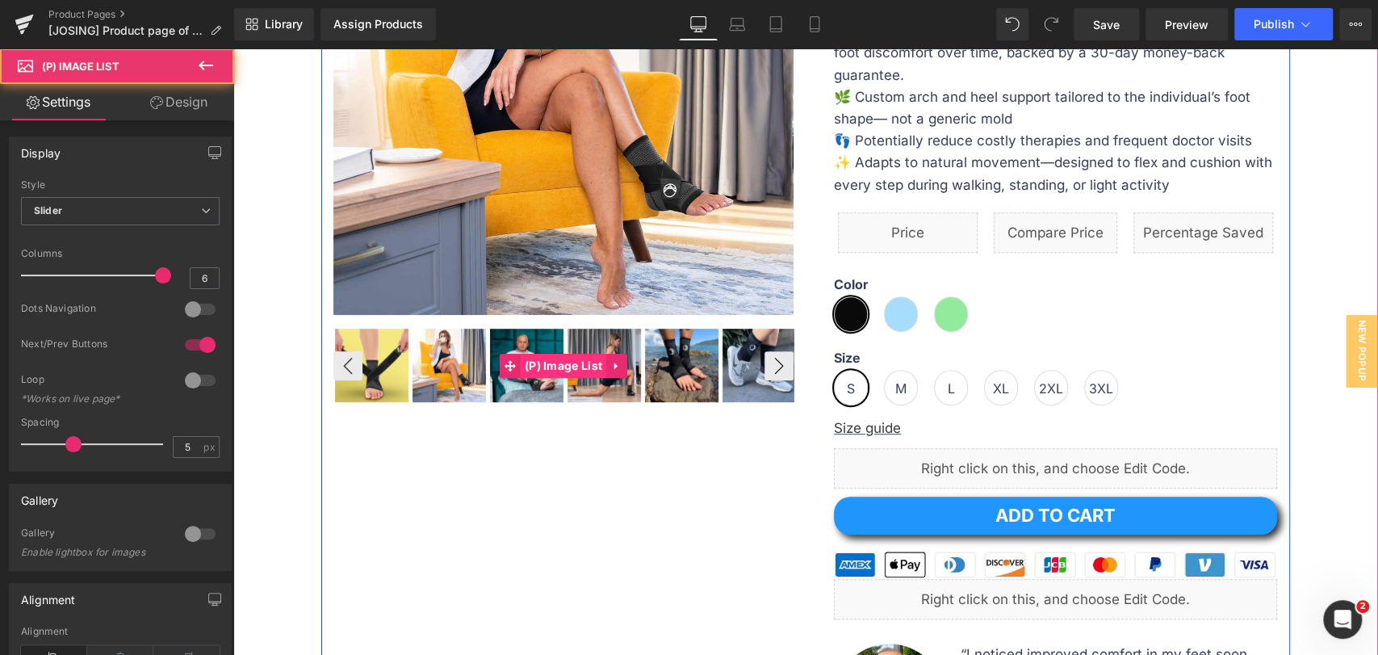
click at [534, 358] on span "(P) Image List" at bounding box center [564, 365] width 86 height 24
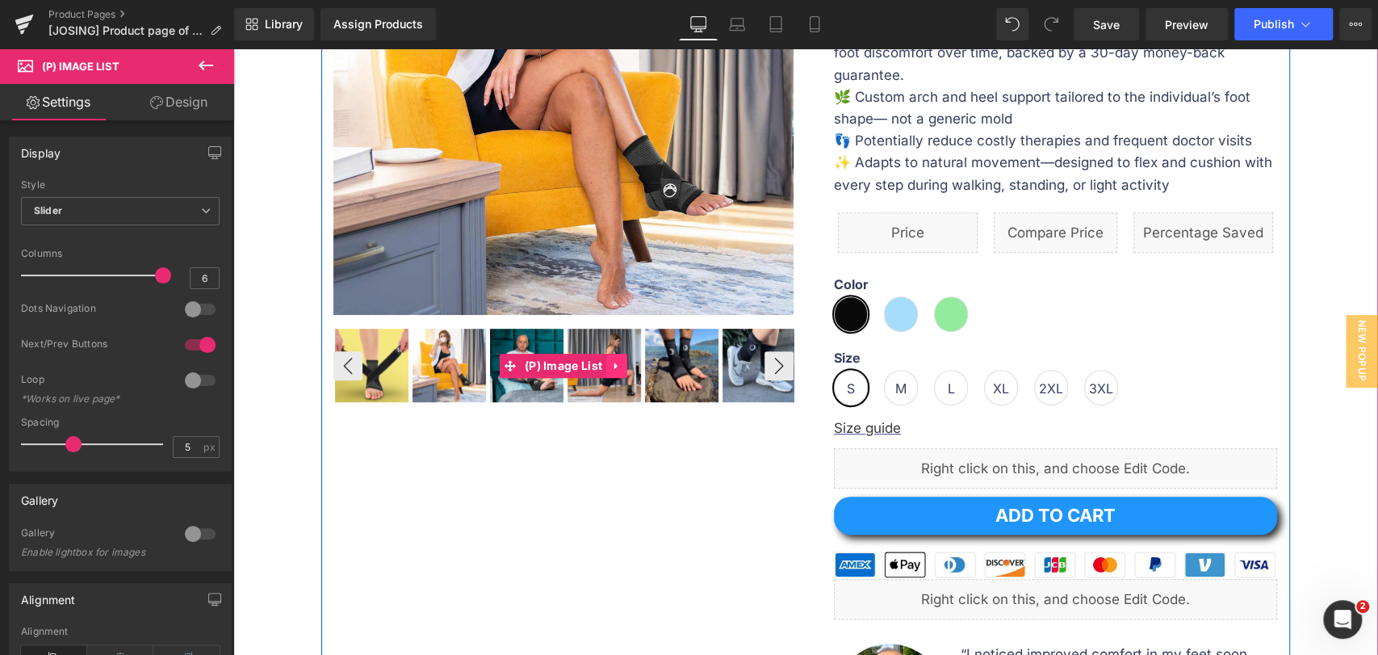
click at [611, 359] on icon at bounding box center [616, 365] width 11 height 12
click at [511, 363] on link "(P) Image List" at bounding box center [521, 365] width 107 height 24
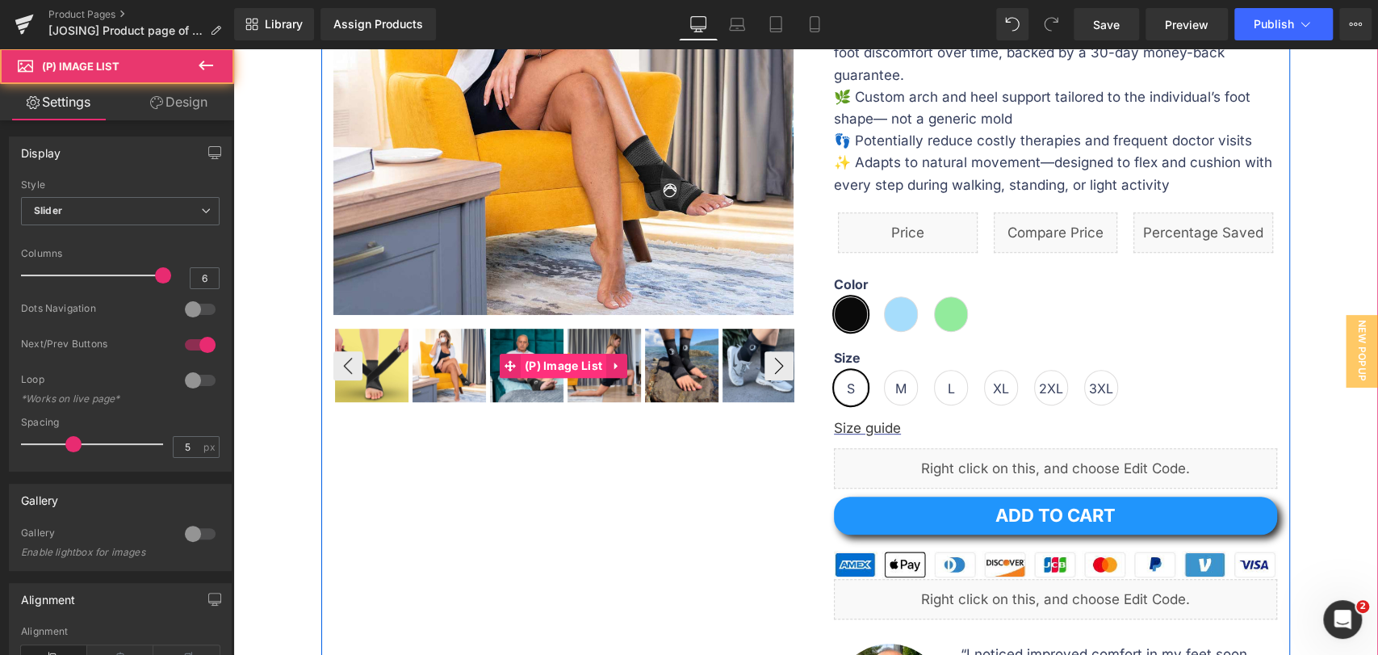
click at [542, 363] on span "(P) Image List" at bounding box center [564, 365] width 86 height 24
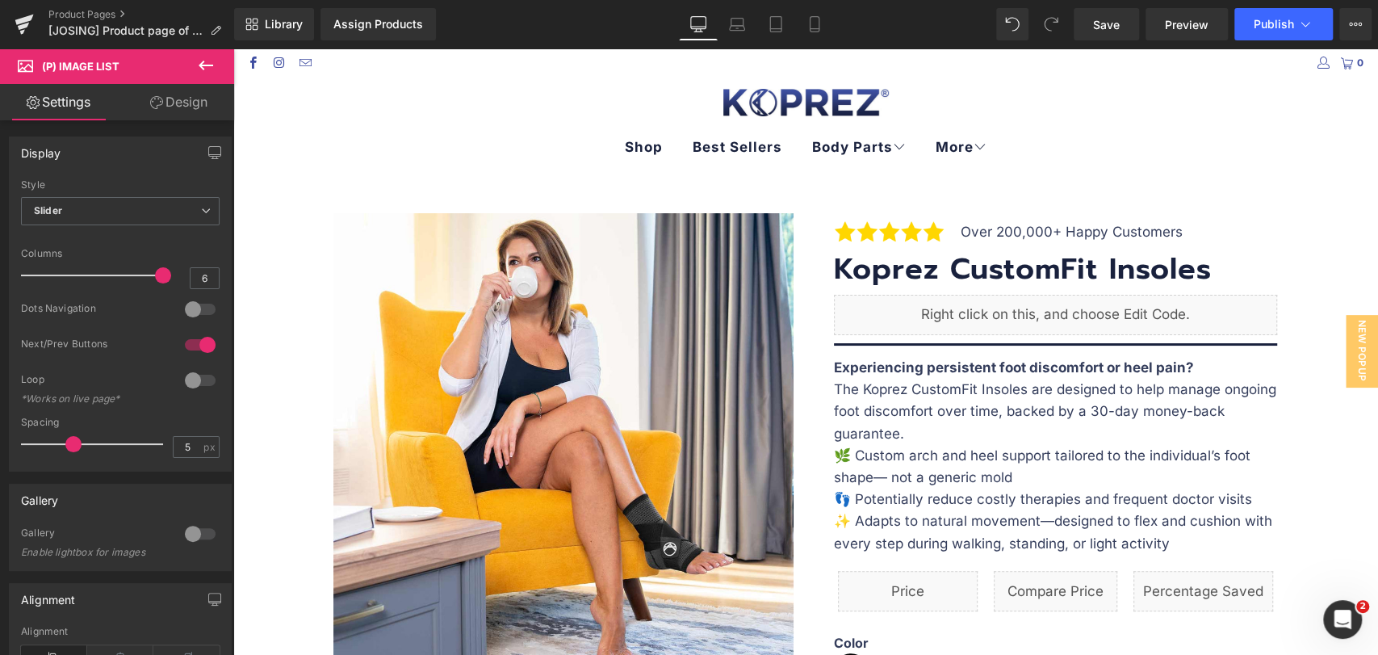
click at [207, 70] on icon at bounding box center [205, 65] width 19 height 19
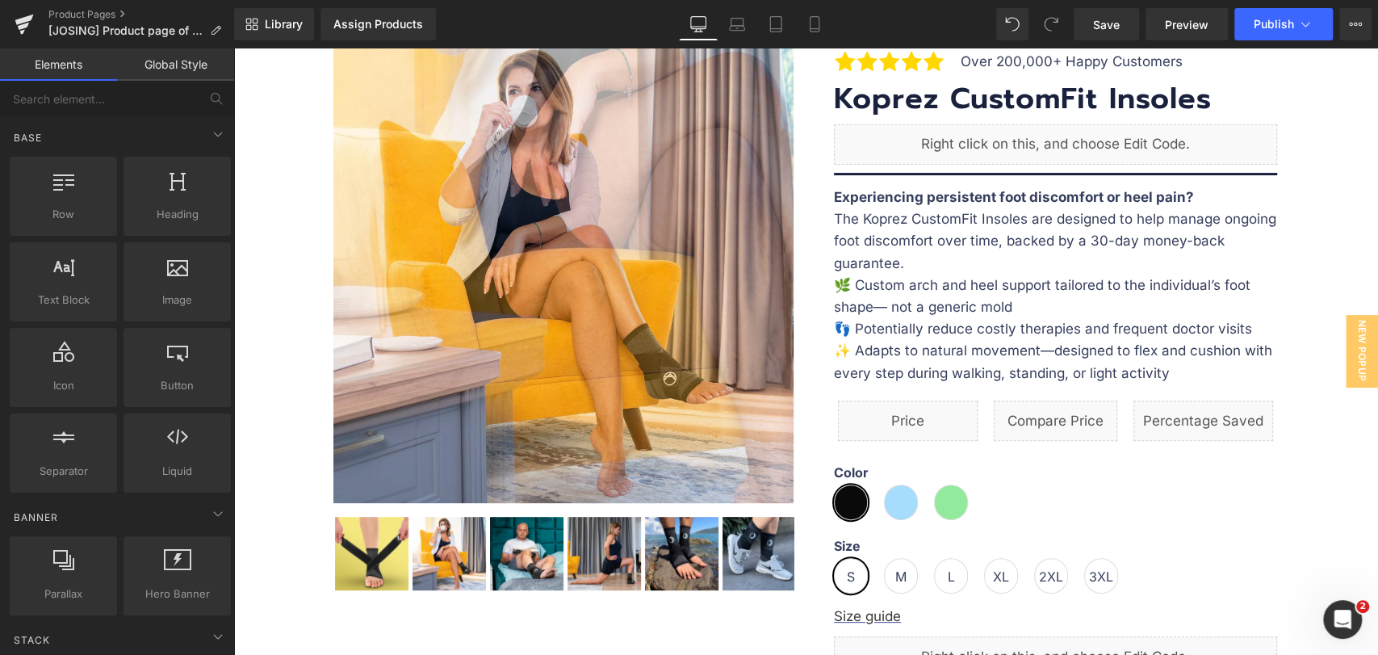
scroll to position [358, 0]
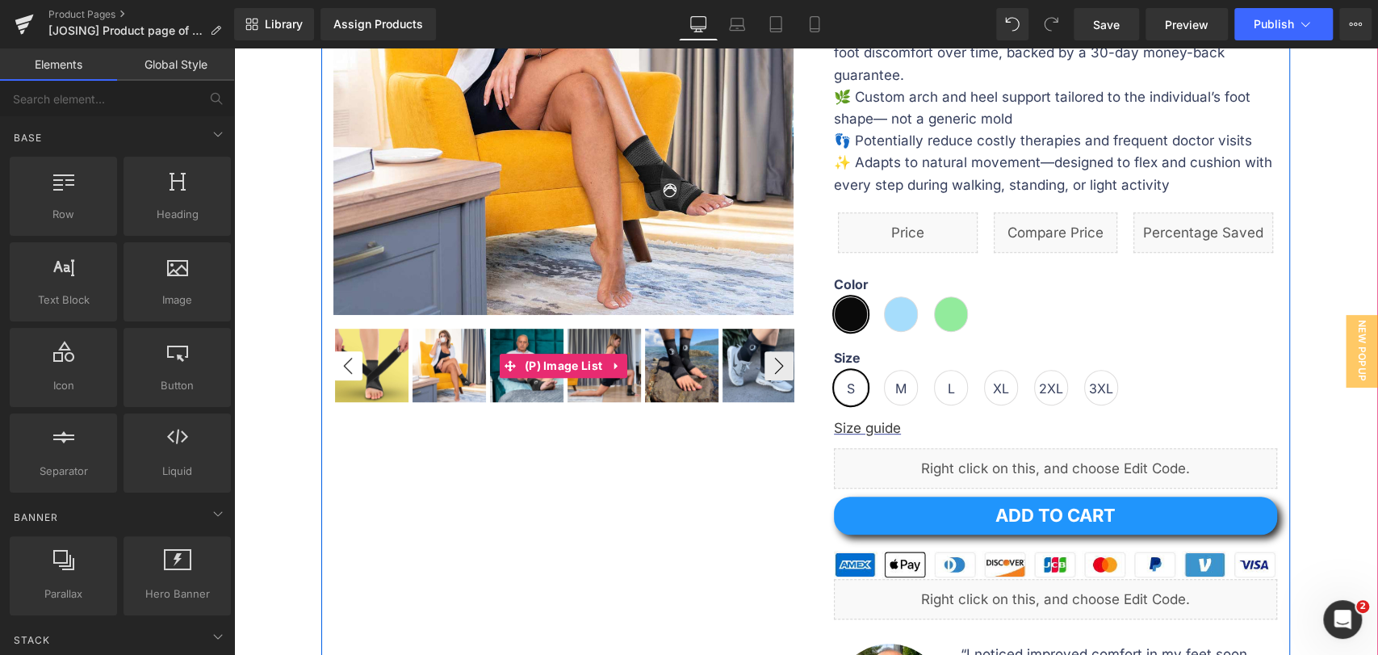
click at [344, 366] on button "‹" at bounding box center [347, 365] width 29 height 29
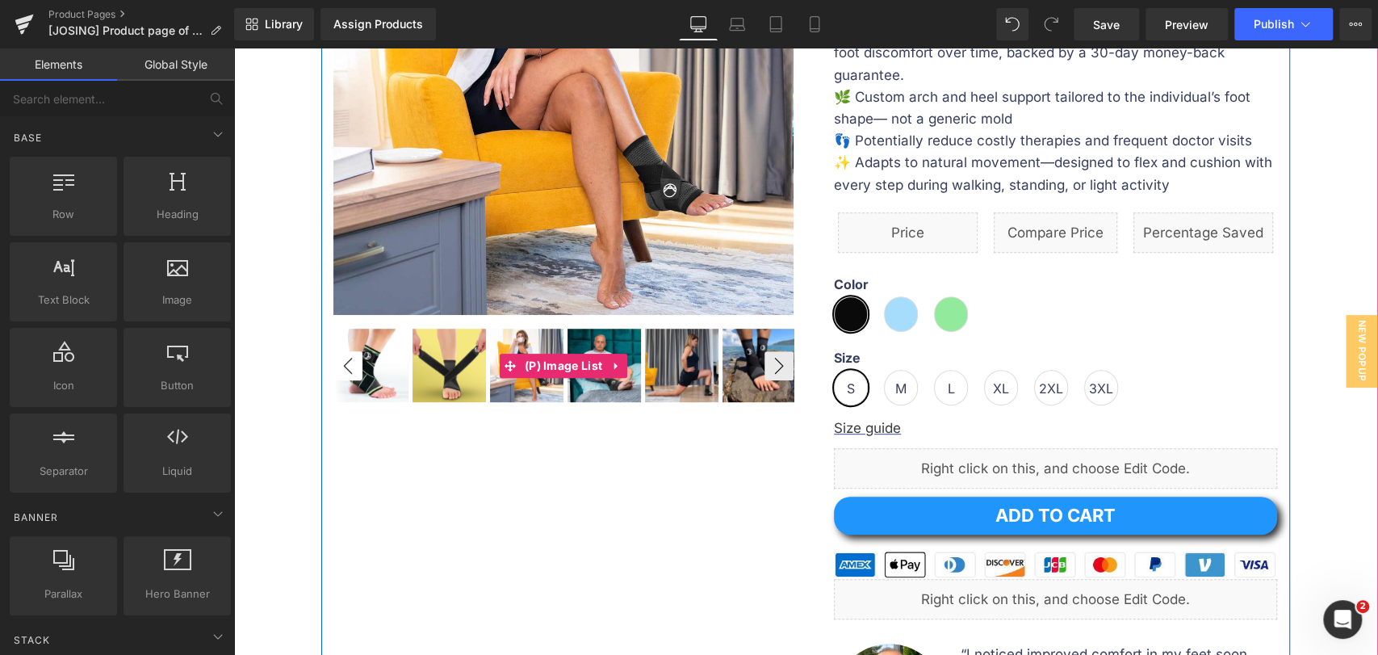
click at [341, 366] on button "‹" at bounding box center [347, 365] width 29 height 29
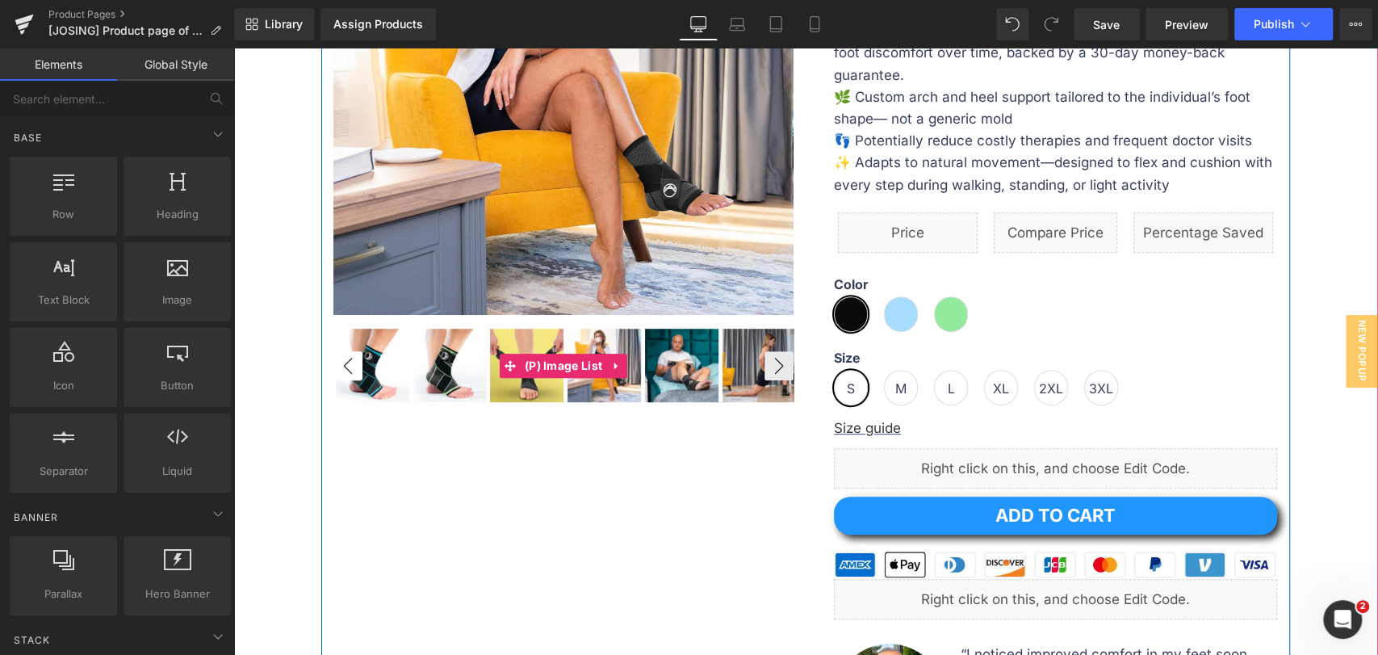
click at [343, 369] on button "‹" at bounding box center [347, 365] width 29 height 29
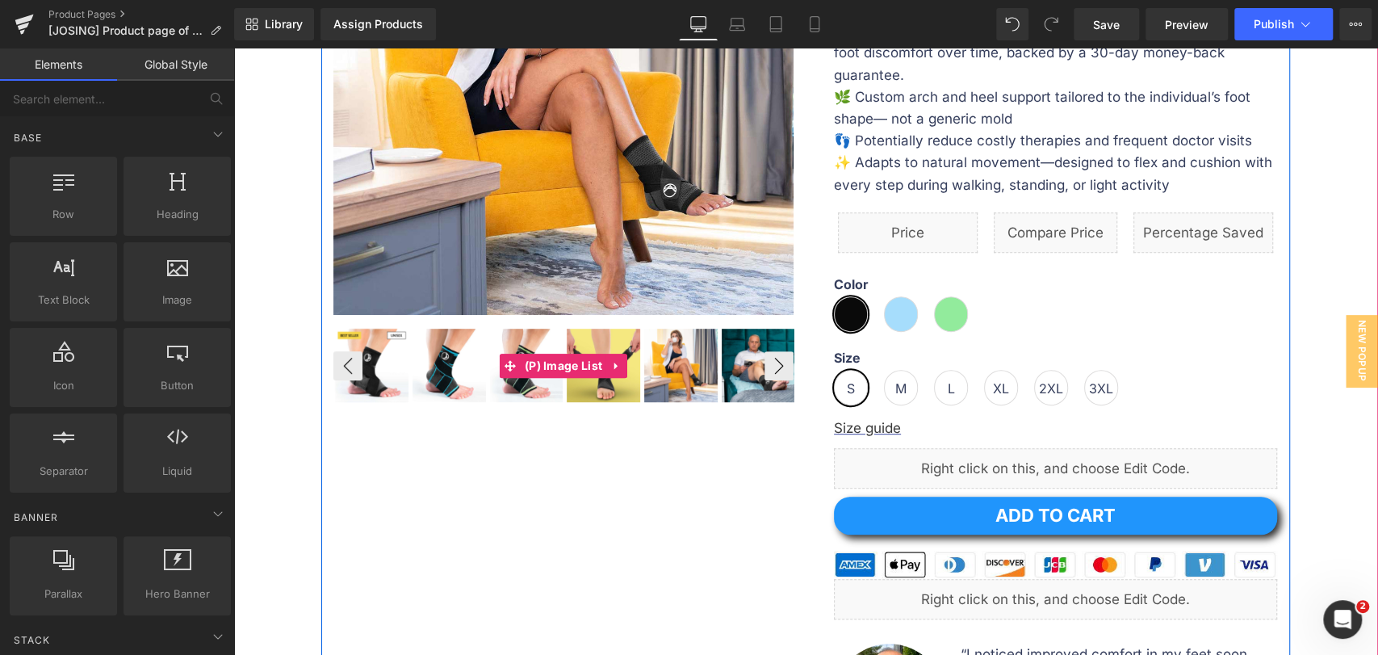
click at [343, 359] on img at bounding box center [371, 364] width 73 height 73
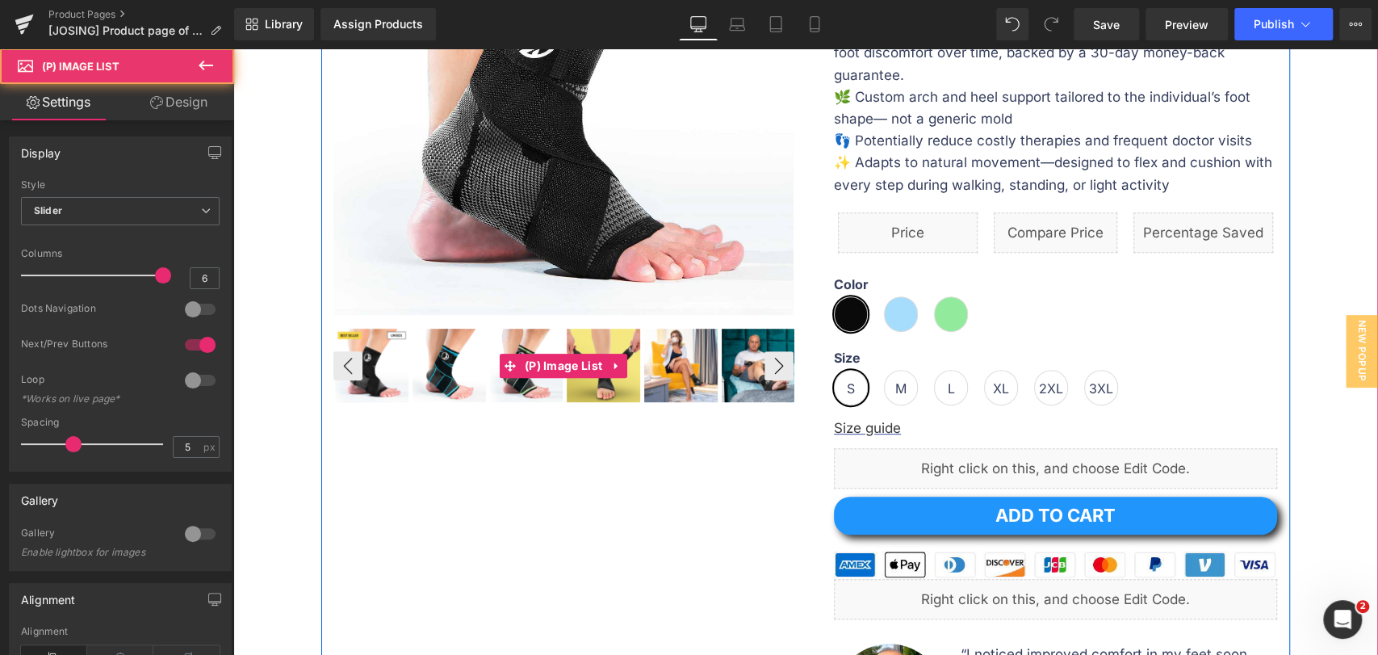
click at [370, 361] on img at bounding box center [371, 364] width 73 height 73
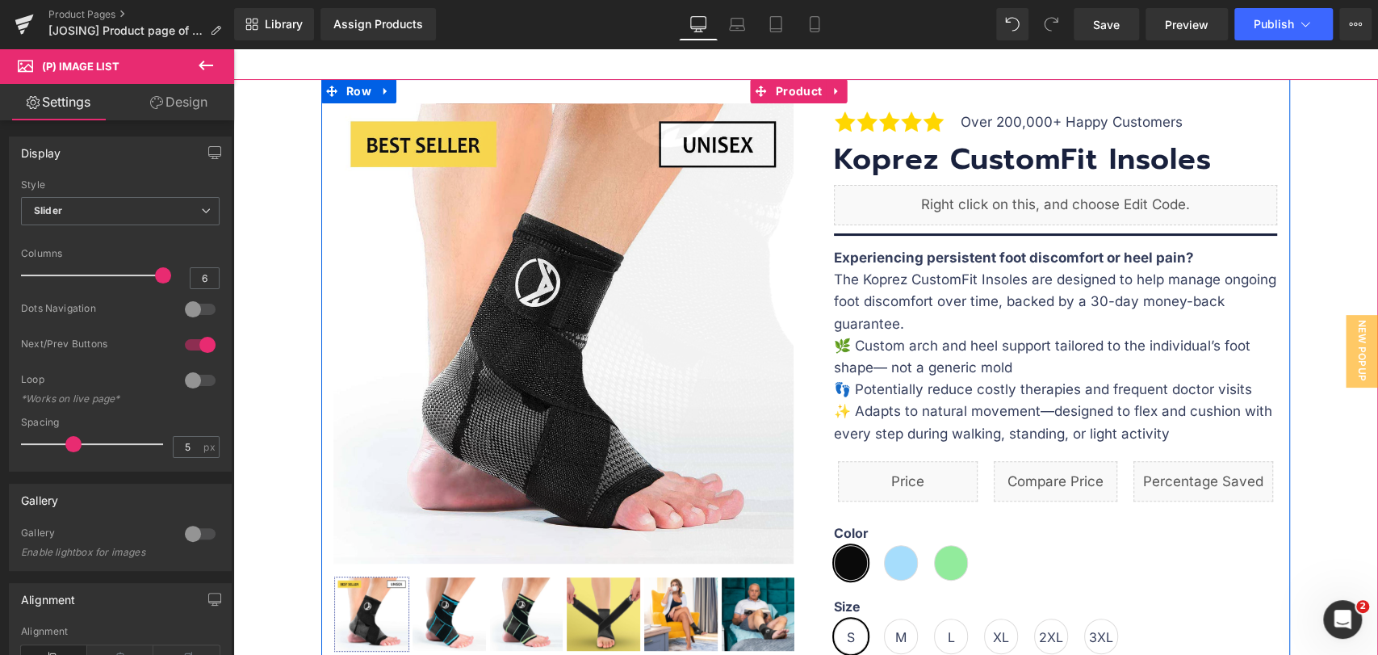
scroll to position [90, 0]
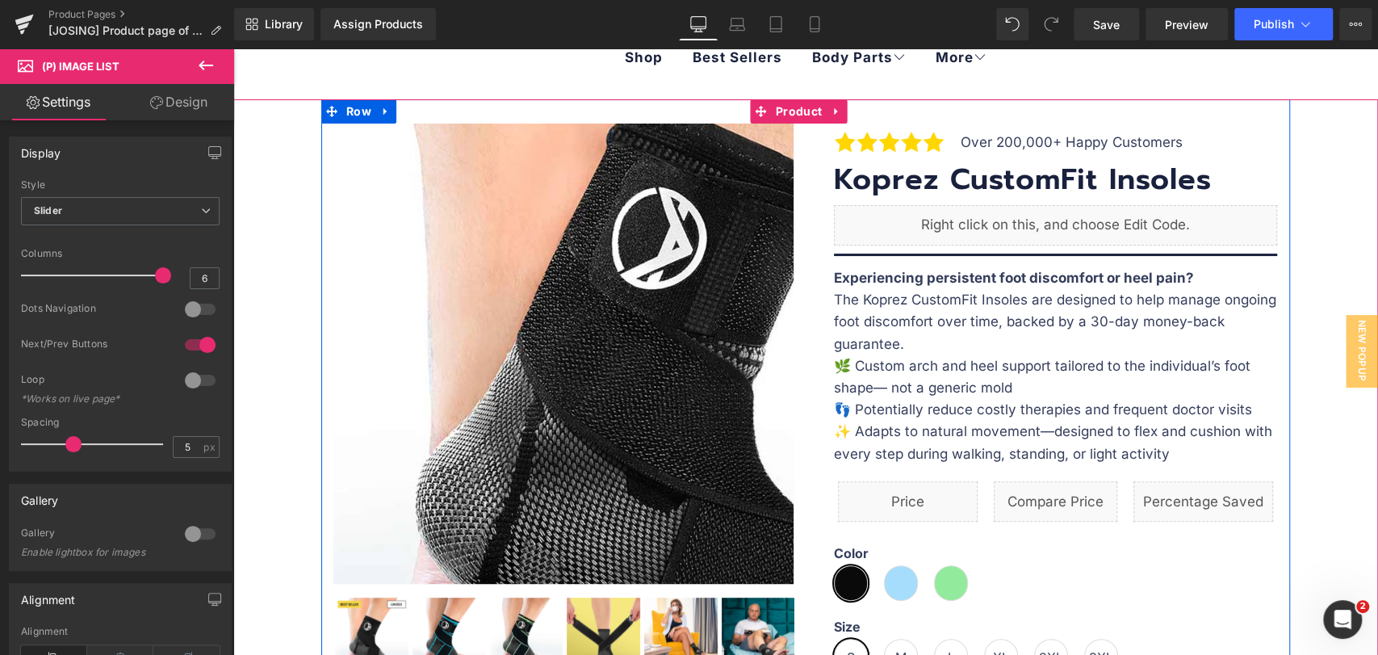
click at [420, 361] on img at bounding box center [713, 345] width 968 height 968
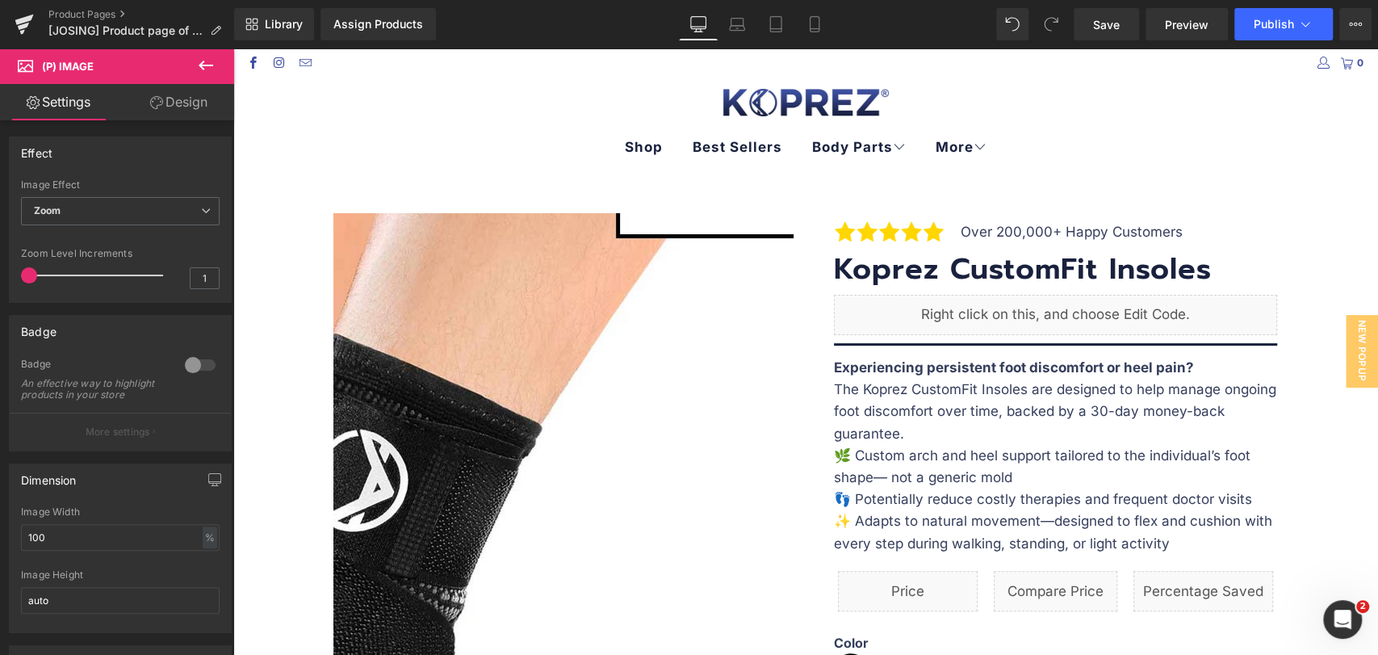
scroll to position [269, 0]
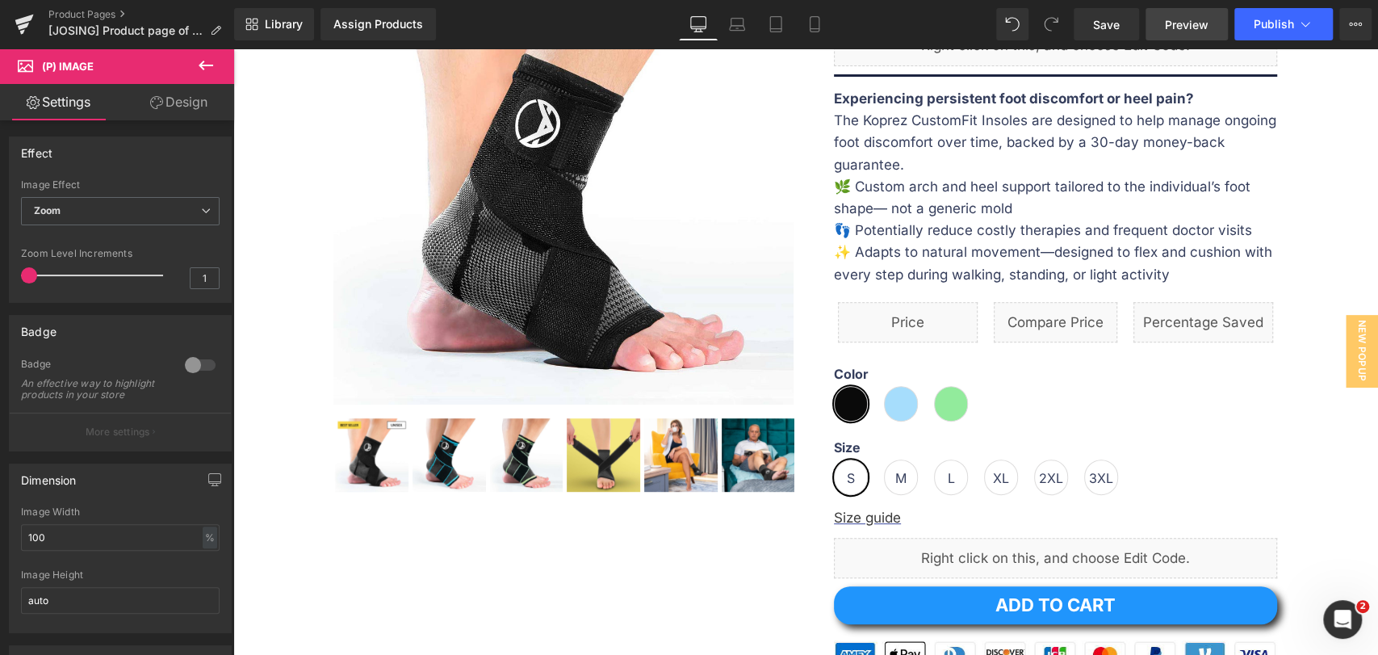
click at [1165, 10] on link "Preview" at bounding box center [1186, 24] width 82 height 32
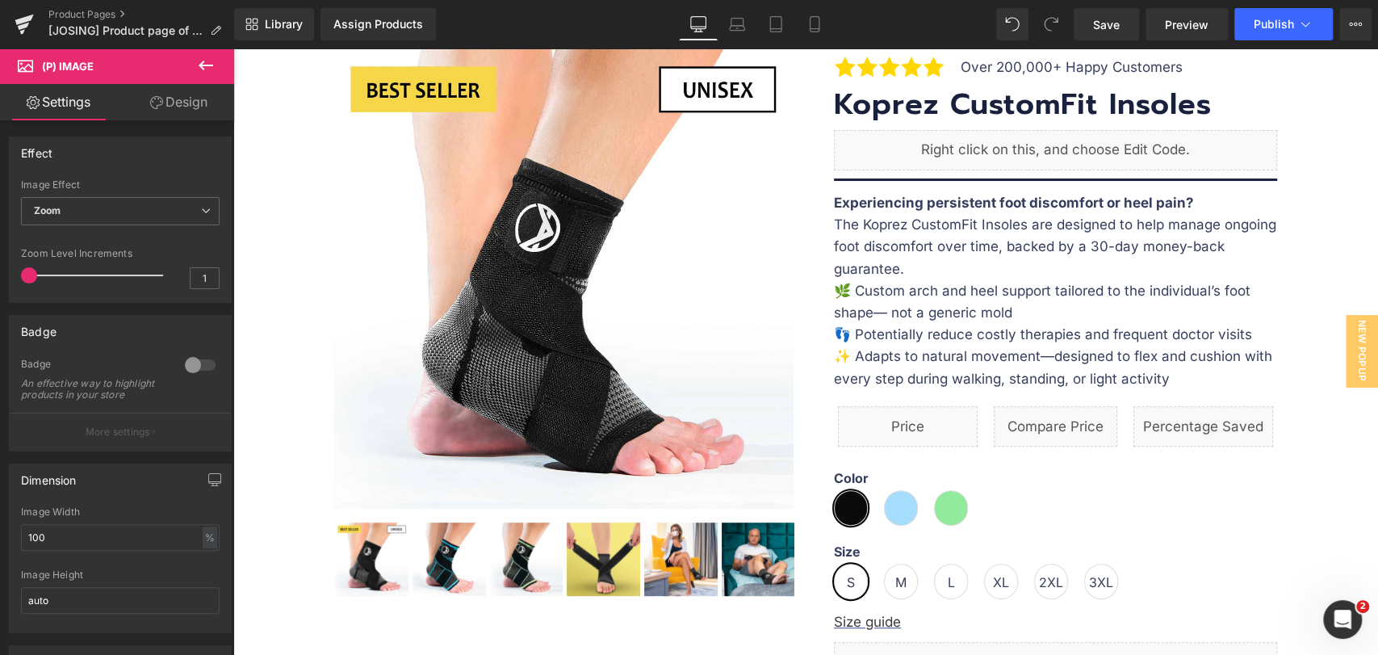
scroll to position [0, 0]
